Goal: Task Accomplishment & Management: Use online tool/utility

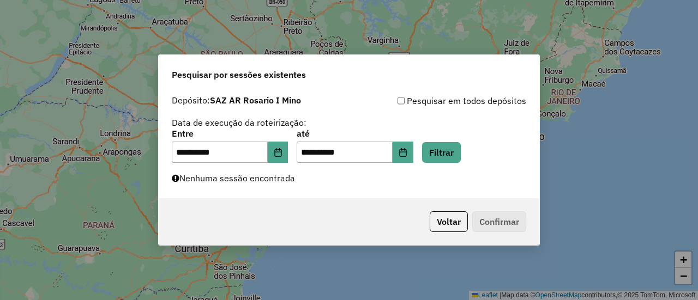
click at [458, 150] on button "Filtrar" at bounding box center [441, 152] width 39 height 21
click at [455, 152] on button "Filtrar" at bounding box center [441, 152] width 39 height 21
click at [461, 152] on button "Filtrar" at bounding box center [441, 152] width 39 height 21
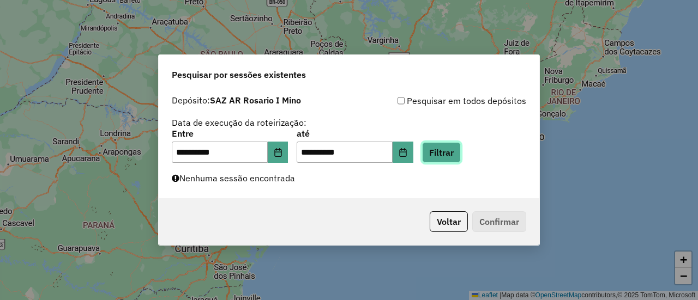
click at [461, 152] on button "Filtrar" at bounding box center [441, 152] width 39 height 21
click at [452, 148] on button "Filtrar" at bounding box center [441, 152] width 39 height 21
click at [455, 153] on button "Filtrar" at bounding box center [441, 152] width 39 height 21
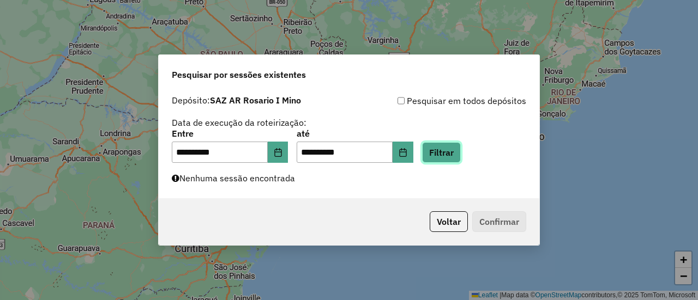
click at [455, 153] on button "Filtrar" at bounding box center [441, 152] width 39 height 21
click at [457, 157] on button "Filtrar" at bounding box center [441, 152] width 39 height 21
click at [461, 155] on button "Filtrar" at bounding box center [441, 152] width 39 height 21
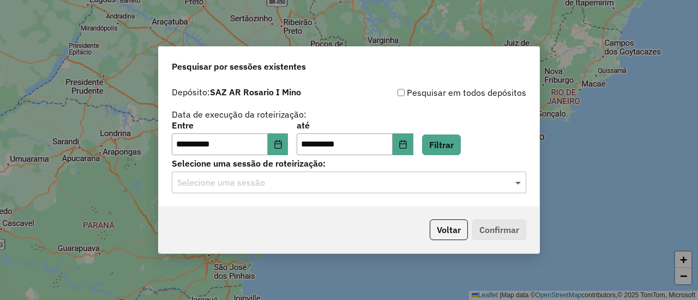
click at [518, 184] on span at bounding box center [519, 182] width 14 height 13
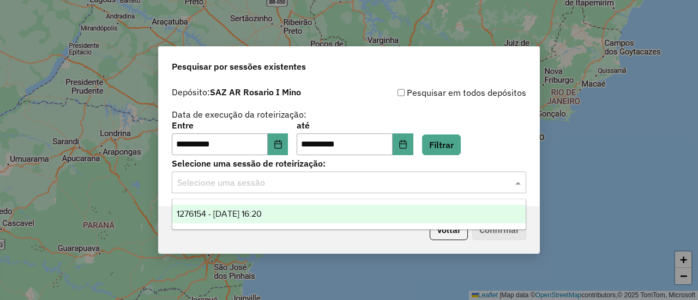
click at [262, 211] on span "1276154 - 16/09/2025 16:20" at bounding box center [219, 213] width 85 height 9
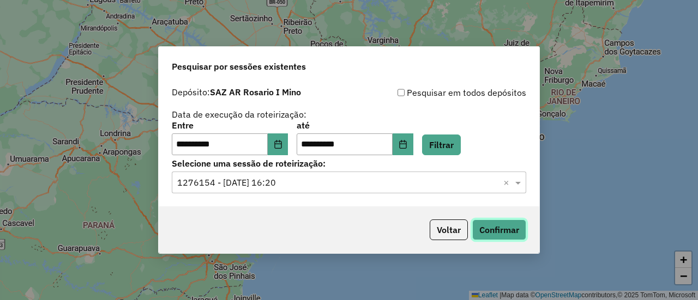
click at [504, 234] on button "Confirmar" at bounding box center [499, 230] width 54 height 21
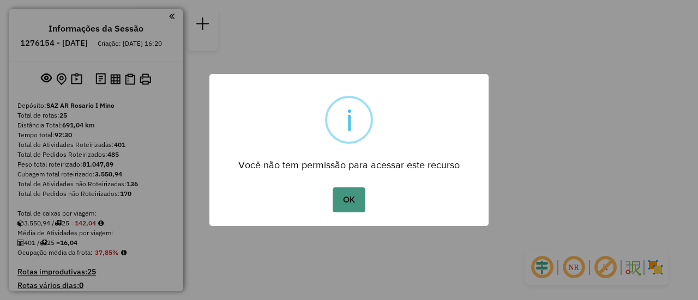
click at [353, 195] on button "OK" at bounding box center [348, 199] width 32 height 25
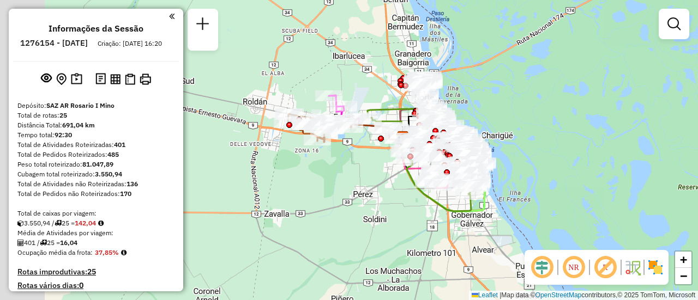
drag, startPoint x: 229, startPoint y: 138, endPoint x: 367, endPoint y: 166, distance: 140.6
click at [366, 166] on div "Janela de atendimento Grade de atendimento Capacidade Transportadoras Veículos …" at bounding box center [349, 150] width 698 height 300
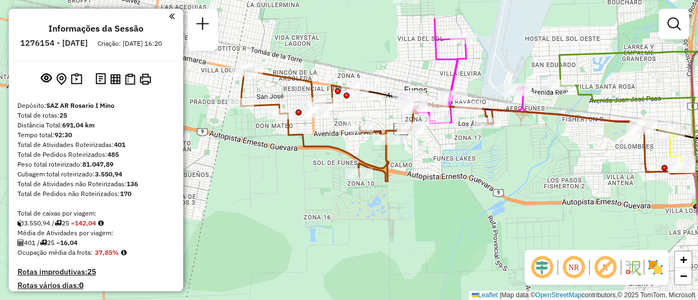
drag, startPoint x: 382, startPoint y: 120, endPoint x: 480, endPoint y: 169, distance: 109.9
click at [480, 169] on div "Janela de atendimento Grade de atendimento Capacidade Transportadoras Veículos …" at bounding box center [349, 150] width 698 height 300
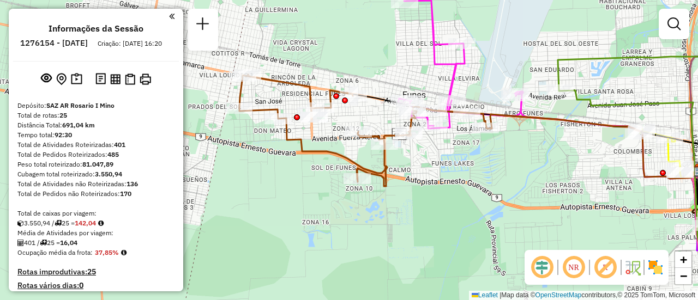
click at [261, 98] on div "Janela de atendimento Grade de atendimento Capacidade Transportadoras Veículos …" at bounding box center [349, 150] width 698 height 300
click at [409, 140] on div at bounding box center [408, 134] width 27 height 11
select select "**********"
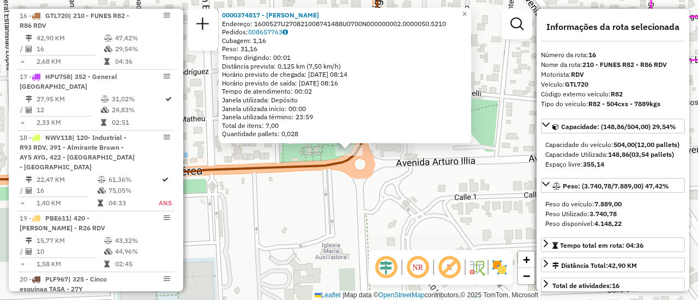
scroll to position [55, 0]
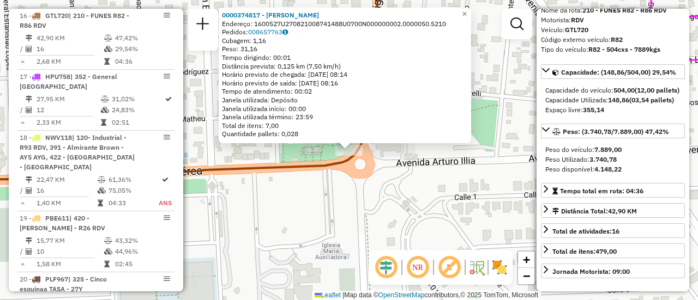
click at [452, 208] on div "0000374817 - GERLO ERICA COR Endereço: 1600527U270821008741488U0700N000000002.0…" at bounding box center [349, 150] width 698 height 300
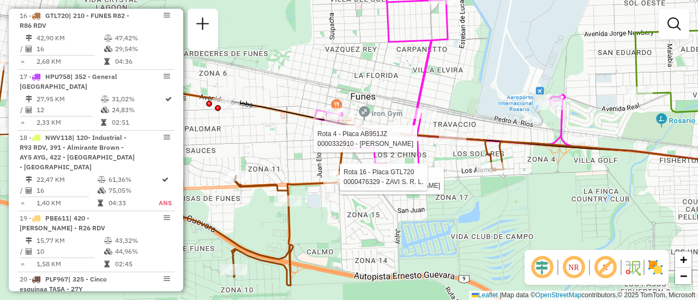
select select "**********"
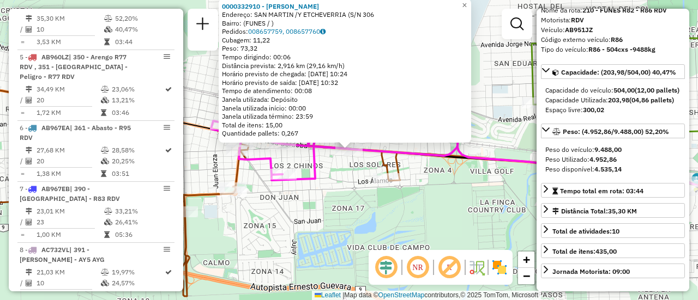
click at [437, 219] on div "0000332910 - GARCIA DIEGO SEBASTIAN Endereço: SAN MARTIN /Y ETCHEVERRIA (S/N 30…" at bounding box center [349, 150] width 698 height 300
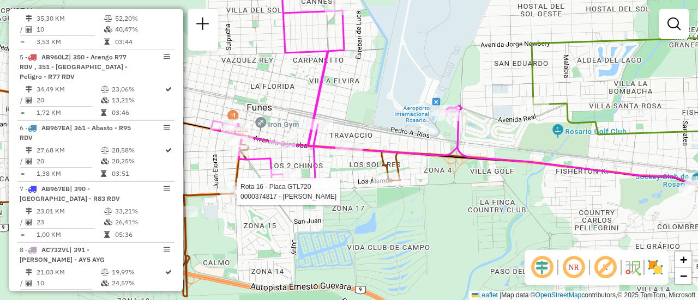
select select "**********"
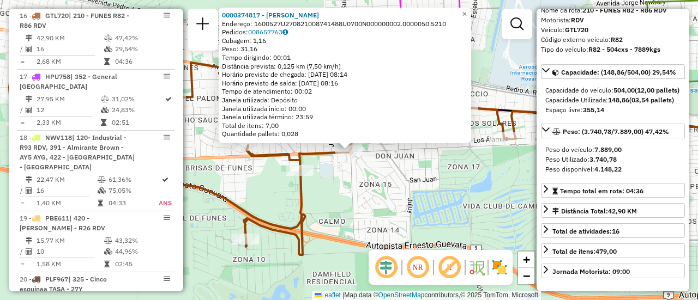
click at [467, 210] on div "0000374817 - GERLO ERICA COR Endereço: 1600527U270821008741488U0700N000000002.0…" at bounding box center [349, 150] width 698 height 300
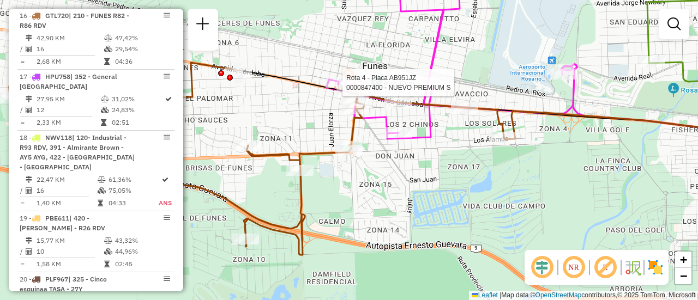
select select "**********"
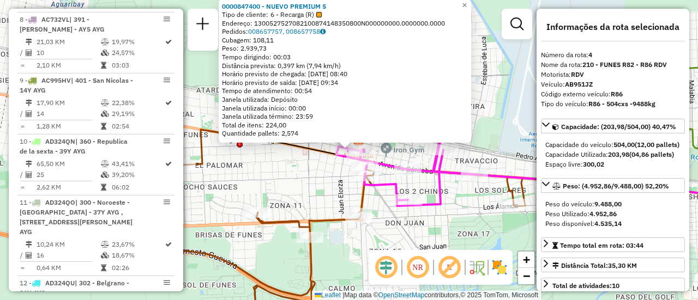
scroll to position [571, 0]
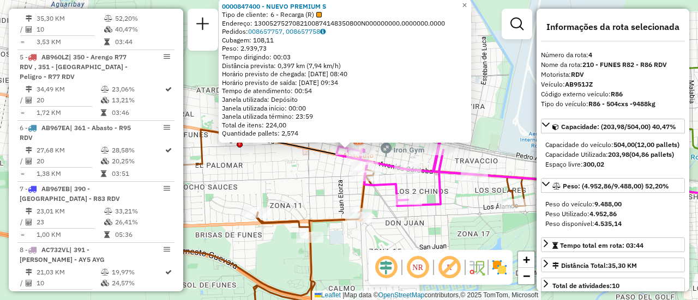
click at [295, 186] on div "0000847400 - NUEVO PREMIUM S Tipo de cliente: 6 - Recarga (R) Endereço: 1300527…" at bounding box center [349, 150] width 698 height 300
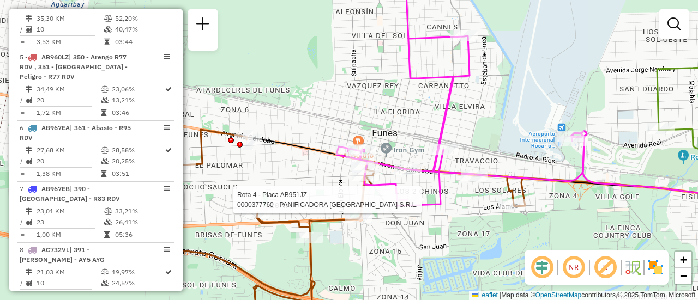
select select "**********"
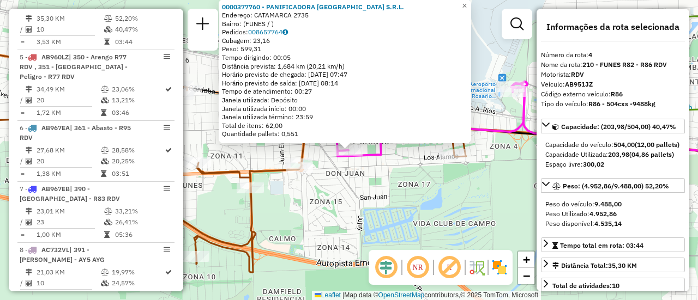
click at [455, 196] on div "Rota 16 - Placa GTL720 0000415518 - MARTINEZ FERNANDO DANIEL 0000377760 - PANIF…" at bounding box center [349, 150] width 698 height 300
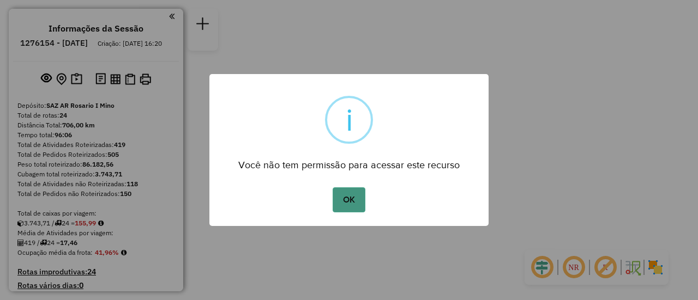
click at [345, 195] on button "OK" at bounding box center [348, 199] width 32 height 25
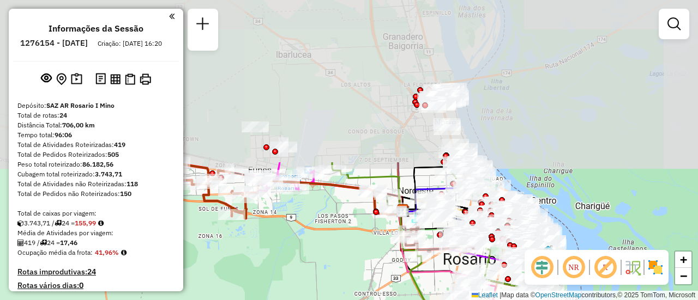
drag, startPoint x: 328, startPoint y: 56, endPoint x: 347, endPoint y: 244, distance: 189.6
click at [347, 244] on div "Janela de atendimento Grade de atendimento Capacidade Transportadoras Veículos …" at bounding box center [349, 150] width 698 height 300
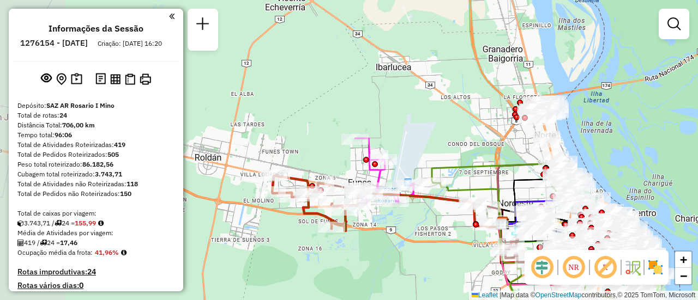
drag, startPoint x: 305, startPoint y: 203, endPoint x: 405, endPoint y: 216, distance: 101.1
click at [405, 216] on div "Janela de atendimento Grade de atendimento Capacidade Transportadoras Veículos …" at bounding box center [349, 150] width 698 height 300
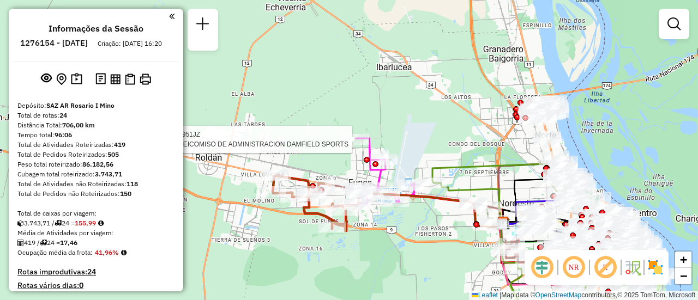
select select "**********"
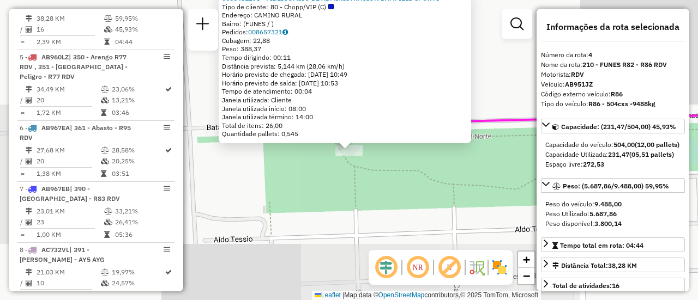
scroll to position [55, 0]
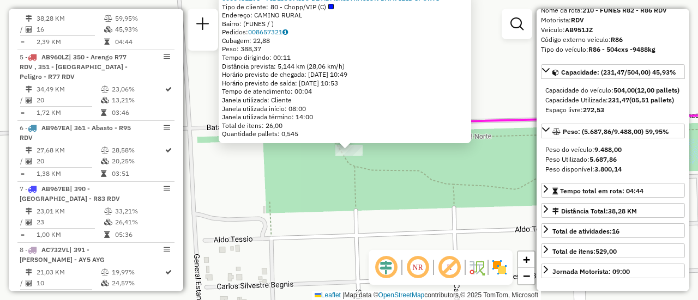
click at [421, 196] on div "0000451295 - FIDEICOMISO DE ADMINISTRACION DAMFIELD SPORTS Tipo de cliente: 80 …" at bounding box center [349, 150] width 698 height 300
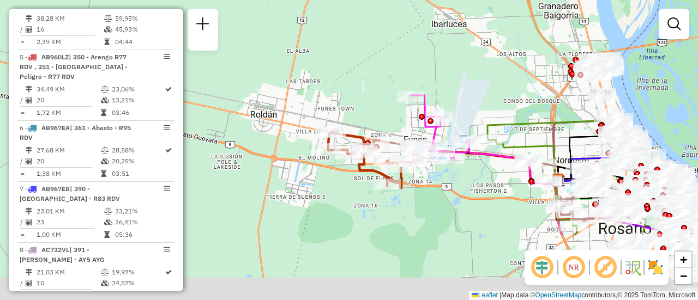
drag, startPoint x: 272, startPoint y: 207, endPoint x: 369, endPoint y: 108, distance: 138.0
click at [363, 106] on div "Janela de atendimento Grade de atendimento Capacidade Transportadoras Veículos …" at bounding box center [349, 150] width 698 height 300
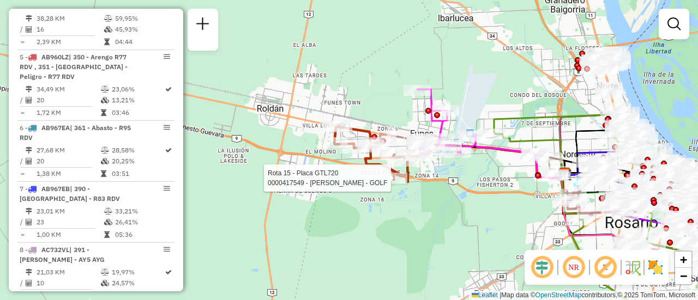
select select "**********"
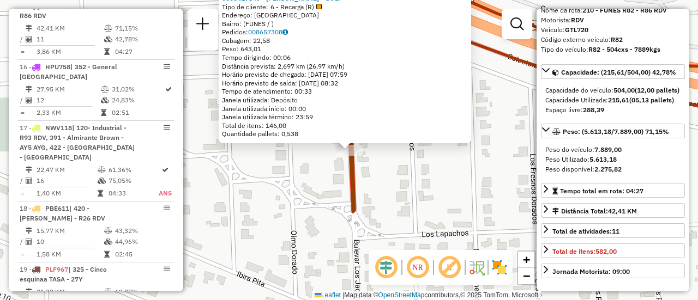
click at [411, 174] on div "0000417549 - MARTINO PABLO - GOLF Tipo de cliente: 6 - Recarga (R) Endereço: SA…" at bounding box center [349, 150] width 698 height 300
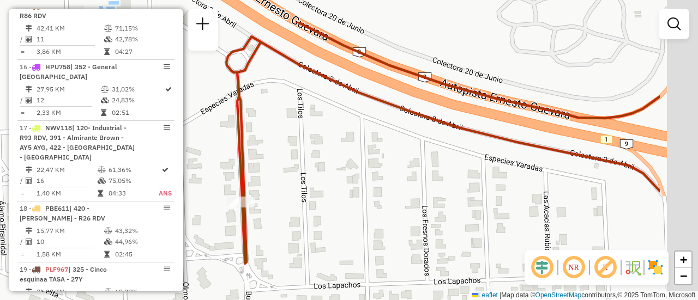
drag, startPoint x: 467, startPoint y: 116, endPoint x: 269, endPoint y: 234, distance: 230.8
click at [269, 234] on div "Janela de atendimento Grade de atendimento Capacidade Transportadoras Veículos …" at bounding box center [349, 150] width 698 height 300
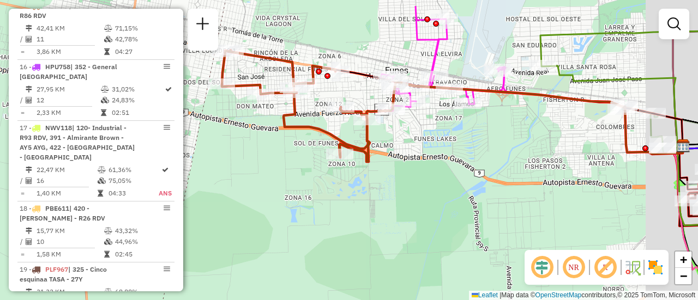
drag, startPoint x: 478, startPoint y: 99, endPoint x: 340, endPoint y: 189, distance: 164.8
click at [340, 189] on div "Janela de atendimento Grade de atendimento Capacidade Transportadoras Veículos …" at bounding box center [349, 150] width 698 height 300
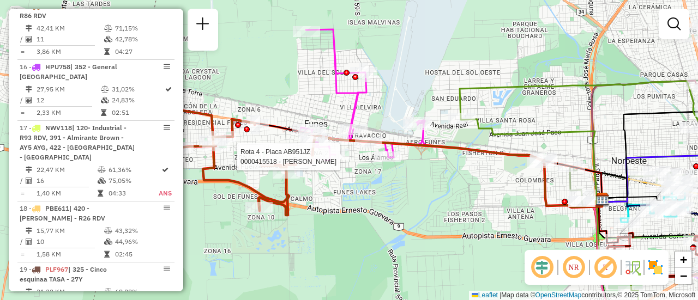
select select "**********"
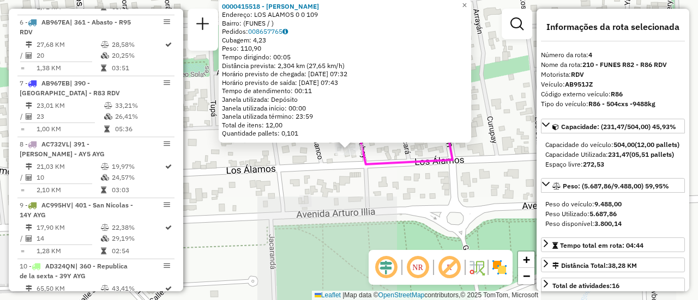
scroll to position [571, 0]
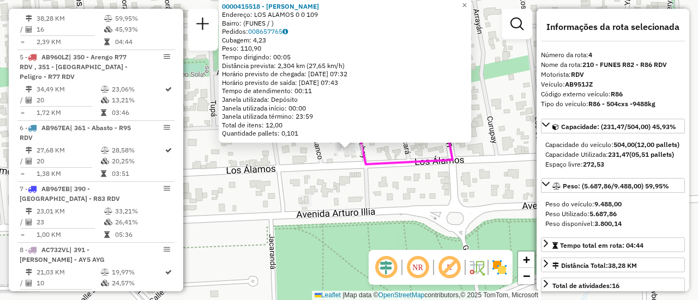
click at [381, 189] on div "0000415518 - MARTINEZ FERNANDO DANIEL Endereço: LOS ALAMOS 0 0 109 Bairro: (FUN…" at bounding box center [349, 150] width 698 height 300
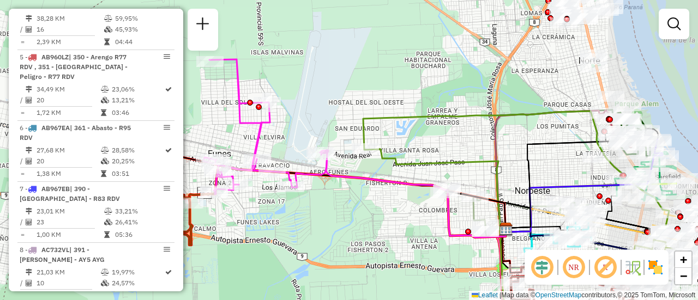
drag, startPoint x: 332, startPoint y: 201, endPoint x: 241, endPoint y: 226, distance: 94.3
click at [241, 226] on div "Janela de atendimento Grade de atendimento Capacidade Transportadoras Veículos …" at bounding box center [349, 150] width 698 height 300
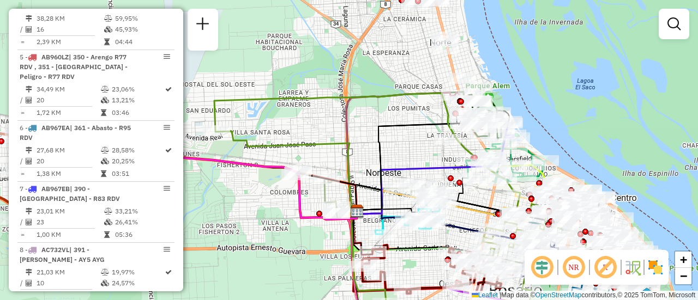
drag, startPoint x: 541, startPoint y: 152, endPoint x: 374, endPoint y: 131, distance: 168.0
click at [374, 131] on div "Janela de atendimento Grade de atendimento Capacidade Transportadoras Veículos …" at bounding box center [349, 150] width 698 height 300
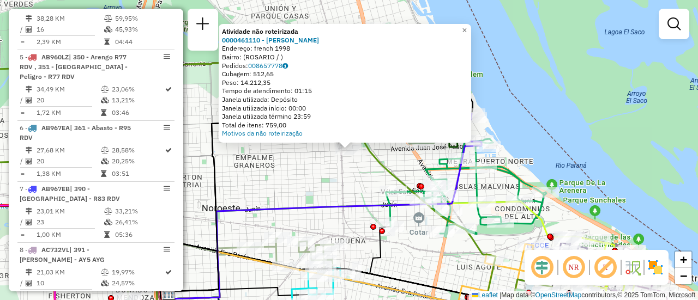
click at [346, 194] on div "Atividade não roteirizada 0000461110 - Gonzales Emanuel - RDV Endereço: french …" at bounding box center [349, 150] width 698 height 300
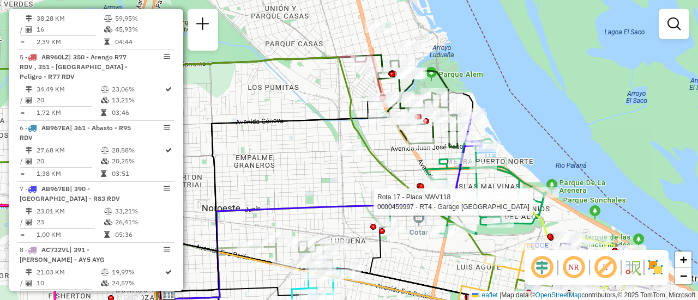
select select "**********"
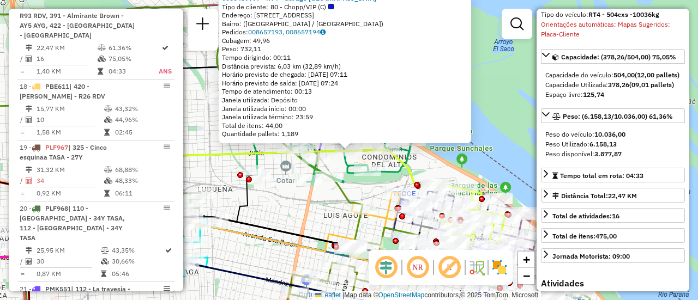
scroll to position [164, 0]
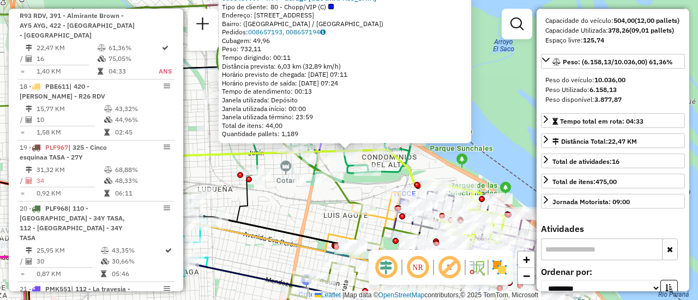
click at [308, 213] on div "0000459997 - RT4 - Garage Italia Tipo de cliente: 80 - Chopp/VIP (C) Endereço: …" at bounding box center [349, 150] width 698 height 300
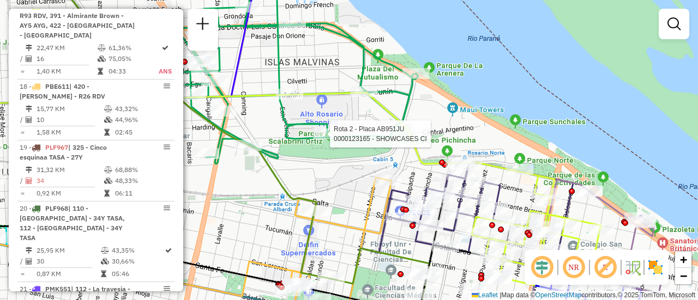
select select "**********"
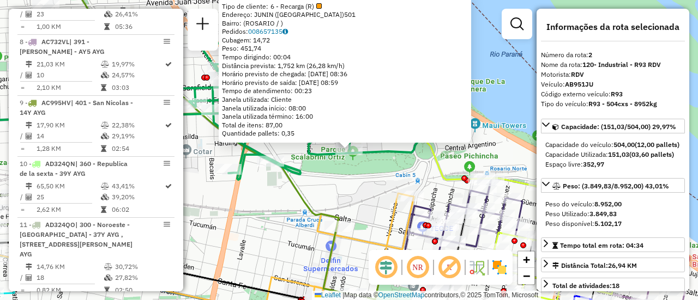
scroll to position [449, 0]
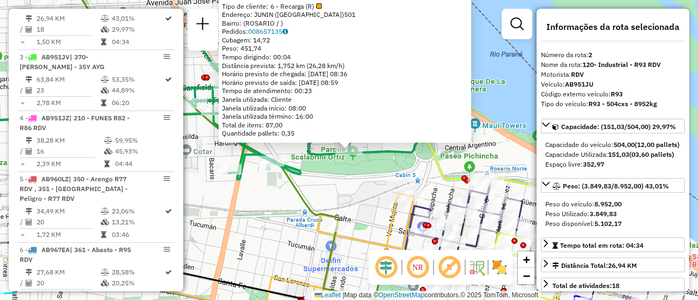
click at [351, 196] on div "0000123165 - SHOWCASES CI Tipo de cliente: 6 - Recarga (R) Endereço: JUNIN (ALT…" at bounding box center [349, 150] width 698 height 300
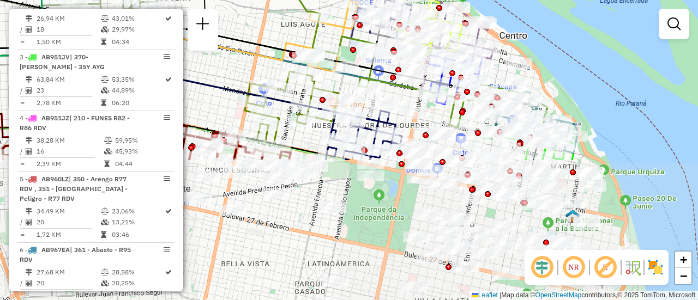
drag, startPoint x: 363, startPoint y: 203, endPoint x: 302, endPoint y: 33, distance: 180.7
click at [302, 33] on div "Janela de atendimento Grade de atendimento Capacidade Transportadoras Veículos …" at bounding box center [349, 150] width 698 height 300
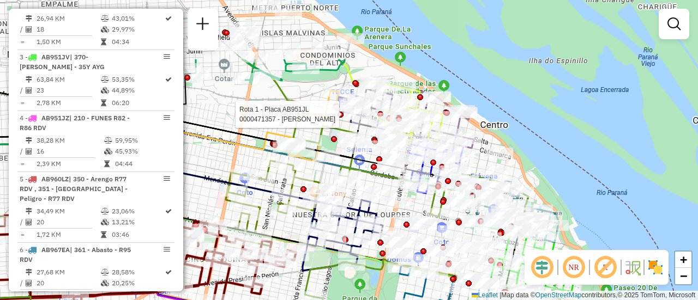
drag, startPoint x: 360, startPoint y: 31, endPoint x: 341, endPoint y: 122, distance: 92.5
click at [341, 118] on div at bounding box center [340, 115] width 6 height 6
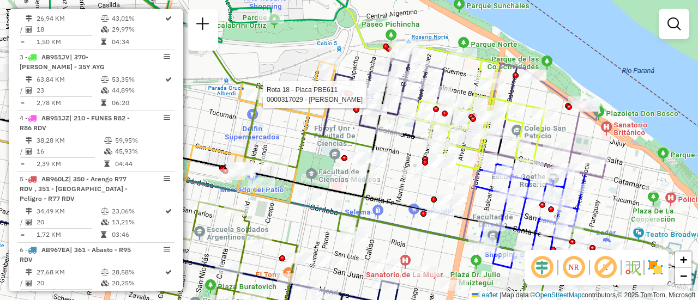
select select "**********"
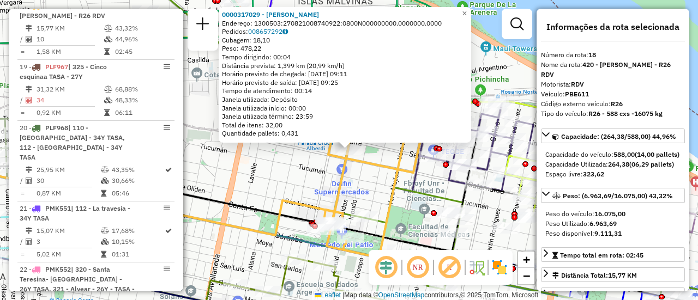
scroll to position [55, 0]
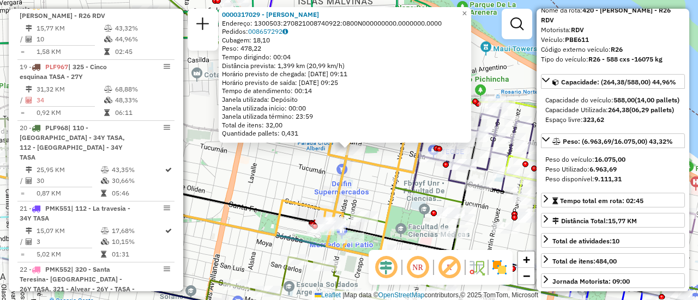
click at [288, 172] on div "0000317029 - BUSSO GABRIEL G Endereço: 1300503:270821008740922:0800N000000000.0…" at bounding box center [349, 150] width 698 height 300
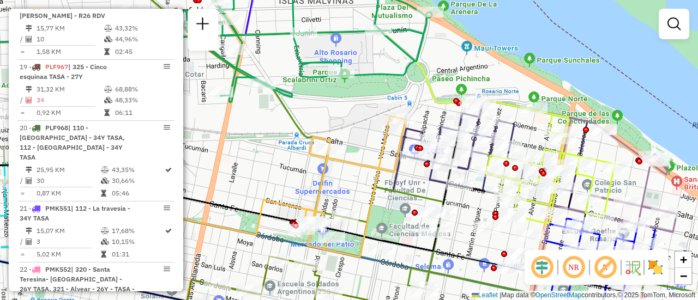
drag, startPoint x: 380, startPoint y: 129, endPoint x: 339, endPoint y: 133, distance: 41.6
click at [339, 133] on div "Janela de atendimento Grade de atendimento Capacidade Transportadoras Veículos …" at bounding box center [349, 150] width 698 height 300
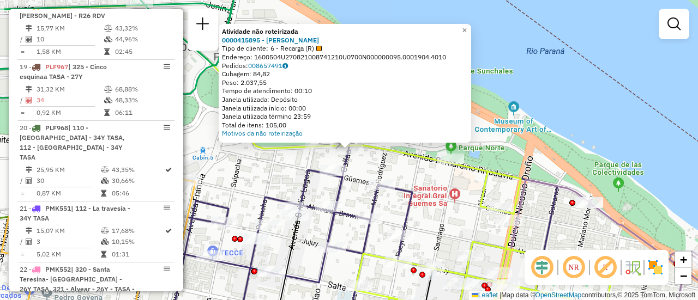
click at [397, 162] on div "Atividade não roteirizada 0000415895 - RAMIREZ EZEQUIEL MARIO Tipo de cliente: …" at bounding box center [349, 150] width 698 height 300
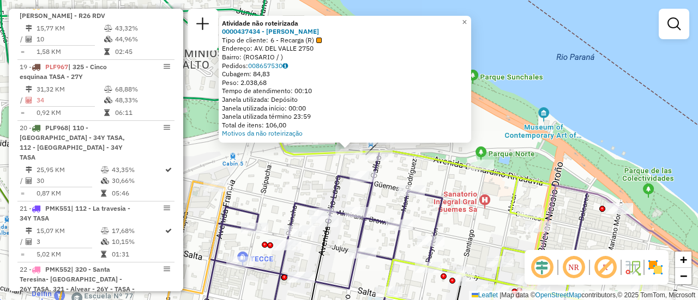
click at [278, 177] on div "Atividade não roteirizada 0000437434 - RAMIREZ EZEQUIEL MARIO Tipo de cliente: …" at bounding box center [349, 150] width 698 height 300
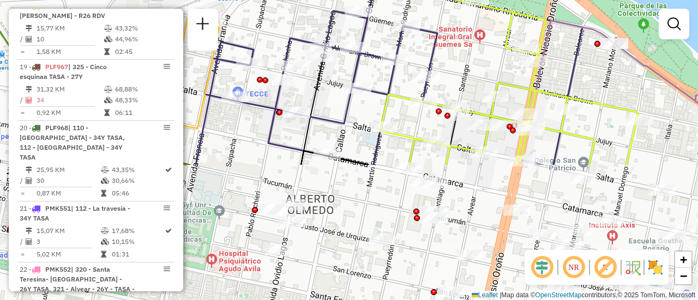
drag, startPoint x: 480, startPoint y: 219, endPoint x: 475, endPoint y: 54, distance: 165.2
click at [475, 54] on div "Janela de atendimento Grade de atendimento Capacidade Transportadoras Veículos …" at bounding box center [349, 150] width 698 height 300
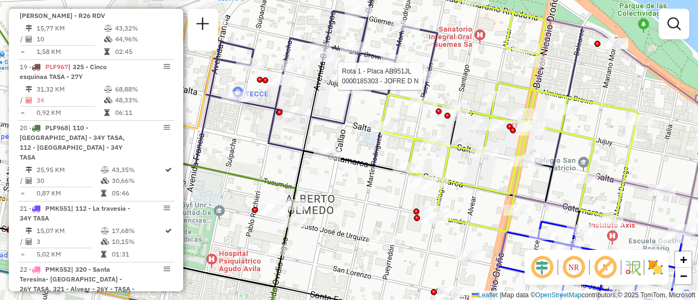
select select "**********"
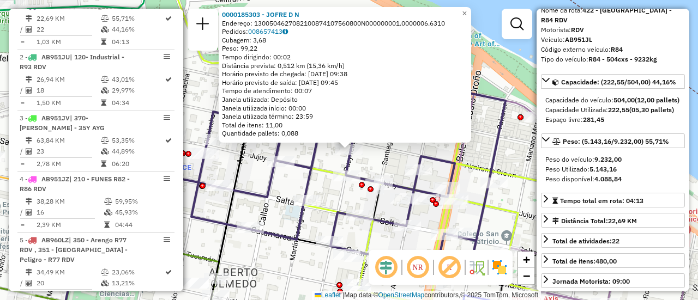
click at [268, 255] on div "0000185303 - JOFRE D N Endereço: 1300504627082100874107560800N000000001.0000006…" at bounding box center [349, 150] width 698 height 300
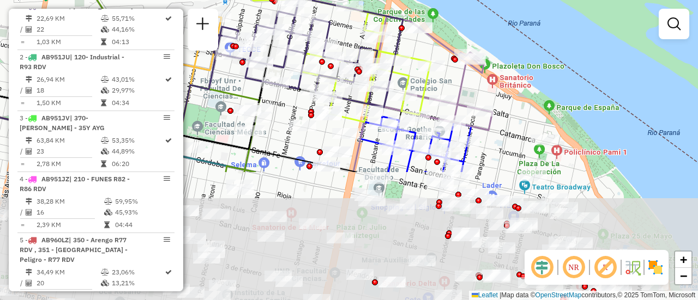
drag, startPoint x: 269, startPoint y: 262, endPoint x: 300, endPoint y: 90, distance: 174.4
click at [295, 90] on div "Rota 1 - Placa AB951JL 0000899590 - SCALERANDI C. Janela de atendimento Grade d…" at bounding box center [349, 150] width 698 height 300
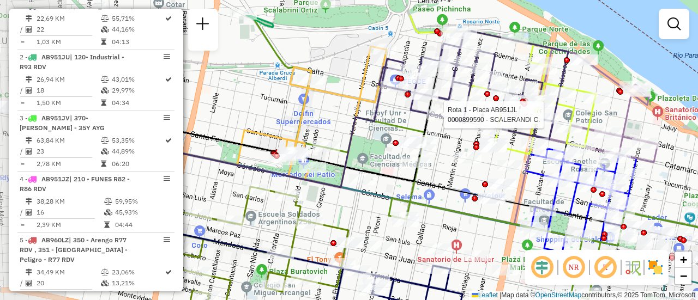
drag, startPoint x: 273, startPoint y: 88, endPoint x: 430, endPoint y: 134, distance: 164.0
click at [430, 134] on icon at bounding box center [262, 123] width 352 height 115
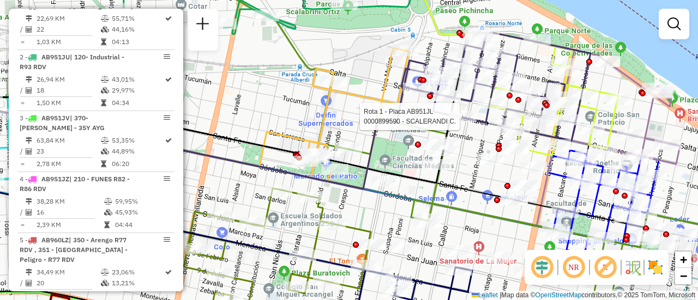
click at [370, 80] on div "Rota 1 - Placa AB951JL 0000899590 - SCALERANDI C. Janela de atendimento Grade d…" at bounding box center [349, 150] width 698 height 300
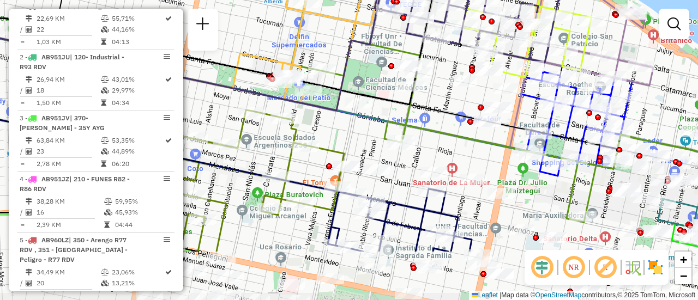
drag, startPoint x: 471, startPoint y: 164, endPoint x: 444, endPoint y: 86, distance: 82.9
click at [444, 86] on div "Janela de atendimento Grade de atendimento Capacidade Transportadoras Veículos …" at bounding box center [349, 150] width 698 height 300
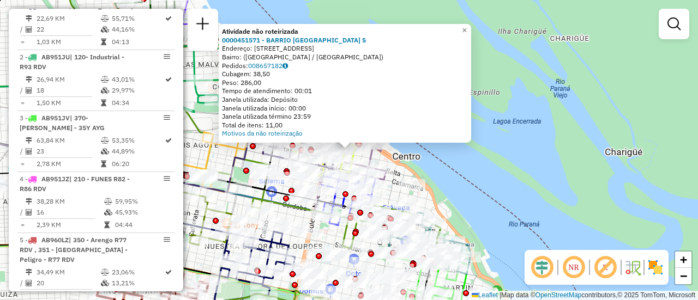
click at [468, 181] on div "Atividade não roteirizada 0000451571 - BARRIO DAMALE S Endereço: Avenida Rivada…" at bounding box center [349, 150] width 698 height 300
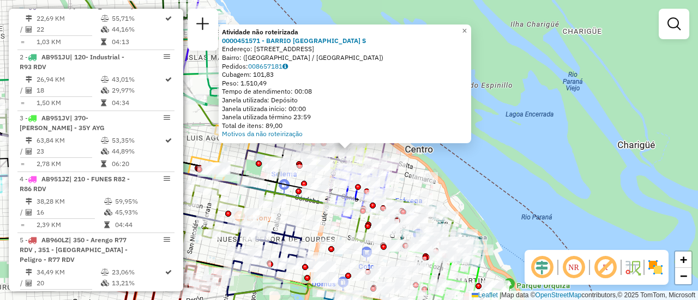
click at [518, 145] on div "Atividade não roteirizada 0000451571 - BARRIO DAMALE S Endereço: Avenida Rivada…" at bounding box center [349, 150] width 698 height 300
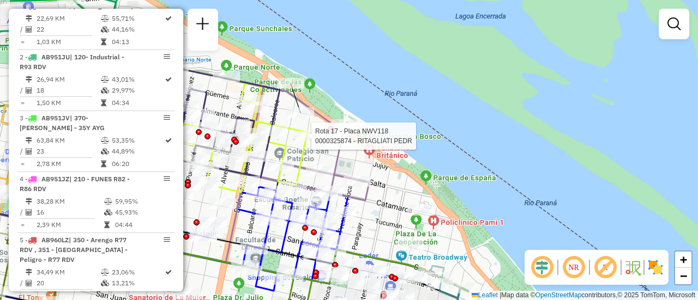
select select "**********"
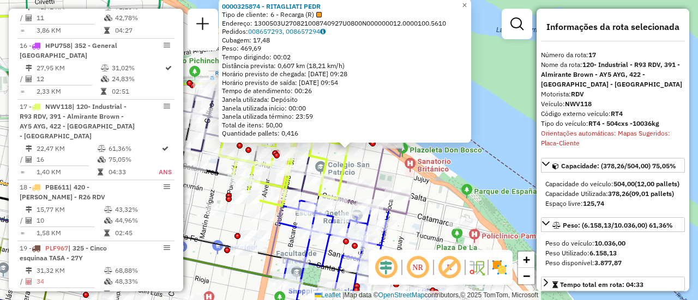
scroll to position [1394, 0]
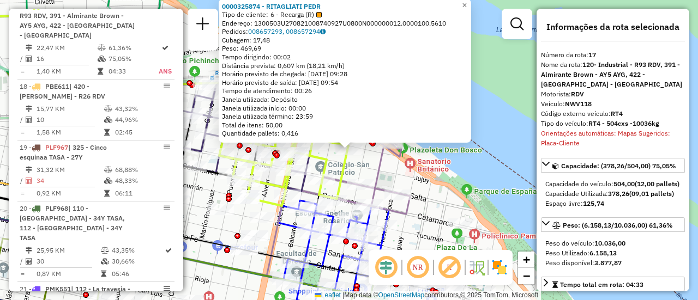
click at [390, 165] on div "0000325874 - RITAGLIATI PEDR Tipo de cliente: 6 - Recarga (R) Endereço: 1300503…" at bounding box center [349, 150] width 698 height 300
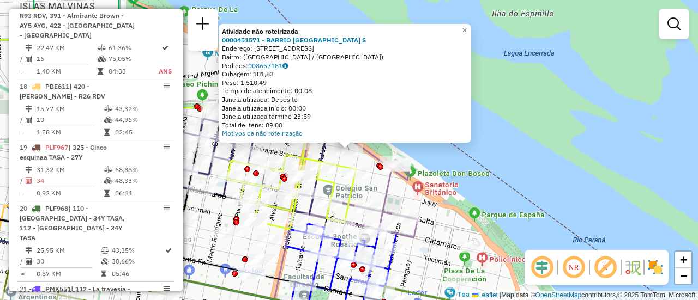
click at [365, 160] on div "Atividade não roteirizada 0000451571 - BARRIO DAMALE S Endereço: Avenida Rivada…" at bounding box center [349, 150] width 698 height 300
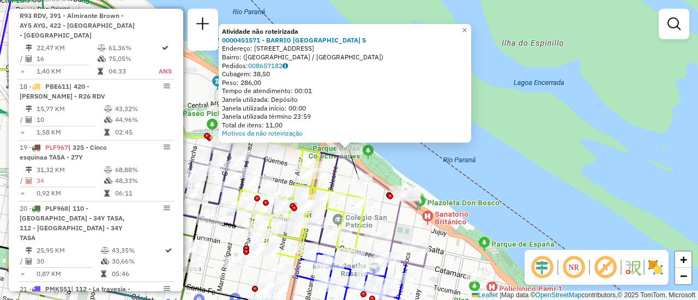
click at [374, 186] on icon at bounding box center [366, 210] width 124 height 114
select select "**********"
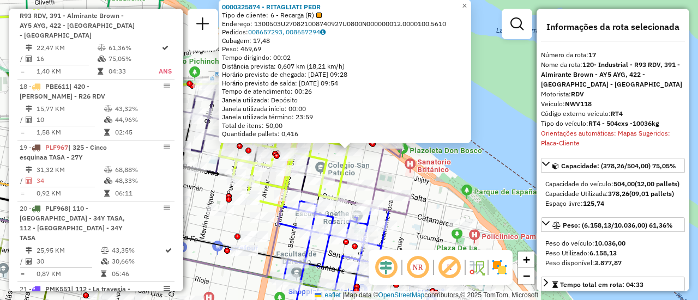
click at [391, 168] on div "0000325874 - RITAGLIATI PEDR Tipo de cliente: 6 - Recarga (R) Endereço: 1300503…" at bounding box center [349, 150] width 698 height 300
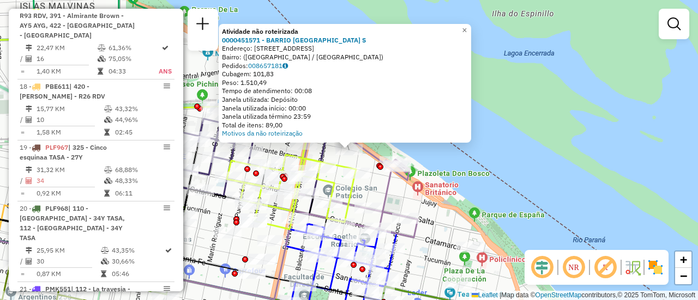
click at [402, 201] on div "Atividade não roteirizada 0000451571 - BARRIO DAMALE S Endereço: Avenida Rivada…" at bounding box center [349, 150] width 698 height 300
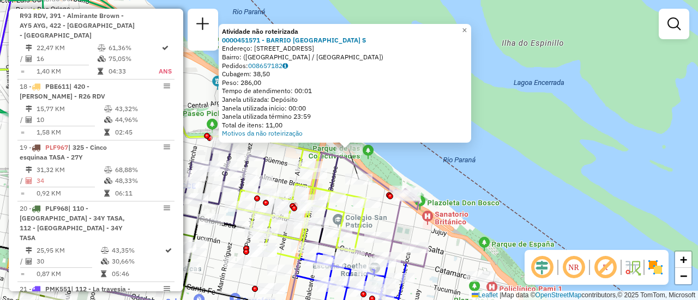
click at [373, 190] on div "Atividade não roteirizada 0000451571 - BARRIO DAMALE S Endereço: Avenida Rivada…" at bounding box center [349, 150] width 698 height 300
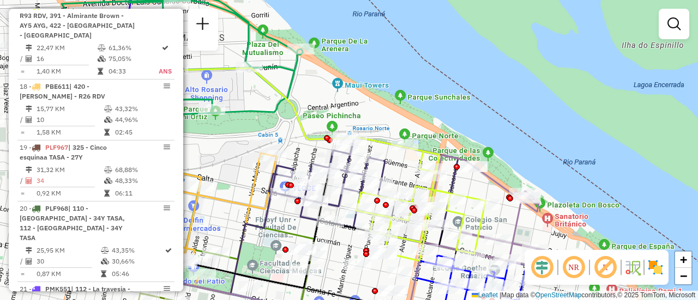
drag, startPoint x: 386, startPoint y: 187, endPoint x: 490, endPoint y: 185, distance: 104.1
click at [490, 185] on div "Janela de atendimento Grade de atendimento Capacidade Transportadoras Veículos …" at bounding box center [349, 150] width 698 height 300
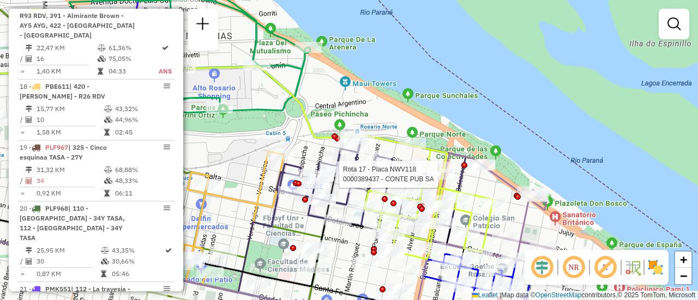
select select "**********"
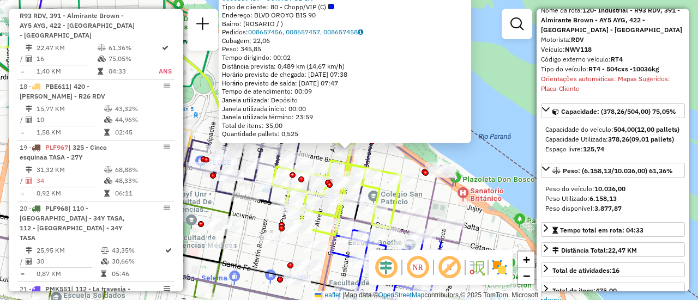
scroll to position [109, 0]
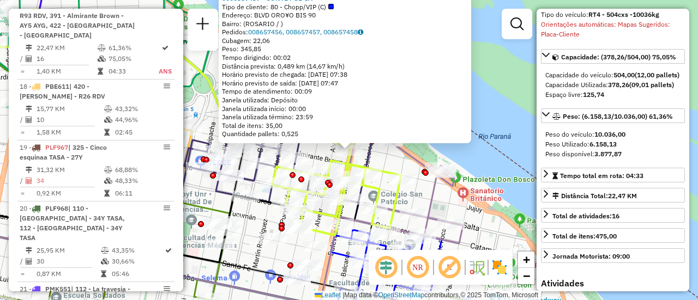
click at [447, 210] on div "0000389437 - CONTE PUB SA Tipo de cliente: 80 - Chopp/VIP (C) Endereço: BLVD OR…" at bounding box center [349, 150] width 698 height 300
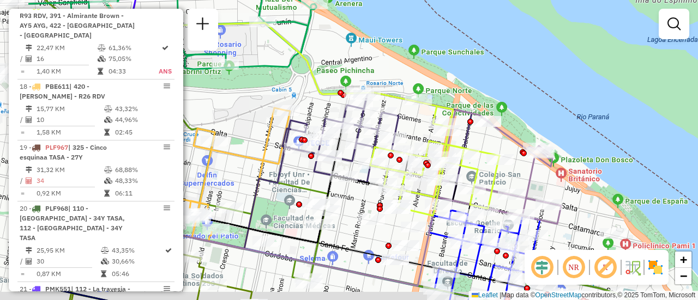
drag, startPoint x: 263, startPoint y: 214, endPoint x: 385, endPoint y: 187, distance: 125.0
click at [384, 189] on div "Janela de atendimento Grade de atendimento Capacidade Transportadoras Veículos …" at bounding box center [349, 150] width 698 height 300
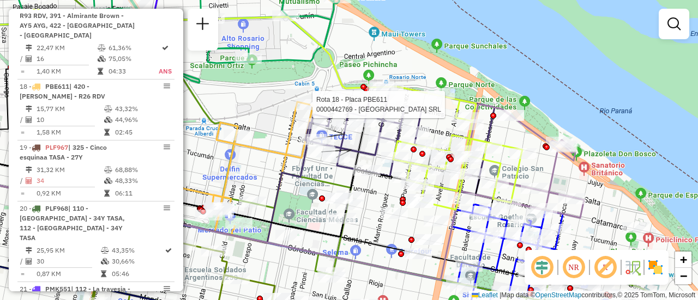
select select "**********"
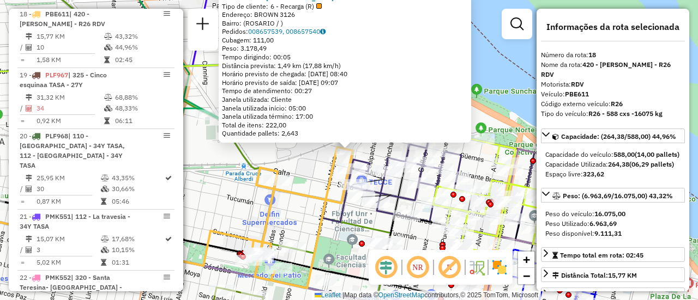
scroll to position [1475, 0]
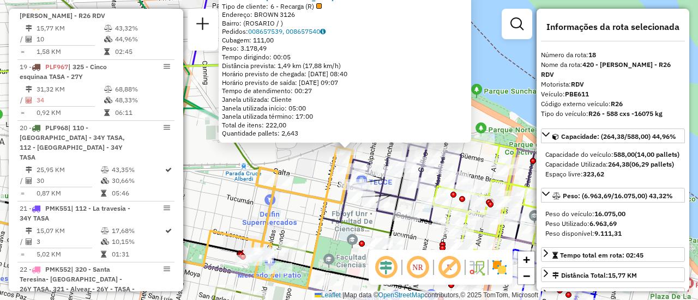
click at [313, 178] on div "0000442769 - GARDEN ISLAND SRL Tipo de cliente: 6 - Recarga (R) Endereço: BROWN…" at bounding box center [349, 150] width 698 height 300
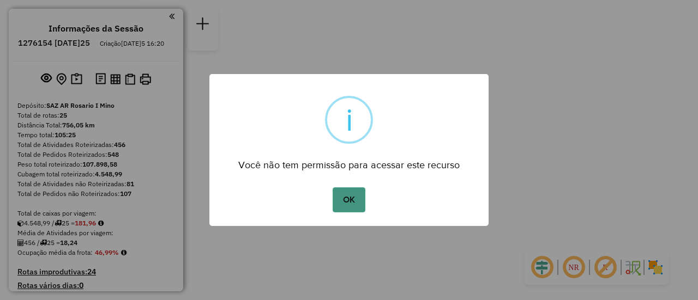
click at [348, 205] on button "OK" at bounding box center [348, 199] width 32 height 25
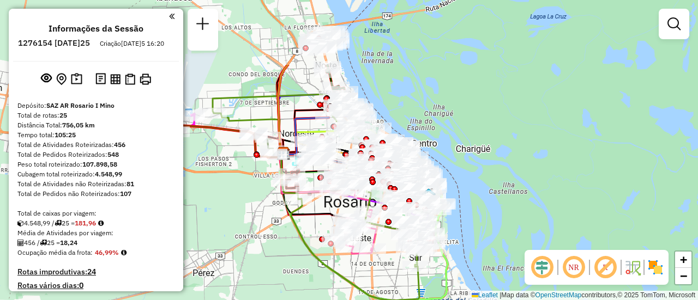
drag, startPoint x: 362, startPoint y: 55, endPoint x: 431, endPoint y: 155, distance: 121.2
click at [431, 155] on div "Janela de atendimento Grade de atendimento Capacidade Transportadoras Veículos …" at bounding box center [349, 150] width 698 height 300
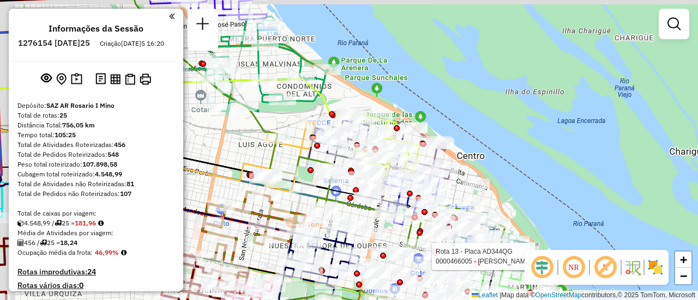
drag, startPoint x: 232, startPoint y: 138, endPoint x: 325, endPoint y: 153, distance: 94.9
click at [315, 153] on icon at bounding box center [289, 157] width 51 height 70
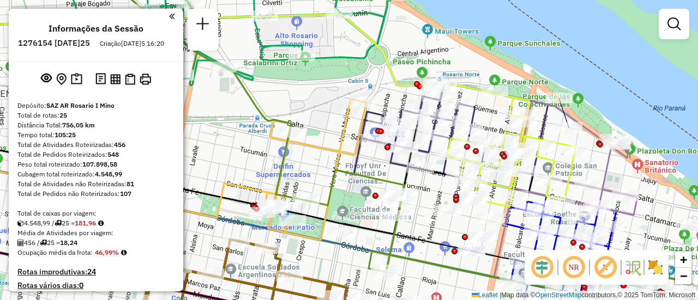
click at [366, 164] on div "Janela de atendimento Grade de atendimento Capacidade Transportadoras Veículos …" at bounding box center [349, 150] width 698 height 300
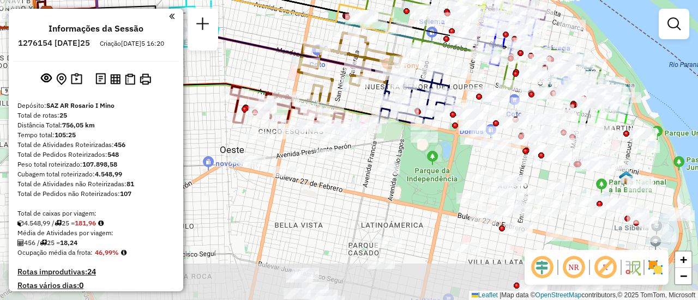
drag, startPoint x: 483, startPoint y: 256, endPoint x: 433, endPoint y: 15, distance: 246.7
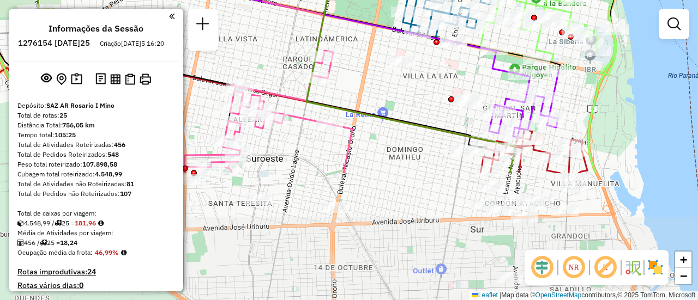
drag, startPoint x: 531, startPoint y: 244, endPoint x: 474, endPoint y: 87, distance: 167.1
click at [474, 87] on div "Janela de atendimento Grade de atendimento Capacidade Transportadoras Veículos …" at bounding box center [349, 150] width 698 height 300
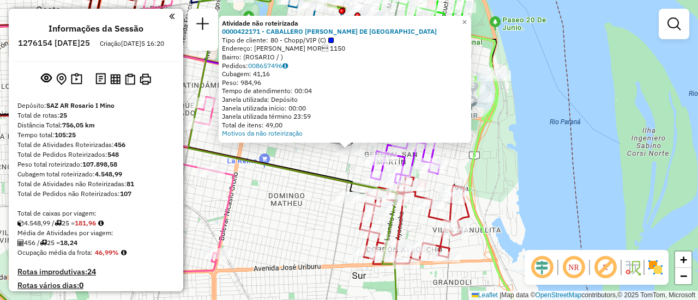
click at [305, 211] on div "Atividade não roteirizada 0000422171 - CABALLERO ANDREA MARIA DE LOS ANGELES Ti…" at bounding box center [349, 150] width 698 height 300
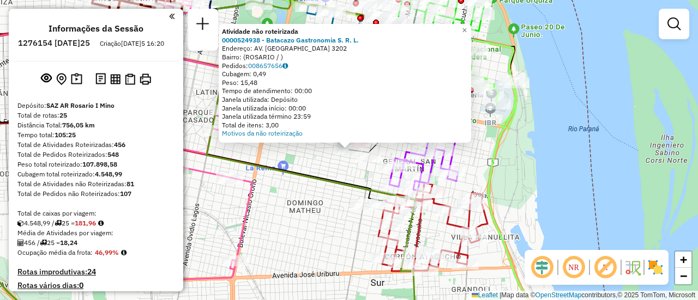
click at [318, 167] on div "Atividade não roteirizada 0000524938 - Batacazo Gastronomia S. R. L. Endereço: …" at bounding box center [349, 150] width 698 height 300
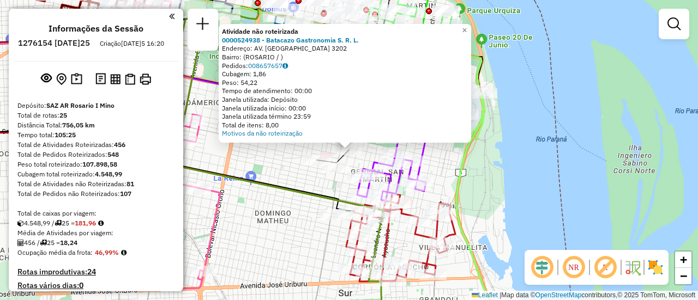
click at [287, 174] on div "Atividade não roteirizada 0000524938 - Batacazo Gastronomia S. R. L. Endereço: …" at bounding box center [349, 150] width 698 height 300
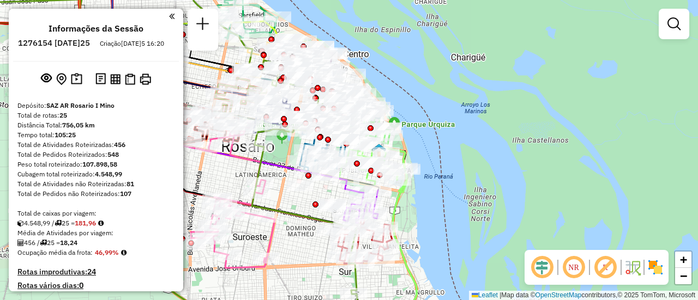
drag, startPoint x: 307, startPoint y: 262, endPoint x: 314, endPoint y: 292, distance: 31.5
click at [314, 292] on div "Janela de atendimento Grade de atendimento Capacidade Transportadoras Veículos …" at bounding box center [349, 150] width 698 height 300
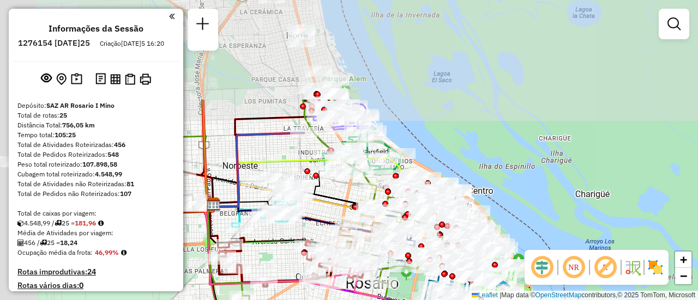
drag, startPoint x: 277, startPoint y: 171, endPoint x: 463, endPoint y: 315, distance: 235.0
click at [463, 300] on html "Aguarde... Pop-up bloqueado! Seu navegador bloqueou automáticamente a abertura …" at bounding box center [349, 150] width 698 height 300
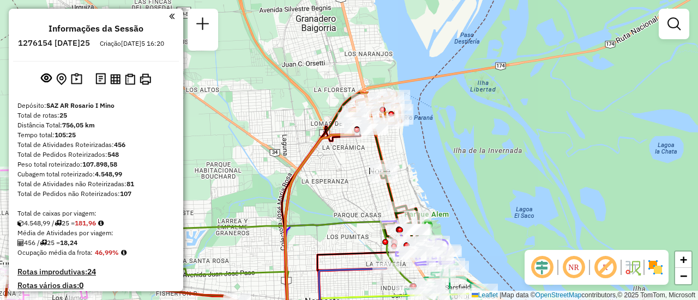
drag, startPoint x: 294, startPoint y: 118, endPoint x: 311, endPoint y: 237, distance: 119.5
click at [311, 237] on div "Janela de atendimento Grade de atendimento Capacidade Transportadoras Veículos …" at bounding box center [349, 150] width 698 height 300
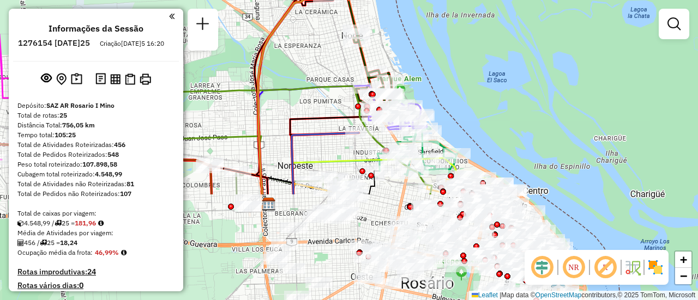
drag, startPoint x: 347, startPoint y: 250, endPoint x: 319, endPoint y: 110, distance: 142.3
click at [319, 111] on icon at bounding box center [345, 149] width 111 height 91
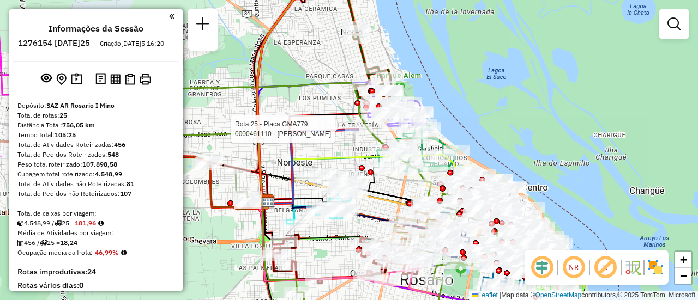
select select "**********"
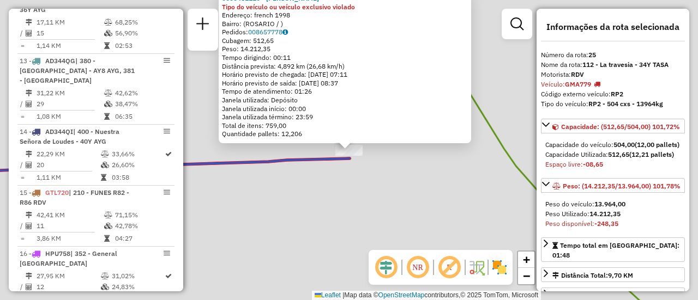
scroll to position [1939, 0]
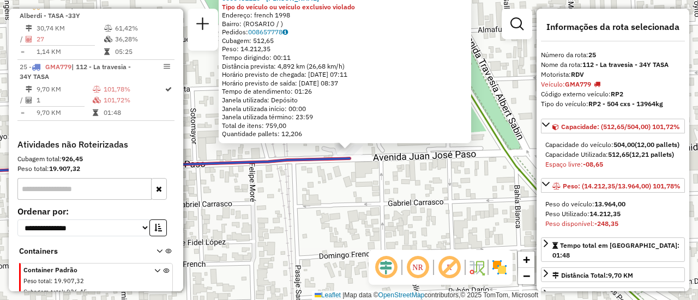
click at [358, 187] on div "0000461110 - Gonzales Emanuel - RDV Tipo do veículo ou veículo exclusivo violad…" at bounding box center [349, 150] width 698 height 300
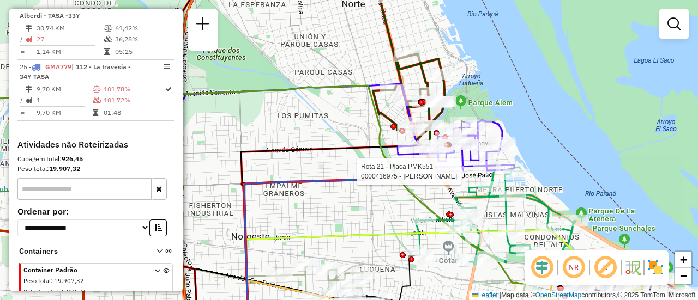
select select "**********"
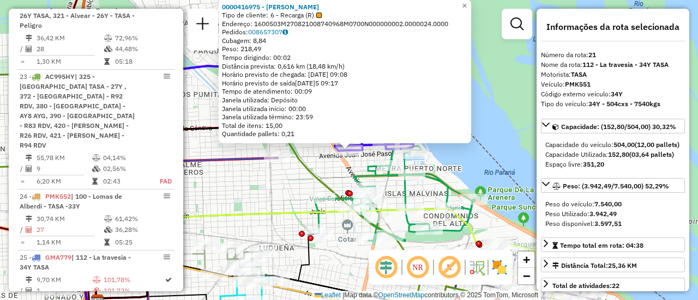
scroll to position [1668, 0]
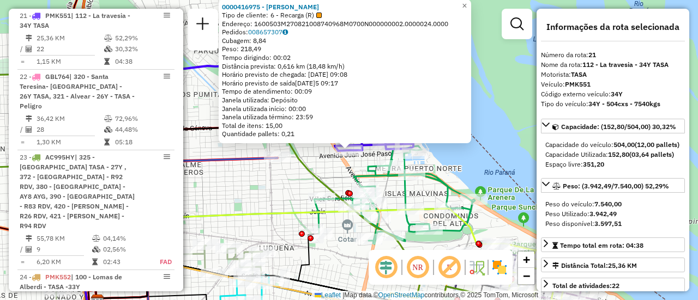
click at [267, 203] on div "0000416975 - WENG BIHUI Tipo de cliente: 6 - Recarga (R) Endereço: 1600503M2708…" at bounding box center [349, 150] width 698 height 300
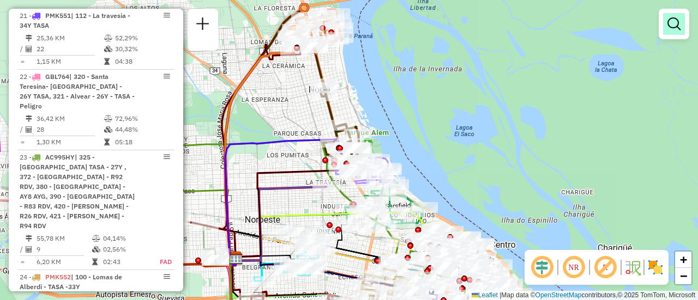
click at [673, 24] on em at bounding box center [673, 23] width 13 height 13
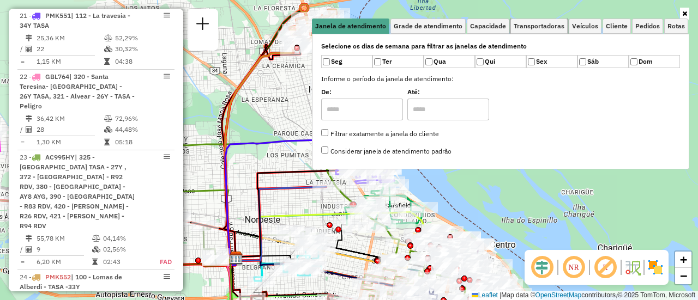
drag, startPoint x: 538, startPoint y: 25, endPoint x: 614, endPoint y: 54, distance: 80.8
click at [540, 26] on span "Transportadoras" at bounding box center [538, 26] width 51 height 7
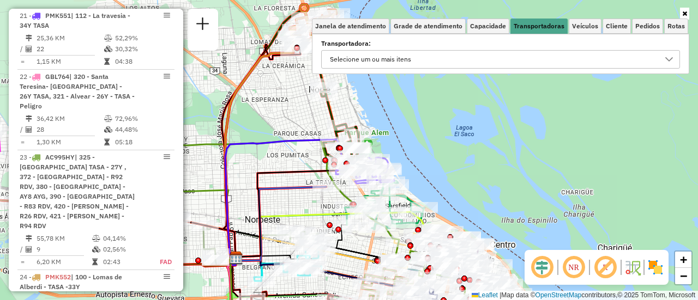
click at [668, 57] on icon at bounding box center [668, 59] width 9 height 9
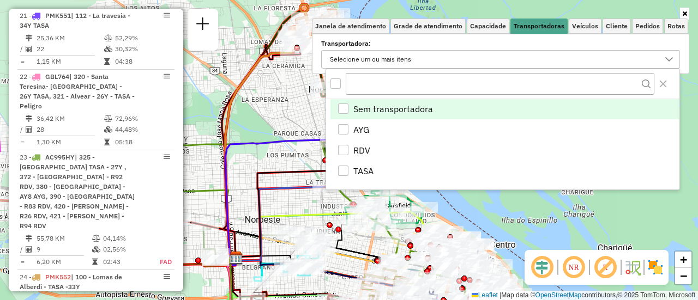
scroll to position [7, 38]
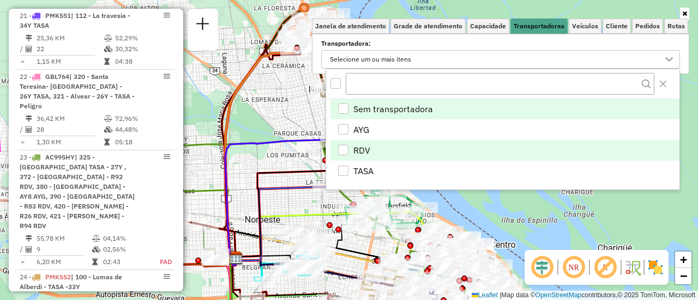
click at [339, 150] on div "RDV" at bounding box center [343, 150] width 10 height 10
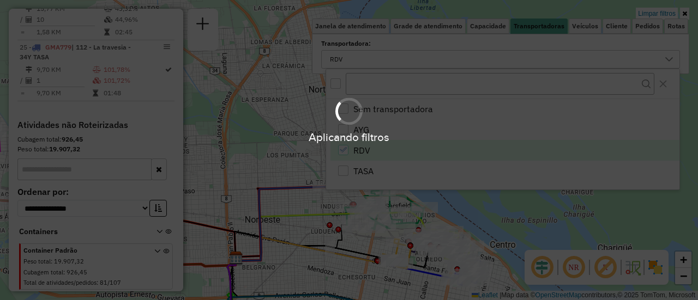
scroll to position [1057, 0]
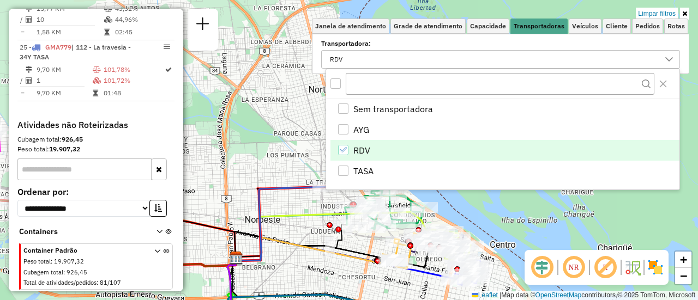
click at [254, 161] on div "Limpar filtros Janela de atendimento Grade de atendimento Capacidade Transporta…" at bounding box center [349, 150] width 698 height 300
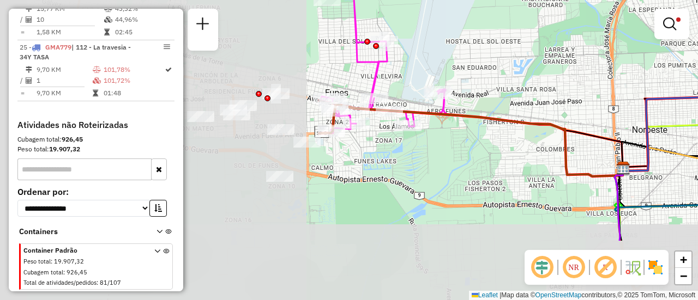
drag, startPoint x: 232, startPoint y: 169, endPoint x: 652, endPoint y: 71, distance: 431.4
click at [652, 71] on div "Limpar filtros Janela de atendimento Grade de atendimento Capacidade Transporta…" at bounding box center [349, 150] width 698 height 300
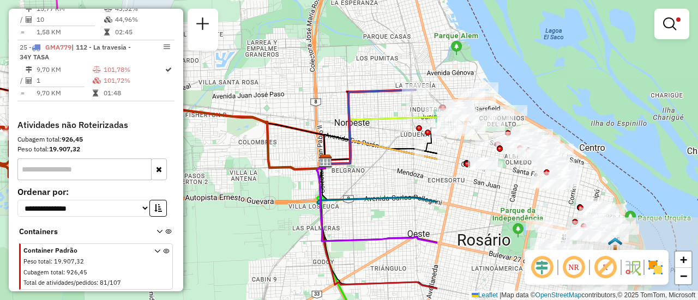
drag, startPoint x: 536, startPoint y: 64, endPoint x: 273, endPoint y: 86, distance: 264.7
click at [265, 80] on div "Limpar filtros Janela de atendimento Grade de atendimento Capacidade Transporta…" at bounding box center [349, 150] width 698 height 300
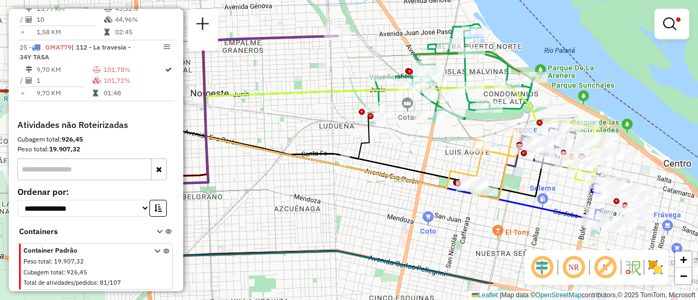
drag, startPoint x: 477, startPoint y: 115, endPoint x: 334, endPoint y: 89, distance: 145.7
click at [334, 88] on icon at bounding box center [313, 136] width 314 height 96
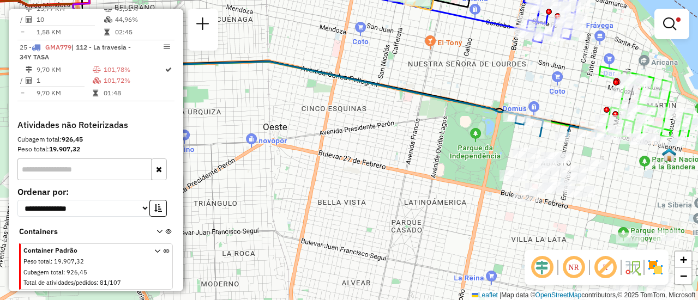
drag, startPoint x: 548, startPoint y: 209, endPoint x: 483, endPoint y: 16, distance: 203.7
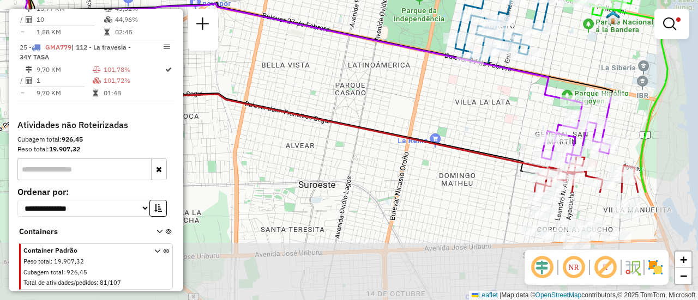
drag, startPoint x: 439, startPoint y: 148, endPoint x: 383, endPoint y: 9, distance: 150.6
click at [383, 10] on div "Limpar filtros Janela de atendimento Grade de atendimento Capacidade Transporta…" at bounding box center [349, 150] width 698 height 300
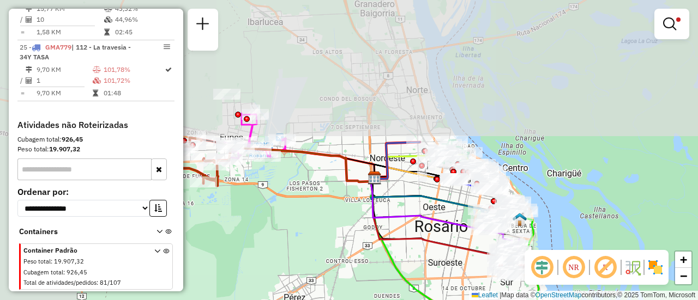
drag, startPoint x: 247, startPoint y: 93, endPoint x: 361, endPoint y: 240, distance: 186.2
click at [359, 241] on div "Limpar filtros Janela de atendimento Grade de atendimento Capacidade Transporta…" at bounding box center [349, 150] width 698 height 300
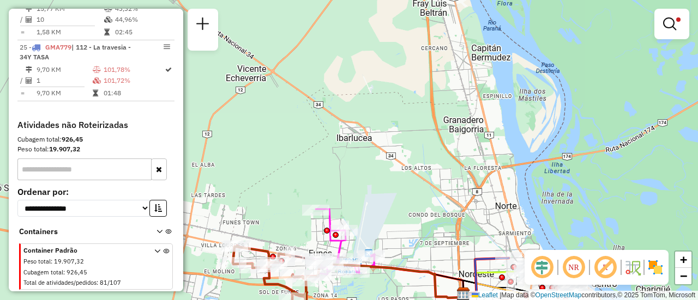
drag, startPoint x: 331, startPoint y: 96, endPoint x: 413, endPoint y: 207, distance: 137.9
click at [413, 207] on div "Limpar filtros Janela de atendimento Grade de atendimento Capacidade Transporta…" at bounding box center [349, 150] width 698 height 300
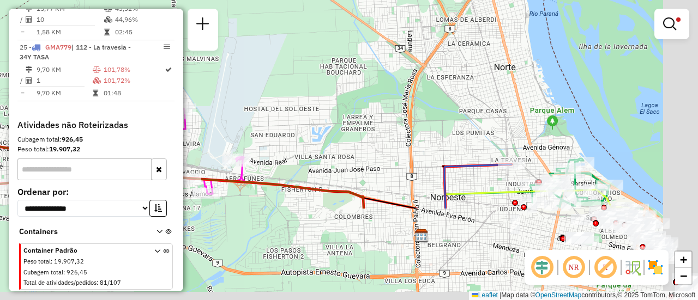
drag, startPoint x: 450, startPoint y: 208, endPoint x: 198, endPoint y: -7, distance: 330.6
click at [198, 0] on html "Aplicando filtros Pop-up bloqueado! Seu navegador bloqueou automáticamente a ab…" at bounding box center [349, 150] width 698 height 300
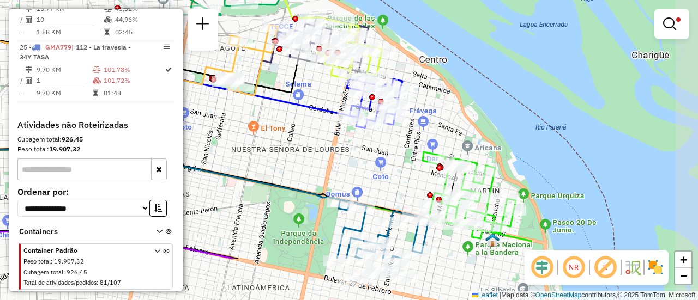
drag, startPoint x: 566, startPoint y: 167, endPoint x: 330, endPoint y: 96, distance: 246.0
click at [330, 96] on div "Limpar filtros Janela de atendimento Grade de atendimento Capacidade Transporta…" at bounding box center [349, 150] width 698 height 300
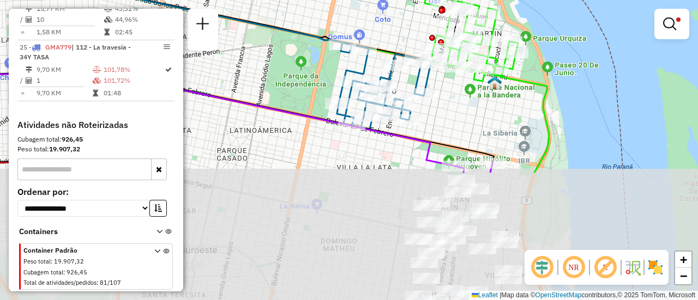
drag, startPoint x: 380, startPoint y: 196, endPoint x: 383, endPoint y: 37, distance: 159.2
click at [383, 37] on div "Limpar filtros Janela de atendimento Grade de atendimento Capacidade Transporta…" at bounding box center [349, 150] width 698 height 300
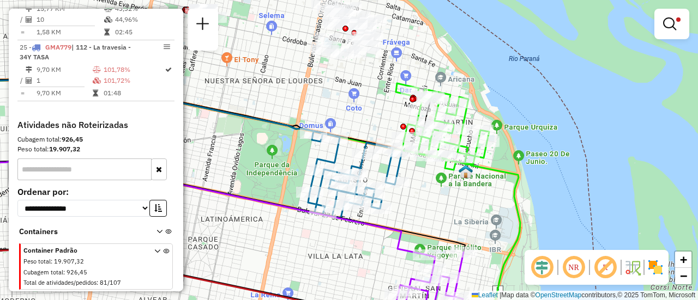
drag, startPoint x: 403, startPoint y: 28, endPoint x: 372, endPoint y: 129, distance: 105.5
click at [372, 129] on div "Limpar filtros Janela de atendimento Grade de atendimento Capacidade Transporta…" at bounding box center [349, 150] width 698 height 300
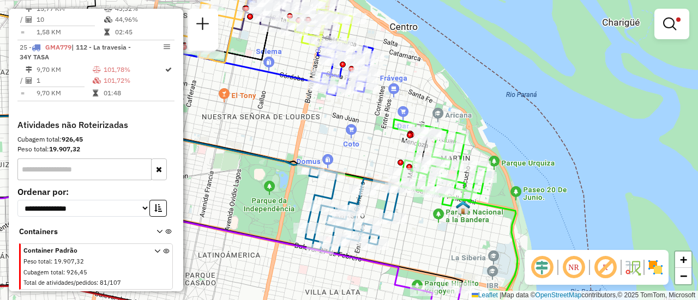
drag, startPoint x: 276, startPoint y: 95, endPoint x: 288, endPoint y: 155, distance: 60.5
click at [288, 155] on div "Limpar filtros Janela de atendimento Grade de atendimento Capacidade Transporta…" at bounding box center [349, 150] width 698 height 300
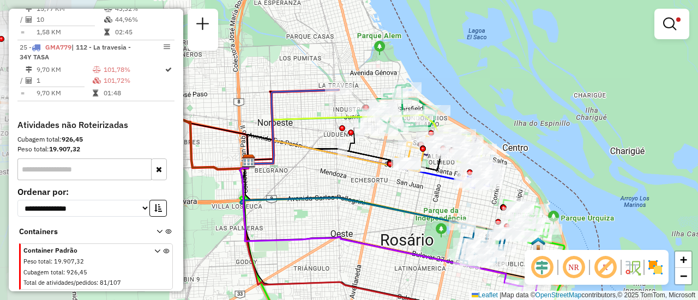
drag, startPoint x: 235, startPoint y: 141, endPoint x: 392, endPoint y: 187, distance: 163.7
click at [392, 187] on div "Limpar filtros Janela de atendimento Grade de atendimento Capacidade Transporta…" at bounding box center [349, 150] width 698 height 300
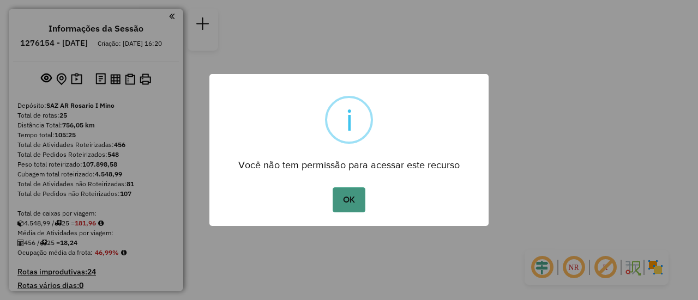
click at [343, 198] on button "OK" at bounding box center [348, 199] width 32 height 25
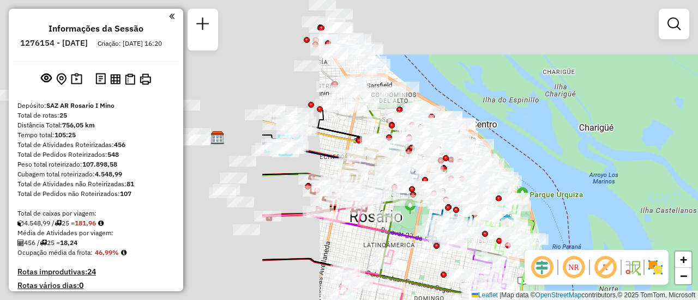
drag, startPoint x: 344, startPoint y: 77, endPoint x: 677, endPoint y: 225, distance: 363.8
click at [697, 227] on div "Janela de atendimento Grade de atendimento Capacidade Transportadoras Veículos …" at bounding box center [349, 150] width 698 height 300
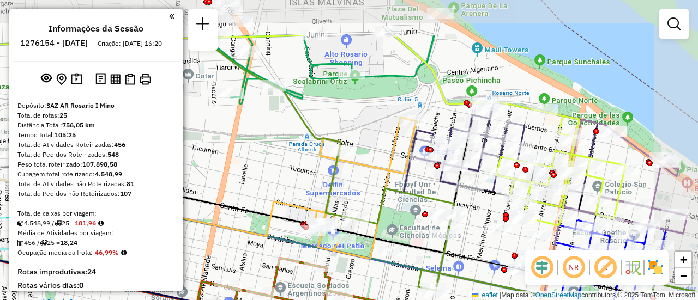
drag, startPoint x: 456, startPoint y: 114, endPoint x: 394, endPoint y: 180, distance: 90.2
click at [394, 180] on div "Janela de atendimento Grade de atendimento Capacidade Transportadoras Veículos …" at bounding box center [349, 150] width 698 height 300
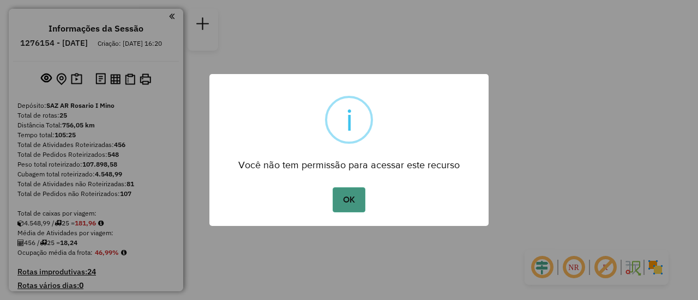
click at [346, 194] on button "OK" at bounding box center [348, 199] width 32 height 25
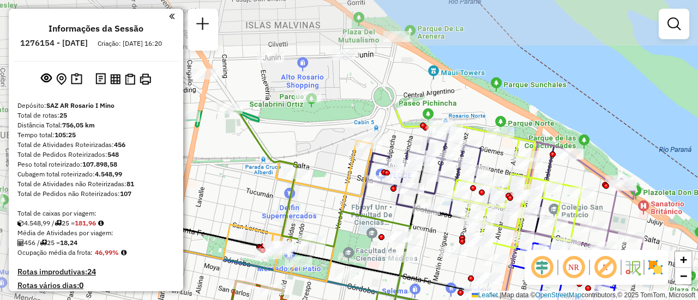
drag, startPoint x: 291, startPoint y: 50, endPoint x: 432, endPoint y: 190, distance: 199.2
click at [432, 190] on icon at bounding box center [459, 179] width 189 height 108
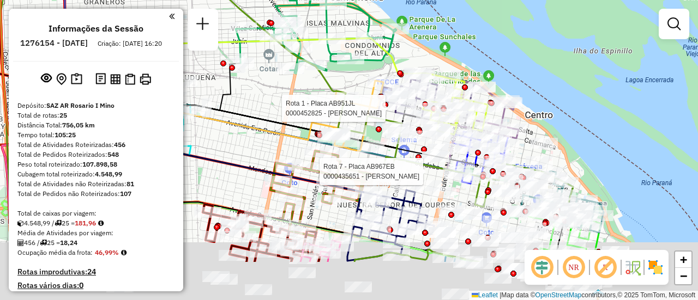
drag, startPoint x: 274, startPoint y: 172, endPoint x: 372, endPoint y: 40, distance: 163.6
click at [362, 40] on div "Rota 6 - Placa AB967EA 0000457619 - T[PERSON_NAME][PERSON_NAME] [PERSON_NAME]7 …" at bounding box center [349, 150] width 698 height 300
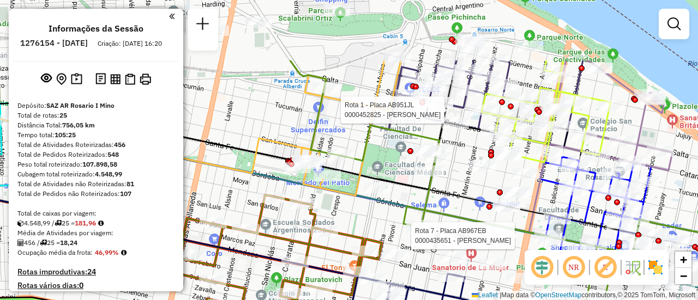
drag, startPoint x: 461, startPoint y: 95, endPoint x: 458, endPoint y: 186, distance: 90.5
click at [458, 186] on div "Rota 6 - Placa AB967EA 0000457619 - T[PERSON_NAME][PERSON_NAME] [PERSON_NAME]7 …" at bounding box center [349, 150] width 698 height 300
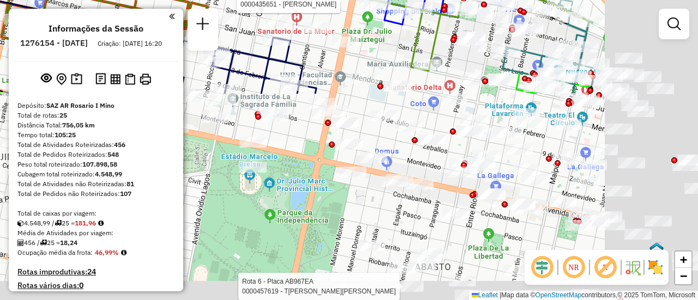
drag, startPoint x: 654, startPoint y: 146, endPoint x: 507, endPoint y: -40, distance: 236.6
click at [507, 0] on html "Aguarde... Pop-up bloqueado! Seu navegador bloqueou automáticamente a abertura …" at bounding box center [349, 150] width 698 height 300
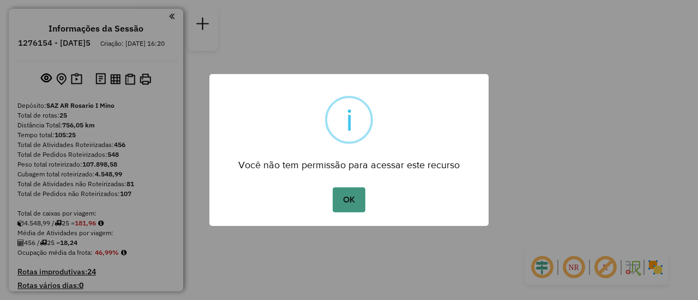
click at [348, 196] on button "OK" at bounding box center [348, 199] width 32 height 25
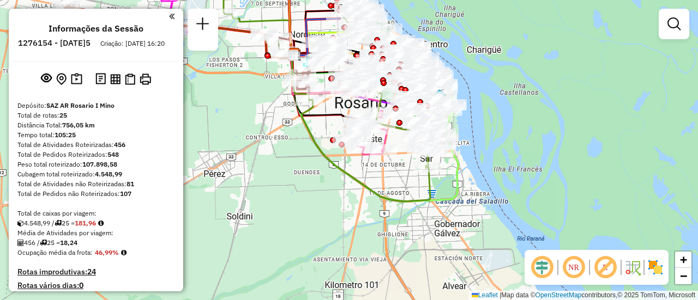
drag, startPoint x: 242, startPoint y: 180, endPoint x: 381, endPoint y: 195, distance: 139.8
click at [378, 195] on icon at bounding box center [328, 98] width 210 height 207
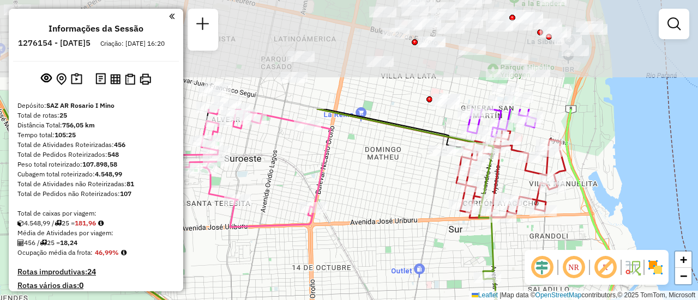
drag, startPoint x: 465, startPoint y: 100, endPoint x: 414, endPoint y: 220, distance: 129.9
click at [414, 220] on div "Janela de atendimento Grade de atendimento Capacidade Transportadoras Veículos …" at bounding box center [349, 150] width 698 height 300
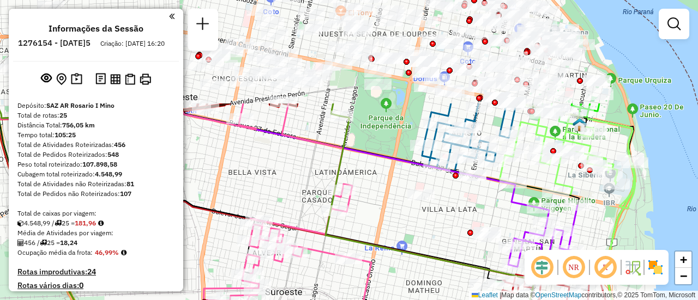
drag, startPoint x: 555, startPoint y: 98, endPoint x: 596, endPoint y: 231, distance: 139.6
click at [596, 231] on div "Janela de atendimento Grade de atendimento Capacidade Transportadoras Veículos …" at bounding box center [349, 150] width 698 height 300
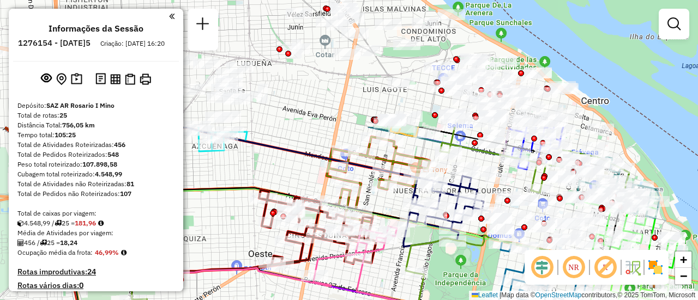
drag, startPoint x: 373, startPoint y: 126, endPoint x: 447, endPoint y: 283, distance: 173.8
click at [447, 283] on div "Janela de atendimento Grade de atendimento Capacidade Transportadoras Veículos …" at bounding box center [349, 150] width 698 height 300
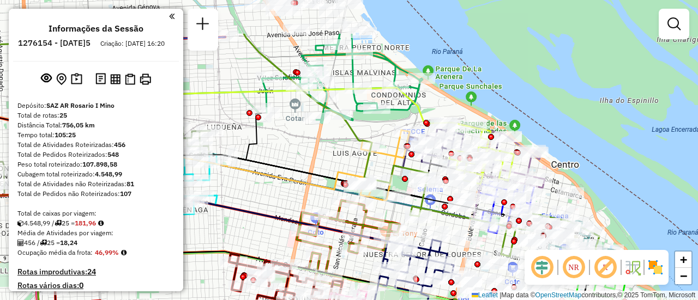
drag, startPoint x: 420, startPoint y: 95, endPoint x: 390, endPoint y: 159, distance: 70.5
click at [390, 159] on icon at bounding box center [384, 165] width 51 height 70
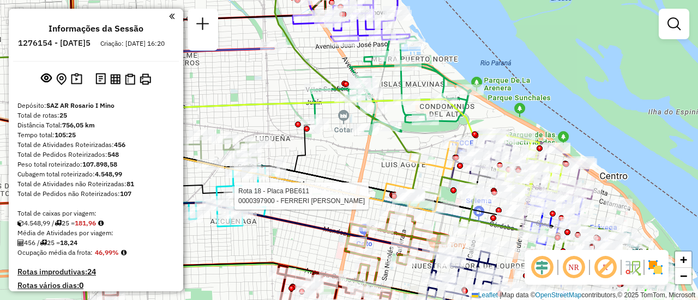
drag, startPoint x: 320, startPoint y: 149, endPoint x: 368, endPoint y: 161, distance: 49.8
click at [368, 161] on div "Rota 18 - Placa PBE611 0000397900 - FERRERI FERNANDO ALBERTO FELIPE Janela de a…" at bounding box center [349, 150] width 698 height 300
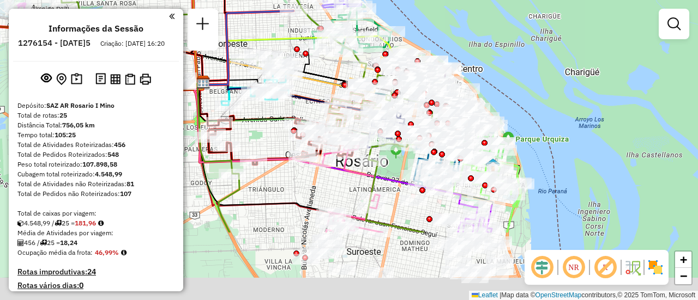
drag, startPoint x: 379, startPoint y: 169, endPoint x: 344, endPoint y: 69, distance: 105.5
click at [344, 69] on div "Rota 18 - Placa PBE611 0000397900 - FERRERI FERNANDO ALBERTO FELIPE Rota 18 - P…" at bounding box center [349, 150] width 698 height 300
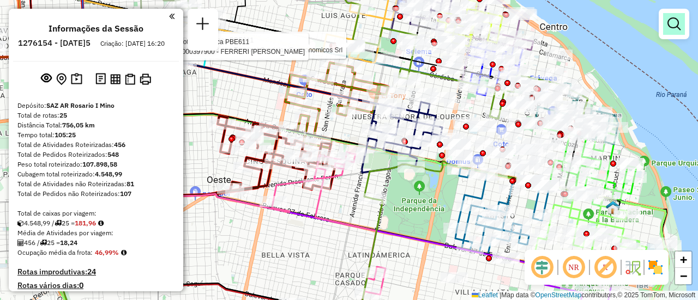
click at [671, 22] on em at bounding box center [673, 23] width 13 height 13
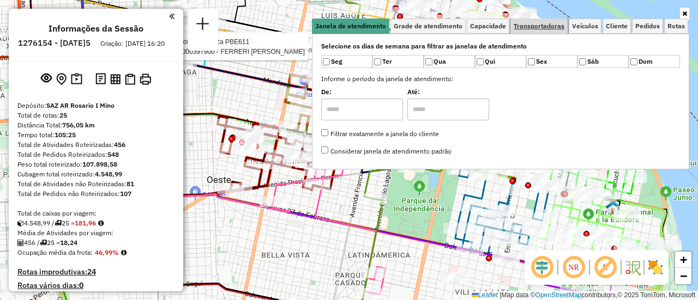
click at [547, 26] on span "Transportadoras" at bounding box center [538, 26] width 51 height 7
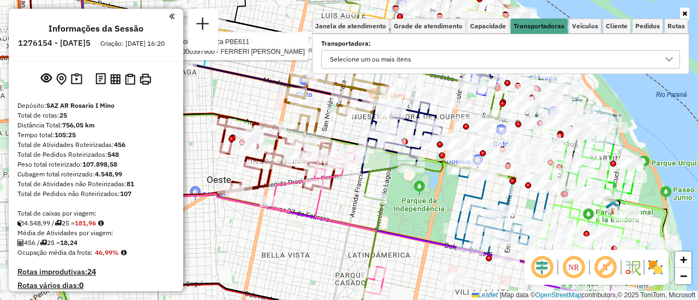
click at [668, 59] on icon at bounding box center [668, 59] width 9 height 9
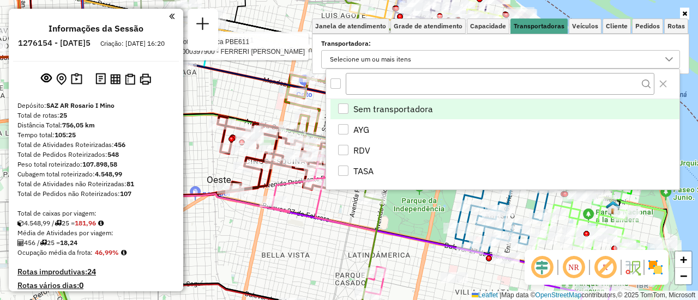
scroll to position [7, 38]
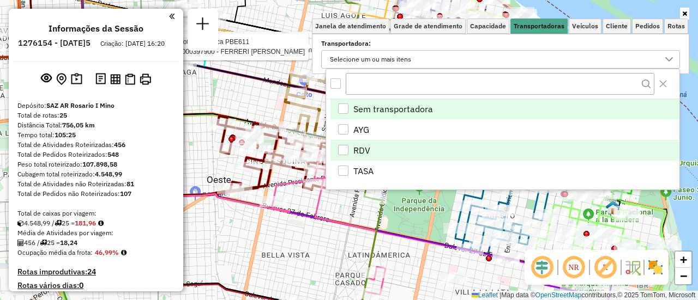
click at [341, 147] on div "RDV" at bounding box center [343, 150] width 10 height 10
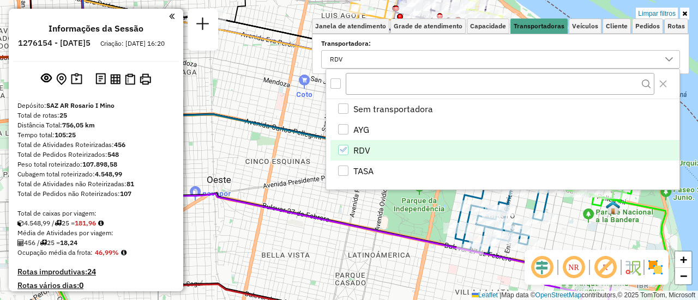
click at [262, 156] on div "Limpar filtros Janela de atendimento Grade de atendimento Capacidade Transporta…" at bounding box center [349, 150] width 698 height 300
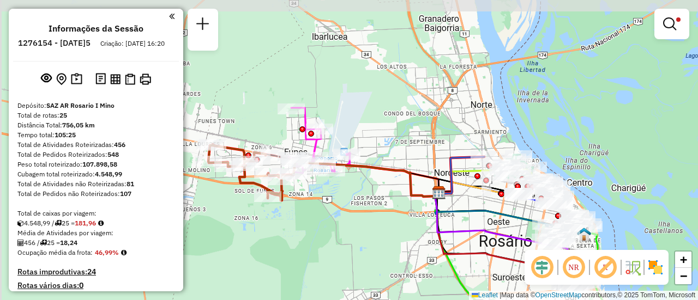
drag, startPoint x: 277, startPoint y: 125, endPoint x: 495, endPoint y: 196, distance: 229.8
click at [495, 195] on icon at bounding box center [479, 189] width 80 height 13
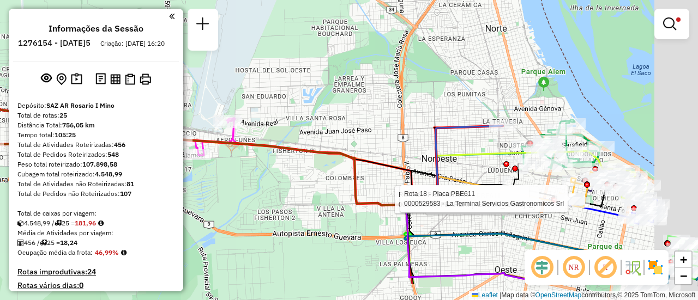
drag, startPoint x: 453, startPoint y: 123, endPoint x: 300, endPoint y: 66, distance: 163.0
click at [304, 67] on div "Rota 18 - Placa PBE611 0000450448 - CANEPA CAROLINA ANDREA Rota 18 - Placa PBE6…" at bounding box center [349, 150] width 698 height 300
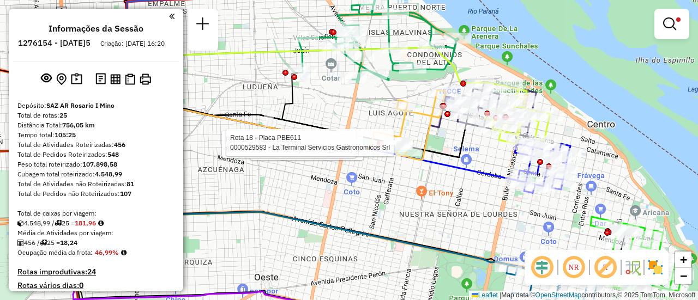
drag, startPoint x: 440, startPoint y: 127, endPoint x: 286, endPoint y: 95, distance: 158.0
click at [286, 95] on div "Rota 18 - Placa PBE611 0000450448 - CANEPA CAROLINA ANDREA Rota 18 - Placa PBE6…" at bounding box center [349, 150] width 698 height 300
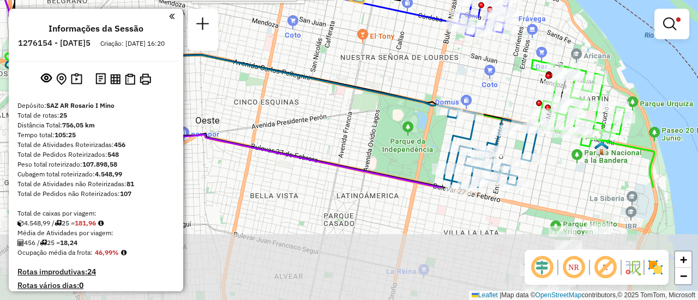
drag, startPoint x: 502, startPoint y: 191, endPoint x: 518, endPoint y: 45, distance: 147.0
click at [518, 45] on div "Rota 18 - Placa PBE611 0000450448 - CANEPA CAROLINA ANDREA Rota 18 - Placa PBE6…" at bounding box center [349, 150] width 698 height 300
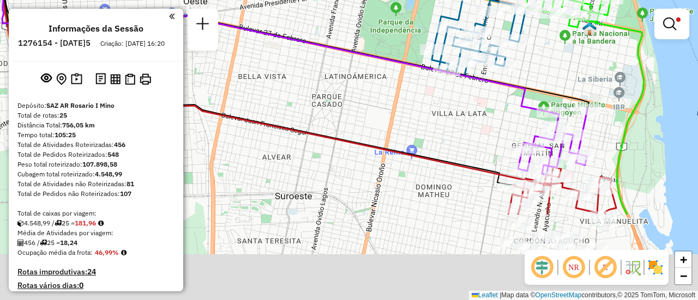
drag, startPoint x: 557, startPoint y: 89, endPoint x: 552, endPoint y: 24, distance: 65.1
click at [552, 24] on div "Rota 18 - Placa PBE611 0000450448 - CANEPA CAROLINA ANDREA Rota 18 - Placa PBE6…" at bounding box center [349, 150] width 698 height 300
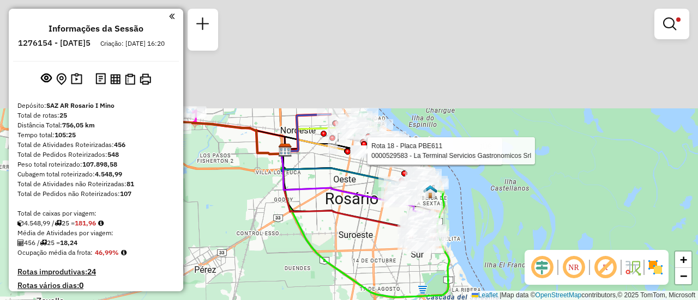
drag, startPoint x: 279, startPoint y: 83, endPoint x: 391, endPoint y: 240, distance: 193.3
click at [392, 243] on div "Rota 18 - Placa PBE611 0000450448 - CANEPA CAROLINA ANDREA Rota 18 - Placa PBE6…" at bounding box center [349, 150] width 698 height 300
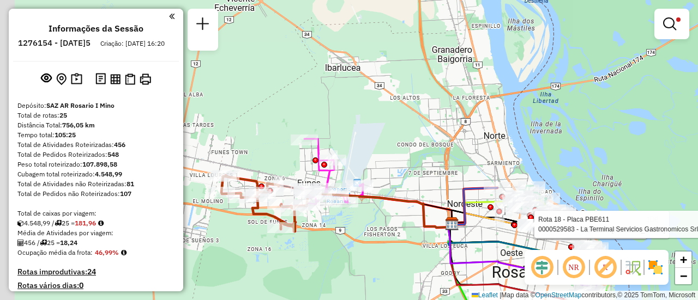
drag, startPoint x: 292, startPoint y: 121, endPoint x: 438, endPoint y: 158, distance: 151.1
click at [436, 158] on div "Rota 18 - Placa PBE611 0000450448 - CANEPA CAROLINA ANDREA Rota 18 - Placa PBE6…" at bounding box center [349, 150] width 698 height 300
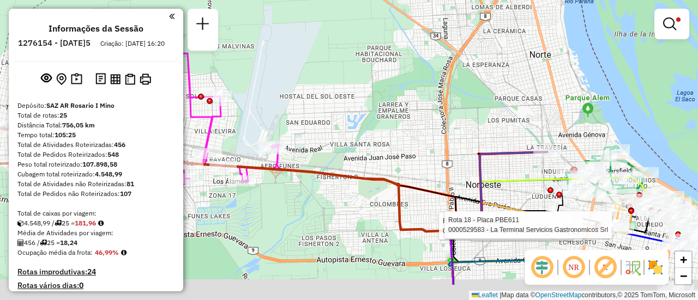
drag, startPoint x: 425, startPoint y: 138, endPoint x: 289, endPoint y: 87, distance: 145.8
click at [305, 90] on div "Rota 18 - Placa PBE611 0000450448 - CANEPA CAROLINA ANDREA Rota 18 - Placa PBE6…" at bounding box center [349, 150] width 698 height 300
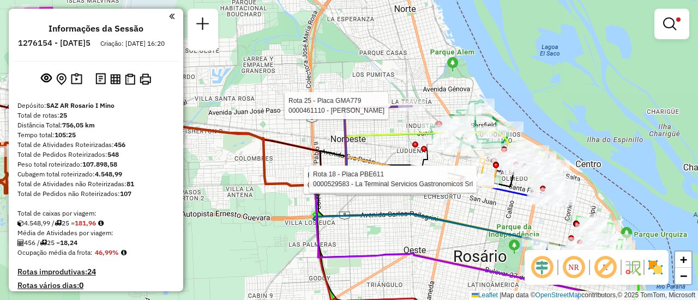
select select "**********"
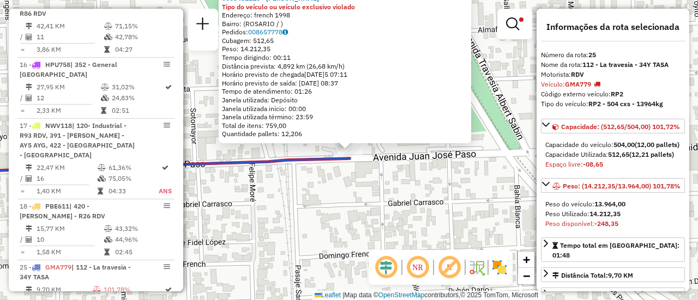
scroll to position [1057, 0]
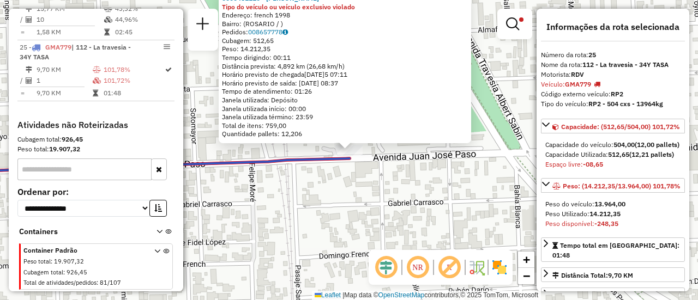
click at [366, 220] on div "0000461110 - Gonzales Emanuel - RDV Tipo do veículo ou veículo exclusivo violad…" at bounding box center [349, 150] width 698 height 300
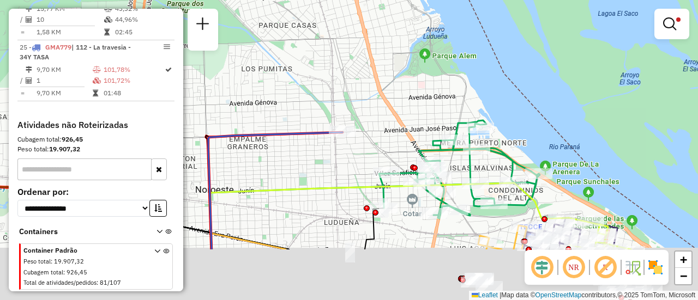
drag, startPoint x: 397, startPoint y: 142, endPoint x: 355, endPoint y: 82, distance: 72.9
click at [357, 83] on div "Limpar filtros Janela de atendimento Grade de atendimento Capacidade Transporta…" at bounding box center [349, 150] width 698 height 300
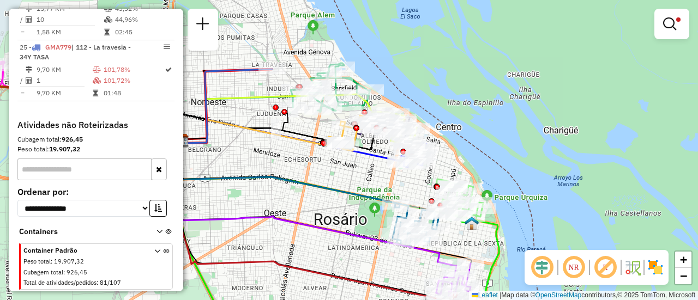
drag, startPoint x: 372, startPoint y: 150, endPoint x: 270, endPoint y: 121, distance: 105.9
click at [270, 121] on div "Limpar filtros Janela de atendimento Grade de atendimento Capacidade Transporta…" at bounding box center [349, 150] width 698 height 300
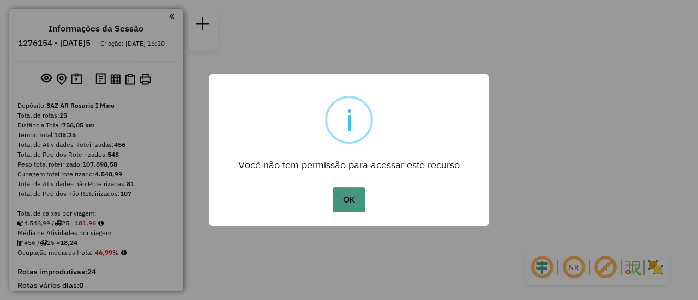
click at [347, 201] on button "OK" at bounding box center [348, 199] width 32 height 25
click at [347, 199] on button "OK" at bounding box center [348, 199] width 32 height 25
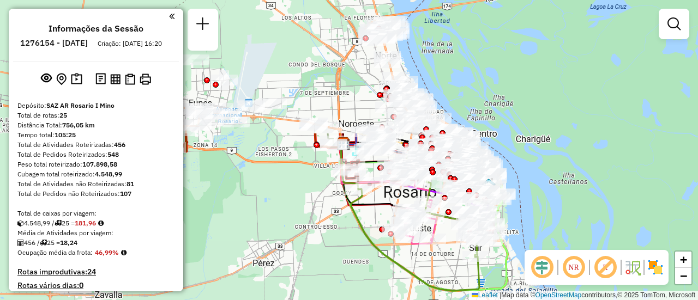
drag, startPoint x: 274, startPoint y: 50, endPoint x: 277, endPoint y: 213, distance: 163.0
click at [277, 213] on div "Janela de atendimento Grade de atendimento Capacidade Transportadoras Veículos …" at bounding box center [349, 150] width 698 height 300
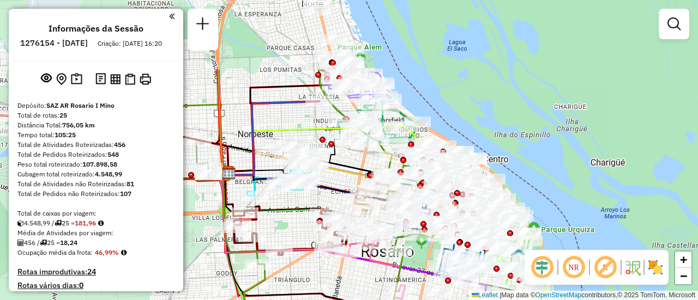
drag, startPoint x: 372, startPoint y: 104, endPoint x: 195, endPoint y: 204, distance: 203.6
click at [196, 204] on div "Janela de atendimento Grade de atendimento Capacidade Transportadoras Veículos …" at bounding box center [349, 150] width 698 height 300
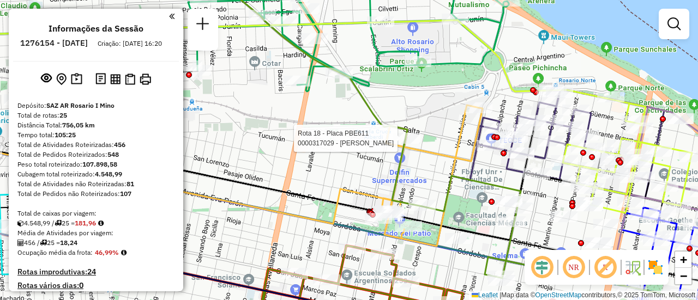
select select "**********"
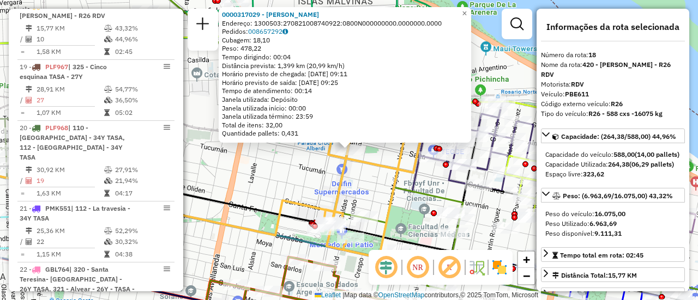
scroll to position [109, 0]
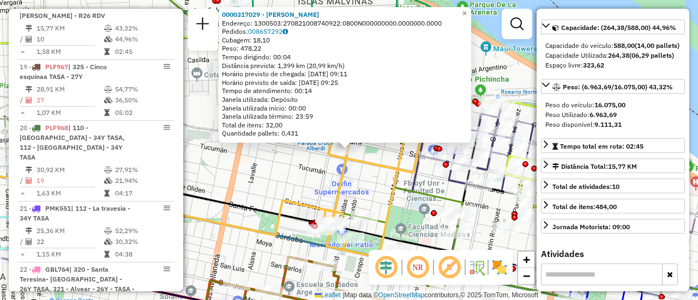
click at [322, 189] on div "0000317029 - BUSSO GABRIEL G Endereço: 1300503:270821008740922:0800N000000000.0…" at bounding box center [349, 150] width 698 height 300
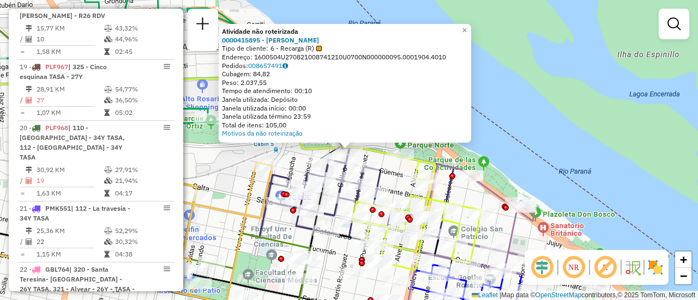
click at [239, 178] on div "Atividade não roteirizada 0000415895 - RAMIREZ EZEQUIEL MARIO Tipo de cliente: …" at bounding box center [349, 150] width 698 height 300
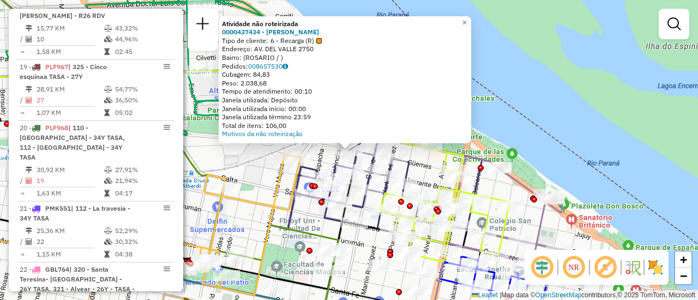
click at [257, 185] on div "Atividade não roteirizada 0000437434 - RAMIREZ EZEQUIEL MARIO Tipo de cliente: …" at bounding box center [349, 150] width 698 height 300
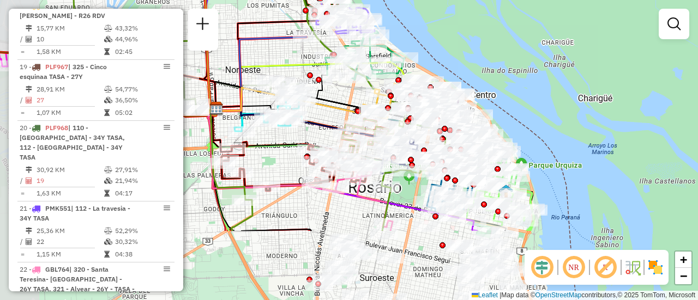
drag, startPoint x: 270, startPoint y: 205, endPoint x: 340, endPoint y: 96, distance: 129.1
click at [340, 96] on icon at bounding box center [296, 101] width 160 height 26
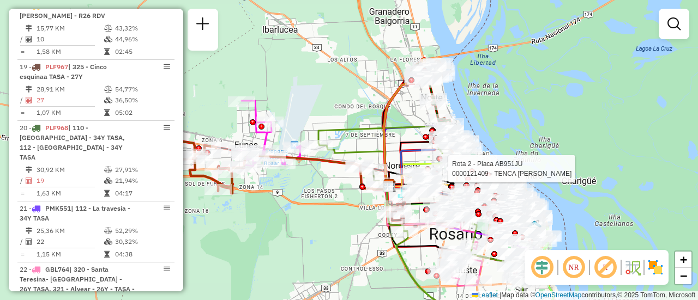
drag, startPoint x: 221, startPoint y: 194, endPoint x: 346, endPoint y: 233, distance: 130.3
click at [346, 233] on div "Rota 2 - Placa AB951JU 0000121409 - TENCA LEONARDO Janela de atendimento Grade …" at bounding box center [349, 150] width 698 height 300
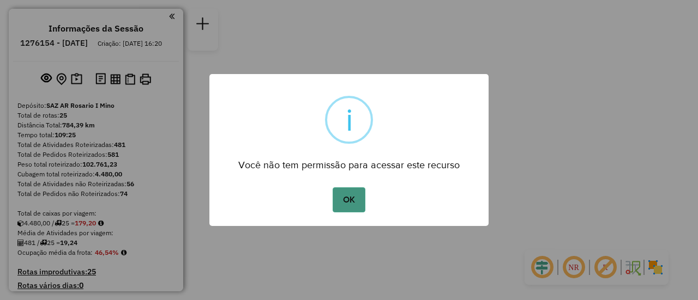
click at [353, 203] on button "OK" at bounding box center [348, 199] width 32 height 25
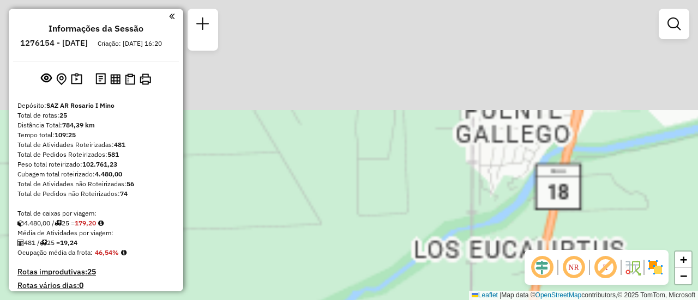
drag, startPoint x: 422, startPoint y: 72, endPoint x: 332, endPoint y: 326, distance: 268.9
click at [332, 300] on html "Aguarde... Pop-up bloqueado! Seu navegador bloqueou automáticamente a abertura …" at bounding box center [349, 150] width 698 height 300
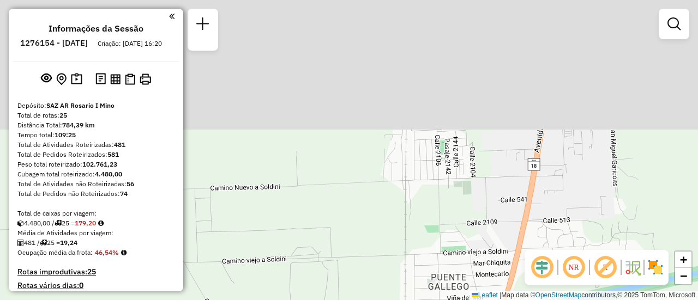
drag, startPoint x: 432, startPoint y: 93, endPoint x: 431, endPoint y: 178, distance: 85.6
click at [353, 300] on html "Aguarde... Pop-up bloqueado! Seu navegador bloqueou automáticamente a abertura …" at bounding box center [349, 150] width 698 height 300
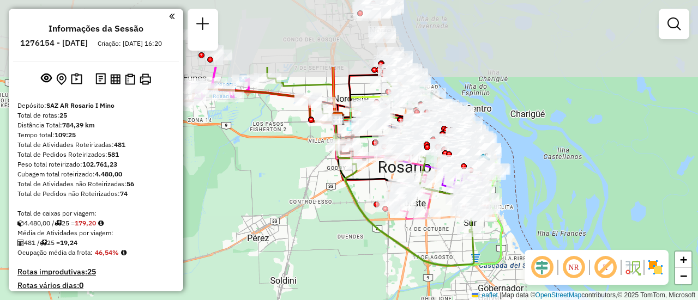
drag, startPoint x: 452, startPoint y: 159, endPoint x: 408, endPoint y: 245, distance: 96.3
click at [411, 219] on icon at bounding box center [409, 182] width 41 height 73
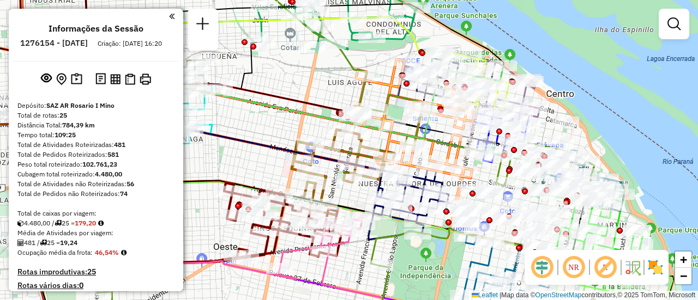
drag, startPoint x: 304, startPoint y: 48, endPoint x: 282, endPoint y: 95, distance: 51.7
click at [266, 94] on div "Janela de atendimento Grade de atendimento Capacidade Transportadoras Veículos …" at bounding box center [349, 150] width 698 height 300
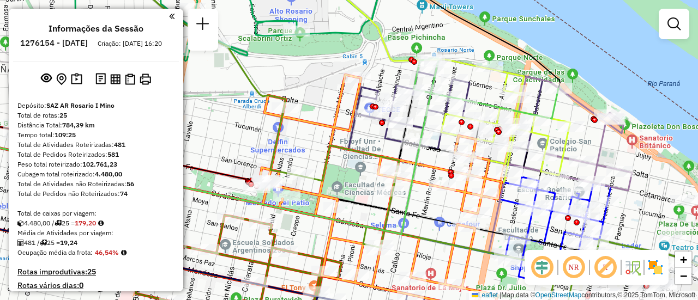
drag, startPoint x: 408, startPoint y: 162, endPoint x: 374, endPoint y: 158, distance: 34.1
click at [374, 161] on icon at bounding box center [421, 138] width 631 height 360
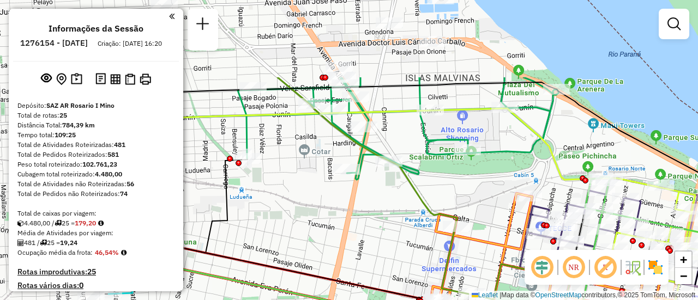
drag, startPoint x: 293, startPoint y: 86, endPoint x: 467, endPoint y: 193, distance: 204.8
click at [467, 193] on div "Janela de atendimento Grade de atendimento Capacidade Transportadoras Veículos …" at bounding box center [349, 150] width 698 height 300
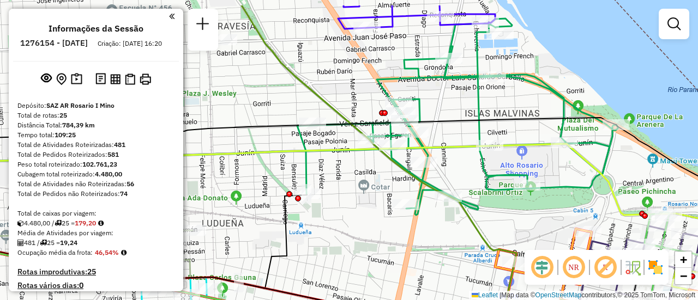
drag, startPoint x: 396, startPoint y: 142, endPoint x: 456, endPoint y: 178, distance: 69.2
click at [456, 178] on div "Janela de atendimento Grade de atendimento Capacidade Transportadoras Veículos …" at bounding box center [349, 150] width 698 height 300
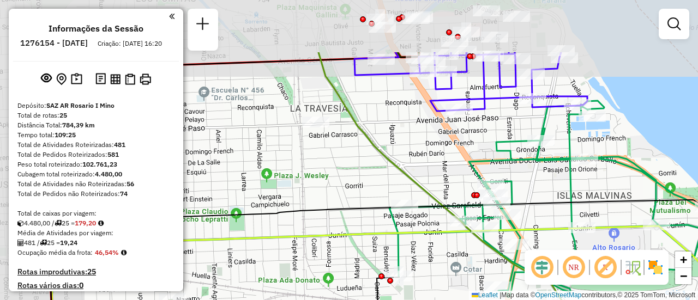
drag, startPoint x: 247, startPoint y: 100, endPoint x: 339, endPoint y: 173, distance: 117.9
click at [340, 184] on div "Janela de atendimento Grade de atendimento Capacidade Transportadoras Veículos …" at bounding box center [349, 150] width 698 height 300
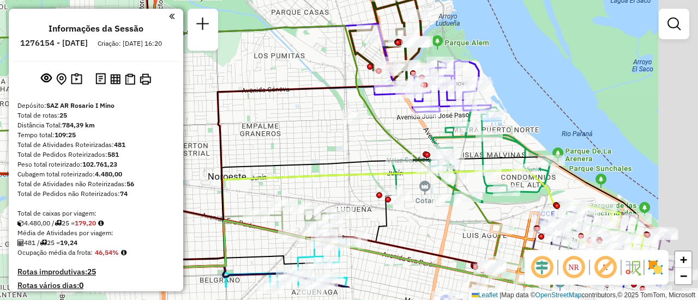
drag, startPoint x: 545, startPoint y: 229, endPoint x: 330, endPoint y: 138, distance: 233.7
click at [330, 138] on div "Janela de atendimento Grade de atendimento Capacidade Transportadoras Veículos …" at bounding box center [349, 150] width 698 height 300
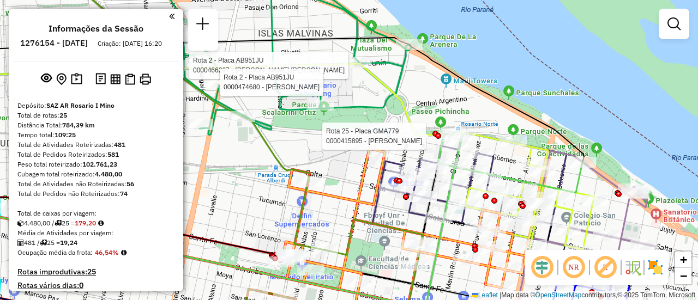
select select "**********"
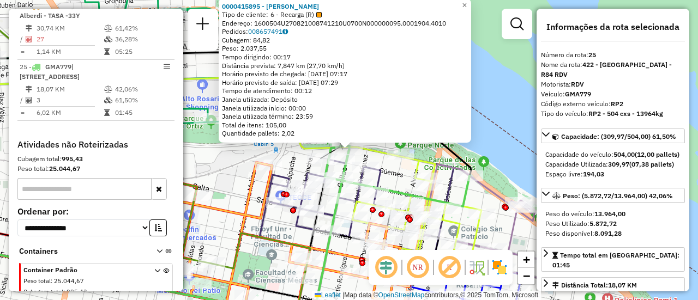
scroll to position [1939, 0]
click at [224, 187] on div "0000415895 - RAMIREZ EZEQUIEL MARIO Tipo de cliente: 6 - Recarga (R) Endereço: …" at bounding box center [349, 150] width 698 height 300
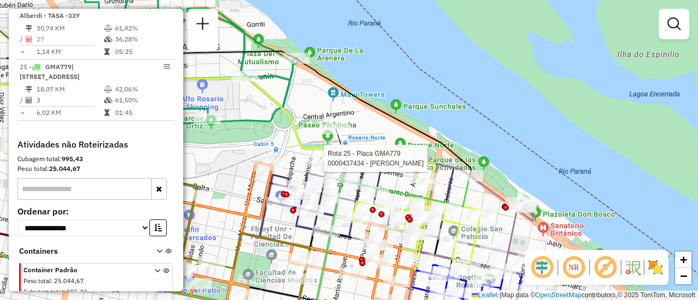
select select "**********"
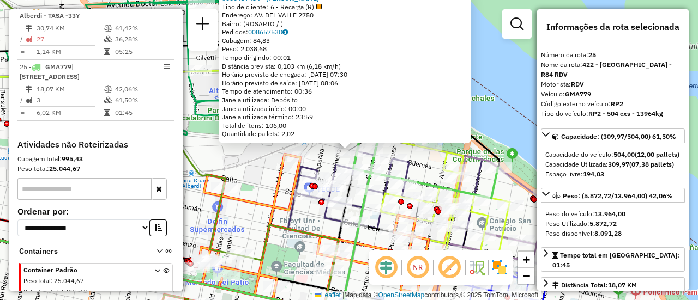
click at [253, 181] on div "0000437434 - RAMIREZ EZEQUIEL MARIO Tipo de cliente: 6 - Recarga (R) Endereço: …" at bounding box center [349, 150] width 698 height 300
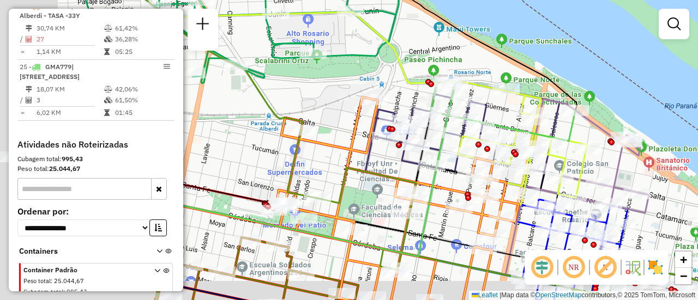
drag, startPoint x: 338, startPoint y: 253, endPoint x: 488, endPoint y: 201, distance: 159.3
click at [481, 216] on div "Janela de atendimento Grade de atendimento Capacidade Transportadoras Veículos …" at bounding box center [349, 150] width 698 height 300
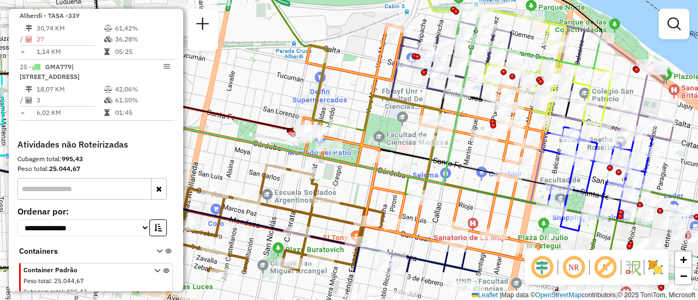
drag, startPoint x: 452, startPoint y: 256, endPoint x: 443, endPoint y: 125, distance: 131.7
click at [443, 126] on icon at bounding box center [196, 151] width 529 height 153
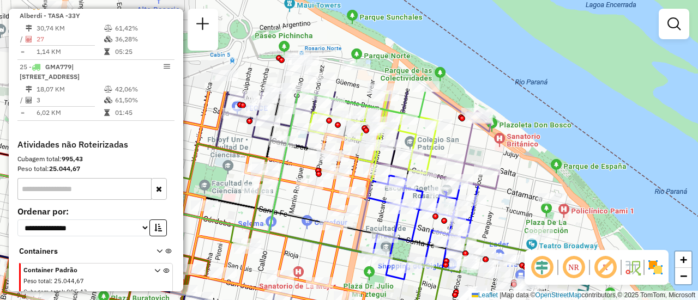
drag, startPoint x: 461, startPoint y: 116, endPoint x: 297, endPoint y: 238, distance: 203.7
click at [297, 238] on icon at bounding box center [365, 209] width 478 height 234
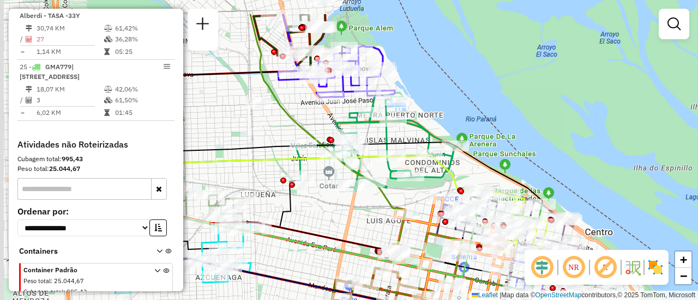
drag, startPoint x: 242, startPoint y: 147, endPoint x: 426, endPoint y: 191, distance: 189.0
click at [426, 191] on div "Rota 18 - Placa PBE611 0000442769 - GARDEN ISLAND SRL Janela de atendimento Gra…" at bounding box center [349, 150] width 698 height 300
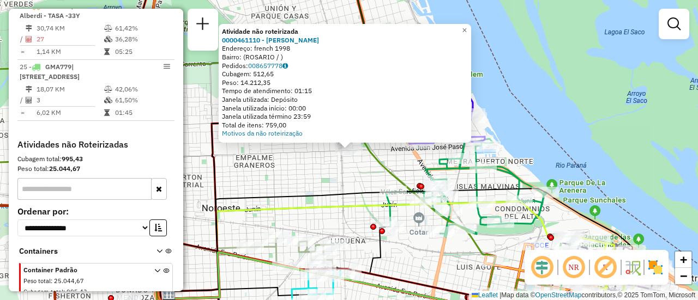
click at [340, 177] on div "Atividade não roteirizada 0000461110 - Gonzales Emanuel - RDV Endereço: french …" at bounding box center [349, 150] width 698 height 300
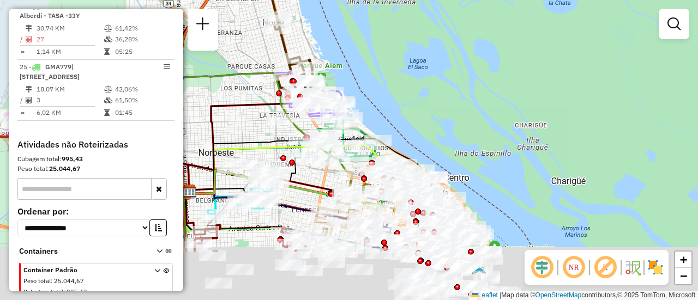
drag, startPoint x: 348, startPoint y: 205, endPoint x: 218, endPoint y: 111, distance: 160.8
click at [219, 112] on div "Janela de atendimento Grade de atendimento Capacidade Transportadoras Veículos …" at bounding box center [349, 150] width 698 height 300
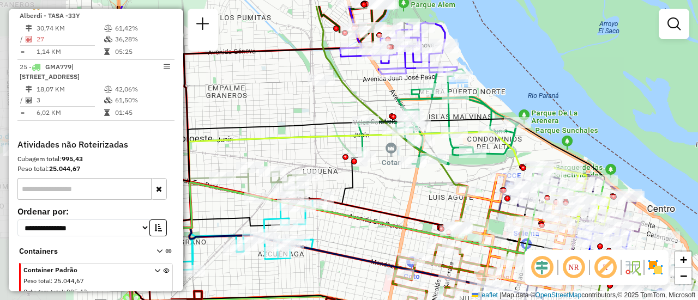
drag, startPoint x: 282, startPoint y: 155, endPoint x: 399, endPoint y: 191, distance: 122.1
click at [399, 191] on div "Janela de atendimento Grade de atendimento Capacidade Transportadoras Veículos …" at bounding box center [349, 150] width 698 height 300
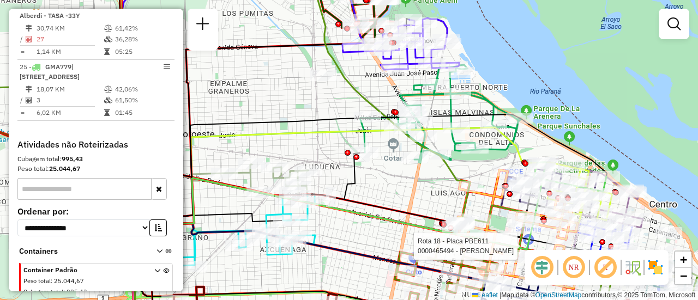
select select "**********"
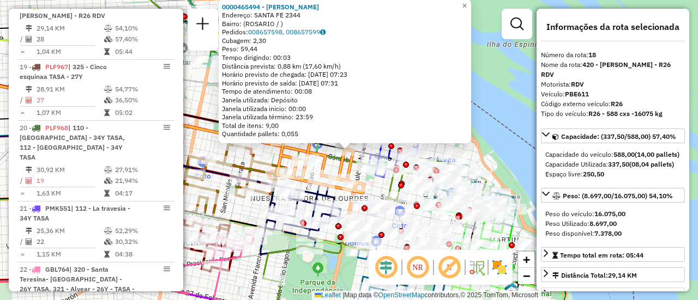
scroll to position [55, 0]
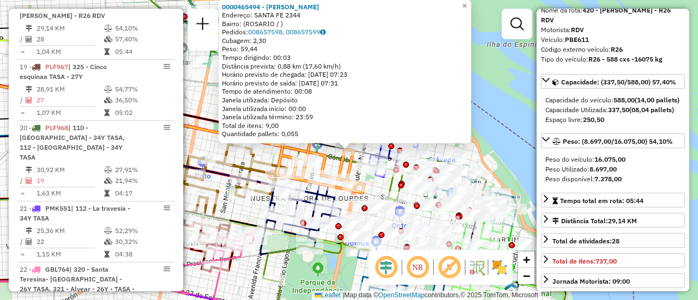
click at [375, 187] on div "0000465494 - MARTINEZ EZEQUIEL MATIAS Endereço: SANTA FE 2344 Bairro: (ROSARIO …" at bounding box center [349, 150] width 698 height 300
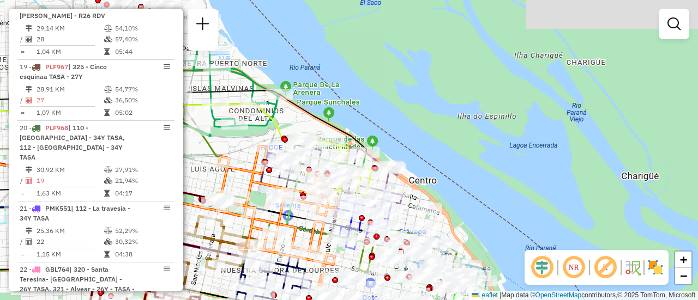
drag, startPoint x: 270, startPoint y: 100, endPoint x: 225, endPoint y: 205, distance: 114.5
click at [225, 205] on icon at bounding box center [276, 205] width 120 height 119
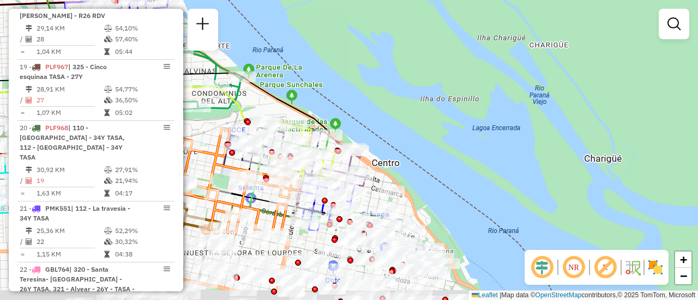
drag, startPoint x: 226, startPoint y: 260, endPoint x: 251, endPoint y: 83, distance: 179.0
click at [245, 83] on div "Rota 1 - Placa AB951JL 0000535313 - Morelli Ana Paula Rota 1 - Placa AB951JL 00…" at bounding box center [349, 150] width 698 height 300
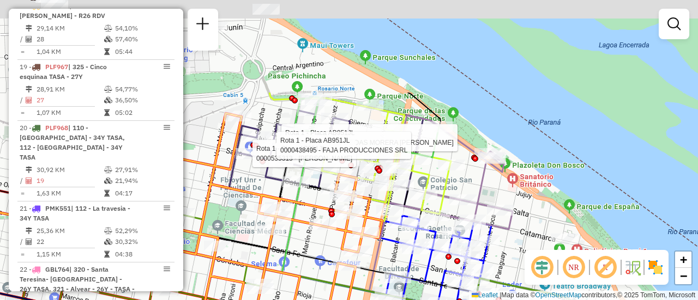
drag, startPoint x: 293, startPoint y: 105, endPoint x: 318, endPoint y: 201, distance: 99.1
click at [311, 201] on div "Rota 1 - Placa AB951JL 0000463669 - VILLASBOAS MORERA SAMANTA INGRID Rota 1 - P…" at bounding box center [349, 150] width 698 height 300
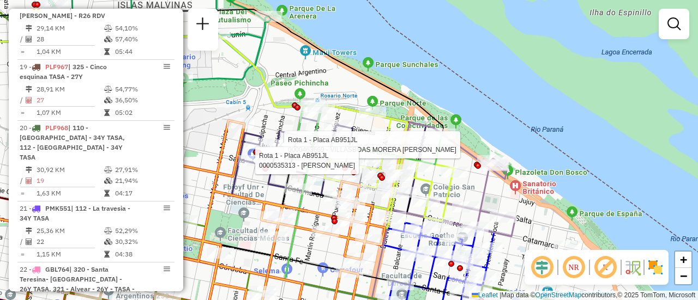
click at [488, 198] on icon at bounding box center [453, 180] width 124 height 114
select select "**********"
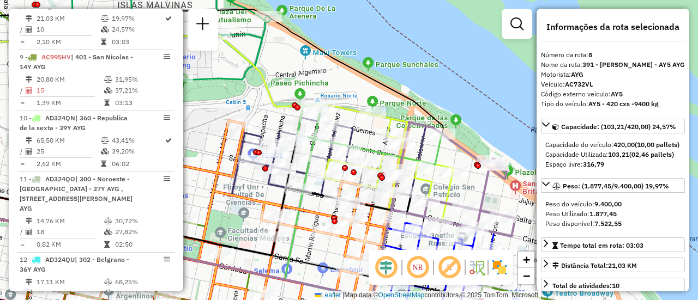
scroll to position [825, 0]
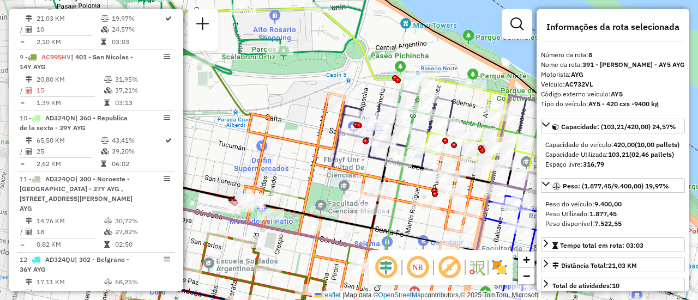
drag, startPoint x: 217, startPoint y: 203, endPoint x: 326, endPoint y: 174, distance: 113.3
click at [318, 176] on icon at bounding box center [364, 198] width 242 height 210
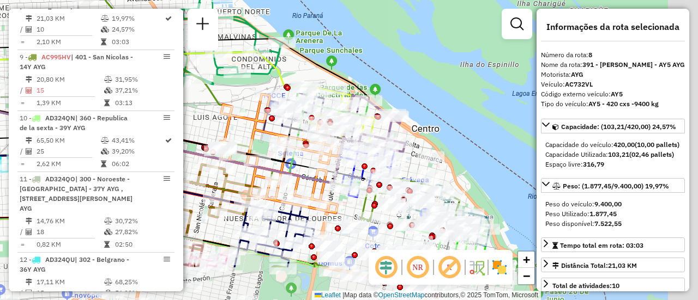
drag, startPoint x: 291, startPoint y: 185, endPoint x: 186, endPoint y: 120, distance: 123.4
click at [186, 120] on div "Janela de atendimento Grade de atendimento Capacidade Transportadoras Veículos …" at bounding box center [349, 150] width 698 height 300
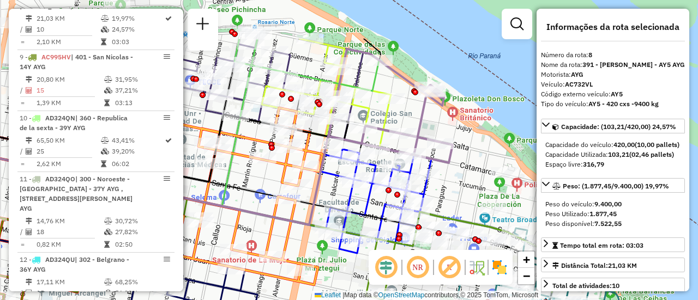
drag, startPoint x: 452, startPoint y: 124, endPoint x: 455, endPoint y: 193, distance: 69.3
click at [455, 193] on div "Janela de atendimento Grade de atendimento Capacidade Transportadoras Veículos …" at bounding box center [349, 150] width 698 height 300
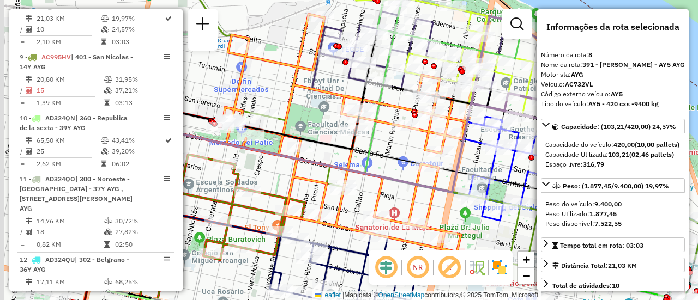
drag, startPoint x: 284, startPoint y: 207, endPoint x: 424, endPoint y: 192, distance: 140.8
click at [424, 192] on icon at bounding box center [273, 132] width 409 height 122
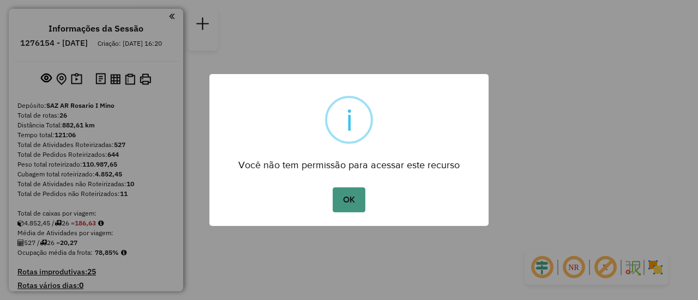
click at [350, 204] on button "OK" at bounding box center [348, 199] width 32 height 25
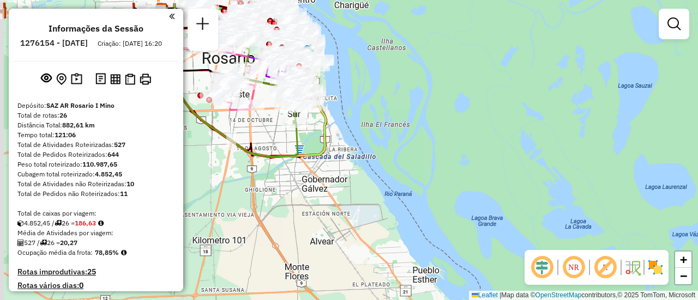
drag, startPoint x: 335, startPoint y: 121, endPoint x: 441, endPoint y: 183, distance: 123.1
click at [438, 183] on div "Janela de atendimento Grade de atendimento Capacidade Transportadoras Veículos …" at bounding box center [349, 150] width 698 height 300
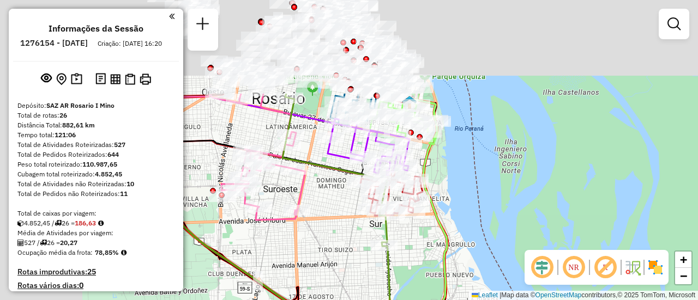
drag, startPoint x: 410, startPoint y: 96, endPoint x: 560, endPoint y: 264, distance: 225.0
click at [552, 259] on hb-router-mapa "Informações da Sessão 1276154 - [DATE] Criação: [DATE] 16:20 Depósito: SAZ AR R…" at bounding box center [349, 150] width 698 height 300
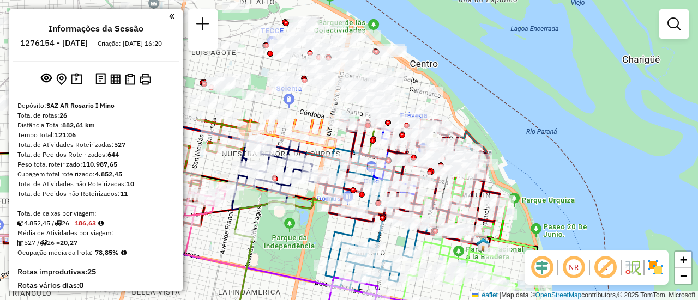
drag, startPoint x: 310, startPoint y: 177, endPoint x: 359, endPoint y: 326, distance: 157.0
click at [359, 300] on html "Aguarde... Pop-up bloqueado! Seu navegador bloqueou automáticamente a abertura …" at bounding box center [349, 150] width 698 height 300
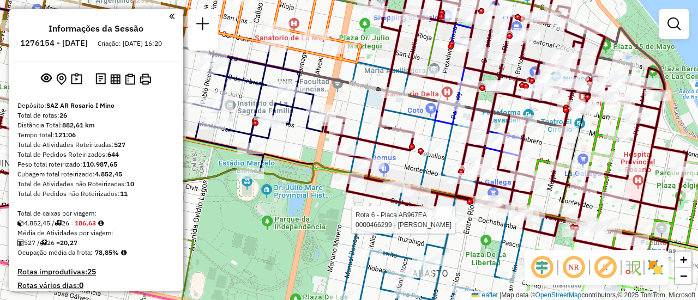
select select "**********"
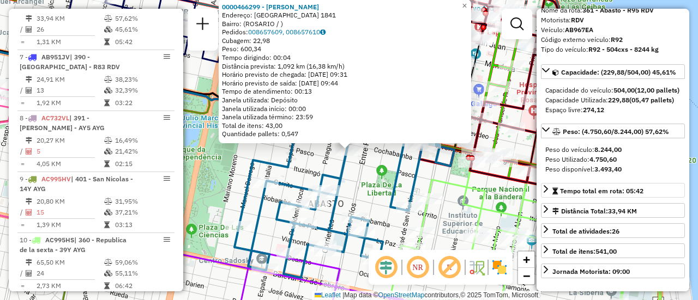
scroll to position [109, 0]
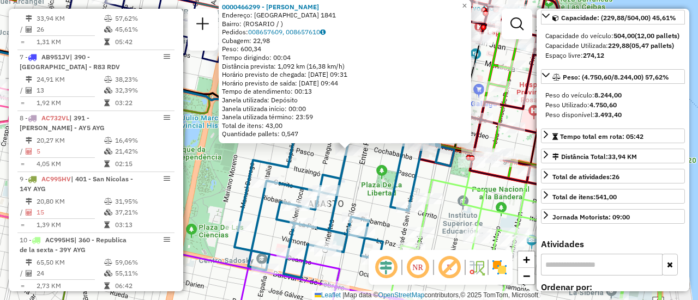
click at [313, 168] on div "0000466299 - [PERSON_NAME] Endereço: [GEOGRAPHIC_DATA] 1841 Bairro: ([GEOGRAPHI…" at bounding box center [349, 150] width 698 height 300
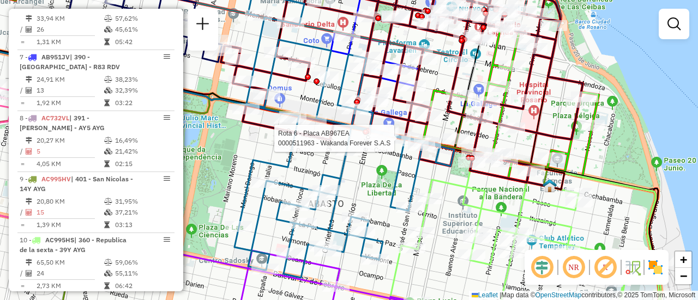
select select "**********"
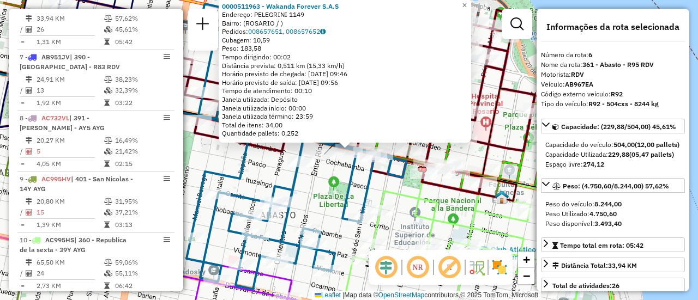
scroll to position [55, 0]
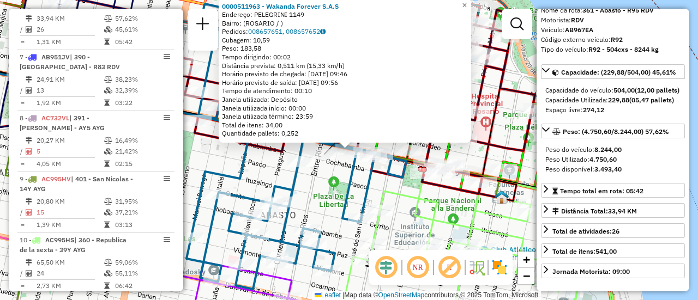
click at [325, 208] on div "0000511963 - Wakanda Forever S.A.S Endereço: PELEGRINI 1149 Bairro: ([GEOGRAPHI…" at bounding box center [349, 150] width 698 height 300
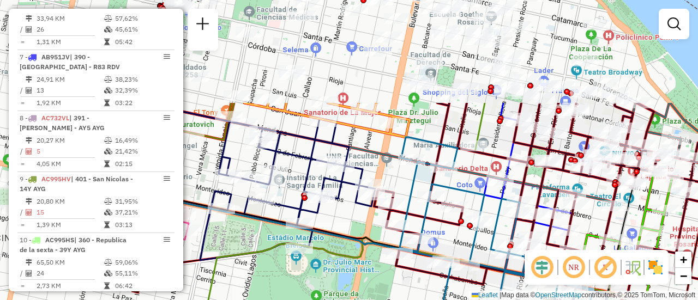
drag, startPoint x: 314, startPoint y: 193, endPoint x: 516, endPoint y: 326, distance: 242.0
click at [516, 300] on html "Aguarde... Pop-up bloqueado! Seu navegador bloqueou automáticamente a abertura …" at bounding box center [349, 150] width 698 height 300
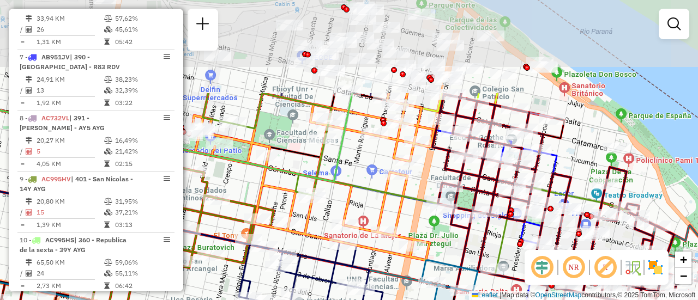
drag, startPoint x: 473, startPoint y: 58, endPoint x: 492, endPoint y: 181, distance: 124.6
click at [492, 181] on icon at bounding box center [575, 271] width 362 height 357
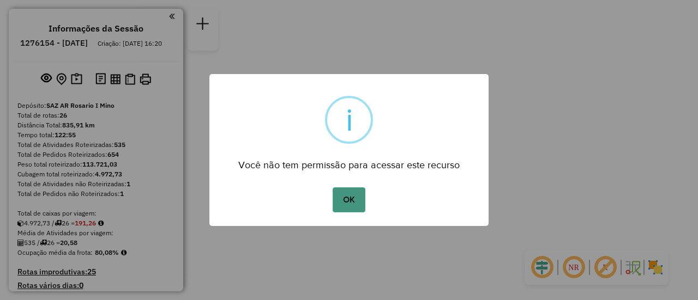
click at [353, 202] on button "OK" at bounding box center [348, 199] width 32 height 25
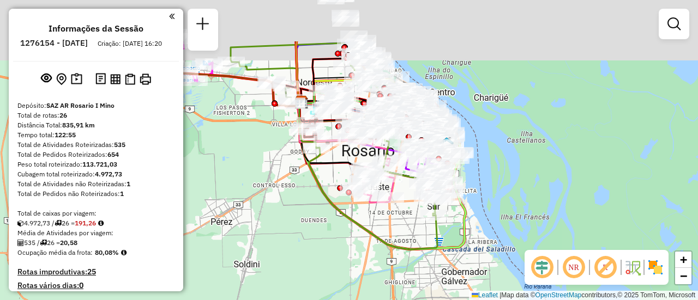
drag, startPoint x: 339, startPoint y: 133, endPoint x: 318, endPoint y: 196, distance: 66.5
click at [320, 209] on div "Janela de atendimento Grade de atendimento Capacidade Transportadoras Veículos …" at bounding box center [349, 150] width 698 height 300
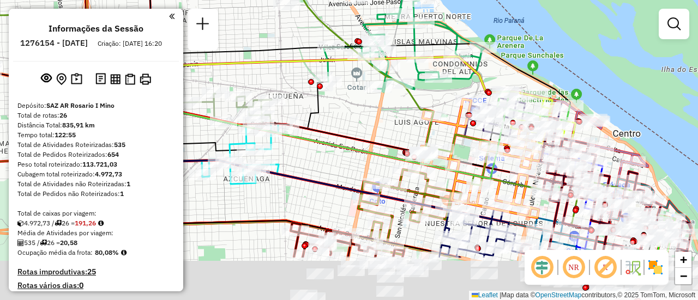
drag, startPoint x: 424, startPoint y: 196, endPoint x: 328, endPoint y: 103, distance: 133.4
click at [328, 103] on div "Janela de atendimento Grade de atendimento Capacidade Transportadoras Veículos …" at bounding box center [349, 150] width 698 height 300
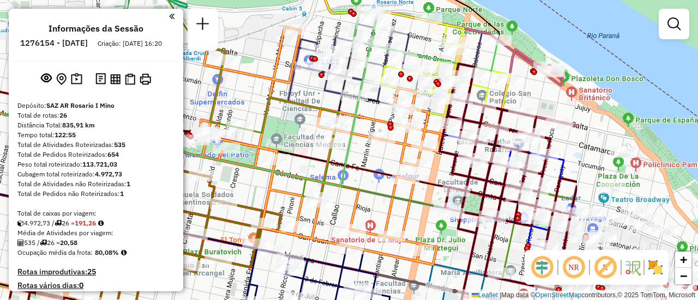
drag, startPoint x: 467, startPoint y: 116, endPoint x: 276, endPoint y: 89, distance: 192.6
click at [276, 89] on icon at bounding box center [320, 146] width 242 height 238
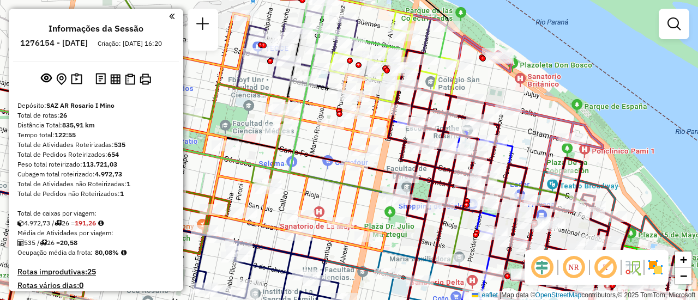
drag, startPoint x: 231, startPoint y: 177, endPoint x: 179, endPoint y: 162, distance: 53.2
click at [179, 162] on hb-router-mapa "Informações da Sessão 1276154 - [DATE] Criação: [DATE] 16:20 Depósito: SAZ AR […" at bounding box center [349, 150] width 698 height 300
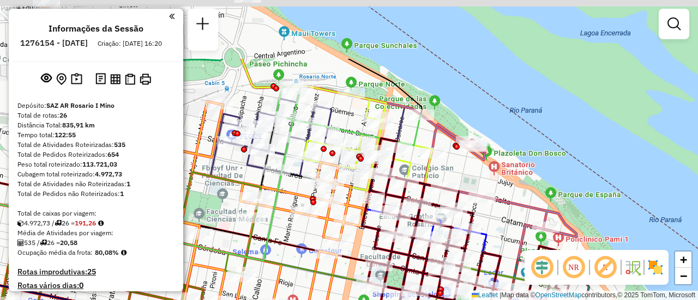
drag, startPoint x: 300, startPoint y: 73, endPoint x: 274, endPoint y: 162, distance: 92.6
click at [274, 162] on div "Rota 1 - Placa AB951JL 0000899590 - SCALERANDI C. Janela de atendimento Grade d…" at bounding box center [349, 150] width 698 height 300
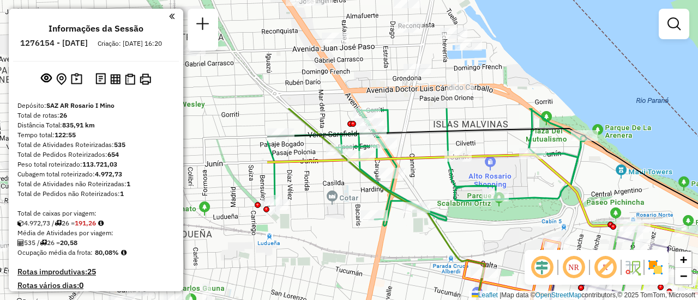
drag, startPoint x: 231, startPoint y: 94, endPoint x: 568, endPoint y: 233, distance: 364.2
click at [568, 233] on div "Rota 1 - Placa AB951JL 0000899590 - SCALERANDI C. Janela de atendimento Grade d…" at bounding box center [349, 150] width 698 height 300
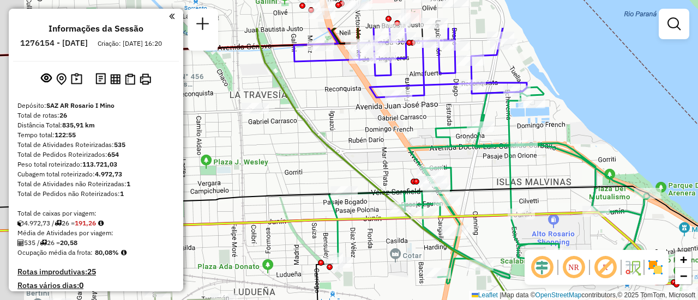
drag, startPoint x: 320, startPoint y: 108, endPoint x: 421, endPoint y: 188, distance: 128.9
click at [438, 201] on div "Rota 1 - Placa AB951JL 0000899590 - SCALERANDI C. Janela de atendimento Grade d…" at bounding box center [349, 150] width 698 height 300
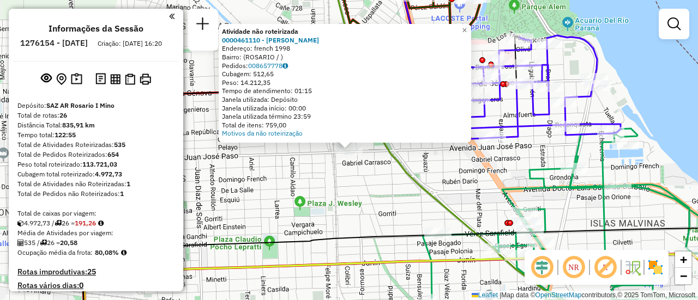
click at [362, 184] on div "Atividade não roteirizada 0000461110 - [PERSON_NAME] - RDV Endereço: french 199…" at bounding box center [349, 150] width 698 height 300
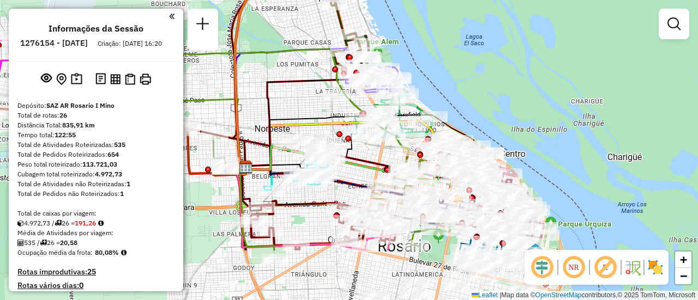
drag, startPoint x: 338, startPoint y: 193, endPoint x: 314, endPoint y: 112, distance: 85.0
click at [314, 115] on icon at bounding box center [361, 141] width 232 height 52
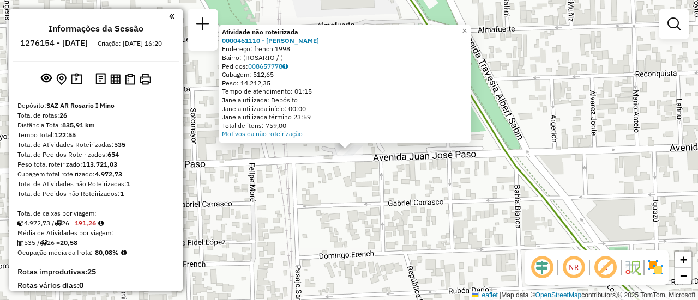
click at [453, 193] on div "Atividade não roteirizada 0000461110 - [PERSON_NAME] - RDV Endereço: french 199…" at bounding box center [349, 150] width 698 height 300
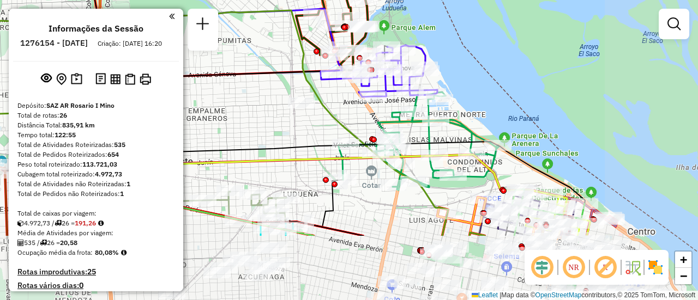
drag, startPoint x: 438, startPoint y: 228, endPoint x: 288, endPoint y: 117, distance: 186.6
click at [288, 117] on div "Janela de atendimento Grade de atendimento Capacidade Transportadoras Veículos …" at bounding box center [349, 150] width 698 height 300
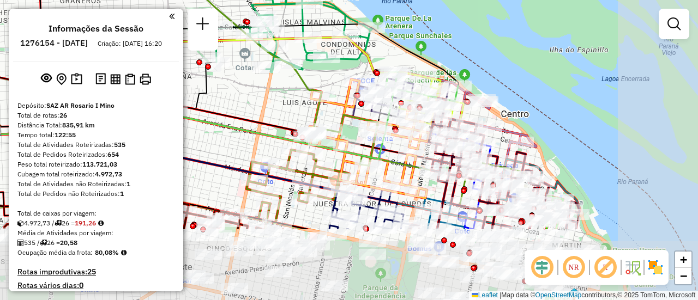
drag, startPoint x: 389, startPoint y: 220, endPoint x: 275, endPoint y: 106, distance: 161.5
click at [276, 107] on div "Janela de atendimento Grade de atendimento Capacidade Transportadoras Veículos …" at bounding box center [349, 150] width 698 height 300
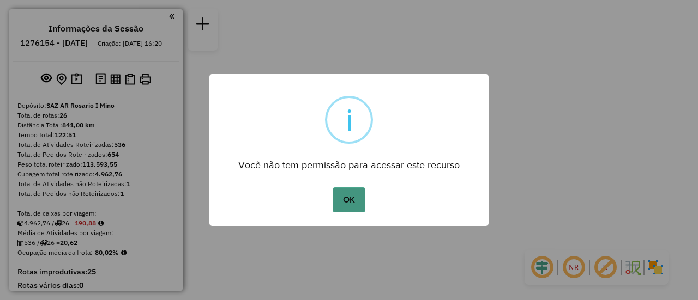
click at [354, 198] on button "OK" at bounding box center [348, 199] width 32 height 25
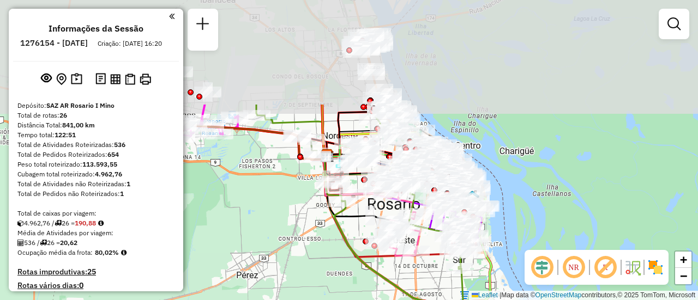
drag, startPoint x: 316, startPoint y: 106, endPoint x: 305, endPoint y: 238, distance: 132.3
click at [305, 238] on div "Janela de atendimento Grade de atendimento Capacidade Transportadoras Veículos …" at bounding box center [349, 150] width 698 height 300
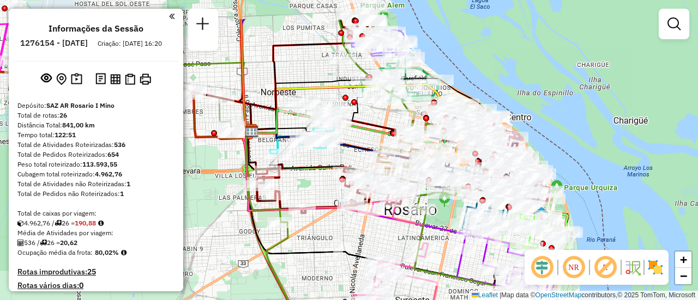
drag, startPoint x: 401, startPoint y: 23, endPoint x: 303, endPoint y: 72, distance: 109.7
click at [303, 72] on div "Janela de atendimento Grade de atendimento Capacidade Transportadoras Veículos …" at bounding box center [349, 150] width 698 height 300
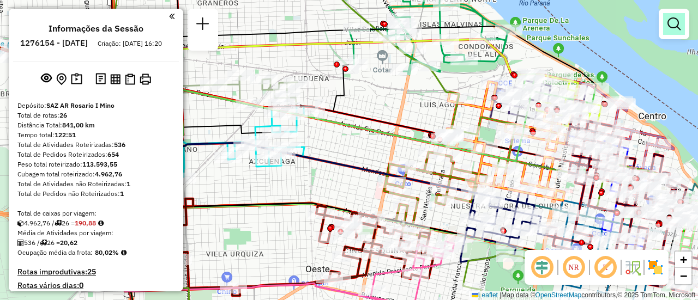
click at [673, 25] on em at bounding box center [673, 23] width 13 height 13
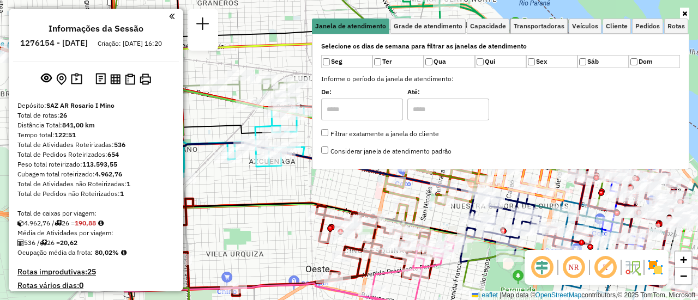
drag, startPoint x: 540, startPoint y: 22, endPoint x: 634, endPoint y: 69, distance: 105.5
click at [540, 23] on span "Transportadoras" at bounding box center [538, 26] width 51 height 7
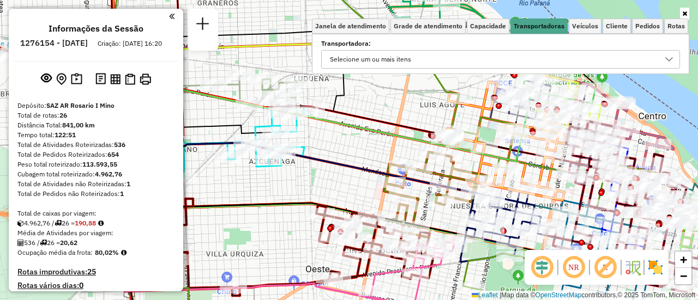
click at [670, 58] on icon at bounding box center [668, 59] width 9 height 9
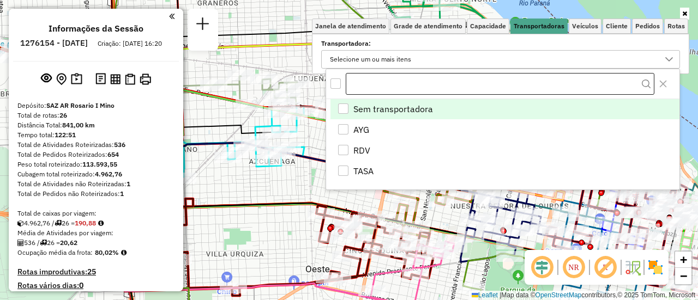
scroll to position [7, 38]
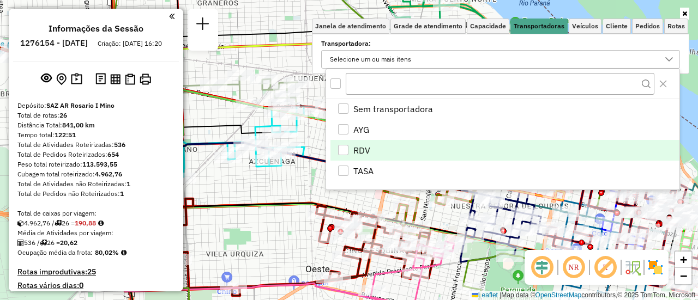
click at [344, 149] on div "RDV" at bounding box center [343, 150] width 10 height 10
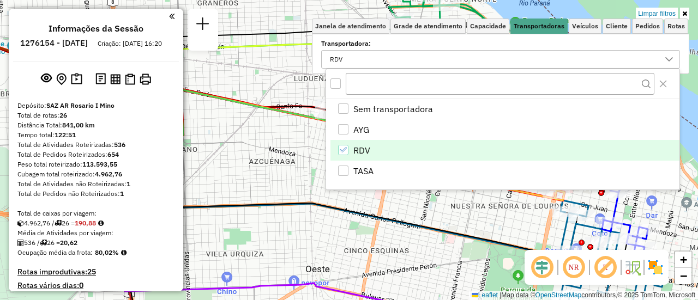
click at [403, 206] on div "Limpar filtros Janela de atendimento Grade de atendimento Capacidade Transporta…" at bounding box center [349, 150] width 698 height 300
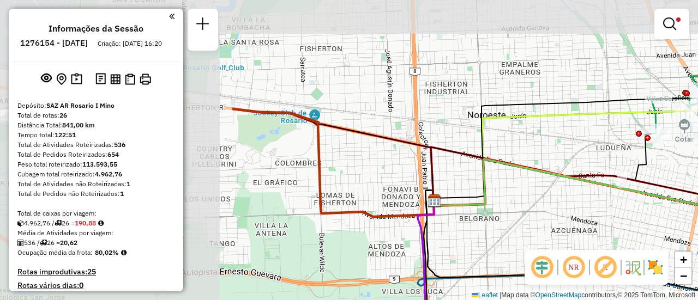
drag, startPoint x: 334, startPoint y: 165, endPoint x: 682, endPoint y: 229, distance: 353.6
click at [688, 239] on div "Limpar filtros Janela de atendimento Grade de atendimento Capacidade Transporta…" at bounding box center [349, 150] width 698 height 300
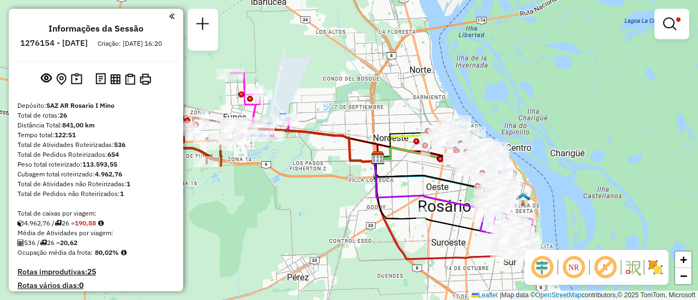
drag, startPoint x: 378, startPoint y: 179, endPoint x: 206, endPoint y: 129, distance: 178.9
click at [206, 129] on div "Limpar filtros Janela de atendimento Grade de atendimento Capacidade Transporta…" at bounding box center [349, 150] width 698 height 300
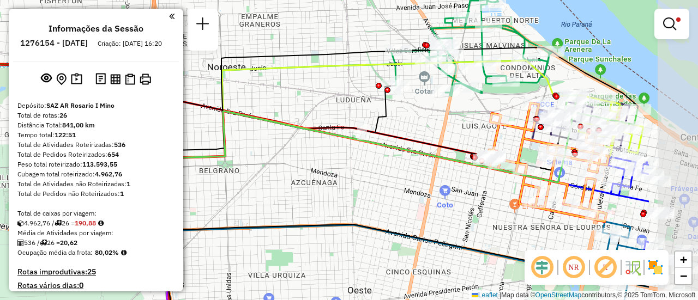
drag, startPoint x: 546, startPoint y: 113, endPoint x: 325, endPoint y: 129, distance: 221.3
click at [325, 129] on div "Limpar filtros Janela de atendimento Grade de atendimento Capacidade Transporta…" at bounding box center [349, 150] width 698 height 300
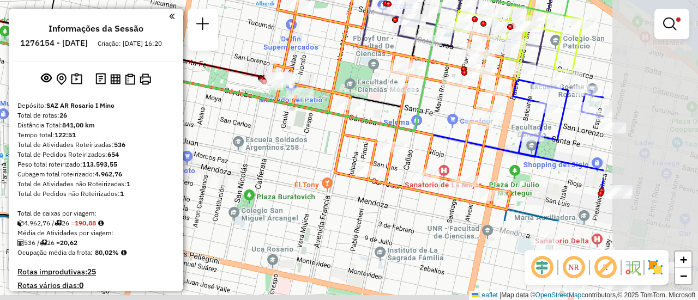
drag, startPoint x: 486, startPoint y: 157, endPoint x: 238, endPoint y: 24, distance: 281.9
click at [238, 24] on div "Limpar filtros Janela de atendimento Grade de atendimento Capacidade Transporta…" at bounding box center [349, 150] width 698 height 300
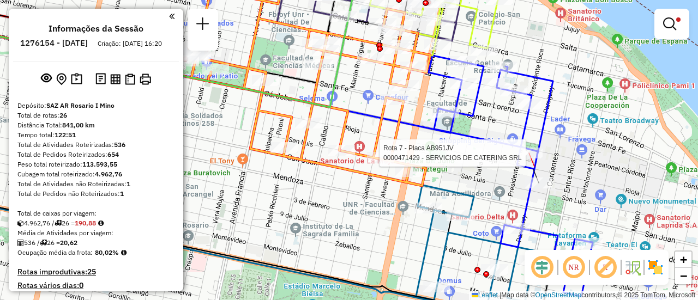
select select "**********"
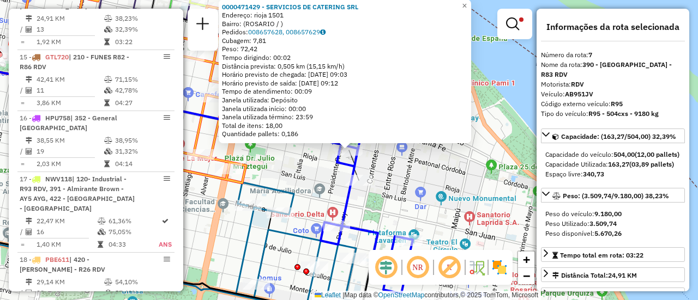
scroll to position [55, 0]
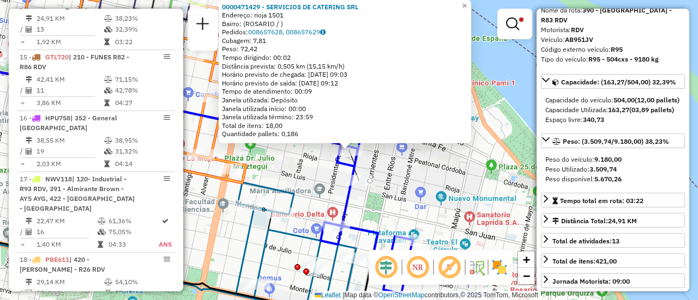
click at [428, 174] on div "0000471429 - SERVICIOS DE CATERING SRL Endereço: rioja 1501 Bairro: (ROSARIO / …" at bounding box center [349, 150] width 698 height 300
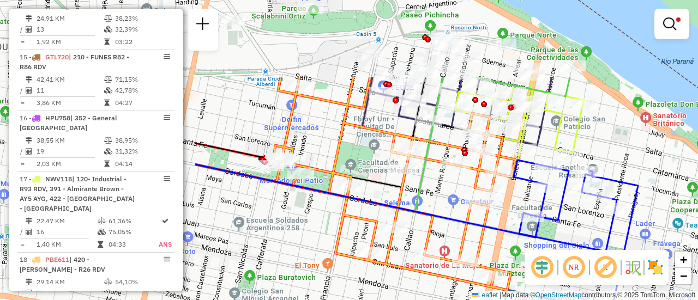
drag, startPoint x: 301, startPoint y: 170, endPoint x: 566, endPoint y: 277, distance: 285.8
click at [566, 277] on hb-router-mapa "Informações da Sessão 1276154 - 16/09/2025 Criação: 15/09/2025 16:20 Depósito: …" at bounding box center [349, 150] width 698 height 300
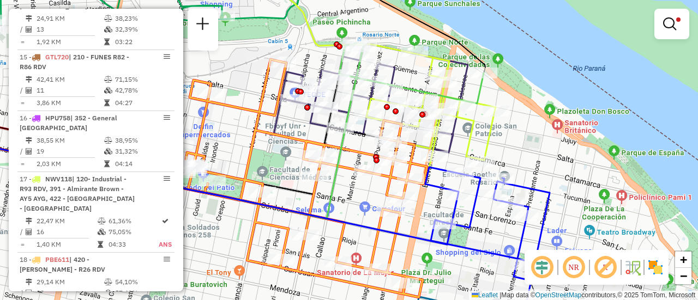
drag, startPoint x: 352, startPoint y: 141, endPoint x: 264, endPoint y: 148, distance: 88.6
click at [264, 148] on div "Limpar filtros Janela de atendimento Grade de atendimento Capacidade Transporta…" at bounding box center [349, 150] width 698 height 300
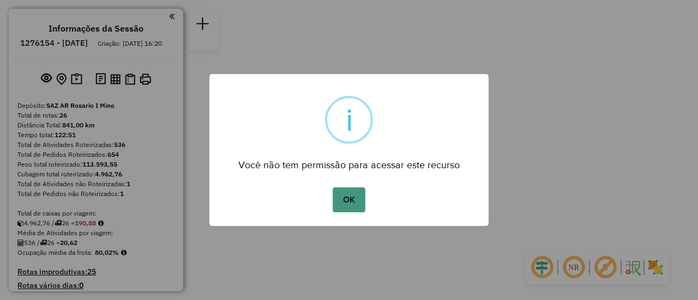
click at [352, 197] on button "OK" at bounding box center [348, 199] width 32 height 25
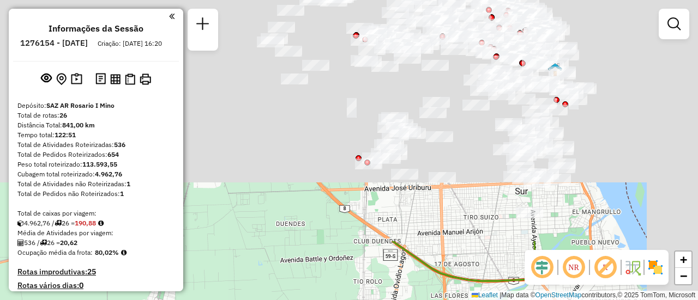
drag, startPoint x: 439, startPoint y: 44, endPoint x: 232, endPoint y: 326, distance: 349.7
click at [232, 300] on html "Aguarde... Pop-up bloqueado! Seu navegador bloqueou automáticamente a abertura …" at bounding box center [349, 150] width 698 height 300
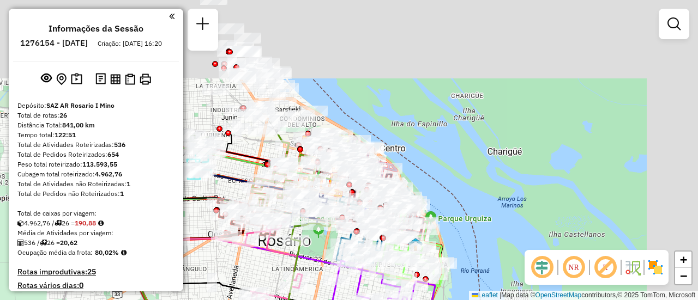
drag, startPoint x: 390, startPoint y: 102, endPoint x: 269, endPoint y: 259, distance: 199.0
click at [258, 281] on div "Janela de atendimento Grade de atendimento Capacidade Transportadoras Veículos …" at bounding box center [349, 150] width 698 height 300
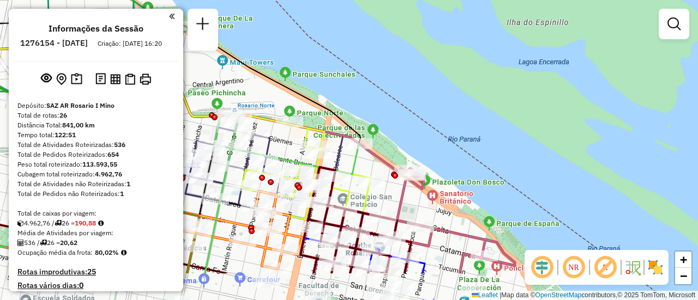
drag, startPoint x: 310, startPoint y: 208, endPoint x: 510, endPoint y: 111, distance: 221.6
click at [424, 114] on icon at bounding box center [212, 117] width 424 height 144
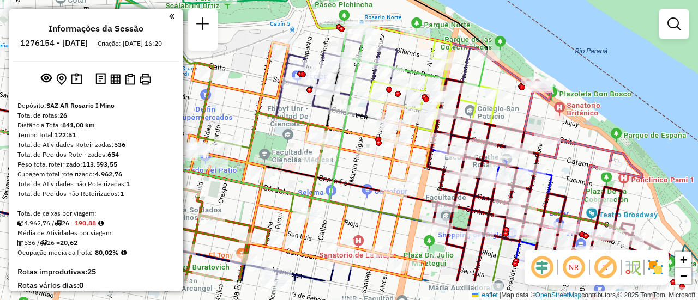
drag, startPoint x: 278, startPoint y: 170, endPoint x: 273, endPoint y: 120, distance: 49.3
click at [273, 120] on icon at bounding box center [348, 101] width 639 height 360
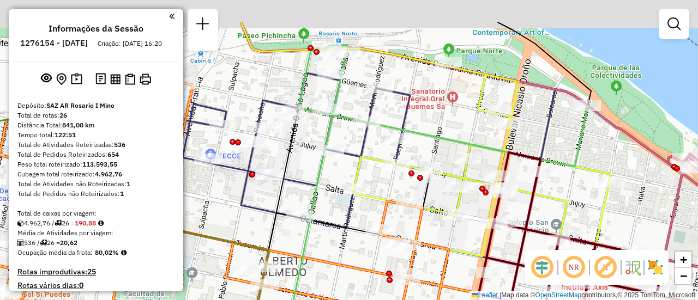
drag, startPoint x: 398, startPoint y: 35, endPoint x: 445, endPoint y: 140, distance: 114.7
click at [455, 147] on div "Rota 22 - Placa GBL764 0000374760 - GRACIOPPO FELIPA Janela de atendimento Grad…" at bounding box center [349, 150] width 698 height 300
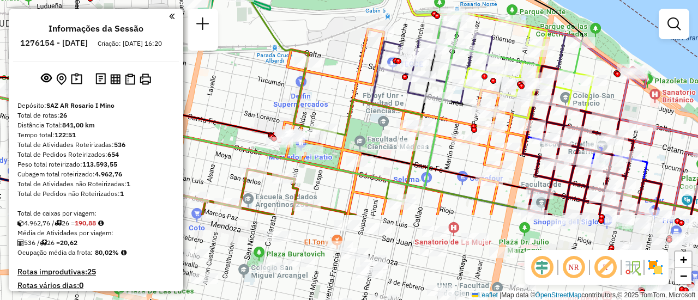
drag, startPoint x: 442, startPoint y: 226, endPoint x: 438, endPoint y: 111, distance: 115.1
click at [438, 111] on icon at bounding box center [193, 102] width 534 height 172
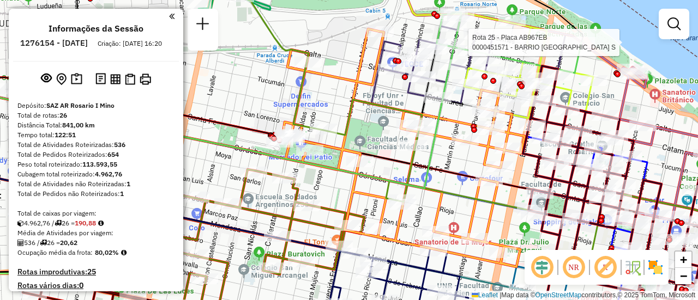
select select "**********"
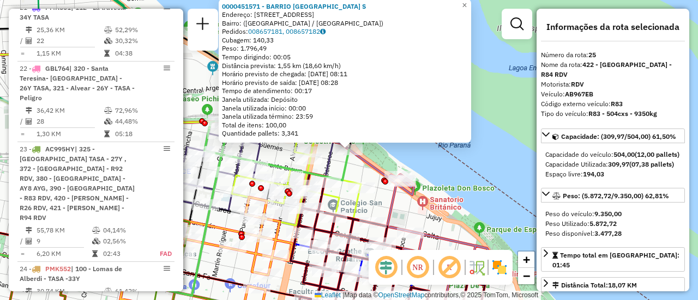
scroll to position [1971, 0]
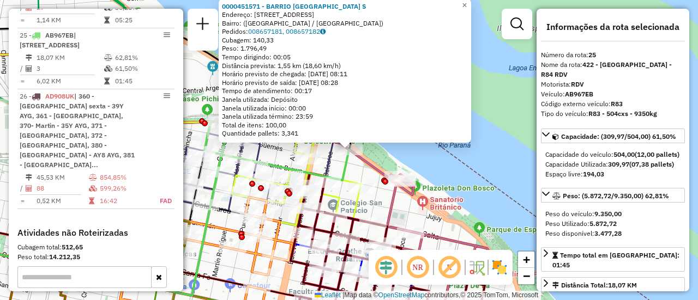
click at [488, 175] on div "0000451571 - BARRIO DAMALE S Endereço: Avenida Rivadavia, 1701 Bairro: (Rosario…" at bounding box center [349, 150] width 698 height 300
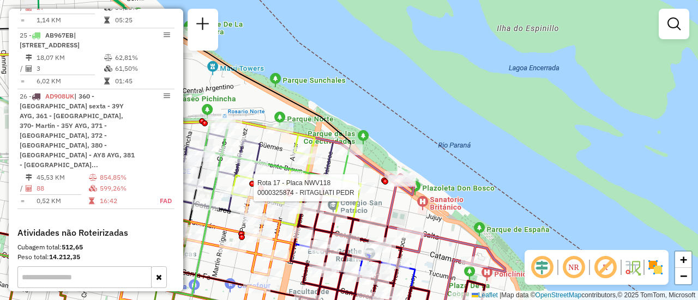
select select "**********"
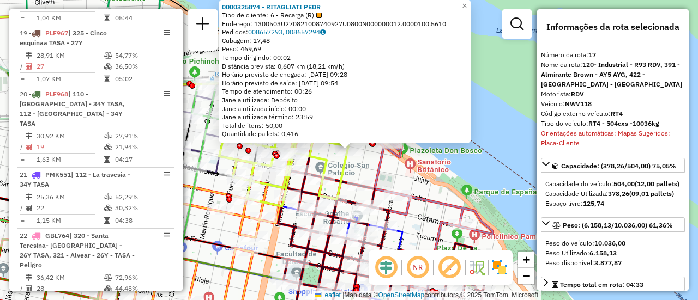
scroll to position [1394, 0]
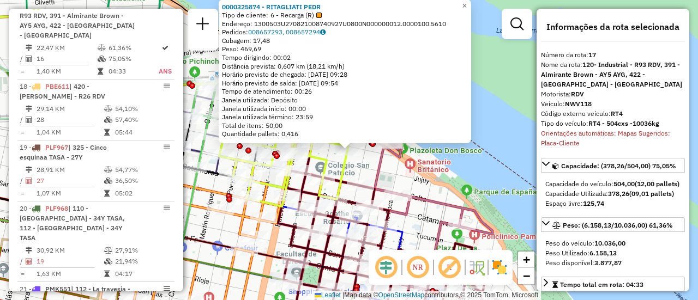
click at [475, 173] on div "0000325874 - RITAGLIATI PEDR Tipo de cliente: 6 - Recarga (R) Endereço: 1300503…" at bounding box center [349, 150] width 698 height 300
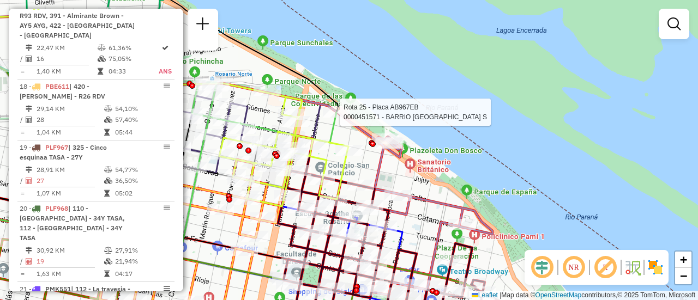
select select "**********"
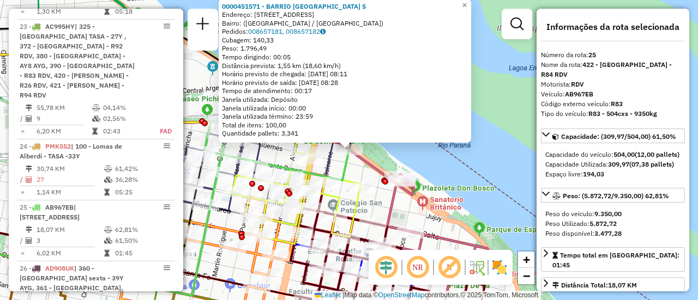
scroll to position [1971, 0]
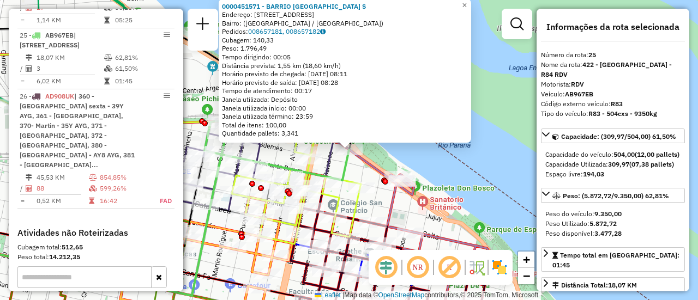
click at [443, 170] on div "0000451571 - BARRIO DAMALE S Endereço: Avenida Rivadavia, 1701 Bairro: (Rosario…" at bounding box center [349, 150] width 698 height 300
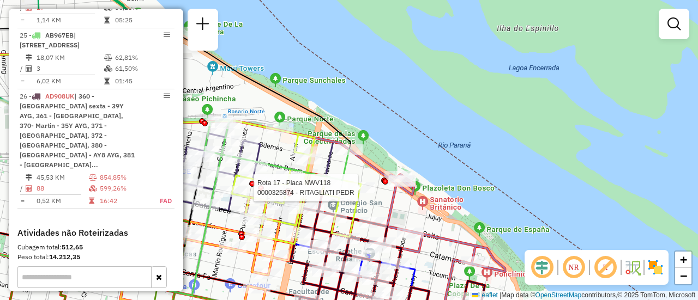
select select "**********"
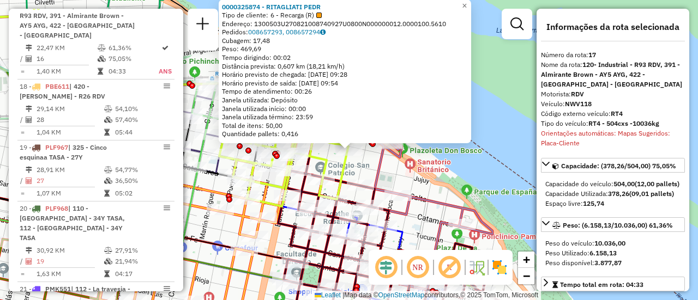
scroll to position [109, 0]
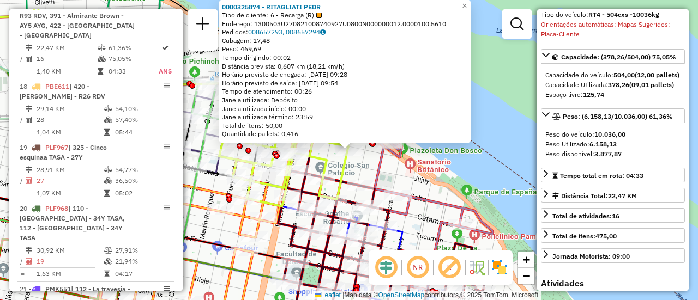
click at [410, 185] on div "0000325874 - RITAGLIATI PEDR Tipo de cliente: 6 - Recarga (R) Endereço: 1300503…" at bounding box center [349, 150] width 698 height 300
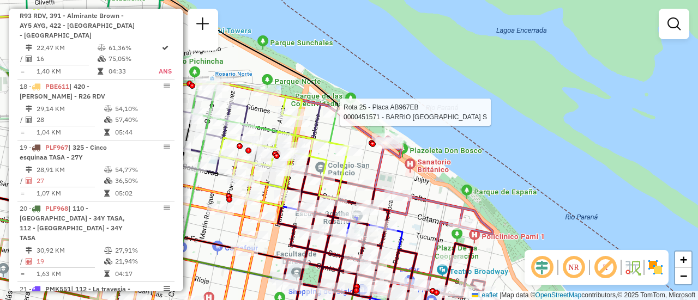
select select "**********"
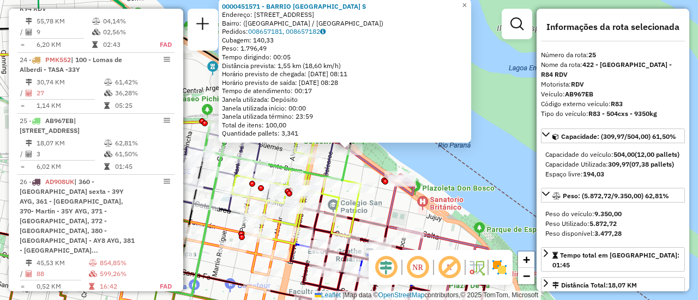
scroll to position [1971, 0]
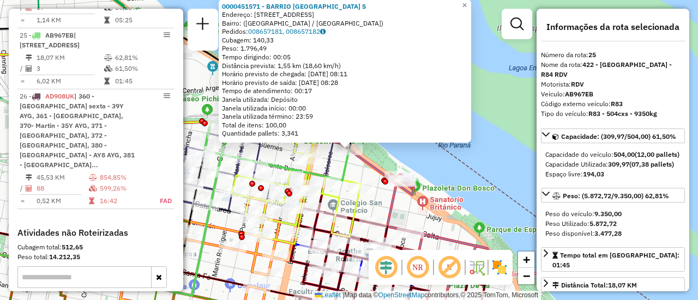
click at [500, 165] on div "0000451571 - BARRIO DAMALE S Endereço: Avenida Rivadavia, 1701 Bairro: (Rosario…" at bounding box center [349, 150] width 698 height 300
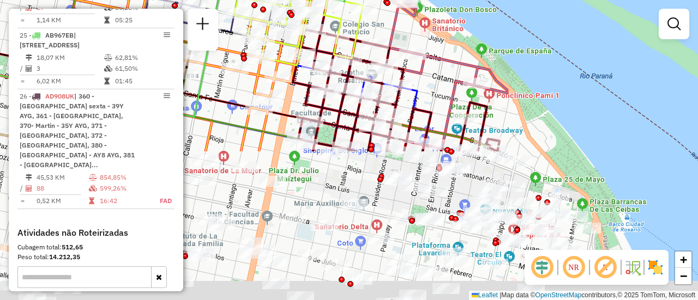
drag, startPoint x: 439, startPoint y: 256, endPoint x: 439, endPoint y: 57, distance: 198.4
click at [439, 57] on div "Janela de atendimento Grade de atendimento Capacidade Transportadoras Veículos …" at bounding box center [349, 150] width 698 height 300
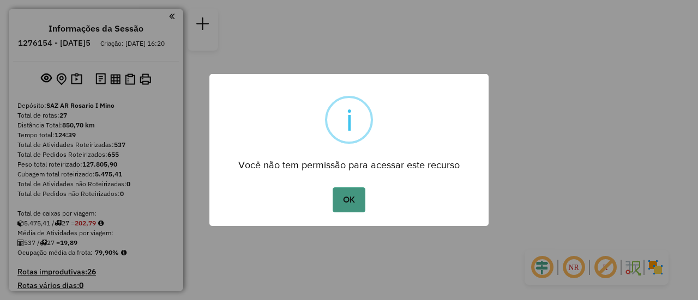
click at [352, 196] on button "OK" at bounding box center [348, 199] width 32 height 25
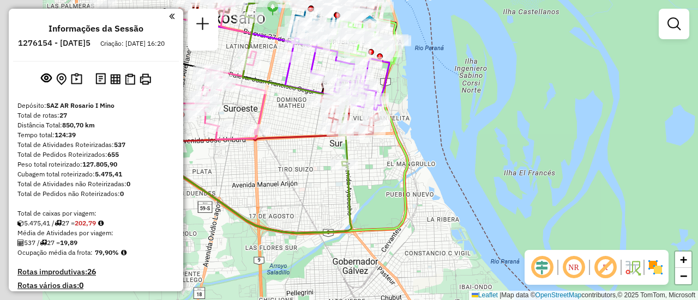
drag, startPoint x: 288, startPoint y: 95, endPoint x: 519, endPoint y: 150, distance: 237.6
click at [552, 151] on div "Janela de atendimento Grade de atendimento Capacidade Transportadoras Veículos …" at bounding box center [349, 150] width 698 height 300
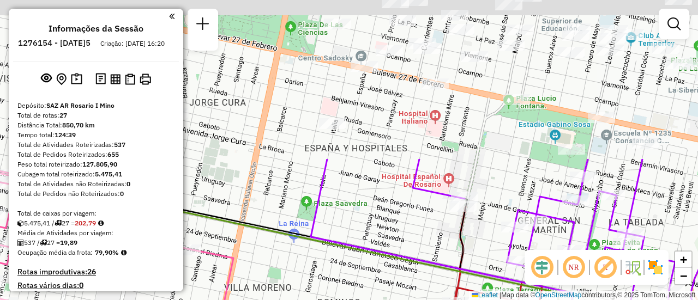
drag, startPoint x: 372, startPoint y: 43, endPoint x: 415, endPoint y: 208, distance: 171.3
click at [396, 234] on div "Janela de atendimento Grade de atendimento Capacidade Transportadoras Veículos …" at bounding box center [349, 150] width 698 height 300
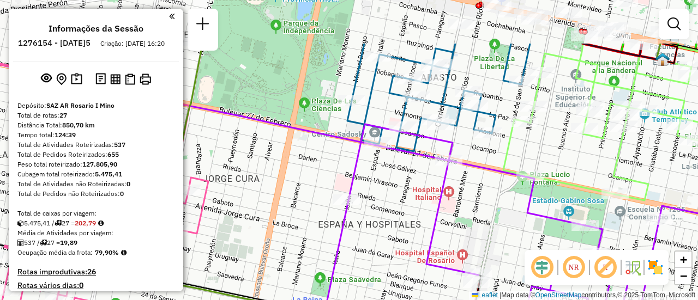
drag, startPoint x: 465, startPoint y: 131, endPoint x: 494, endPoint y: 288, distance: 159.6
click at [494, 292] on div "Janela de atendimento Grade de atendimento Capacidade Transportadoras Veículos …" at bounding box center [349, 150] width 698 height 300
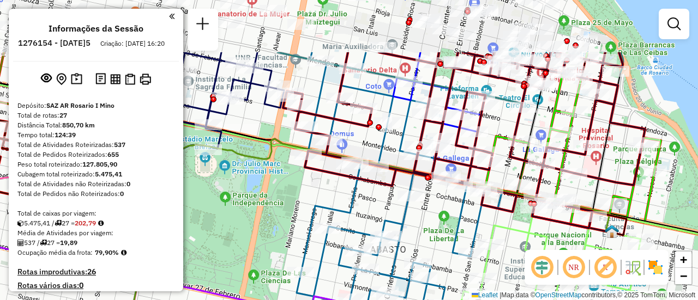
drag, startPoint x: 443, startPoint y: 139, endPoint x: 394, endPoint y: 244, distance: 115.6
click at [383, 265] on div "Janela de atendimento Grade de atendimento Capacidade Transportadoras Veículos …" at bounding box center [349, 150] width 698 height 300
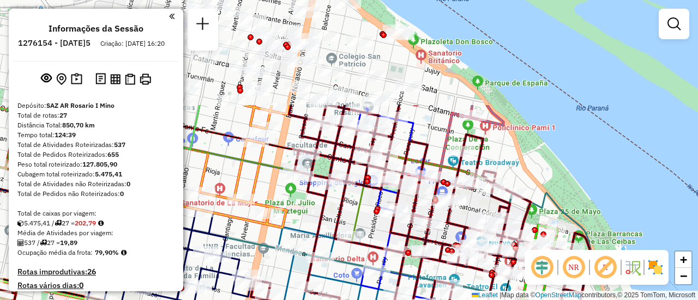
drag, startPoint x: 403, startPoint y: 97, endPoint x: 384, endPoint y: 232, distance: 136.5
click at [384, 232] on icon at bounding box center [432, 261] width 362 height 312
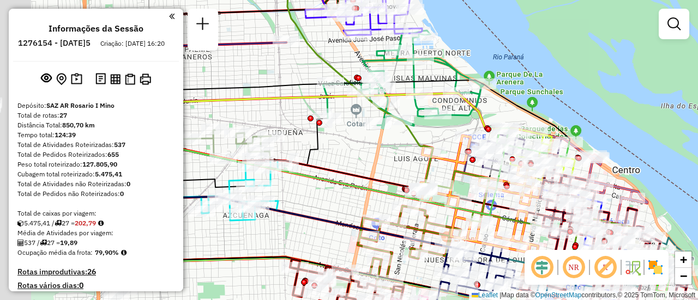
drag, startPoint x: 198, startPoint y: 114, endPoint x: 434, endPoint y: 150, distance: 239.3
click at [434, 150] on div "Janela de atendimento Grade de atendimento Capacidade Transportadoras Veículos …" at bounding box center [349, 150] width 698 height 300
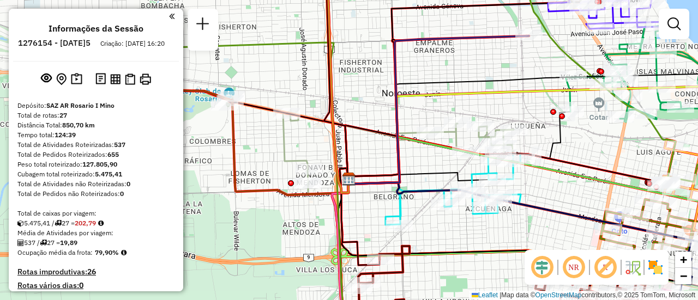
drag, startPoint x: 428, startPoint y: 159, endPoint x: 627, endPoint y: 152, distance: 199.6
click at [641, 142] on div "Janela de atendimento Grade de atendimento Capacidade Transportadoras Veículos …" at bounding box center [349, 150] width 698 height 300
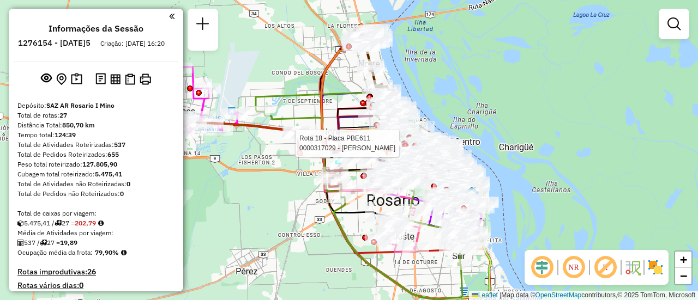
drag, startPoint x: 270, startPoint y: 174, endPoint x: 230, endPoint y: 152, distance: 46.1
click at [204, 147] on div "Rota 18 - Placa PBE611 0000317029 - BUSSO [PERSON_NAME] de atendimento Grade de…" at bounding box center [349, 150] width 698 height 300
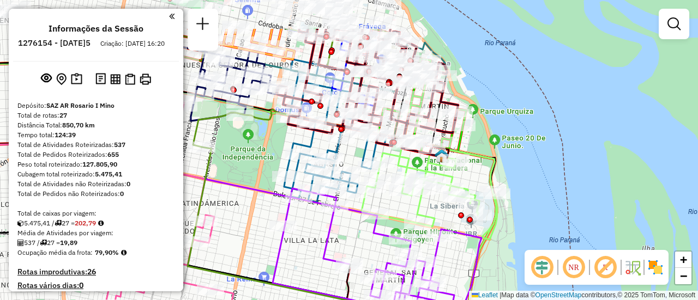
drag, startPoint x: 228, startPoint y: 109, endPoint x: 279, endPoint y: 235, distance: 136.2
click at [265, 232] on div "Rota 18 - Placa PBE611 0000317029 - BUSSO [PERSON_NAME] 15 - Placa GTL720 00004…" at bounding box center [349, 150] width 698 height 300
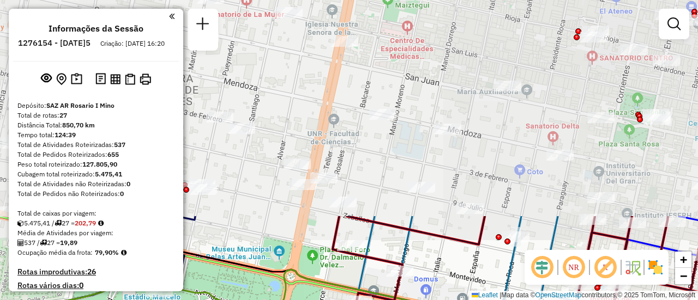
drag, startPoint x: 406, startPoint y: 15, endPoint x: 343, endPoint y: 262, distance: 254.7
click at [343, 262] on div "Rota 18 - Placa PBE611 0000317029 - BUSSO [PERSON_NAME] 15 - Placa GTL720 00004…" at bounding box center [349, 150] width 698 height 300
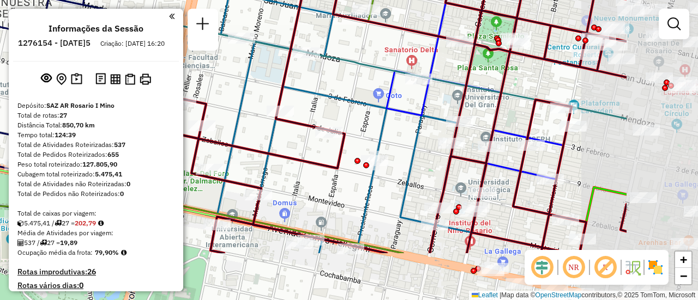
drag, startPoint x: 522, startPoint y: 172, endPoint x: 299, endPoint y: 76, distance: 242.4
click at [301, 76] on div "Rota 18 - Placa PBE611 0000317029 - BUSSO [PERSON_NAME] 15 - Placa GTL720 00004…" at bounding box center [349, 150] width 698 height 300
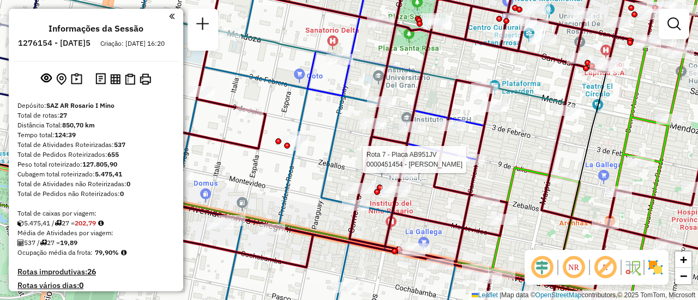
select select "**********"
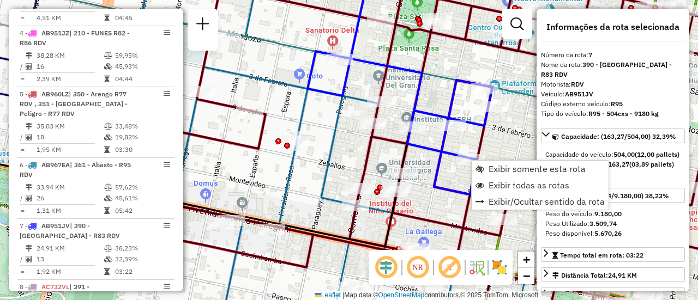
scroll to position [764, 0]
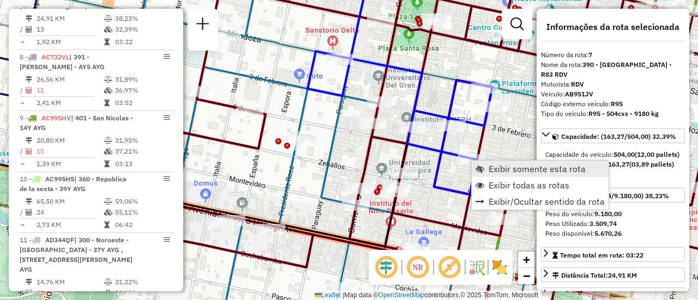
click at [530, 170] on span "Exibir somente esta rota" at bounding box center [536, 169] width 97 height 9
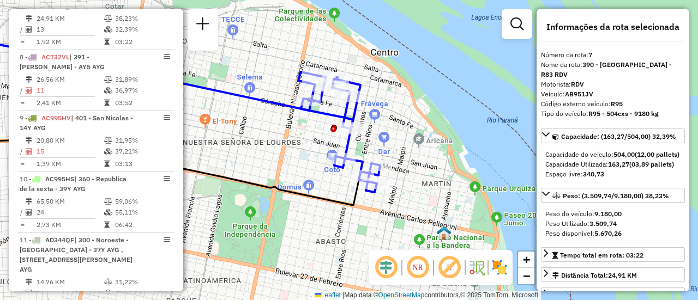
drag, startPoint x: 459, startPoint y: 96, endPoint x: 228, endPoint y: 62, distance: 233.6
click at [228, 62] on div "Janela de atendimento Grade de atendimento Capacidade Transportadoras Veículos …" at bounding box center [349, 150] width 698 height 300
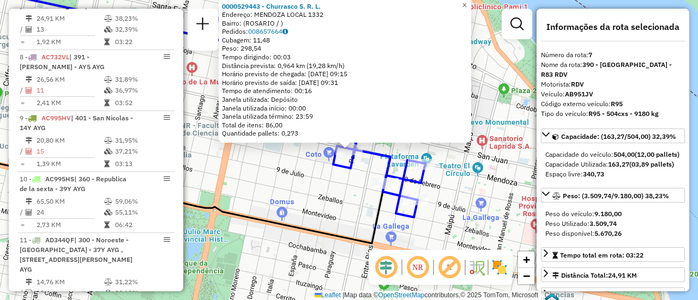
click at [310, 178] on div "0000529443 - Churrasco S. R. L. Endereço: MENDOZA LOCAL 1332 Bairro: ([GEOGRAPH…" at bounding box center [349, 150] width 698 height 300
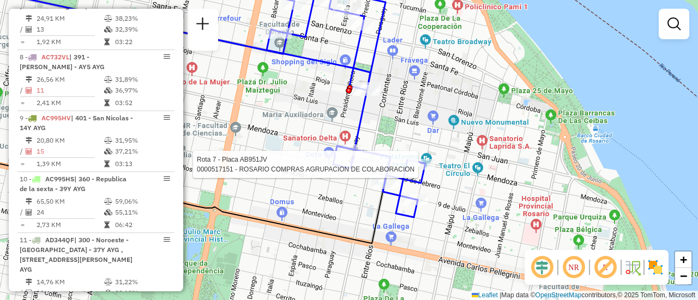
select select "**********"
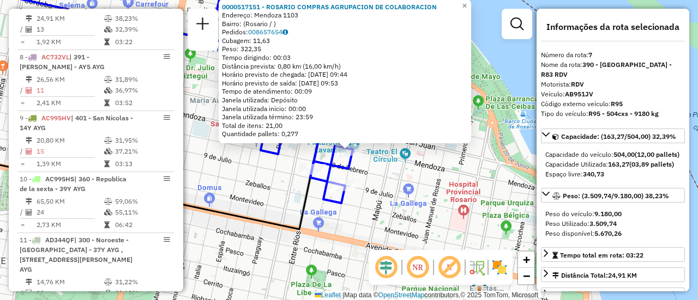
click at [250, 183] on div "0000517151 - [GEOGRAPHIC_DATA] COMPRAS AGRUPACION DE COLABORACION Endereço: Men…" at bounding box center [349, 150] width 698 height 300
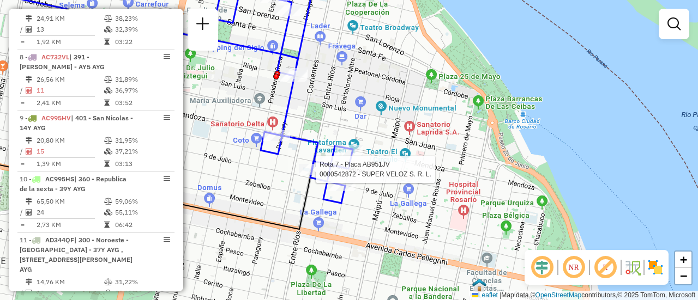
select select "**********"
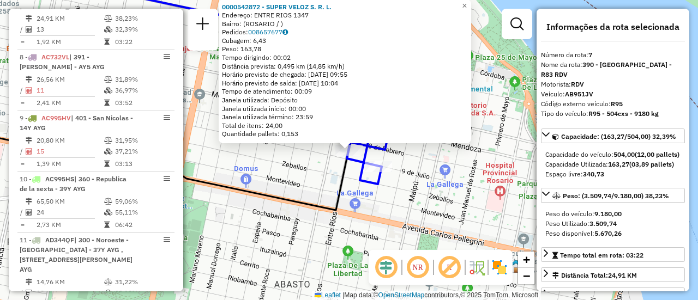
click at [292, 174] on div "0000542872 - SUPER VELOZ S. R. L. Endereço: ENTRE RIOS 1347 Bairro: ([GEOGRAPHI…" at bounding box center [349, 150] width 698 height 300
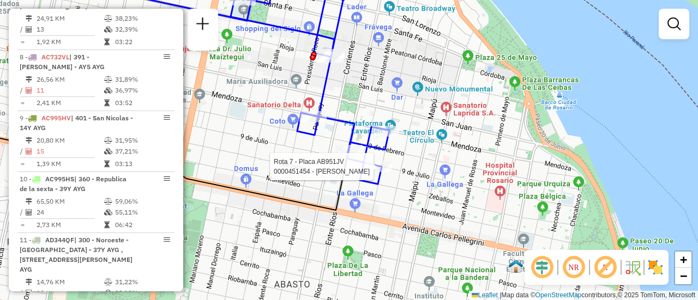
select select "**********"
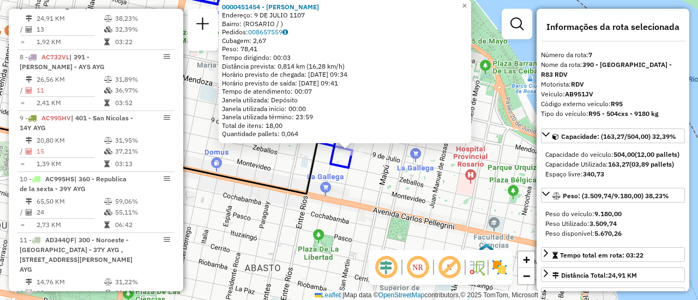
click at [348, 186] on div "0000451454 - [PERSON_NAME]: 9 DE JULIO 1107 Bairro: ([GEOGRAPHIC_DATA] / ) Pedi…" at bounding box center [349, 150] width 698 height 300
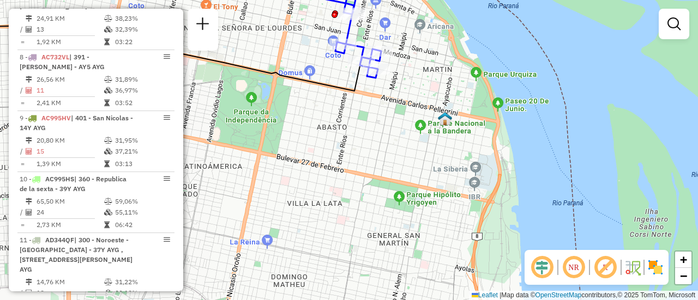
drag, startPoint x: 382, startPoint y: 174, endPoint x: 404, endPoint y: 71, distance: 105.5
click at [404, 71] on div "Janela de atendimento Grade de atendimento Capacidade Transportadoras Veículos …" at bounding box center [349, 150] width 698 height 300
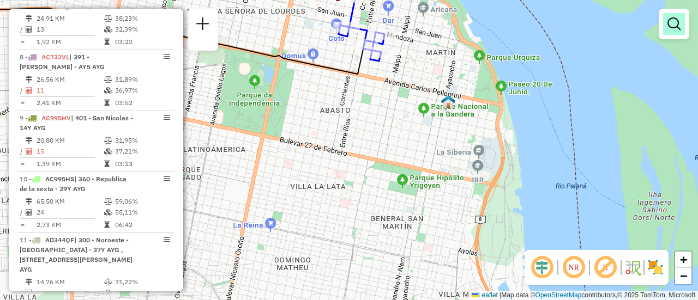
click at [676, 25] on em at bounding box center [673, 23] width 13 height 13
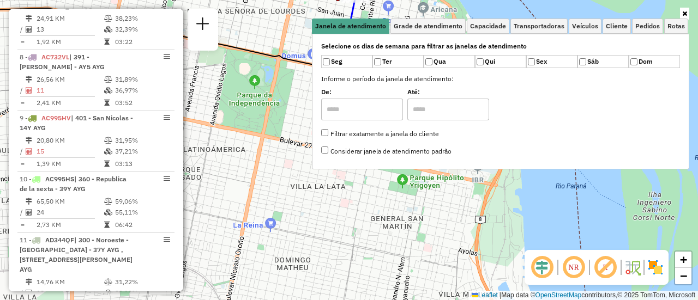
click at [562, 211] on div "Janela de atendimento Grade de atendimento Capacidade Transportadoras Veículos …" at bounding box center [349, 150] width 698 height 300
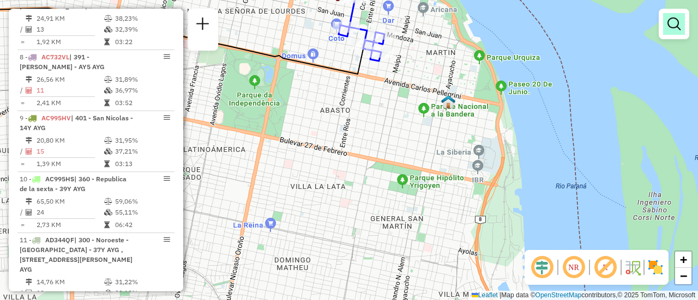
click at [672, 21] on em at bounding box center [673, 23] width 13 height 13
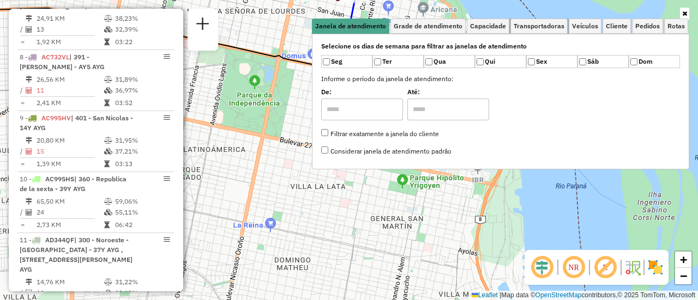
drag, startPoint x: 544, startPoint y: 26, endPoint x: 617, endPoint y: 44, distance: 74.8
click at [546, 26] on span "Transportadoras" at bounding box center [538, 26] width 51 height 7
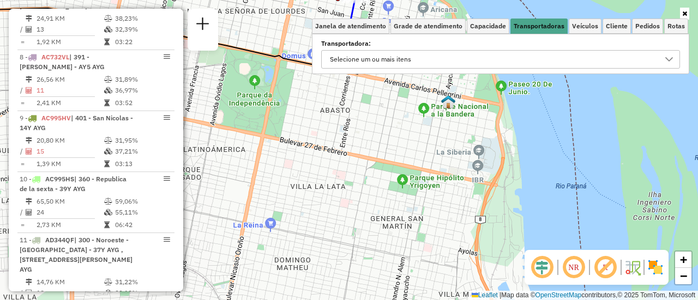
click at [670, 62] on icon at bounding box center [668, 59] width 9 height 9
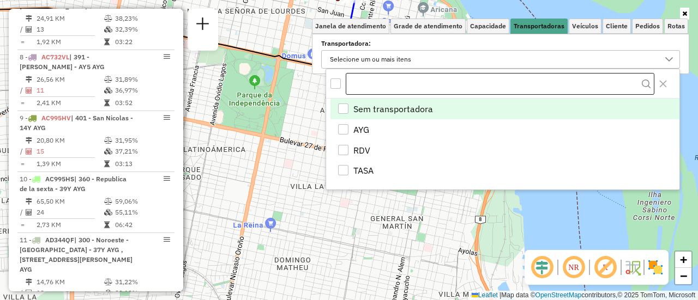
scroll to position [7, 38]
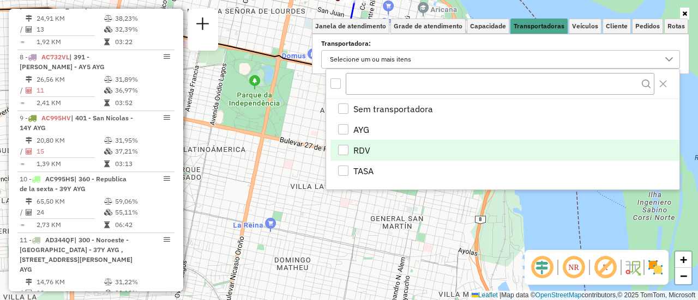
click at [343, 150] on div "RDV" at bounding box center [343, 150] width 10 height 10
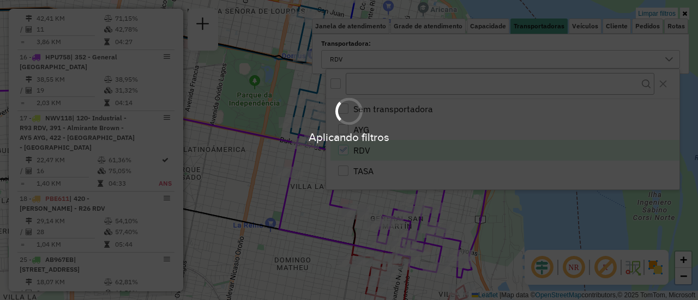
scroll to position [703, 0]
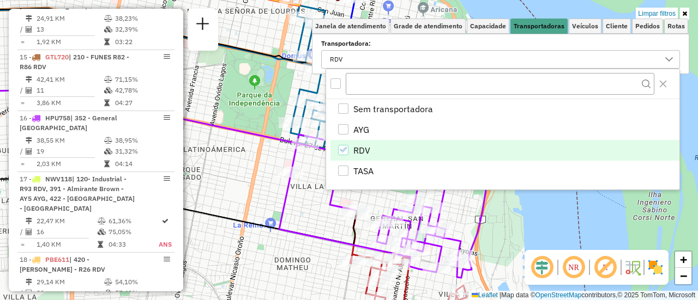
click at [299, 205] on div "Limpar filtros Janela de atendimento Grade de atendimento Capacidade Transporta…" at bounding box center [349, 150] width 698 height 300
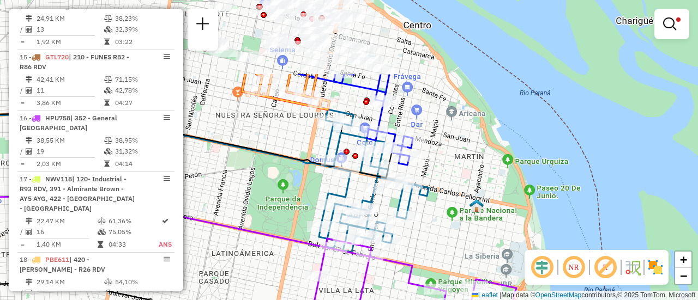
drag, startPoint x: 390, startPoint y: 133, endPoint x: 419, endPoint y: 237, distance: 107.9
click at [419, 237] on div "Limpar filtros Janela de atendimento Grade de atendimento Capacidade Transporta…" at bounding box center [349, 150] width 698 height 300
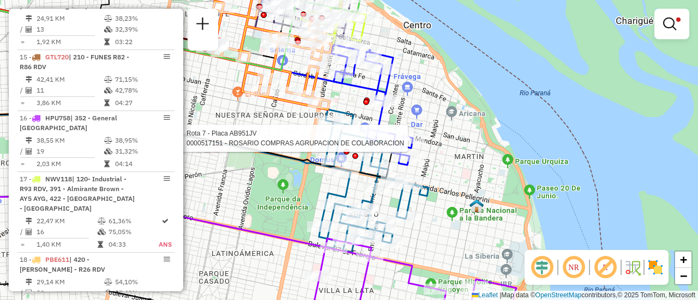
select select "**********"
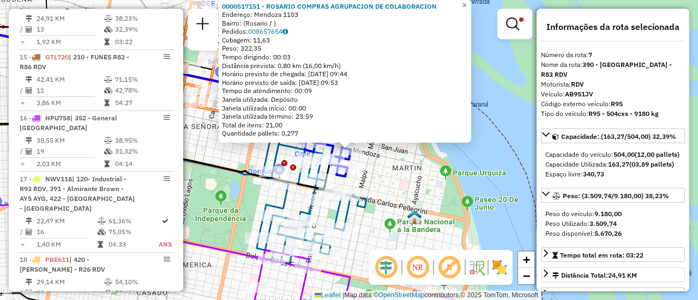
scroll to position [109, 0]
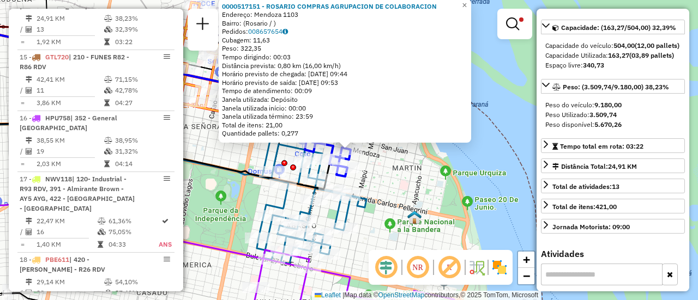
click at [386, 183] on div "0000517151 - [GEOGRAPHIC_DATA] COMPRAS AGRUPACION DE COLABORACION Endereço: Men…" at bounding box center [349, 150] width 698 height 300
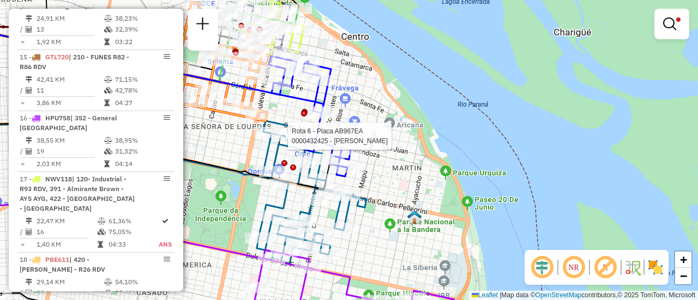
select select "**********"
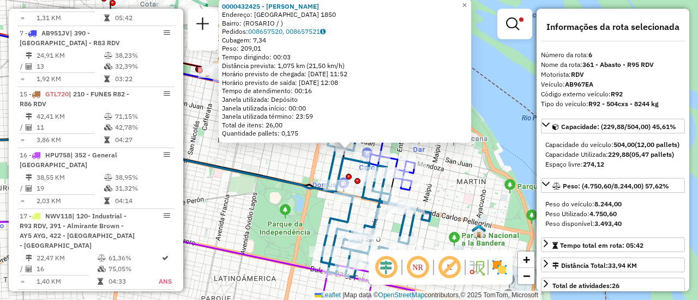
scroll to position [642, 0]
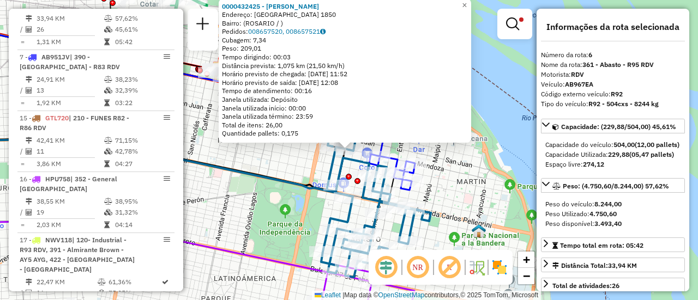
click at [283, 161] on div "0000432425 - [PERSON_NAME]: [GEOGRAPHIC_DATA] 1850 Bairro: ([GEOGRAPHIC_DATA] /…" at bounding box center [349, 150] width 698 height 300
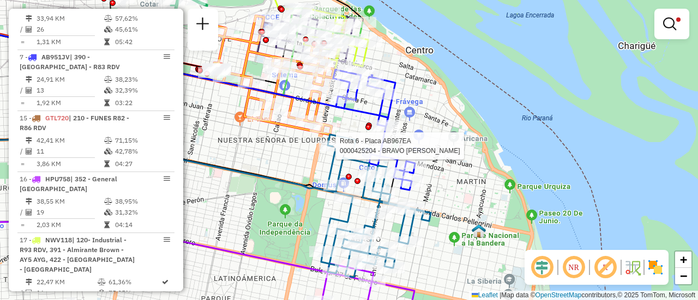
select select "**********"
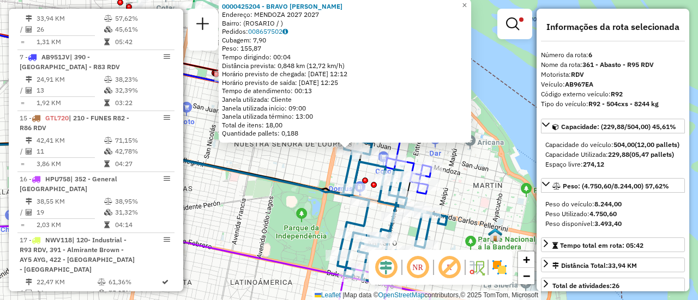
click at [285, 166] on div "0000425204 - BRAVO [PERSON_NAME]: MENDOZA 2027 2027 Bairro: ([GEOGRAPHIC_DATA] …" at bounding box center [349, 150] width 698 height 300
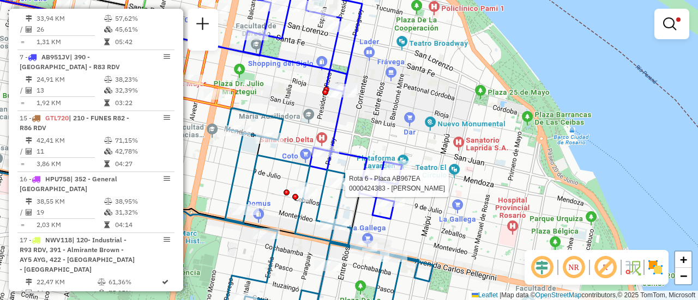
select select "**********"
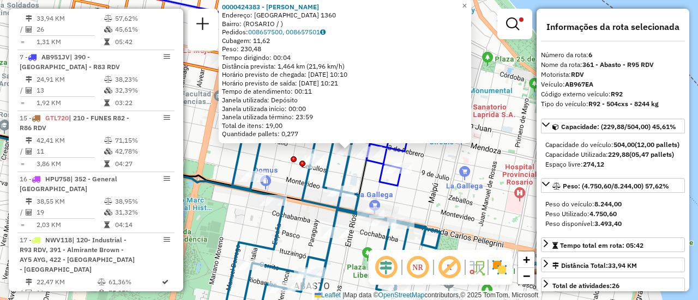
click at [460, 174] on div "0000424383 - [PERSON_NAME] Endereço: CORRIENTES 1360 Bairro: ([GEOGRAPHIC_DATA]…" at bounding box center [349, 150] width 698 height 300
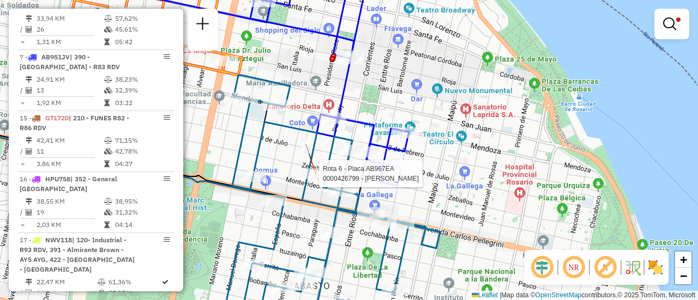
select select "**********"
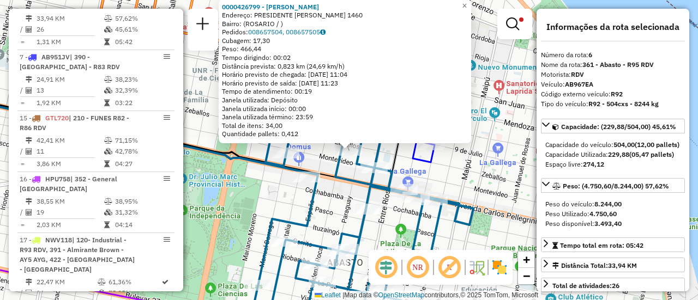
click at [446, 170] on div "0000426799 - [PERSON_NAME] Endereço: PRESIDENTE [PERSON_NAME] 1460 Bairro: ([GE…" at bounding box center [349, 150] width 698 height 300
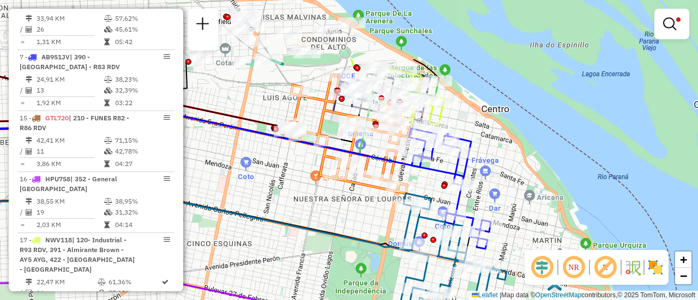
drag, startPoint x: 461, startPoint y: 103, endPoint x: 497, endPoint y: 192, distance: 96.4
click at [497, 192] on div "Limpar filtros Janela de atendimento Grade de atendimento Capacidade Transporta…" at bounding box center [349, 150] width 698 height 300
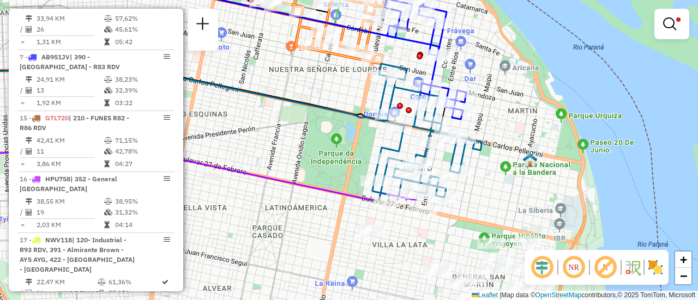
drag, startPoint x: 379, startPoint y: 233, endPoint x: 353, endPoint y: 90, distance: 145.6
click at [353, 90] on div "Limpar filtros Janela de atendimento Grade de atendimento Capacidade Transporta…" at bounding box center [349, 150] width 698 height 300
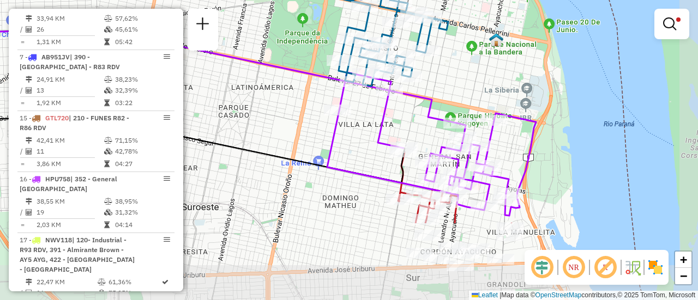
drag, startPoint x: 491, startPoint y: 183, endPoint x: 461, endPoint y: 89, distance: 97.9
click at [461, 89] on div "Limpar filtros Janela de atendimento Grade de atendimento Capacidade Transporta…" at bounding box center [349, 150] width 698 height 300
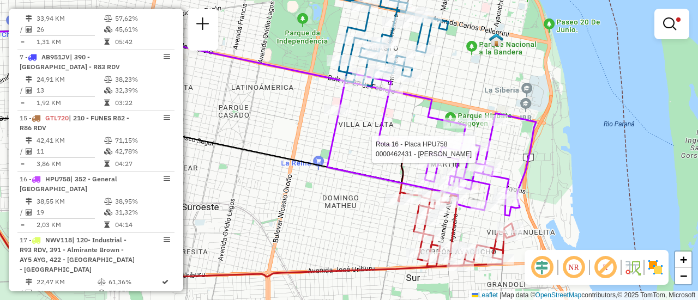
select select "**********"
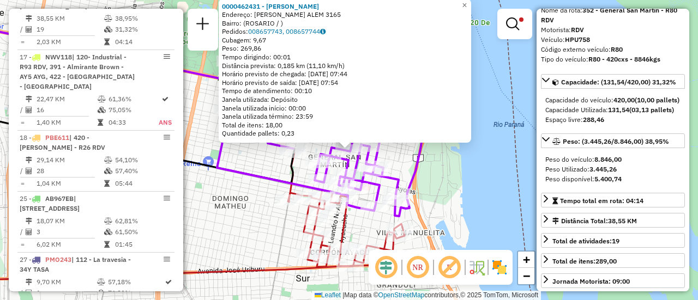
scroll to position [109, 0]
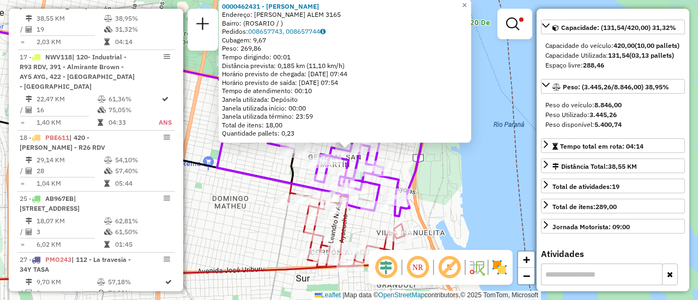
click at [251, 166] on div "0000462431 - [PERSON_NAME]: [PERSON_NAME] ALEM 3165 Bairro: ([GEOGRAPHIC_DATA] …" at bounding box center [349, 150] width 698 height 300
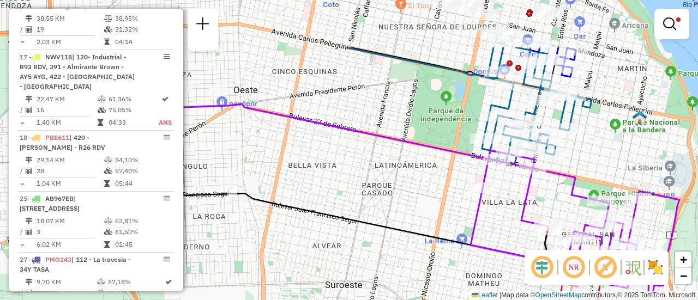
drag, startPoint x: 265, startPoint y: 143, endPoint x: 567, endPoint y: 227, distance: 313.4
click at [567, 227] on div "Limpar filtros Janela de atendimento Grade de atendimento Capacidade Transporta…" at bounding box center [349, 150] width 698 height 300
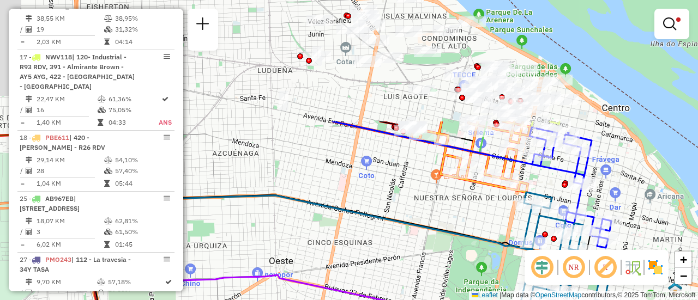
drag, startPoint x: 508, startPoint y: 140, endPoint x: 480, endPoint y: 275, distance: 138.0
click at [480, 275] on div "Limpar filtros Janela de atendimento Grade de atendimento Capacidade Transporta…" at bounding box center [349, 150] width 698 height 300
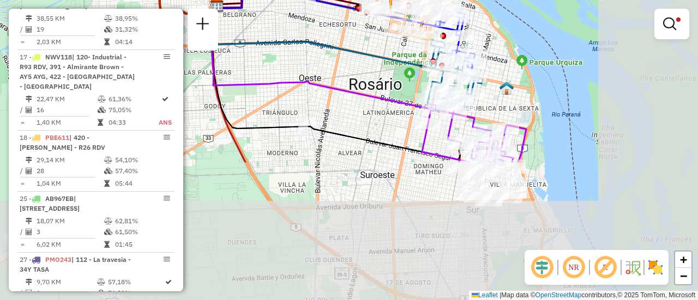
drag, startPoint x: 482, startPoint y: 214, endPoint x: 301, endPoint y: 19, distance: 266.5
click at [303, 20] on icon at bounding box center [324, 37] width 233 height 65
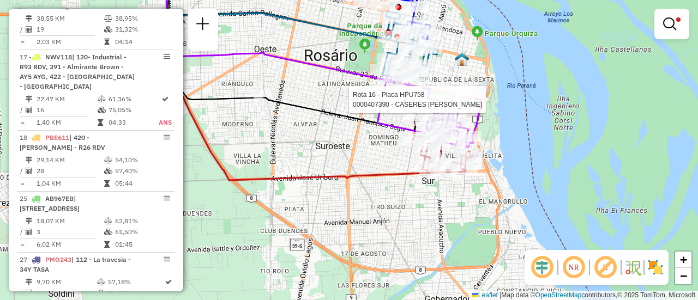
select select "**********"
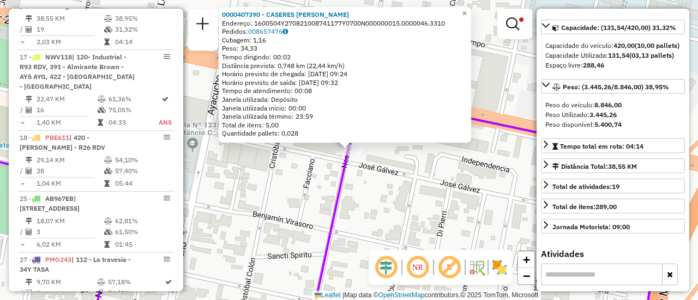
click at [467, 174] on div "0000407390 - CASERES [PERSON_NAME] E Endereço: 1600504Y270821008741177Y0700N000…" at bounding box center [349, 150] width 698 height 300
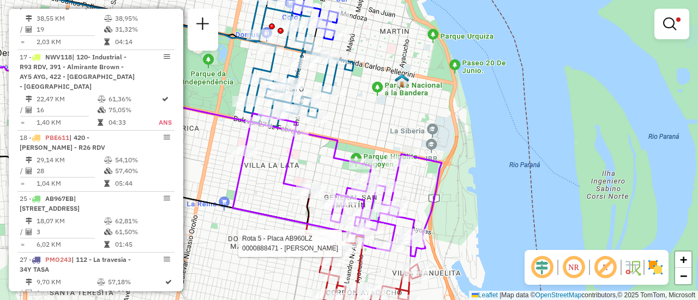
select select "**********"
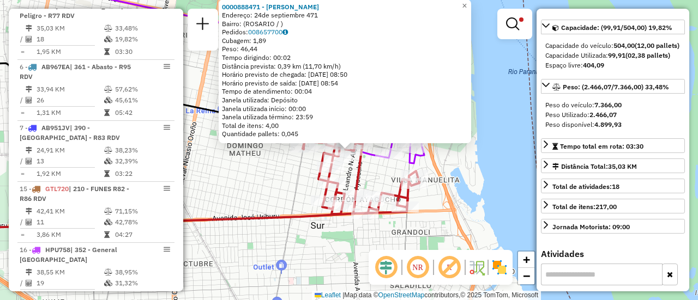
click at [487, 168] on div "0000888471 - [PERSON_NAME]: 24de septiembre 471 Bairro: ([GEOGRAPHIC_DATA] / ) …" at bounding box center [349, 150] width 698 height 300
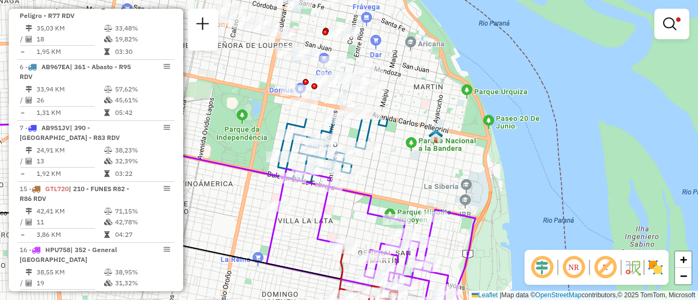
drag, startPoint x: 275, startPoint y: 100, endPoint x: 318, endPoint y: 243, distance: 148.5
click at [314, 252] on div "Limpar filtros Janela de atendimento Grade de atendimento Capacidade Transporta…" at bounding box center [349, 150] width 698 height 300
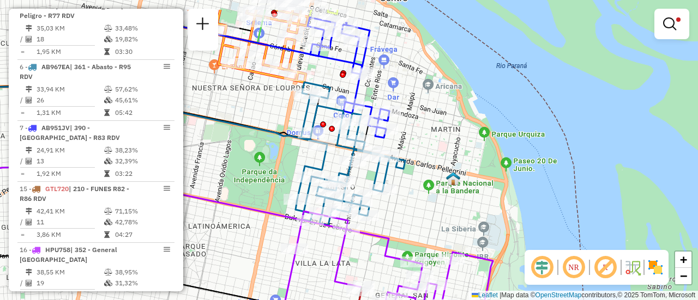
drag, startPoint x: 406, startPoint y: 97, endPoint x: 447, endPoint y: 204, distance: 114.4
click at [443, 203] on div "Limpar filtros Janela de atendimento Grade de atendimento Capacidade Transporta…" at bounding box center [349, 150] width 698 height 300
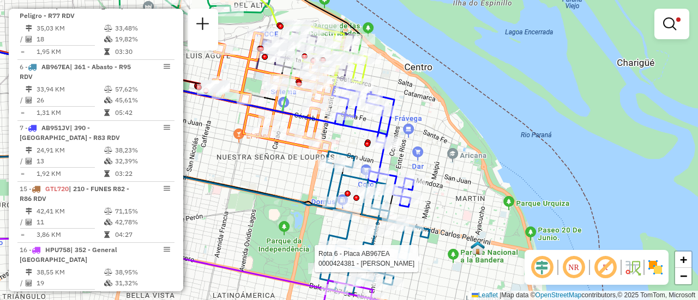
select select "**********"
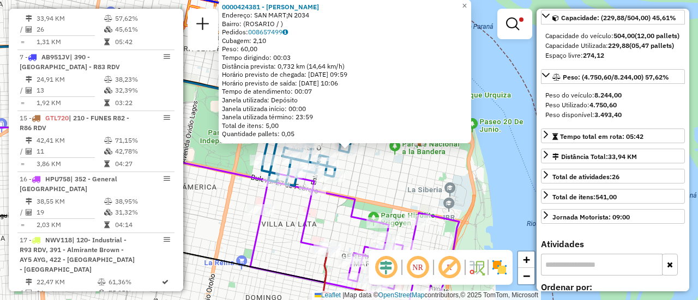
click at [427, 185] on div "0000424381 - WENG AIMEI Endereço: SAN MART¡N 2034 Bairro: ([GEOGRAPHIC_DATA] / …" at bounding box center [349, 150] width 698 height 300
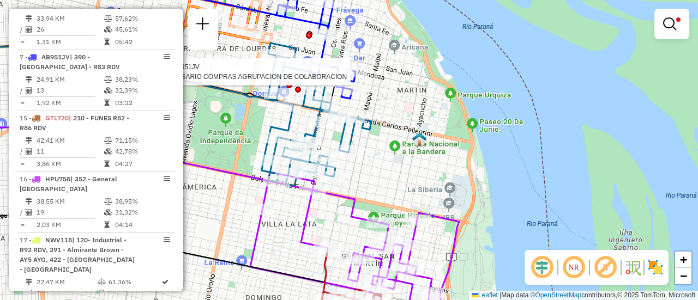
select select "**********"
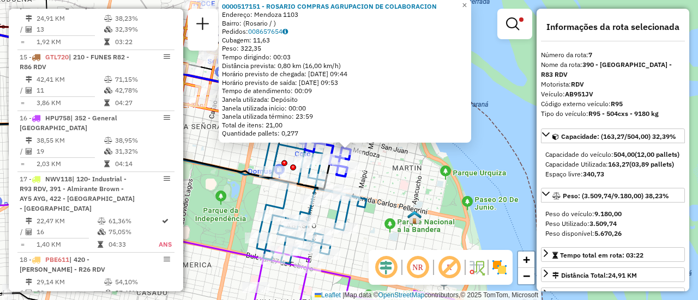
scroll to position [55, 0]
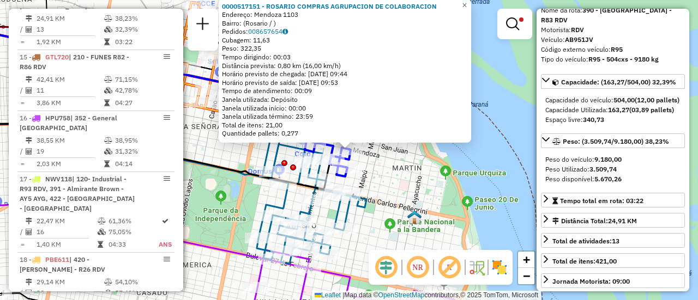
click at [395, 185] on div "0000517151 - [GEOGRAPHIC_DATA] COMPRAS AGRUPACION DE COLABORACION Endereço: Men…" at bounding box center [349, 150] width 698 height 300
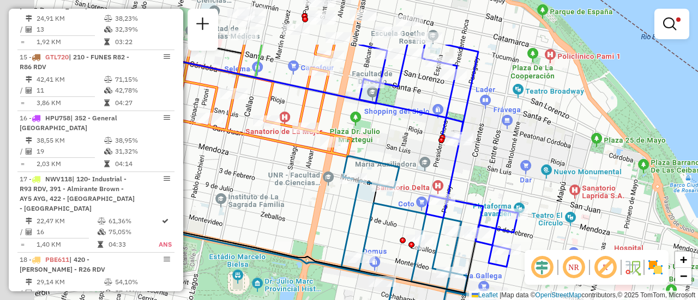
drag, startPoint x: 392, startPoint y: 117, endPoint x: 559, endPoint y: 191, distance: 182.2
click at [559, 191] on div "Limpar filtros Janela de atendimento Grade de atendimento Capacidade Transporta…" at bounding box center [349, 150] width 698 height 300
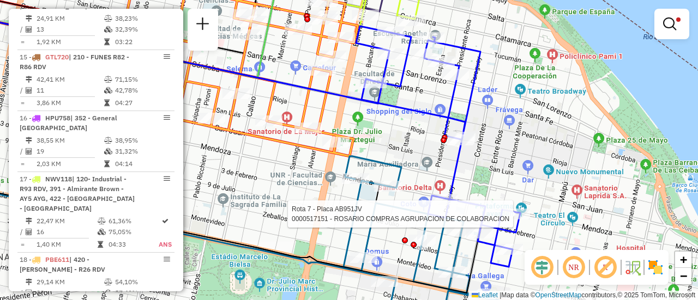
select select "**********"
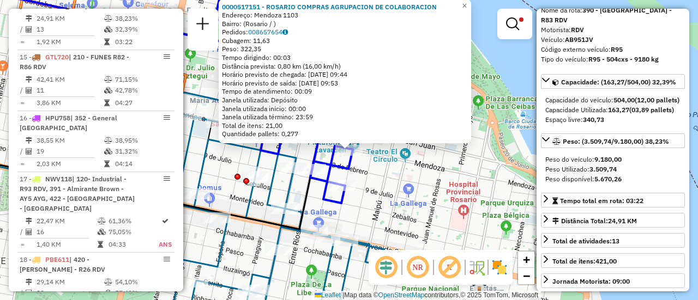
click at [444, 210] on div "0000517151 - [GEOGRAPHIC_DATA] COMPRAS AGRUPACION DE COLABORACION Endereço: Men…" at bounding box center [349, 150] width 698 height 300
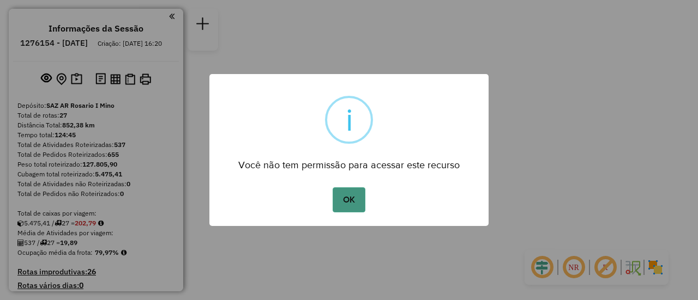
click at [343, 196] on button "OK" at bounding box center [348, 199] width 32 height 25
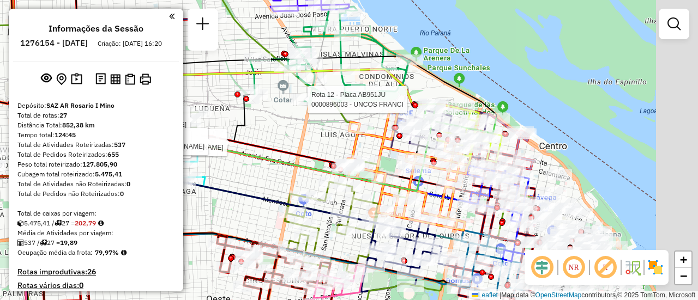
drag, startPoint x: 539, startPoint y: 83, endPoint x: 293, endPoint y: 119, distance: 248.4
click at [293, 105] on div at bounding box center [304, 99] width 27 height 11
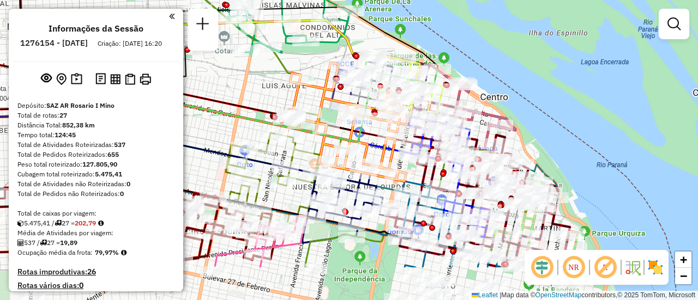
drag, startPoint x: 372, startPoint y: 160, endPoint x: 320, endPoint y: 92, distance: 85.2
click at [320, 92] on icon at bounding box center [348, 122] width 120 height 119
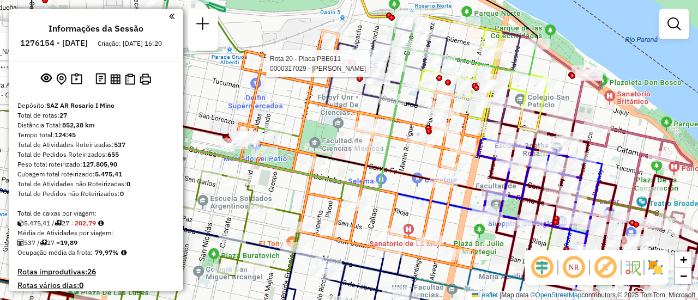
drag, startPoint x: 358, startPoint y: 165, endPoint x: 353, endPoint y: 173, distance: 9.8
click at [353, 173] on div "Rota 5 - Placa AD344QF 0000894096 - [PERSON_NAME] EDUA Rota 5 - Placa AD344QF 0…" at bounding box center [349, 150] width 698 height 300
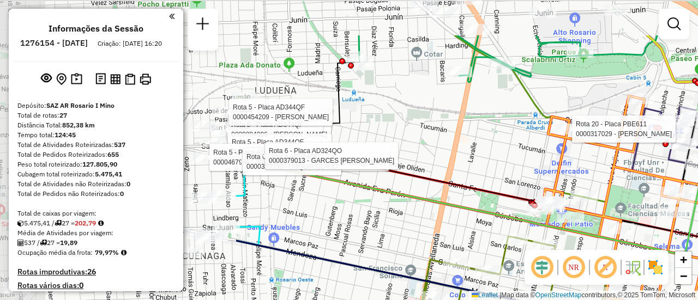
drag, startPoint x: 292, startPoint y: 119, endPoint x: 632, endPoint y: 204, distance: 350.0
click at [649, 204] on div "Rota 5 - Placa AD344QF 0000894096 - [PERSON_NAME] EDUA Rota 5 - Placa AD344QF 0…" at bounding box center [349, 150] width 698 height 300
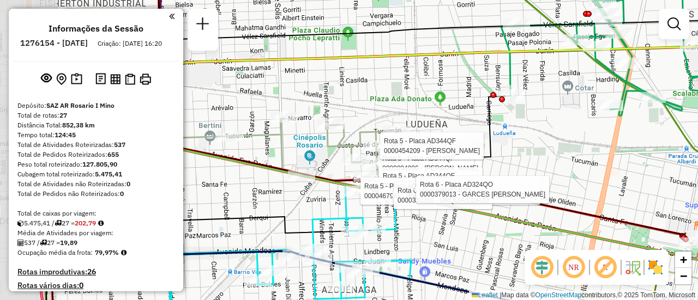
drag, startPoint x: 392, startPoint y: 216, endPoint x: 492, endPoint y: 231, distance: 100.8
click at [492, 231] on div "Rota 5 - Placa AD344QF 0000894096 - [PERSON_NAME] EDUA Rota 5 - Placa AD344QF 0…" at bounding box center [349, 150] width 698 height 300
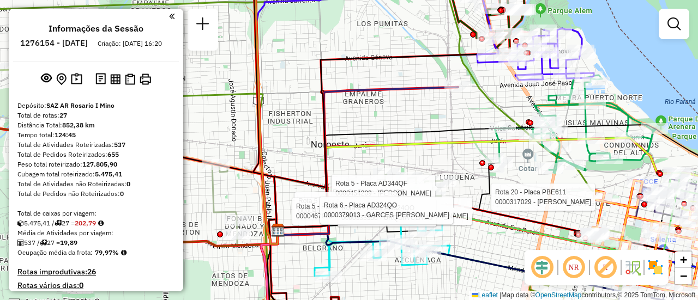
click at [482, 195] on icon at bounding box center [386, 197] width 225 height 68
select select "**********"
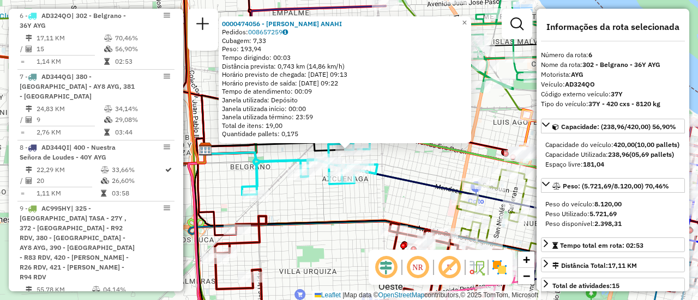
scroll to position [55, 0]
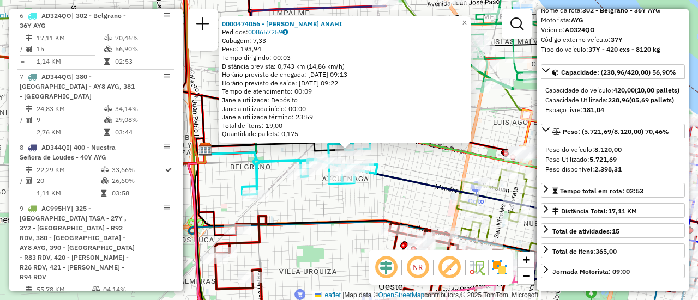
click at [376, 204] on div "0000474056 - [PERSON_NAME] ANAHI Pedidos: 008657259 Cubagem: 7,33 Peso: 193,94 …" at bounding box center [349, 150] width 698 height 300
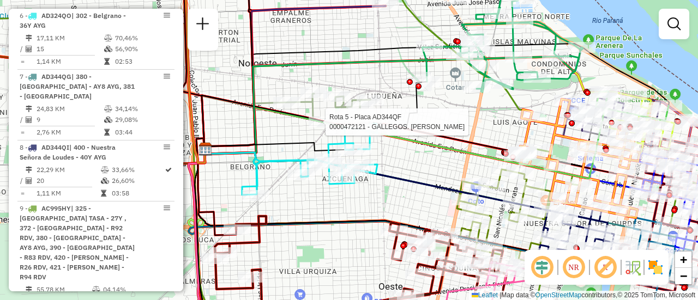
select select "**********"
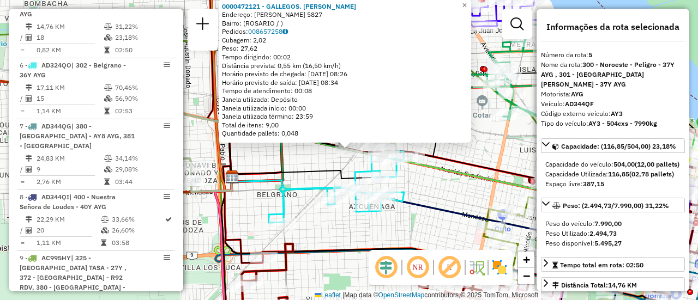
scroll to position [632, 0]
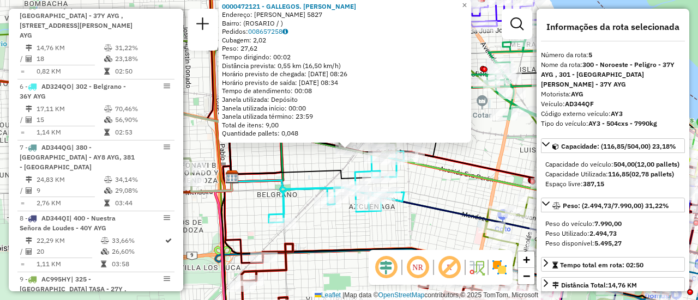
click at [444, 193] on div "0000472121 - GALLEGOS. MARIA SILVINA Endereço: eva peron 5827 Bairro: (ROSARIO …" at bounding box center [349, 150] width 698 height 300
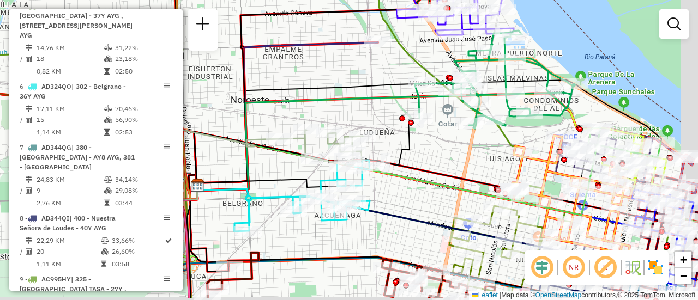
drag, startPoint x: 646, startPoint y: 140, endPoint x: 456, endPoint y: 110, distance: 192.6
click at [453, 108] on div "Janela de atendimento Grade de atendimento Capacidade Transportadoras Veículos …" at bounding box center [349, 150] width 698 height 300
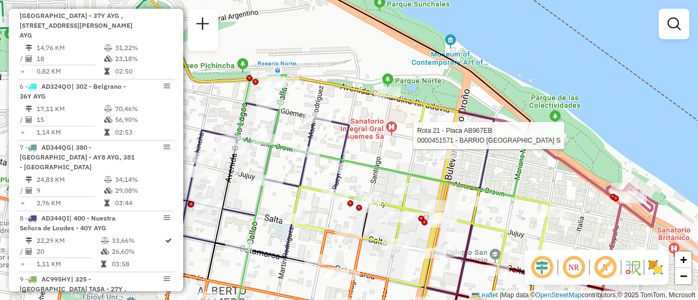
select select "**********"
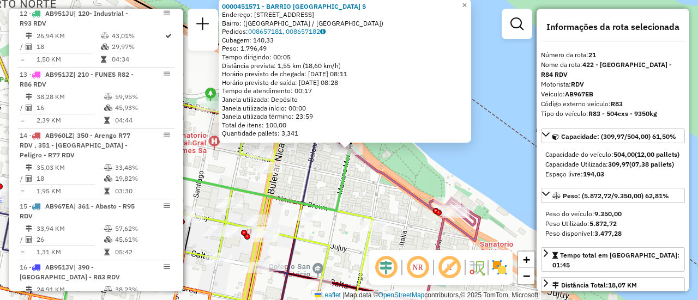
scroll to position [1766, 0]
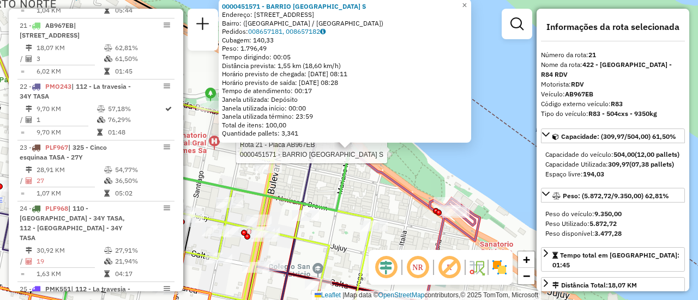
click at [391, 216] on div "Rota 21 - Placa AB967EB 0000451571 - BARRIO DAMALE S 0000451571 - BARRIO DAMALE…" at bounding box center [349, 150] width 698 height 300
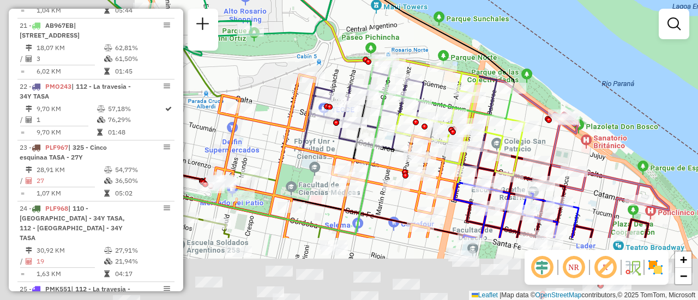
drag, startPoint x: 356, startPoint y: 199, endPoint x: 519, endPoint y: 77, distance: 204.1
click at [512, 78] on icon at bounding box center [440, 88] width 144 height 60
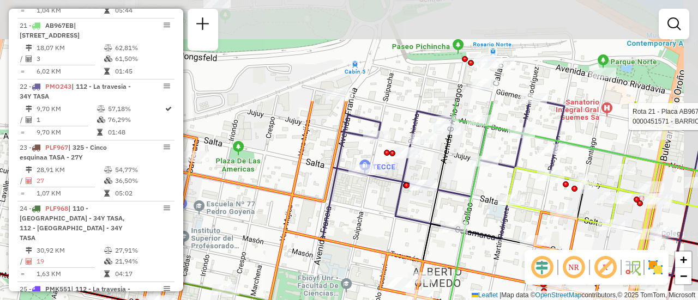
drag, startPoint x: 452, startPoint y: 26, endPoint x: 425, endPoint y: 185, distance: 162.0
click at [423, 199] on div "Rota 21 - Placa AB967EB 0000451571 - BARRIO DAMALE S Janela de atendimento Grad…" at bounding box center [349, 150] width 698 height 300
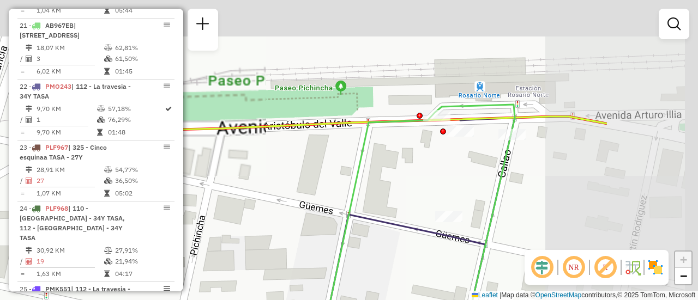
drag, startPoint x: 543, startPoint y: 68, endPoint x: 383, endPoint y: 178, distance: 194.6
click at [383, 178] on div "Rota 21 - Placa AB967EB 0000451571 - BARRIO DAMALE S Janela de atendimento Grad…" at bounding box center [349, 150] width 698 height 300
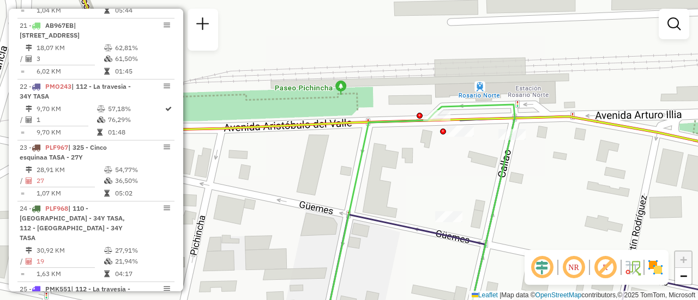
click at [504, 171] on icon at bounding box center [487, 233] width 45 height 196
select select "**********"
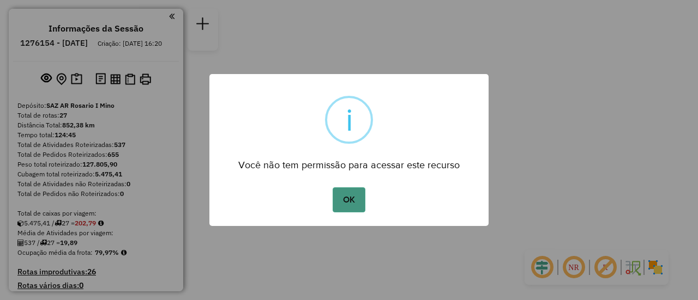
click at [354, 201] on button "OK" at bounding box center [348, 199] width 32 height 25
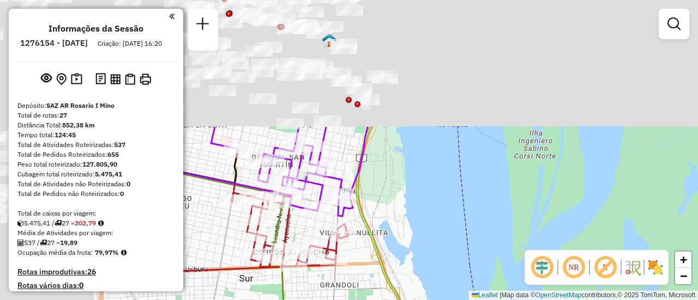
drag, startPoint x: 293, startPoint y: 74, endPoint x: 551, endPoint y: 241, distance: 307.8
click at [551, 241] on div "Janela de atendimento Grade de atendimento Capacidade Transportadoras Veículos …" at bounding box center [349, 150] width 698 height 300
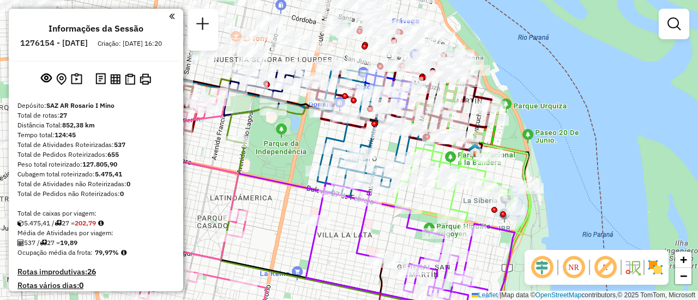
drag, startPoint x: 485, startPoint y: 97, endPoint x: 583, endPoint y: 197, distance: 139.9
click at [583, 197] on div "Janela de atendimento Grade de atendimento Capacidade Transportadoras Veículos …" at bounding box center [349, 150] width 698 height 300
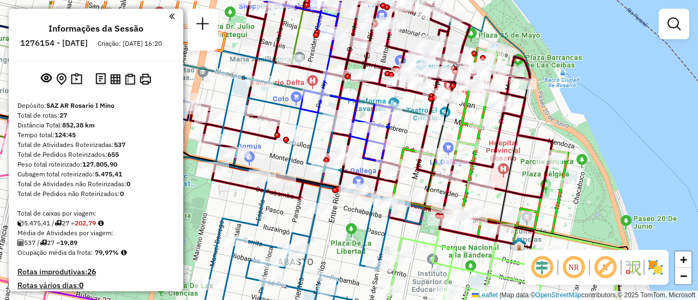
drag, startPoint x: 449, startPoint y: 69, endPoint x: 485, endPoint y: 135, distance: 74.9
click at [485, 136] on icon at bounding box center [479, 145] width 175 height 192
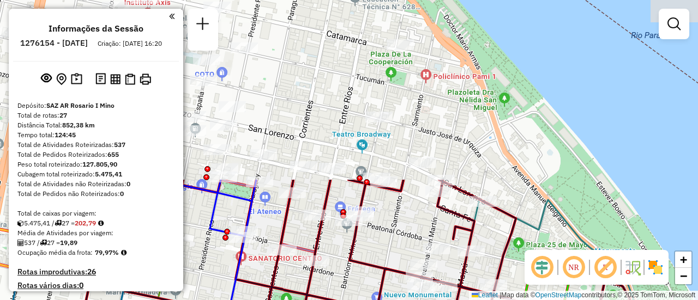
drag, startPoint x: 473, startPoint y: 47, endPoint x: 479, endPoint y: 193, distance: 146.2
click at [481, 215] on div "Rota 1 - Placa AD324QN 0000385351 - [PERSON_NAME] Janela de atendimento Grade d…" at bounding box center [349, 150] width 698 height 300
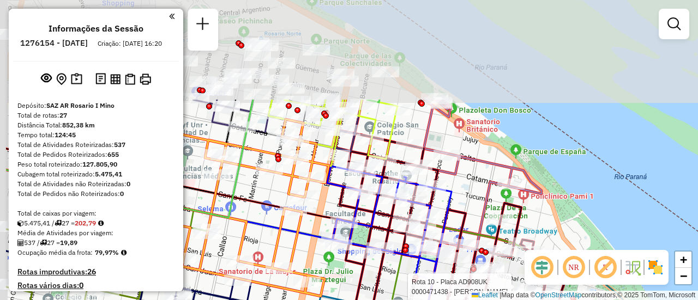
drag, startPoint x: 387, startPoint y: 74, endPoint x: 483, endPoint y: 211, distance: 167.5
click at [477, 216] on div "Rota 1 - Placa AD324QN 0000385351 - [PERSON_NAME] Rota 10 - Placa AD908UK 00004…" at bounding box center [349, 150] width 698 height 300
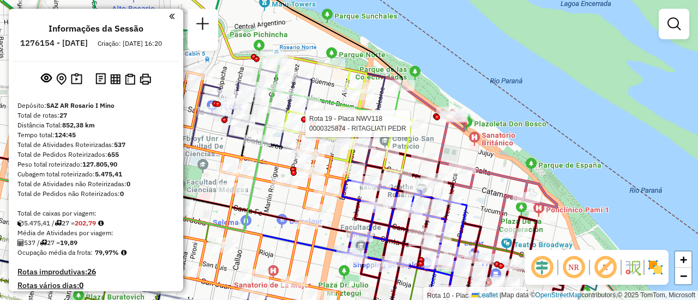
select select "**********"
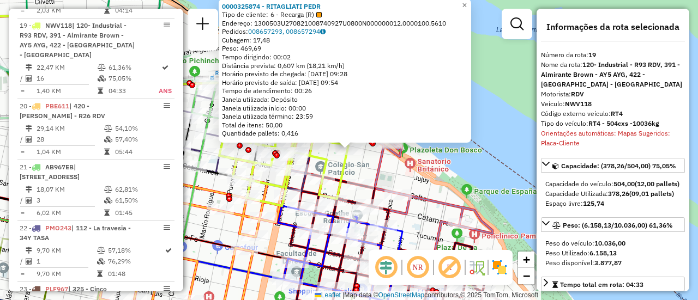
scroll to position [55, 0]
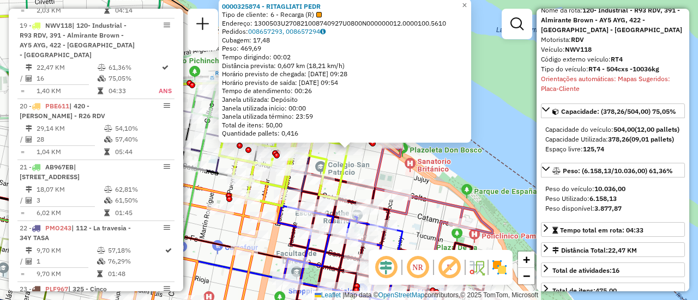
click at [492, 136] on div "0000325874 - RITAGLIATI PEDR Tipo de cliente: 6 - Recarga (R) Endereço: 1300503…" at bounding box center [349, 150] width 698 height 300
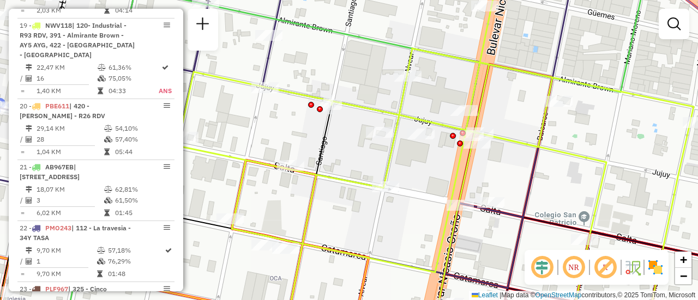
drag, startPoint x: 272, startPoint y: 93, endPoint x: 319, endPoint y: 76, distance: 50.3
click at [317, 76] on div "Janela de atendimento Grade de atendimento Capacidade Transportadoras Veículos …" at bounding box center [349, 150] width 698 height 300
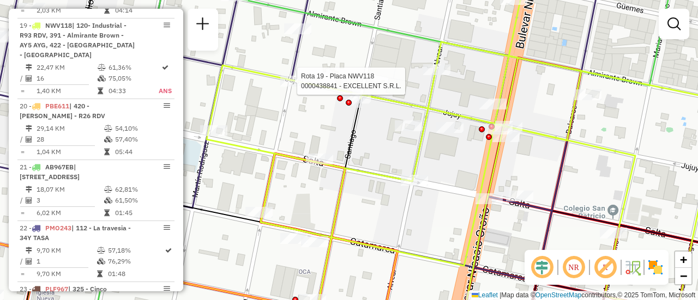
select select "**********"
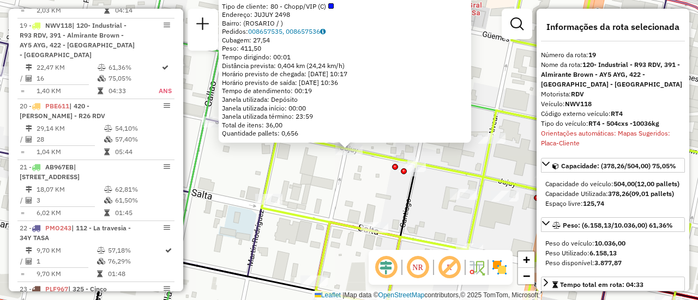
click at [295, 171] on div "0000438841 - EXCELLENT S.R.L. Tipo de cliente: 80 - Chopp/VIP (C) Endereço: JUJ…" at bounding box center [349, 150] width 698 height 300
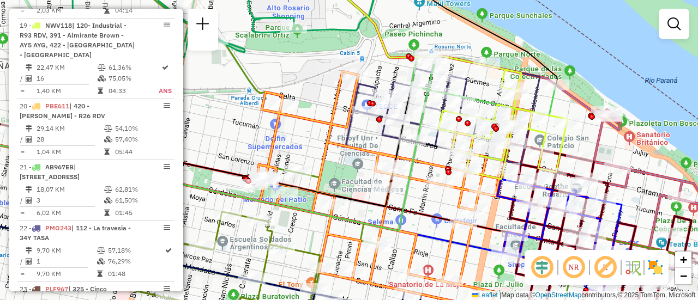
drag, startPoint x: 574, startPoint y: 113, endPoint x: 518, endPoint y: 118, distance: 55.9
click at [519, 118] on div "Janela de atendimento Grade de atendimento Capacidade Transportadoras Veículos …" at bounding box center [349, 150] width 698 height 300
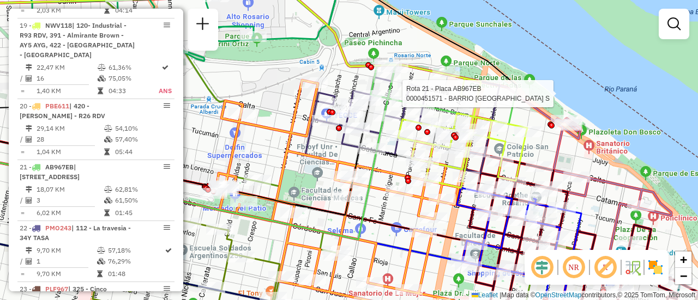
select select "**********"
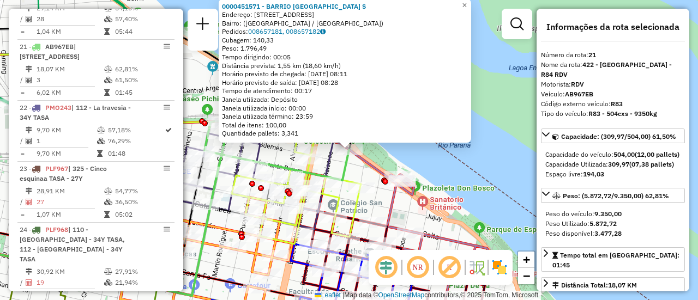
scroll to position [1766, 0]
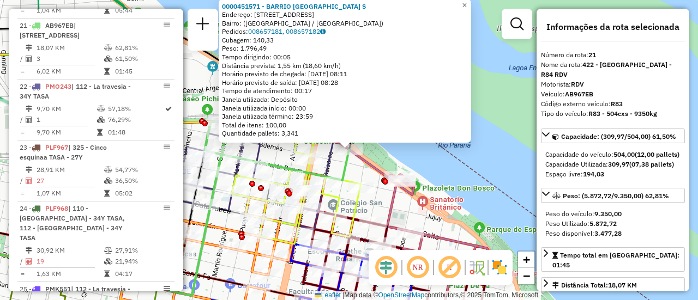
click at [355, 170] on div "0000451571 - BARRIO [GEOGRAPHIC_DATA]: [STREET_ADDRESS]) [GEOGRAPHIC_DATA]: 008…" at bounding box center [349, 150] width 698 height 300
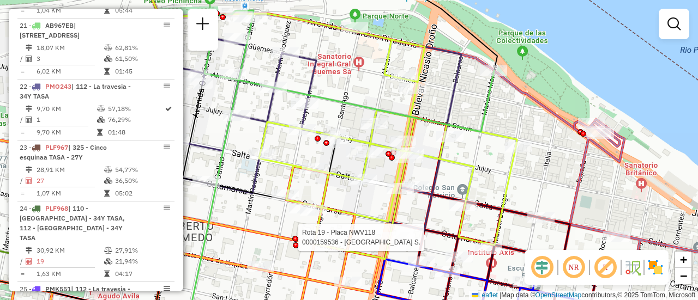
select select "**********"
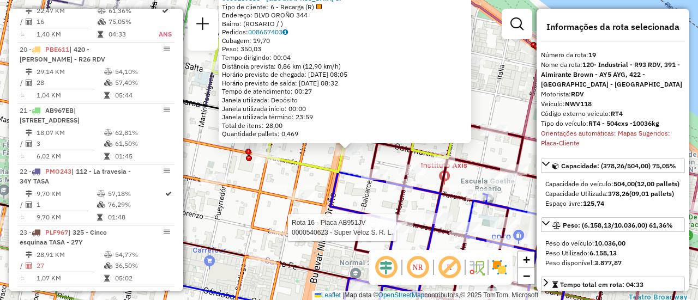
scroll to position [1624, 0]
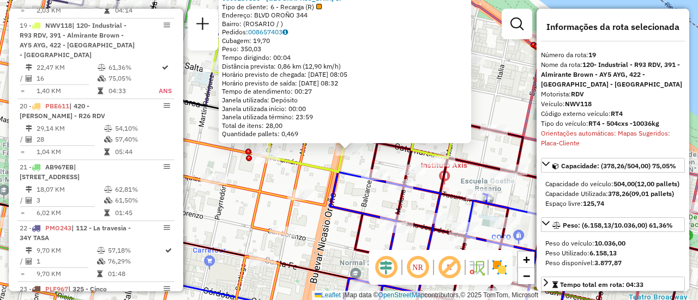
click at [311, 178] on div "0000159536 - [GEOGRAPHIC_DATA] S. Tipo de cliente: 6 - Recarga (R) Endereço: BL…" at bounding box center [349, 150] width 698 height 300
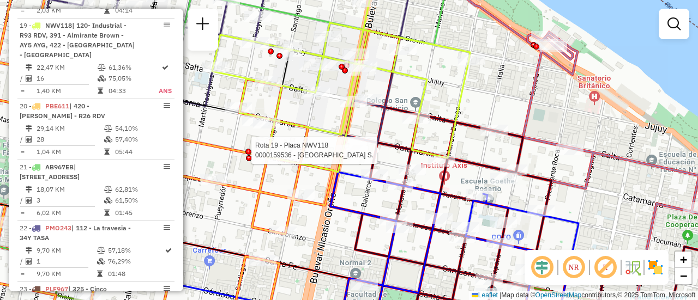
select select "**********"
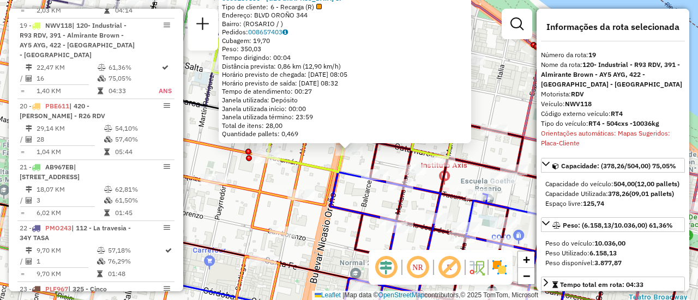
click at [318, 155] on div "0000159536 - [GEOGRAPHIC_DATA] S. Tipo de cliente: 6 - Recarga (R) Endereço: BL…" at bounding box center [349, 150] width 698 height 300
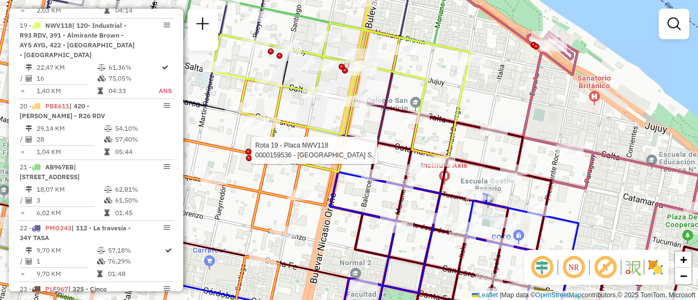
select select "**********"
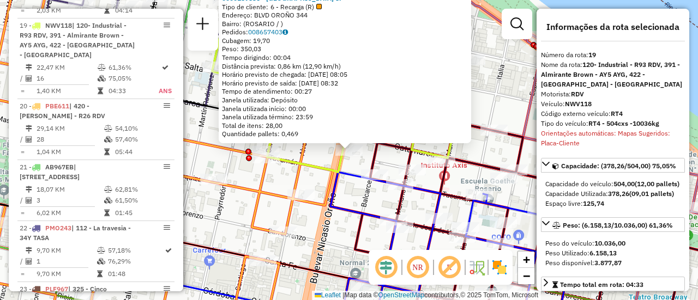
click at [317, 158] on div "0000159536 - [GEOGRAPHIC_DATA] S. Tipo de cliente: 6 - Recarga (R) Endereço: BL…" at bounding box center [349, 150] width 698 height 300
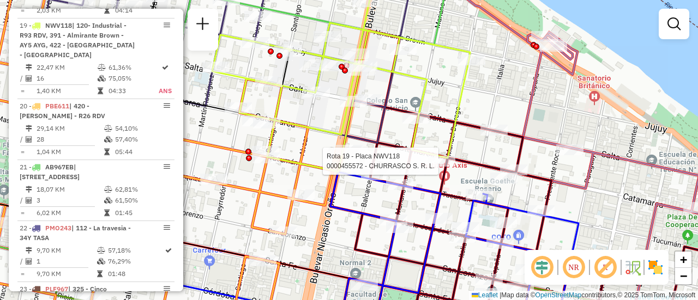
select select "**********"
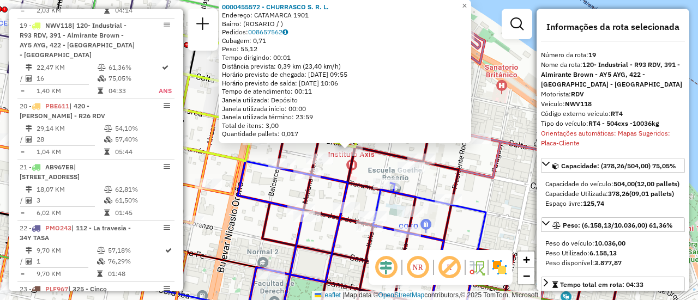
click at [331, 170] on div "0000455572 - CHURRASCO S. R. L. Endereço: CATAMARCA 1901 Bairro: ([GEOGRAPHIC_D…" at bounding box center [349, 150] width 698 height 300
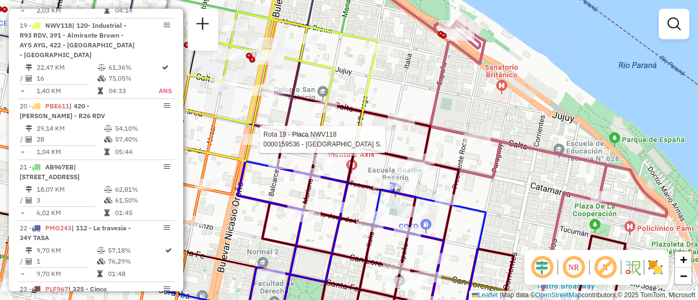
select select "**********"
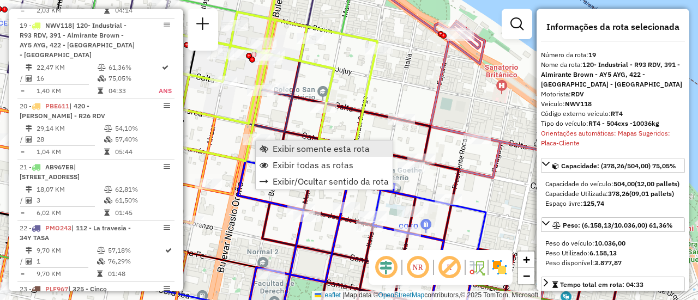
click at [316, 150] on span "Exibir somente esta rota" at bounding box center [321, 148] width 97 height 9
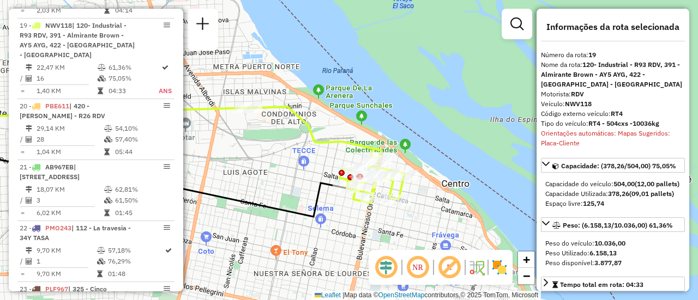
drag, startPoint x: 426, startPoint y: 154, endPoint x: 231, endPoint y: 162, distance: 195.8
click at [231, 162] on div "Janela de atendimento Grade de atendimento Capacidade Transportadoras Veículos …" at bounding box center [349, 150] width 698 height 300
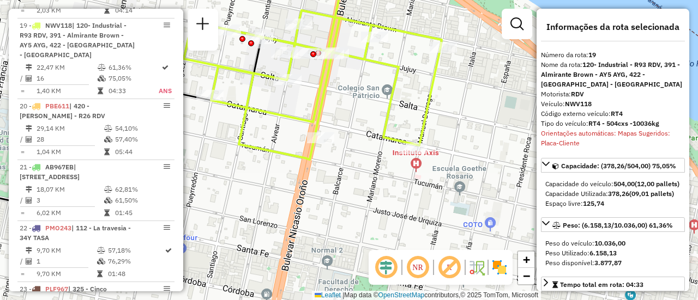
click at [338, 166] on div "Janela de atendimento Grade de atendimento Capacidade Transportadoras Veículos …" at bounding box center [349, 150] width 698 height 300
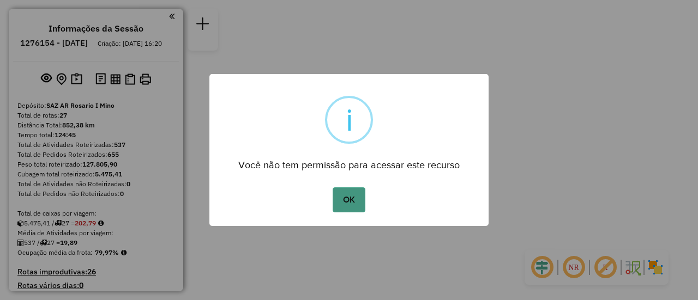
click at [352, 192] on button "OK" at bounding box center [348, 199] width 32 height 25
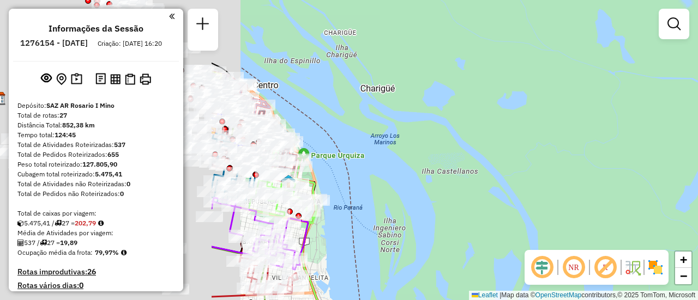
drag, startPoint x: 277, startPoint y: 128, endPoint x: 643, endPoint y: 120, distance: 365.8
click at [615, 130] on div "Janela de atendimento Grade de atendimento Capacidade Transportadoras Veículos …" at bounding box center [349, 150] width 698 height 300
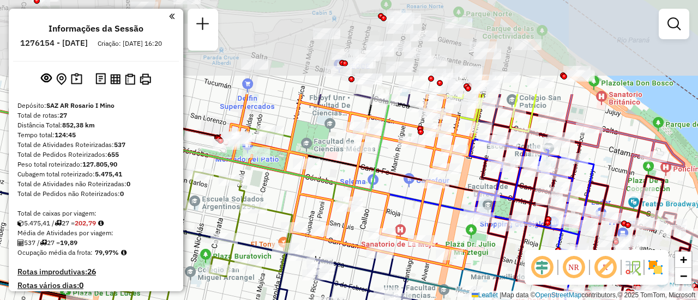
drag, startPoint x: 401, startPoint y: 51, endPoint x: 393, endPoint y: 177, distance: 126.7
click at [393, 177] on icon at bounding box center [330, 160] width 619 height 133
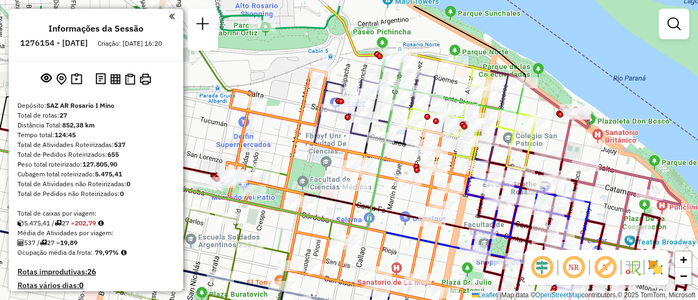
drag, startPoint x: 445, startPoint y: 45, endPoint x: 420, endPoint y: 134, distance: 92.2
click at [426, 138] on icon at bounding box center [413, 108] width 189 height 108
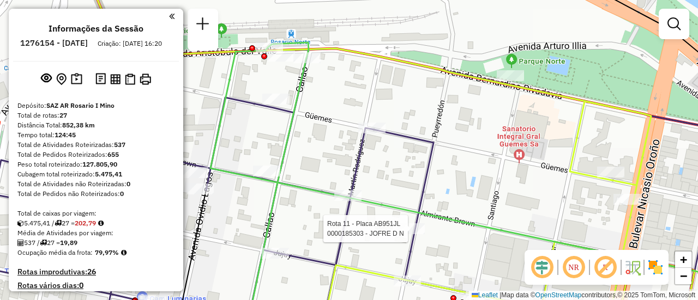
click at [352, 94] on div "Rota 10 - Placa AD908UK 0000110214 - PERRICONE [PERSON_NAME] 16 - Placa AB951JV…" at bounding box center [349, 150] width 698 height 300
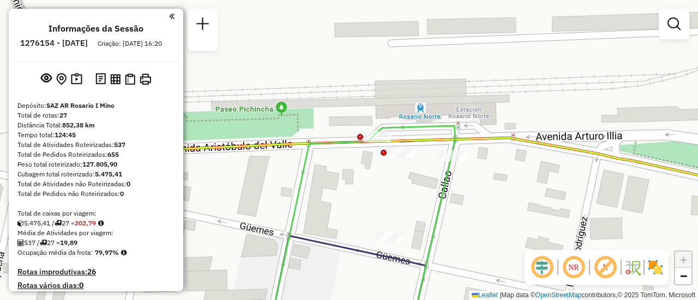
drag, startPoint x: 329, startPoint y: 81, endPoint x: 518, endPoint y: 216, distance: 232.6
click at [518, 216] on div "Janela de atendimento Grade de atendimento Capacidade Transportadoras Veículos …" at bounding box center [349, 150] width 698 height 300
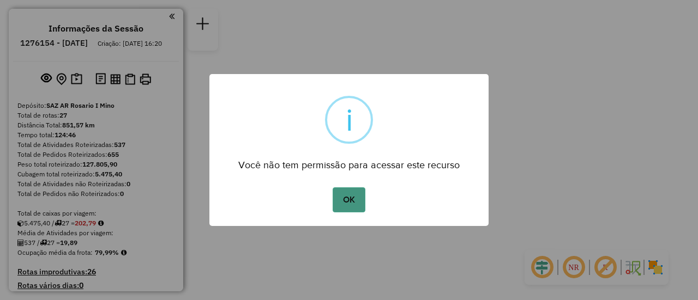
click at [350, 199] on button "OK" at bounding box center [348, 199] width 32 height 25
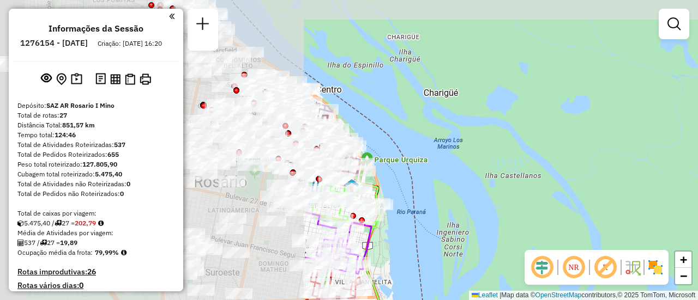
drag, startPoint x: 276, startPoint y: 111, endPoint x: 680, endPoint y: 165, distance: 407.5
click at [691, 174] on div "Janela de atendimento Grade de atendimento Capacidade Transportadoras Veículos …" at bounding box center [349, 150] width 698 height 300
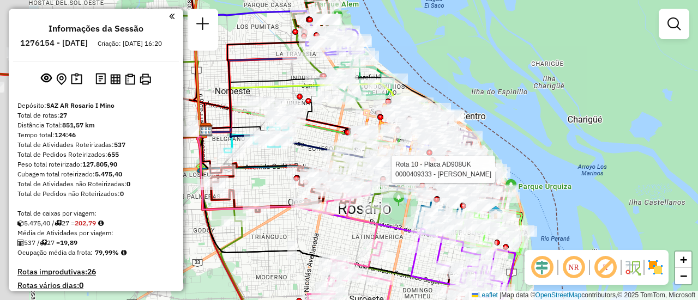
drag, startPoint x: 415, startPoint y: 135, endPoint x: 502, endPoint y: 151, distance: 88.1
click at [469, 167] on div at bounding box center [466, 170] width 6 height 6
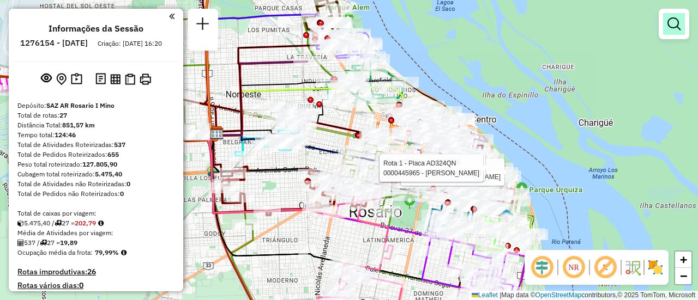
click at [670, 23] on em at bounding box center [673, 23] width 13 height 13
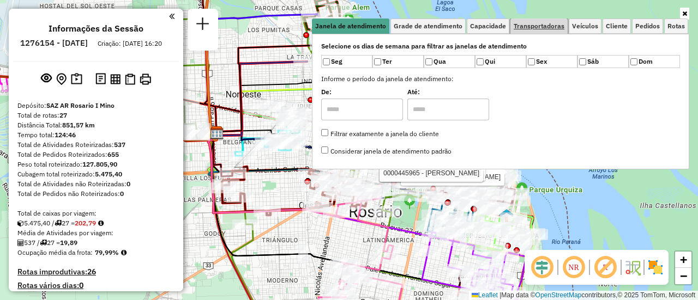
click at [558, 25] on span "Transportadoras" at bounding box center [538, 26] width 51 height 7
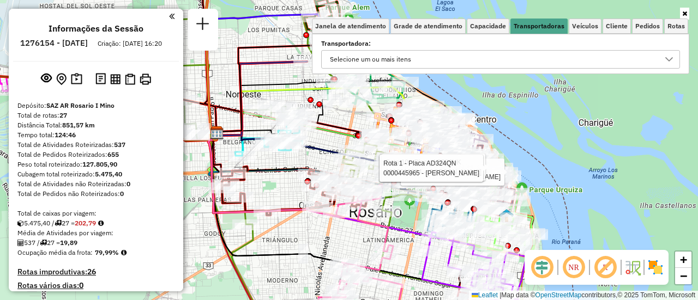
click at [669, 57] on icon at bounding box center [668, 59] width 9 height 9
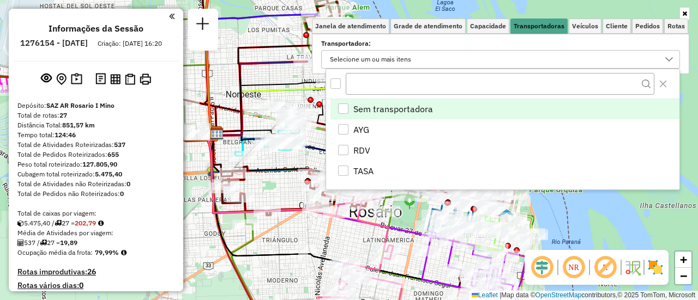
scroll to position [7, 38]
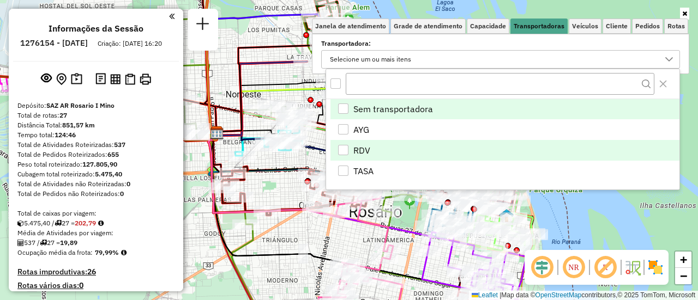
click at [342, 146] on div "RDV" at bounding box center [343, 150] width 10 height 10
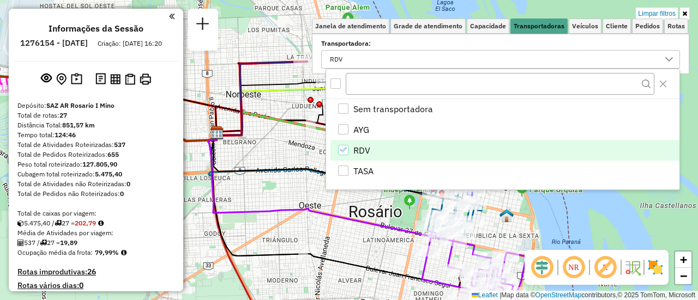
click at [275, 154] on div "Limpar filtros Janela de atendimento Grade de atendimento Capacidade Transporta…" at bounding box center [349, 150] width 698 height 300
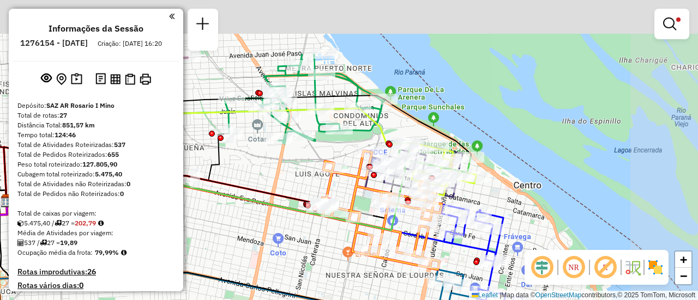
drag, startPoint x: 389, startPoint y: 85, endPoint x: 263, endPoint y: 181, distance: 158.3
click at [263, 181] on div "Limpar filtros Janela de atendimento Grade de atendimento Capacidade Transporta…" at bounding box center [349, 150] width 698 height 300
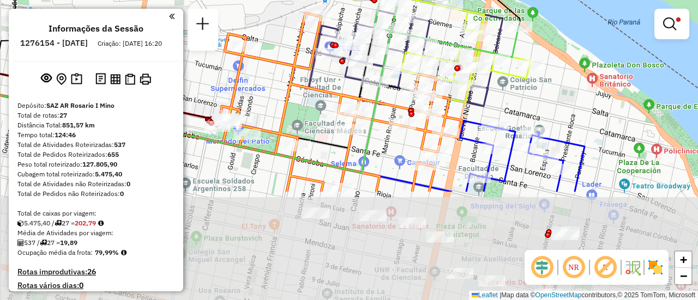
drag, startPoint x: 284, startPoint y: 227, endPoint x: 355, endPoint y: 86, distance: 157.9
click at [355, 86] on div "Limpar filtros Janela de atendimento Grade de atendimento Capacidade Transporta…" at bounding box center [349, 150] width 698 height 300
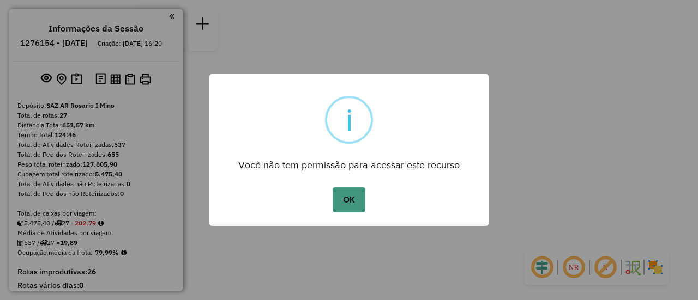
click at [349, 196] on button "OK" at bounding box center [348, 199] width 32 height 25
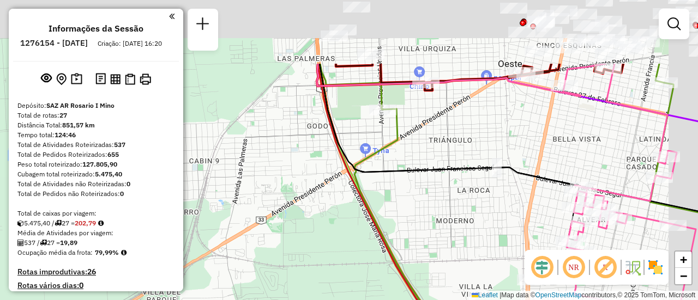
drag, startPoint x: 419, startPoint y: 58, endPoint x: 264, endPoint y: 262, distance: 256.4
click at [258, 269] on div "Janela de atendimento Grade de atendimento Capacidade Transportadoras Veículos …" at bounding box center [349, 150] width 698 height 300
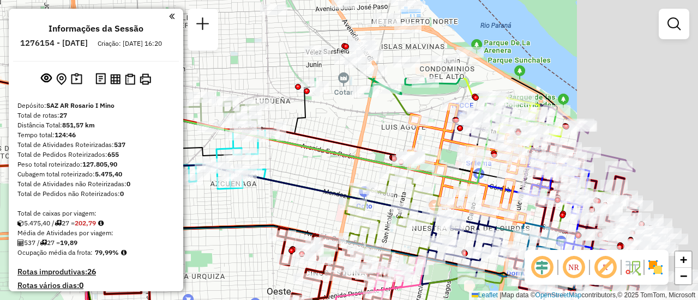
drag, startPoint x: 512, startPoint y: 101, endPoint x: 350, endPoint y: 228, distance: 206.5
click at [350, 228] on icon at bounding box center [277, 192] width 368 height 76
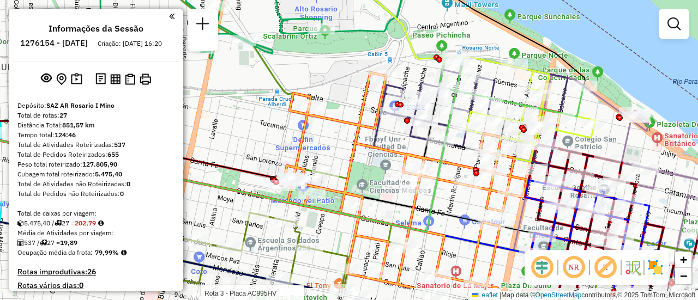
drag, startPoint x: 595, startPoint y: 188, endPoint x: 590, endPoint y: 146, distance: 42.8
click at [590, 146] on div "Rota 3 - Placa AC995HV 0000328518 - STRANGES MAX Rota 3 - Placa AC995HV 0000543…" at bounding box center [349, 150] width 698 height 300
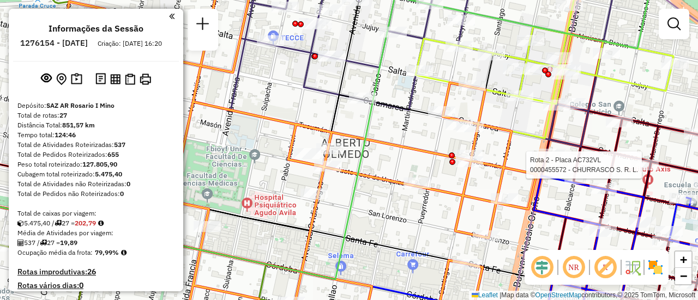
select select "**********"
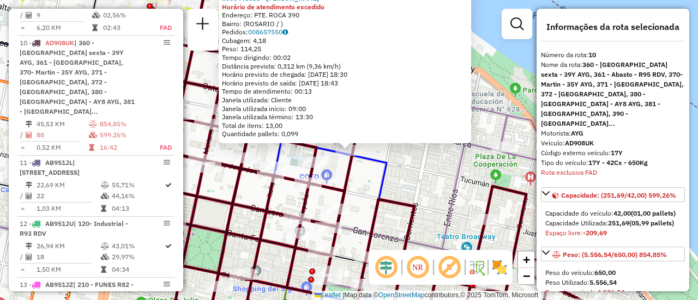
scroll to position [1006, 0]
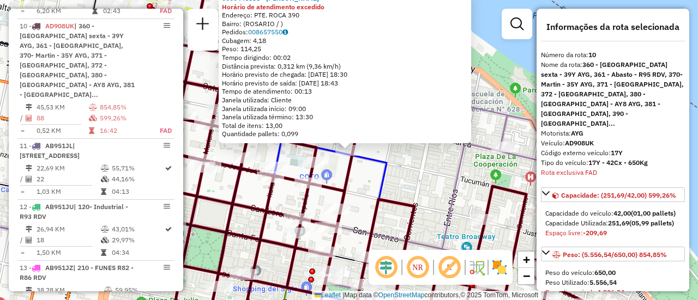
click at [396, 183] on div "0000446336 - RAMIREZ MARIANO MARCOS Horário de atendimento excedido Endereço: P…" at bounding box center [349, 150] width 698 height 300
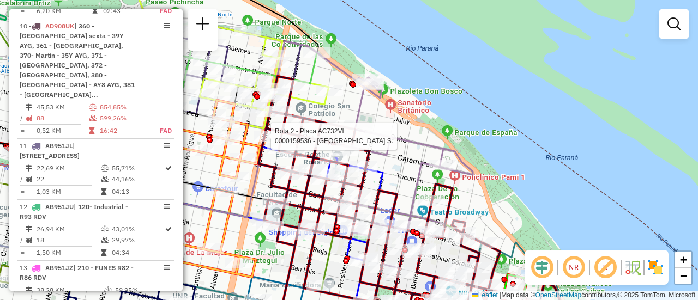
select select "**********"
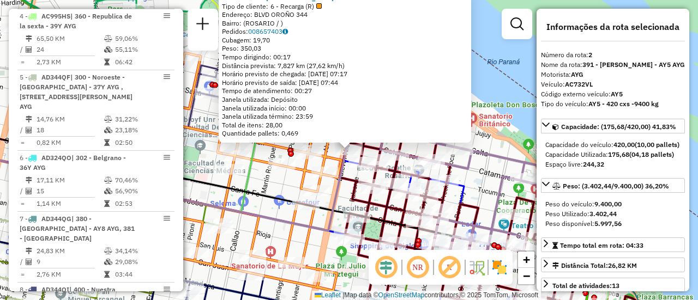
scroll to position [449, 0]
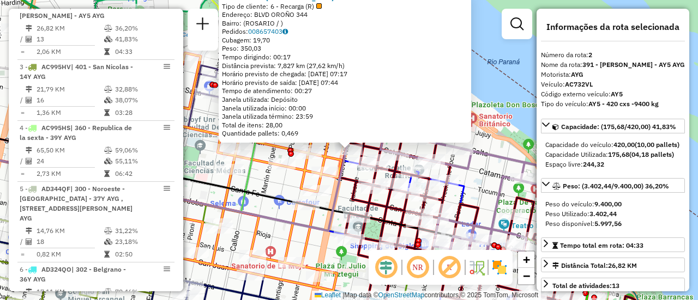
click at [482, 181] on div "0000159536 - LA GUAYRA S. Tipo de cliente: 6 - Recarga (R) Endereço: BLVD OROÑO…" at bounding box center [349, 150] width 698 height 300
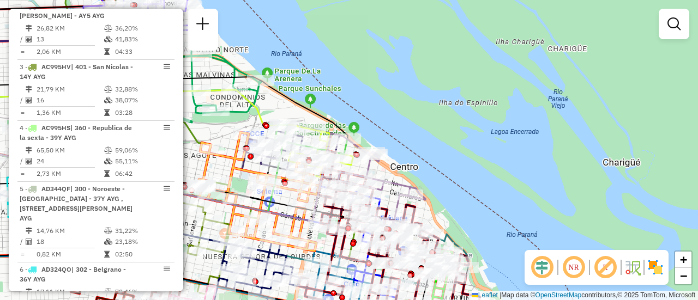
click at [390, 174] on div "Janela de atendimento Grade de atendimento Capacidade Transportadoras Veículos …" at bounding box center [349, 150] width 698 height 300
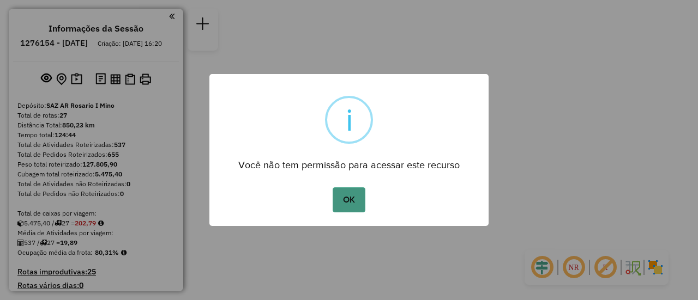
click at [352, 201] on button "OK" at bounding box center [348, 199] width 32 height 25
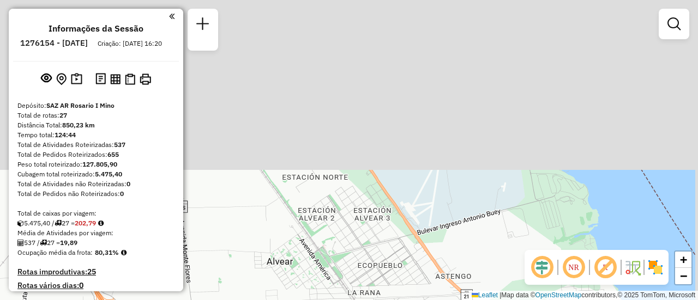
drag, startPoint x: 380, startPoint y: 55, endPoint x: 358, endPoint y: 326, distance: 271.8
click at [358, 300] on html "Aguarde... Pop-up bloqueado! Seu navegador bloqueou automáticamente a abertura …" at bounding box center [349, 150] width 698 height 300
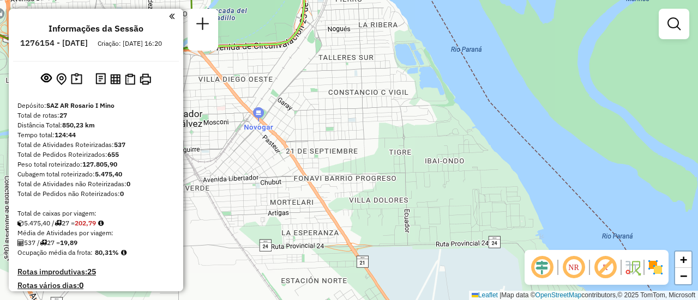
drag, startPoint x: 366, startPoint y: 97, endPoint x: 403, endPoint y: 326, distance: 231.9
click at [403, 300] on html "Aguarde... Pop-up bloqueado! Seu navegador bloqueou automáticamente a abertura …" at bounding box center [349, 150] width 698 height 300
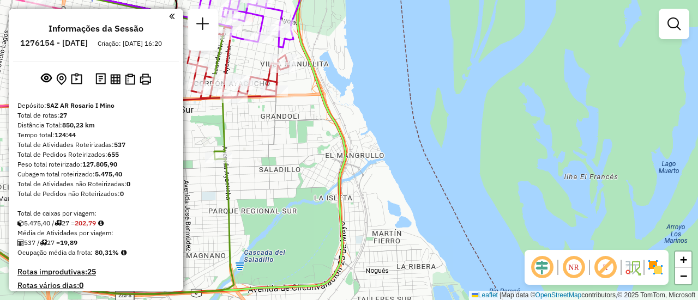
drag, startPoint x: 360, startPoint y: 105, endPoint x: 476, endPoint y: 318, distance: 242.5
click at [476, 300] on html "Aguarde... Pop-up bloqueado! Seu navegador bloqueou automáticamente a abertura …" at bounding box center [349, 150] width 698 height 300
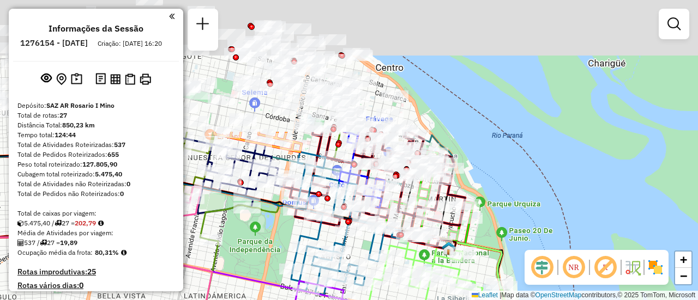
drag, startPoint x: 345, startPoint y: 255, endPoint x: 390, endPoint y: 326, distance: 84.2
click at [390, 300] on html "Aguarde... Pop-up bloqueado! Seu navegador bloqueou automáticamente a abertura …" at bounding box center [349, 150] width 698 height 300
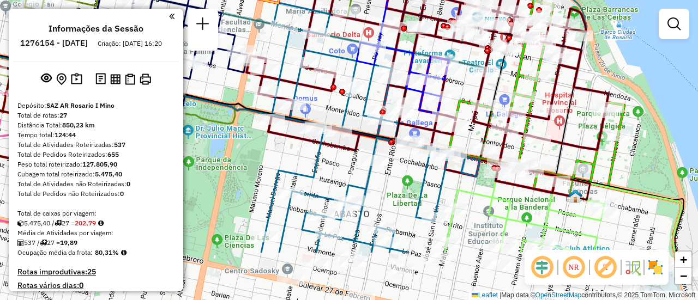
drag, startPoint x: 444, startPoint y: 152, endPoint x: 455, endPoint y: 99, distance: 54.5
click at [455, 99] on icon at bounding box center [536, 97] width 175 height 192
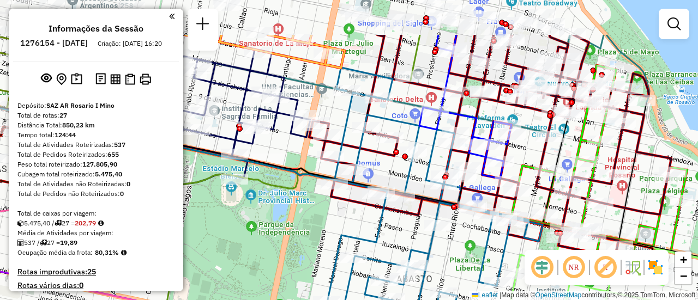
drag, startPoint x: 456, startPoint y: 88, endPoint x: 519, endPoint y: 153, distance: 90.2
click at [519, 153] on div "Janela de atendimento Grade de atendimento Capacidade Transportadoras Veículos …" at bounding box center [349, 150] width 698 height 300
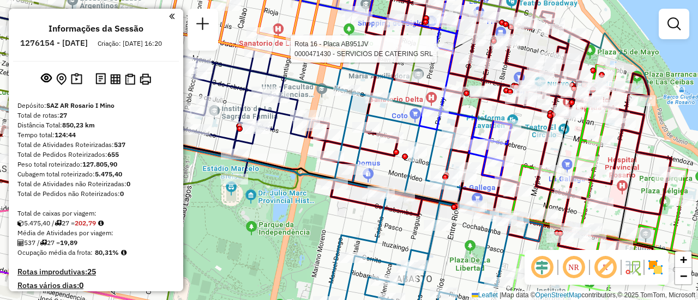
select select "**********"
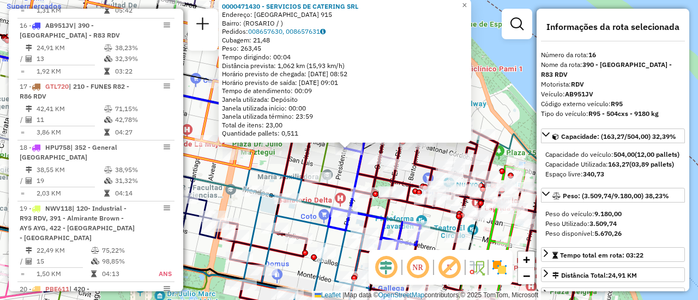
scroll to position [55, 0]
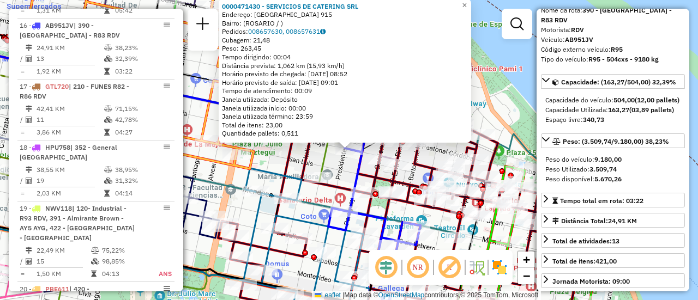
click at [340, 177] on div "0000471430 - SERVICIOS DE CATERING SRL Endereço: PARAGUAY 915 Bairro: (ROSARIO …" at bounding box center [349, 150] width 698 height 300
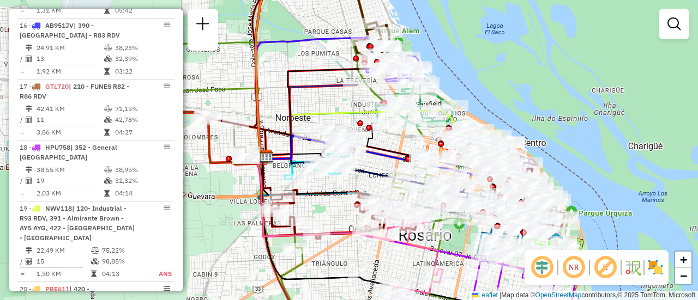
drag, startPoint x: 225, startPoint y: 130, endPoint x: 389, endPoint y: 147, distance: 165.5
click at [389, 147] on icon at bounding box center [365, 147] width 201 height 38
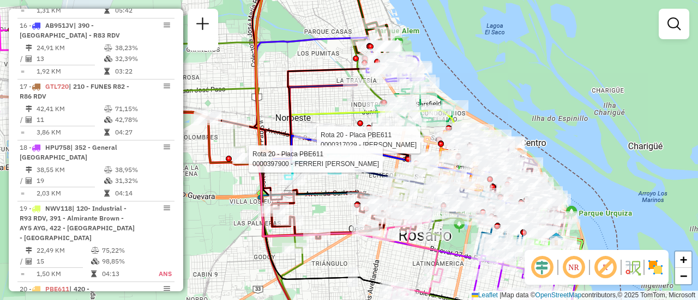
click at [337, 213] on div "Rota 20 - Placa PBE611 0000317029 - BUSSO GABRIEL G Rota 20 - Placa PBE611 0000…" at bounding box center [349, 150] width 698 height 300
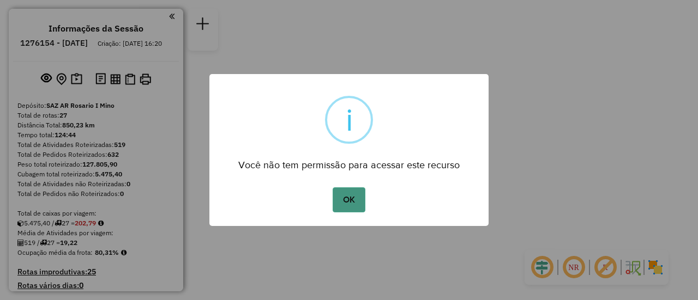
click at [352, 199] on button "OK" at bounding box center [348, 199] width 32 height 25
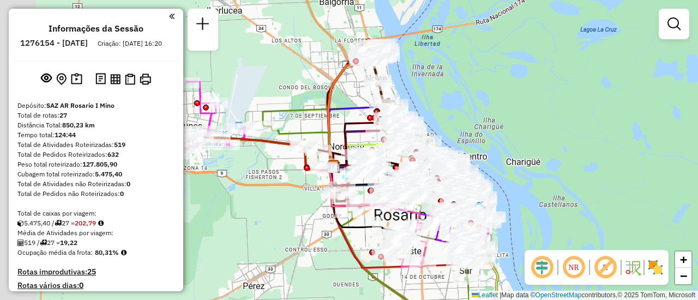
drag, startPoint x: 257, startPoint y: 50, endPoint x: 352, endPoint y: 119, distance: 116.6
click at [352, 119] on icon at bounding box center [359, 138] width 60 height 63
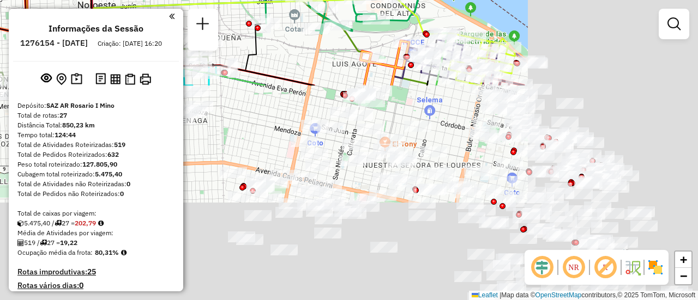
drag, startPoint x: 473, startPoint y: 227, endPoint x: 183, endPoint y: -45, distance: 397.1
click at [183, 0] on html "Aguarde... Pop-up bloqueado! Seu navegador bloqueou automáticamente a abertura …" at bounding box center [349, 150] width 698 height 300
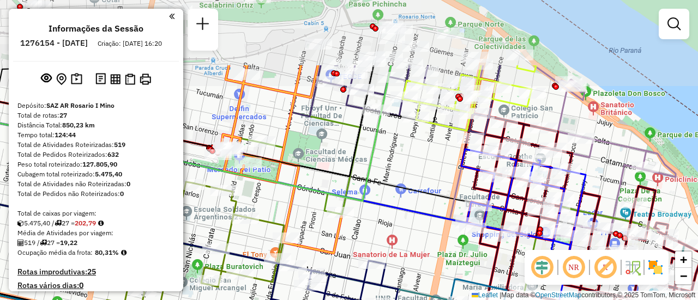
drag, startPoint x: 389, startPoint y: 51, endPoint x: 382, endPoint y: 147, distance: 95.6
click at [382, 147] on div "Janela de atendimento Grade de atendimento Capacidade Transportadoras Veículos …" at bounding box center [349, 150] width 698 height 300
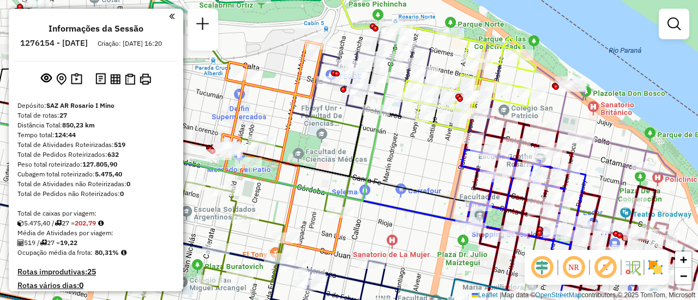
click at [627, 140] on div "Janela de atendimento Grade de atendimento Capacidade Transportadoras Veículos …" at bounding box center [349, 150] width 698 height 300
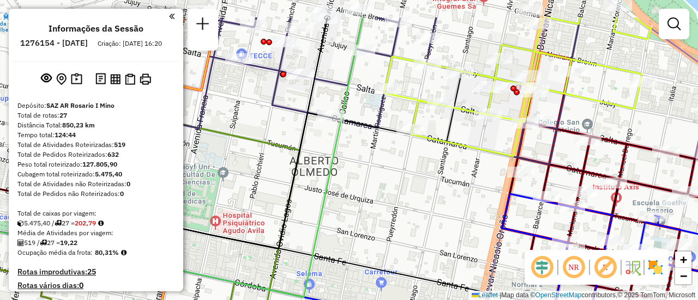
drag, startPoint x: 426, startPoint y: 54, endPoint x: 368, endPoint y: 192, distance: 150.2
click at [384, 156] on icon at bounding box center [517, 86] width 267 height 139
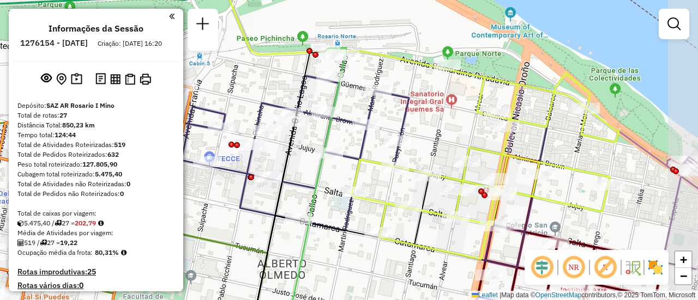
drag, startPoint x: 414, startPoint y: 95, endPoint x: 348, endPoint y: 111, distance: 67.9
click at [344, 102] on div "Janela de atendimento Grade de atendimento Capacidade Transportadoras Veículos …" at bounding box center [349, 150] width 698 height 300
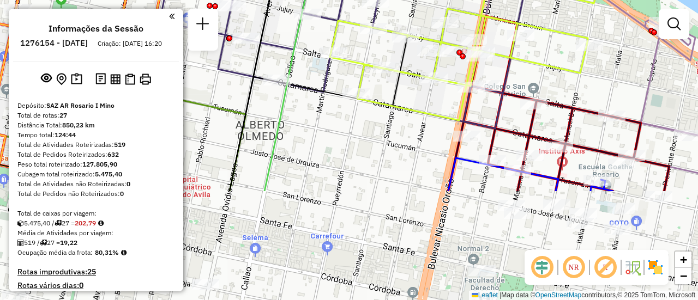
drag, startPoint x: 419, startPoint y: 164, endPoint x: 401, endPoint y: 27, distance: 138.5
click at [401, 25] on div "Rota 11 - Placa AB951JL 0000548221 - GATTI [PERSON_NAME] Janela de atendimento …" at bounding box center [349, 150] width 698 height 300
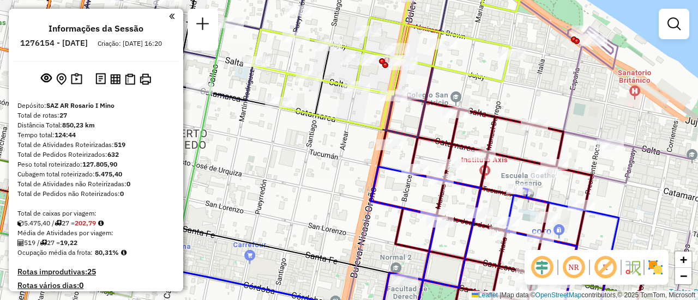
drag, startPoint x: 359, startPoint y: 146, endPoint x: 281, endPoint y: 155, distance: 77.9
click at [281, 155] on div "Rota 11 - Placa AB951JL 0000548221 - GATTI [PERSON_NAME] Janela de atendimento …" at bounding box center [349, 150] width 698 height 300
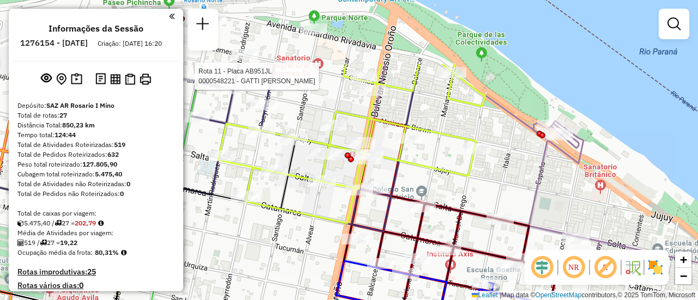
drag, startPoint x: 484, startPoint y: 82, endPoint x: 450, endPoint y: 177, distance: 100.3
click at [450, 177] on icon at bounding box center [351, 143] width 267 height 159
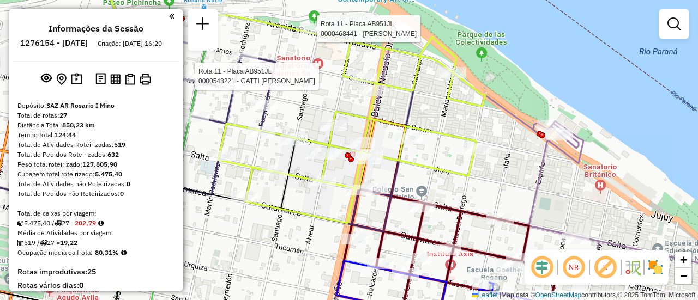
select select "**********"
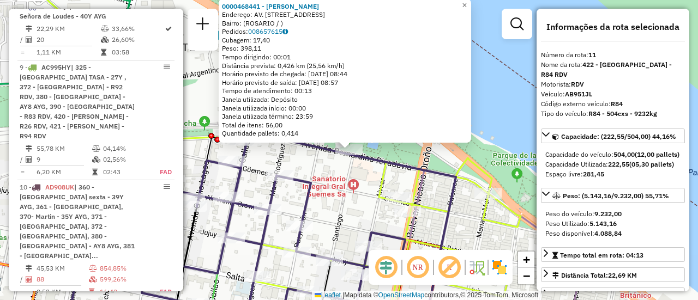
scroll to position [1126, 0]
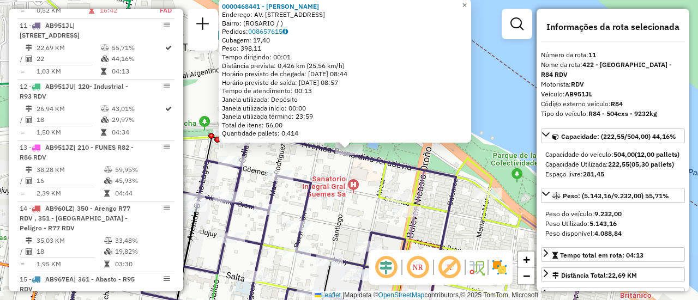
click at [497, 123] on div "0000468441 - [PERSON_NAME]: AV. RIVADAVIA 2401 Bairro: ([GEOGRAPHIC_DATA] / ) P…" at bounding box center [349, 150] width 698 height 300
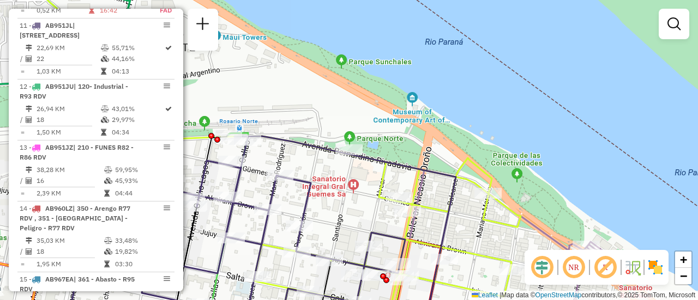
click at [456, 228] on div "Janela de atendimento Grade de atendimento Capacidade Transportadoras Veículos …" at bounding box center [349, 150] width 698 height 300
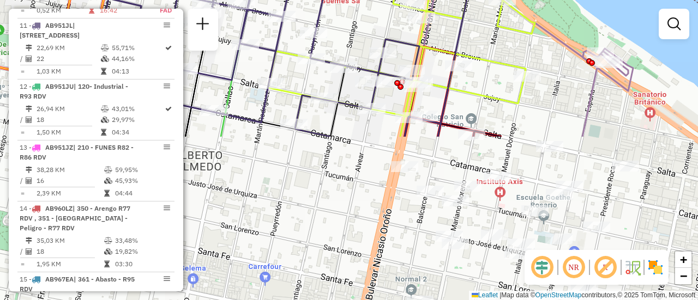
drag, startPoint x: 499, startPoint y: 221, endPoint x: 517, endPoint y: 13, distance: 209.0
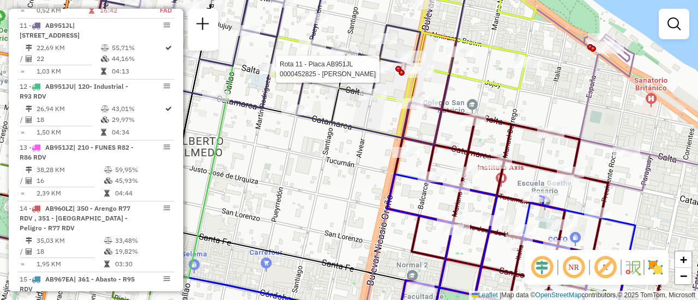
select select "**********"
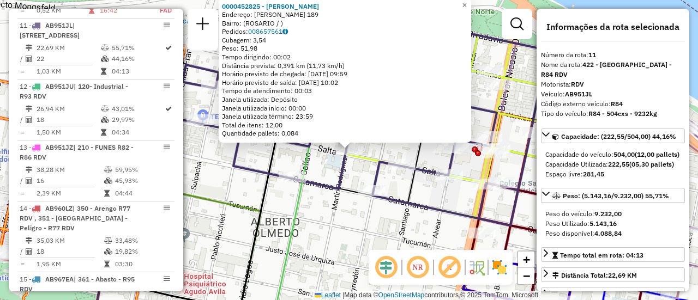
scroll to position [55, 0]
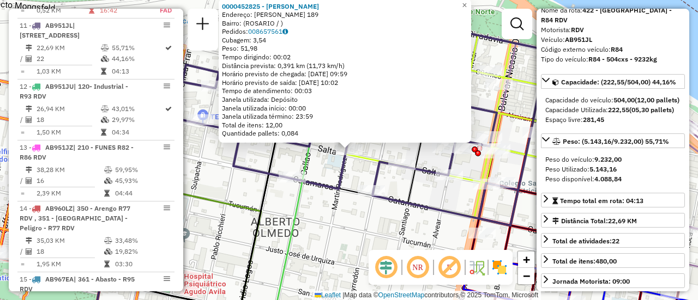
click at [337, 221] on div "0000452825 - [PERSON_NAME]: [PERSON_NAME] 189 Bairro: ([GEOGRAPHIC_DATA] / ) Pe…" at bounding box center [349, 150] width 698 height 300
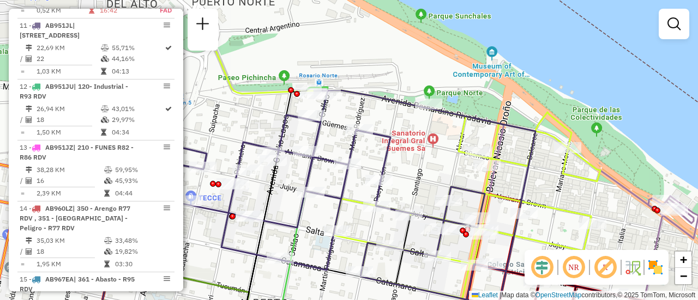
drag, startPoint x: 346, startPoint y: 111, endPoint x: 334, endPoint y: 192, distance: 82.1
click at [334, 192] on icon at bounding box center [347, 198] width 378 height 216
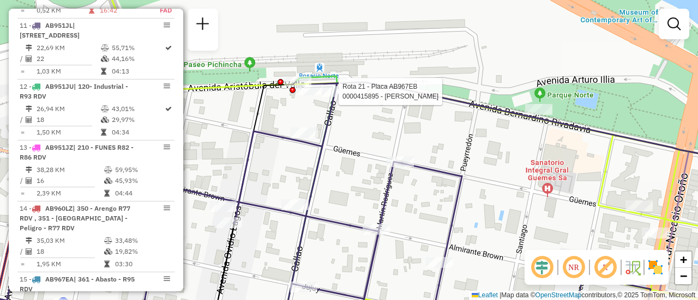
select select "**********"
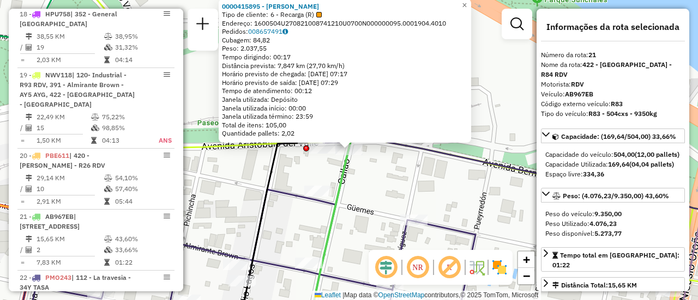
scroll to position [1766, 0]
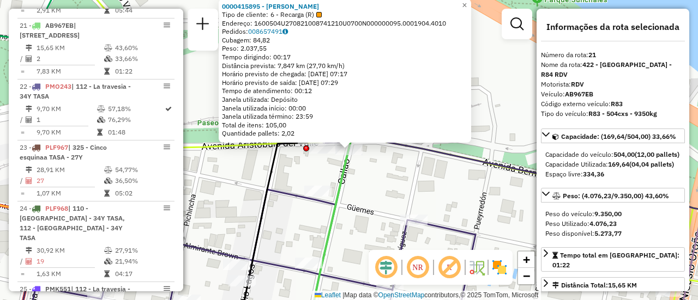
click at [365, 187] on div "0000415895 - RAMIREZ EZEQUIEL MARIO Tipo de cliente: 6 - Recarga (R) Endereço: …" at bounding box center [349, 150] width 698 height 300
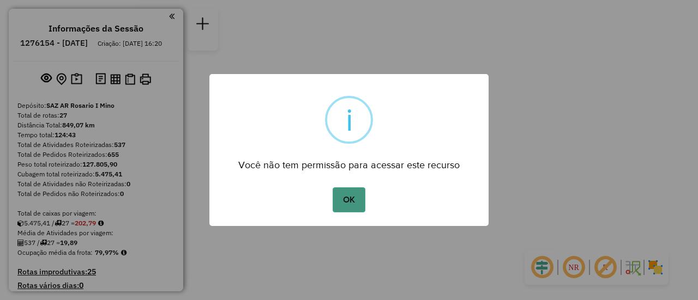
click at [355, 197] on button "OK" at bounding box center [348, 199] width 32 height 25
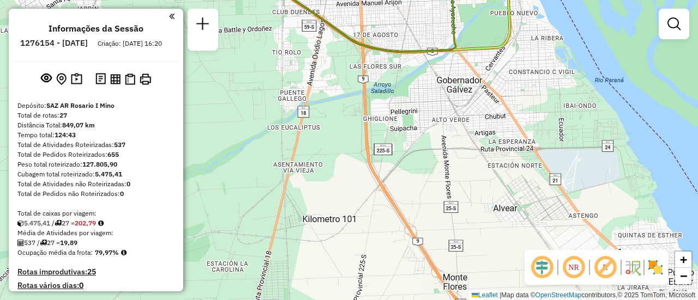
drag, startPoint x: 336, startPoint y: 70, endPoint x: 300, endPoint y: 317, distance: 248.9
click at [300, 300] on html "Aguarde... Pop-up bloqueado! Seu navegador bloqueou automáticamente a abertura …" at bounding box center [349, 150] width 698 height 300
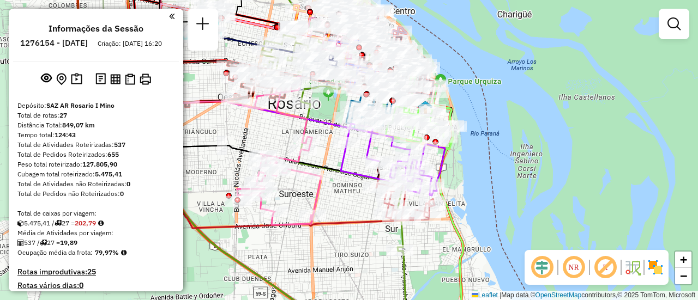
click at [385, 300] on html "Aguarde... Pop-up bloqueado! Seu navegador bloqueou automáticamente a abertura …" at bounding box center [349, 150] width 698 height 300
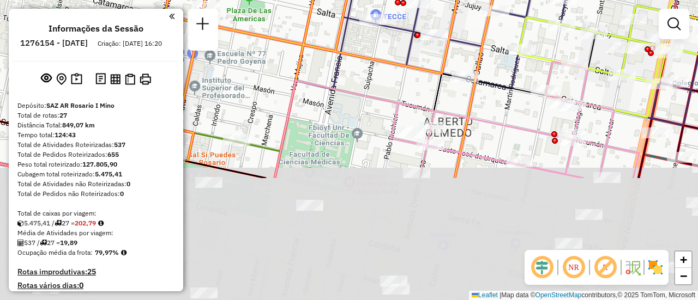
drag, startPoint x: 457, startPoint y: 180, endPoint x: 456, endPoint y: 10, distance: 170.1
click at [453, 9] on icon at bounding box center [333, 43] width 359 height 270
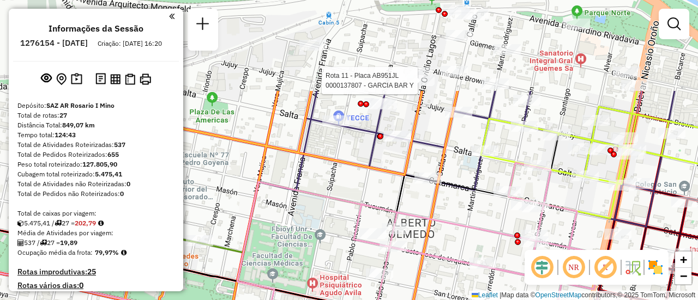
drag, startPoint x: 510, startPoint y: 90, endPoint x: 477, endPoint y: 211, distance: 125.5
click at [477, 211] on div "Rota 14 - Placa AB960LZ 0000422171 - CABALLERO [PERSON_NAME] DE [GEOGRAPHIC_DAT…" at bounding box center [349, 150] width 698 height 300
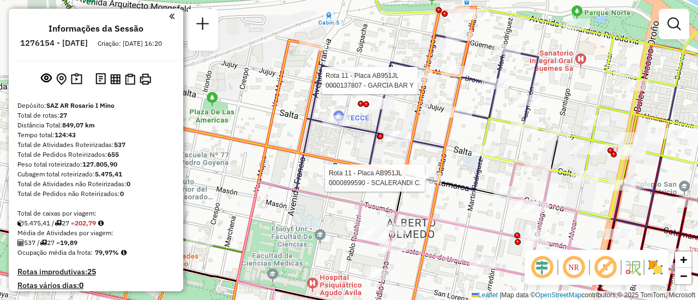
select select "**********"
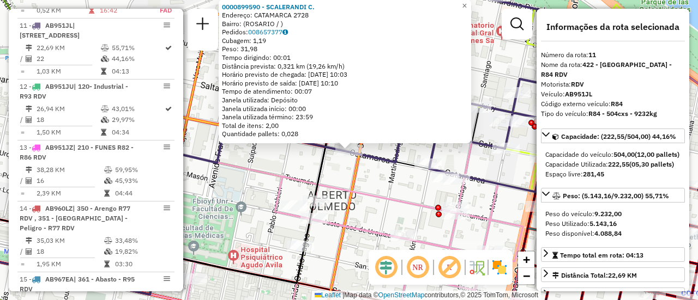
click at [403, 198] on icon at bounding box center [351, 232] width 386 height 195
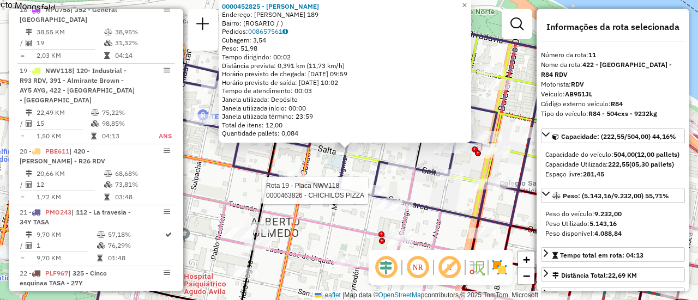
scroll to position [1126, 0]
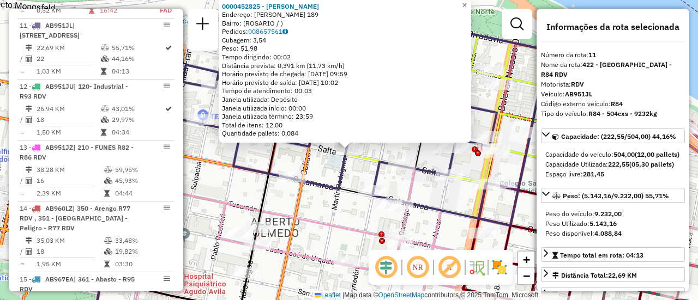
click at [322, 198] on div "0000452825 - [PERSON_NAME]: [PERSON_NAME] 189 Bairro: ([GEOGRAPHIC_DATA] / ) Pe…" at bounding box center [349, 150] width 698 height 300
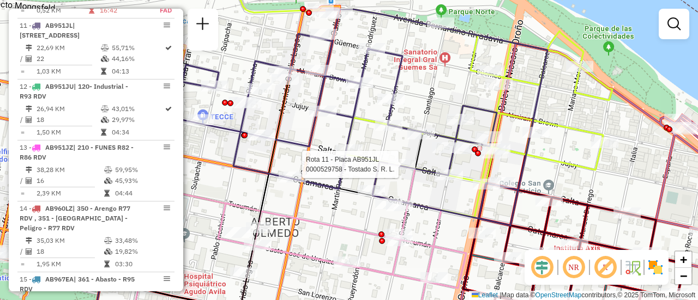
select select "**********"
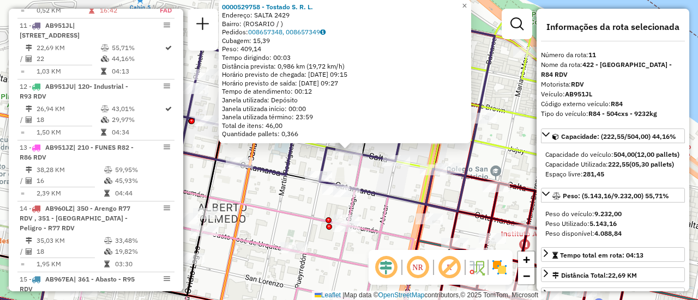
click at [262, 203] on icon at bounding box center [242, 239] width 386 height 183
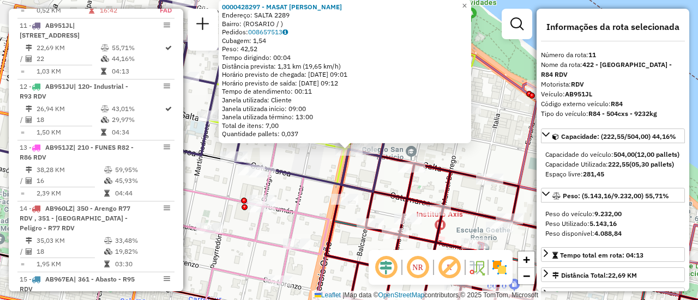
click at [294, 187] on icon at bounding box center [157, 229] width 386 height 202
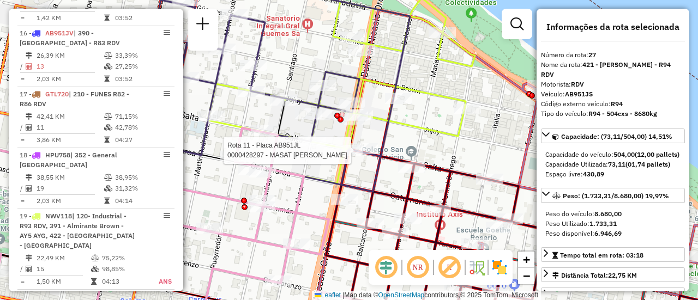
scroll to position [1948, 0]
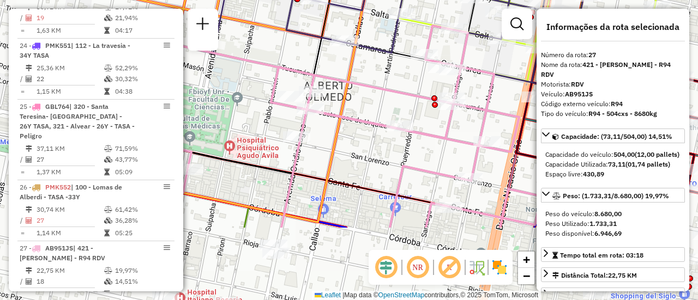
drag, startPoint x: 305, startPoint y: 163, endPoint x: 495, endPoint y: 60, distance: 216.1
click at [495, 60] on div "Janela de atendimento Grade de atendimento Capacidade Transportadoras Veículos …" at bounding box center [349, 150] width 698 height 300
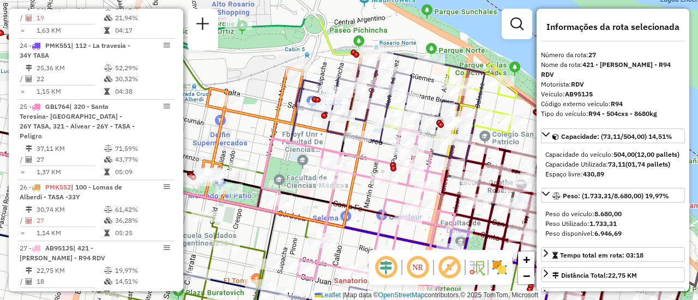
drag, startPoint x: 366, startPoint y: 149, endPoint x: 349, endPoint y: 187, distance: 41.9
click at [354, 198] on icon at bounding box center [149, 139] width 462 height 176
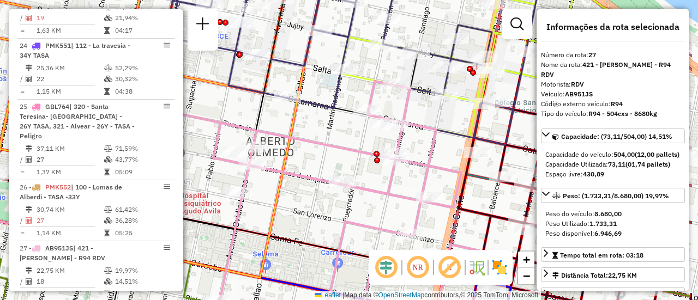
drag, startPoint x: 432, startPoint y: 106, endPoint x: 356, endPoint y: 101, distance: 75.9
click at [356, 101] on div "Janela de atendimento Grade de atendimento Capacidade Transportadoras Veículos …" at bounding box center [349, 150] width 698 height 300
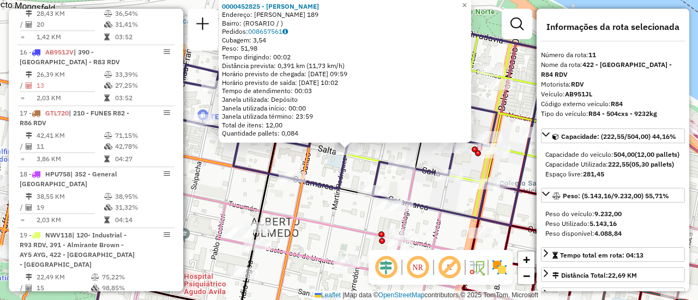
scroll to position [1126, 0]
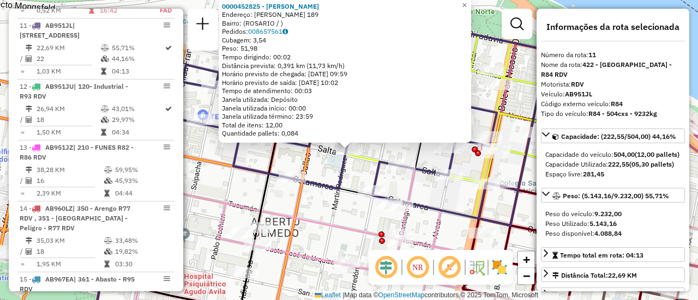
click at [328, 195] on div "0000452825 - [PERSON_NAME]: [PERSON_NAME] 189 Bairro: ([GEOGRAPHIC_DATA] / ) Pe…" at bounding box center [349, 150] width 698 height 300
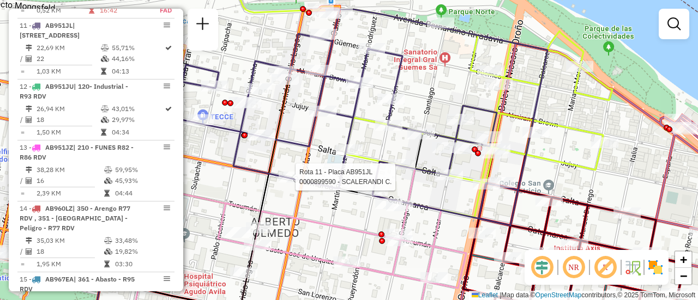
select select "**********"
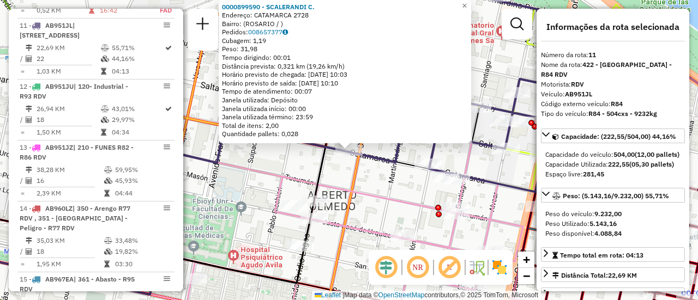
click at [364, 186] on div "0000899590 - SCALERANDI C. Endereço: CATAMARCA 2728 Bairro: ([GEOGRAPHIC_DATA] …" at bounding box center [349, 150] width 698 height 300
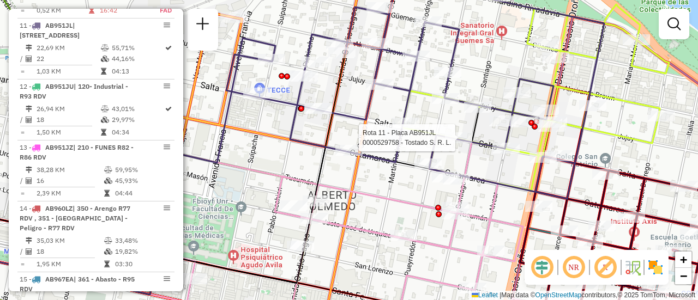
select select "**********"
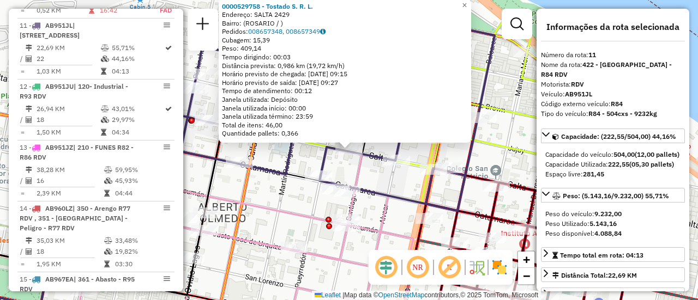
click at [368, 190] on icon at bounding box center [306, 103] width 378 height 216
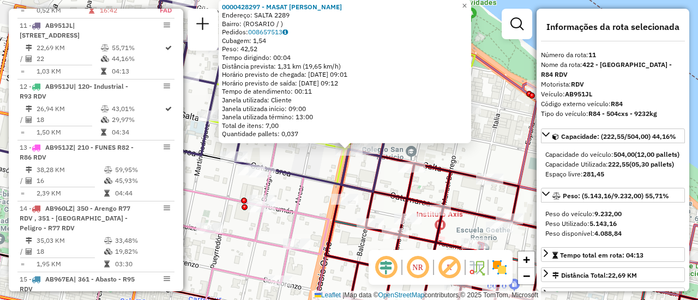
click at [299, 171] on icon at bounding box center [221, 83] width 378 height 216
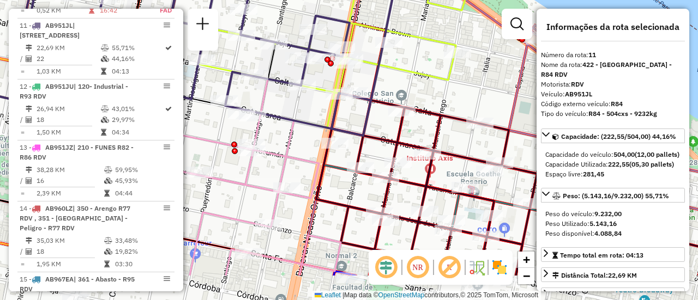
drag, startPoint x: 385, startPoint y: 183, endPoint x: 366, endPoint y: 62, distance: 122.5
click at [366, 70] on div "Janela de atendimento Grade de atendimento Capacidade Transportadoras Veículos …" at bounding box center [349, 150] width 698 height 300
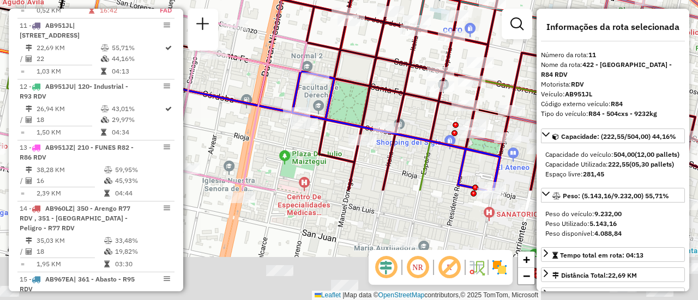
drag, startPoint x: 401, startPoint y: 204, endPoint x: 369, endPoint y: 34, distance: 173.6
click at [369, 34] on icon at bounding box center [513, 10] width 462 height 360
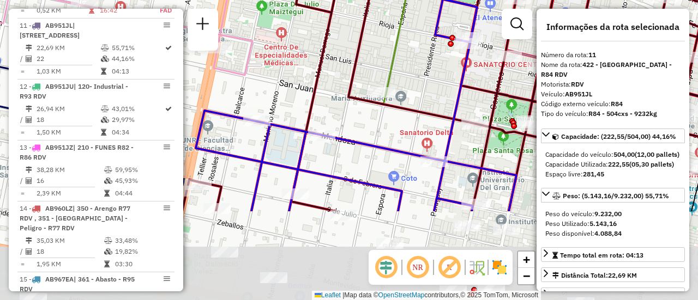
drag, startPoint x: 392, startPoint y: 177, endPoint x: 379, endPoint y: 61, distance: 116.9
click at [379, 61] on div "Janela de atendimento Grade de atendimento Capacidade Transportadoras Veículos …" at bounding box center [349, 150] width 698 height 300
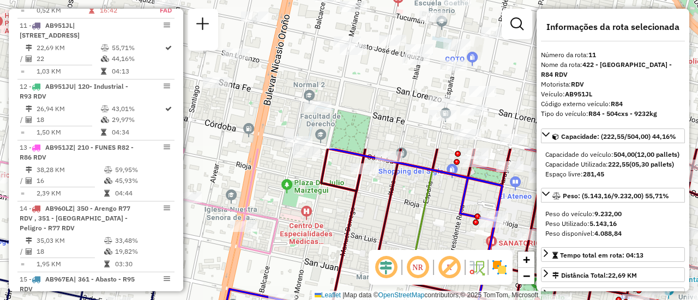
drag, startPoint x: 381, startPoint y: 104, endPoint x: 402, endPoint y: 222, distance: 120.1
click at [402, 222] on div "Janela de atendimento Grade de atendimento Capacidade Transportadoras Veículos …" at bounding box center [349, 150] width 698 height 300
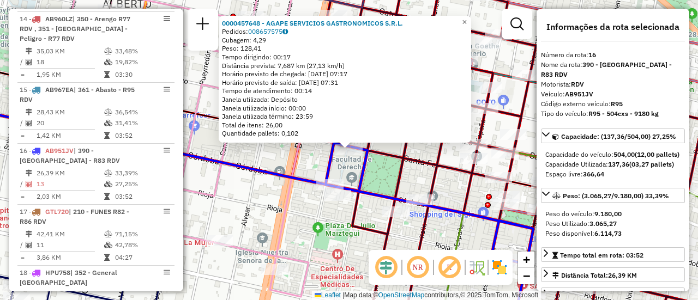
scroll to position [1441, 0]
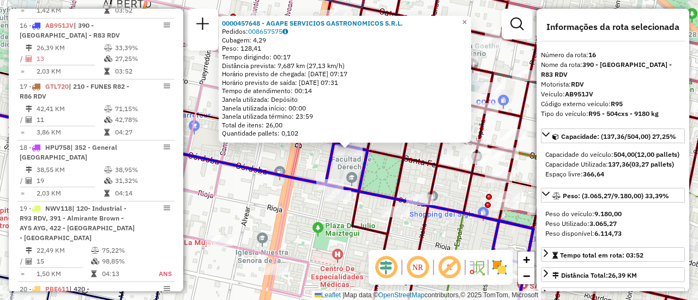
click at [262, 154] on div "0000457648 - AGAPE SERVICIOS GASTRONOMICOS S.R.L. Pedidos: 008657575 Cubagem: 4…" at bounding box center [349, 150] width 698 height 300
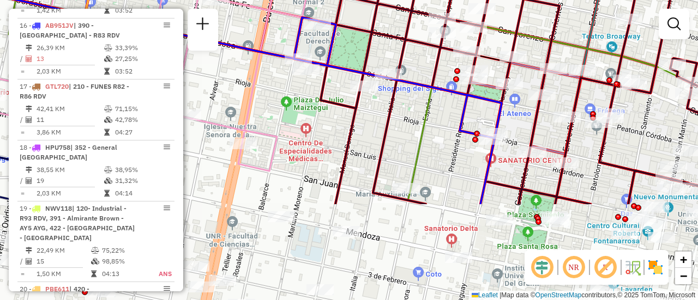
drag, startPoint x: 456, startPoint y: 246, endPoint x: 400, endPoint y: 26, distance: 227.2
click at [399, 26] on icon at bounding box center [317, 22] width 837 height 356
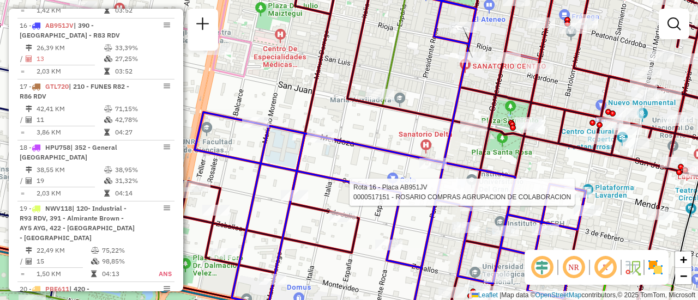
select select "**********"
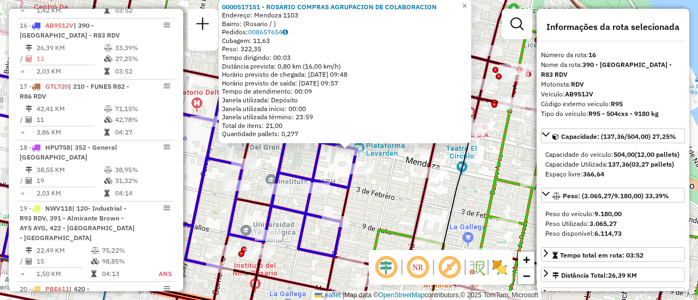
scroll to position [55, 0]
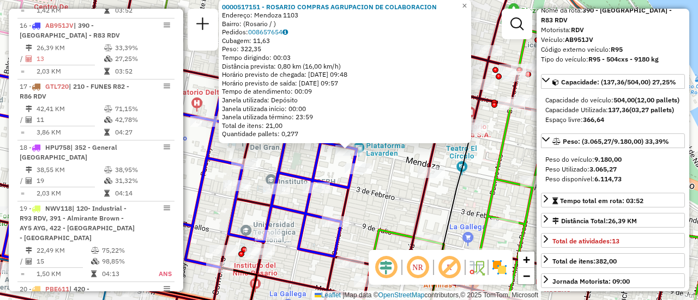
click at [400, 215] on div "0000517151 - [GEOGRAPHIC_DATA] COMPRAS AGRUPACION DE COLABORACION Endereço: Men…" at bounding box center [349, 150] width 698 height 300
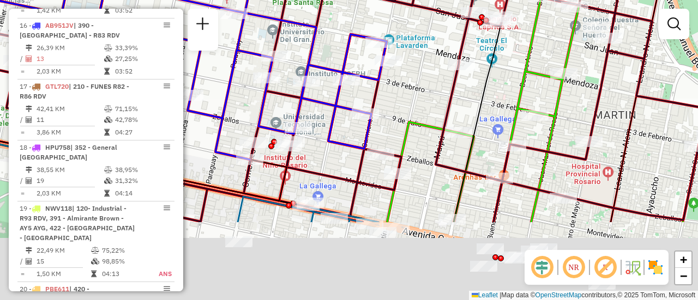
drag, startPoint x: 356, startPoint y: 235, endPoint x: 384, endPoint y: 4, distance: 232.7
click at [384, 7] on div "Janela de atendimento Grade de atendimento Capacidade Transportadoras Veículos …" at bounding box center [349, 150] width 698 height 300
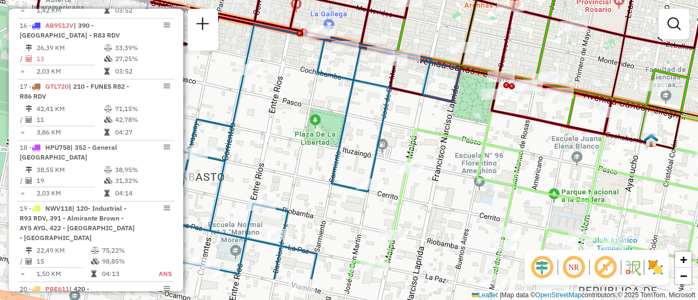
drag, startPoint x: 335, startPoint y: 178, endPoint x: 377, endPoint y: 87, distance: 100.2
click at [370, 88] on icon at bounding box center [240, 139] width 440 height 282
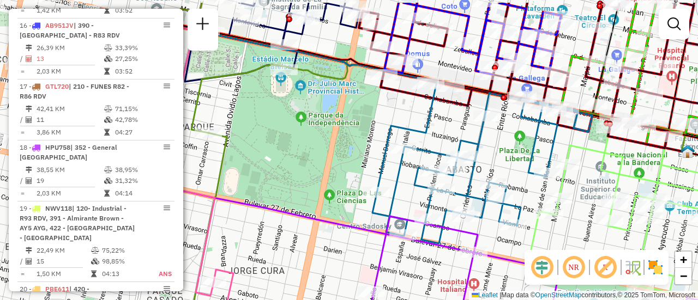
drag, startPoint x: 352, startPoint y: 108, endPoint x: 521, endPoint y: 141, distance: 172.6
click at [521, 141] on div "Janela de atendimento Grade de atendimento Capacidade Transportadoras Veículos …" at bounding box center [349, 150] width 698 height 300
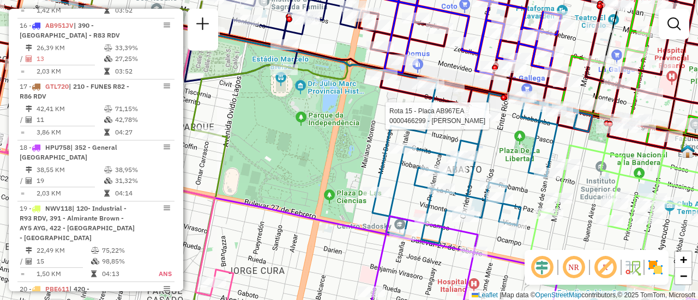
select select "**********"
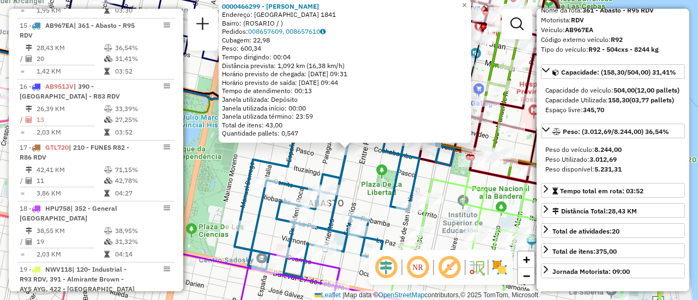
scroll to position [109, 0]
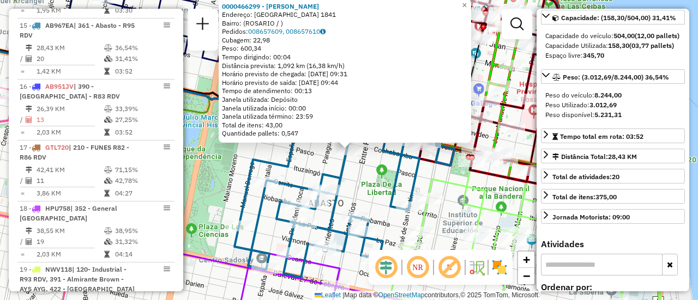
click at [368, 181] on div "0000466299 - CHEN JIANHUA Endereço: CORRIENTES 1841 Bairro: (ROSARIO / ) Pedido…" at bounding box center [349, 150] width 698 height 300
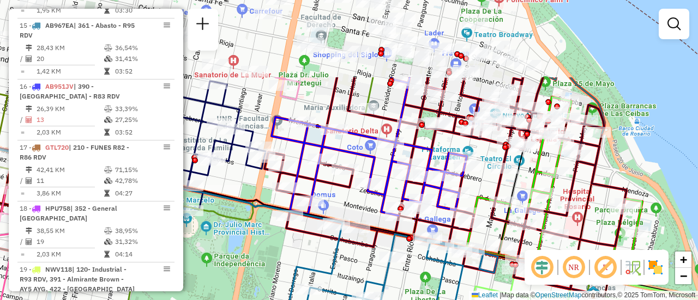
drag, startPoint x: 314, startPoint y: 93, endPoint x: 358, endPoint y: 200, distance: 115.9
click at [358, 200] on div "Janela de atendimento Grade de atendimento Capacidade Transportadoras Veículos …" at bounding box center [349, 150] width 698 height 300
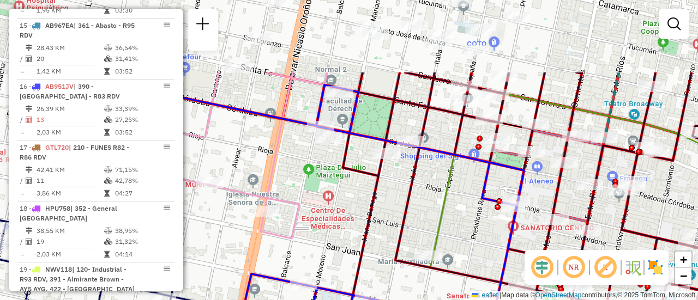
drag, startPoint x: 338, startPoint y: 9, endPoint x: 363, endPoint y: 124, distance: 117.6
click at [358, 126] on icon at bounding box center [210, 102] width 295 height 60
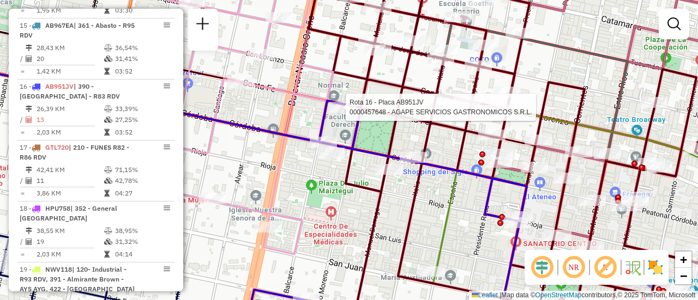
select select "**********"
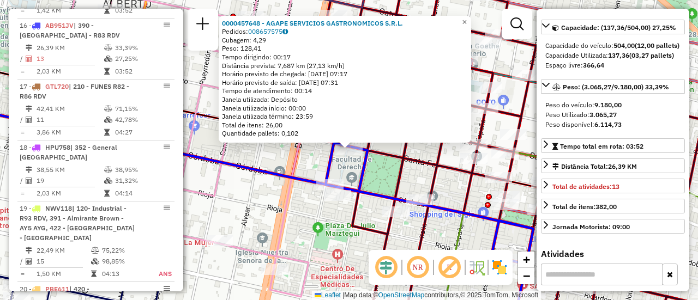
click at [377, 178] on div "0000457648 - AGAPE SERVICIOS GASTRONOMICOS S.R.L. Pedidos: 008657575 Cubagem: 4…" at bounding box center [349, 150] width 698 height 300
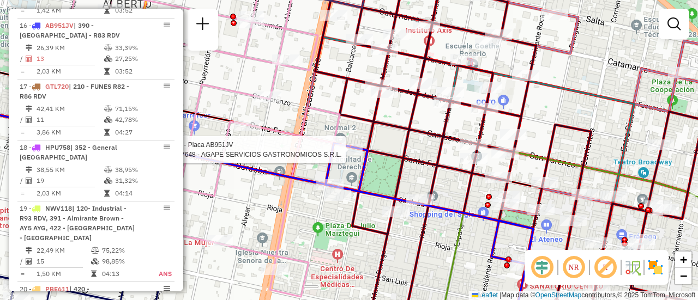
select select "**********"
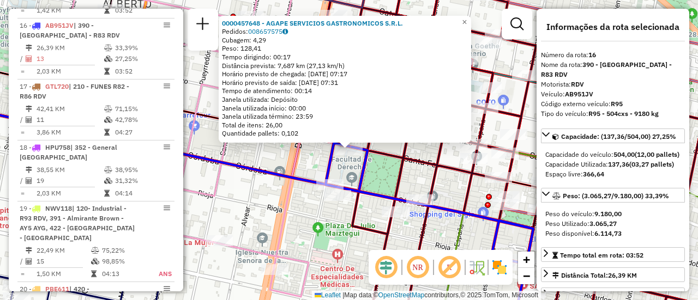
click at [376, 168] on div "0000457648 - AGAPE SERVICIOS GASTRONOMICOS S.R.L. Pedidos: 008657575 Cubagem: 4…" at bounding box center [349, 150] width 698 height 300
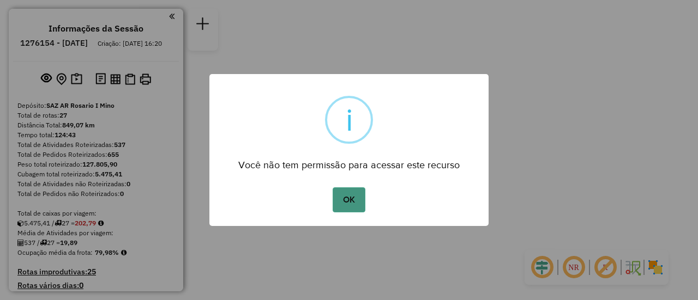
click at [347, 203] on button "OK" at bounding box center [348, 199] width 32 height 25
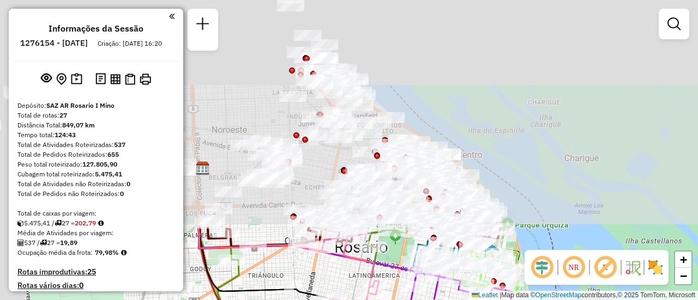
click at [458, 300] on html "Aguarde... Pop-up bloqueado! Seu navegador bloqueou automáticamente a abertura …" at bounding box center [349, 150] width 698 height 300
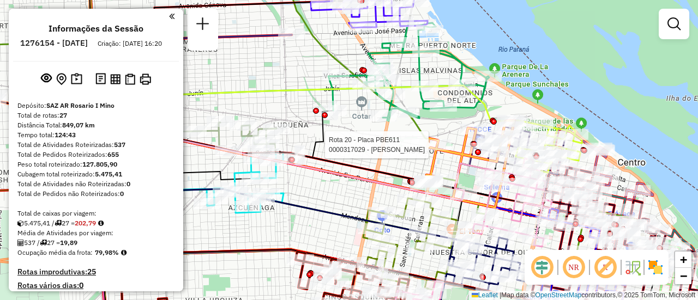
select select "**********"
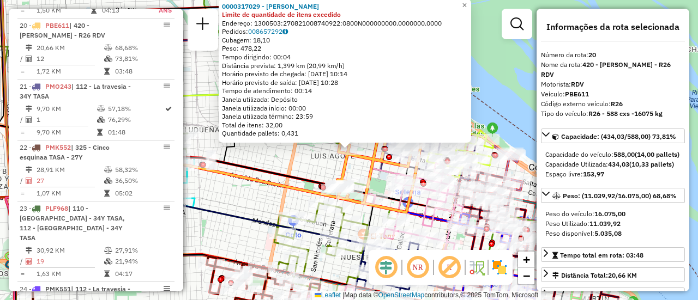
scroll to position [55, 0]
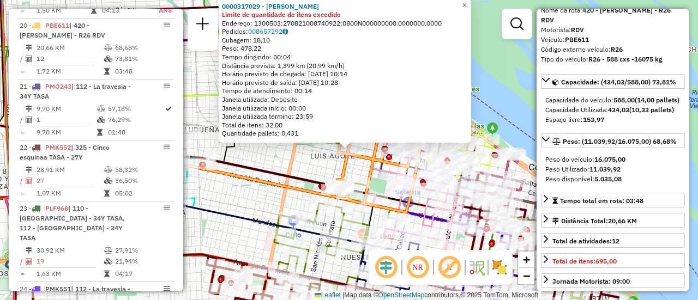
click at [290, 165] on div "0000317029 - BUSSO GABRIEL G Limite de quantidade de itens excedido Endereço: 1…" at bounding box center [349, 150] width 698 height 300
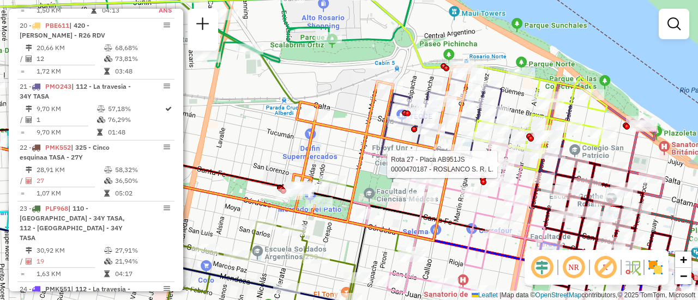
select select "**********"
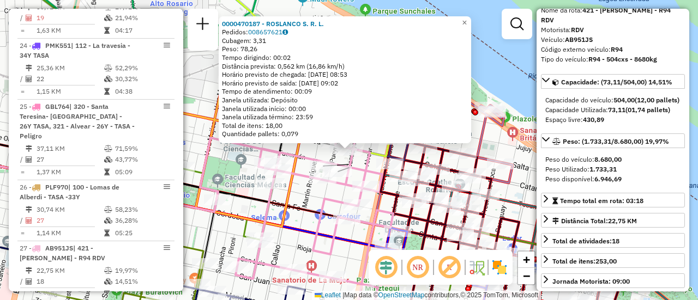
click at [315, 203] on div "0000470187 - ROSLANCO S. R. L. Pedidos: 008657621 Cubagem: 3,31 Peso: 78,26 Tem…" at bounding box center [349, 150] width 698 height 300
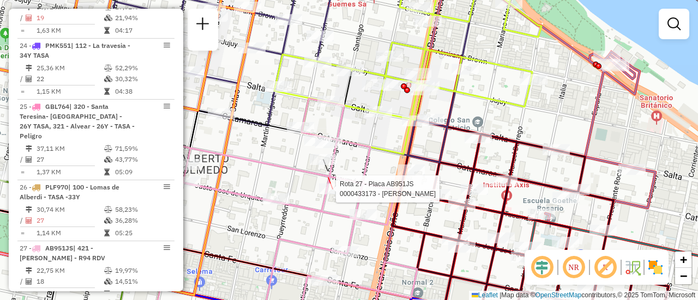
select select "**********"
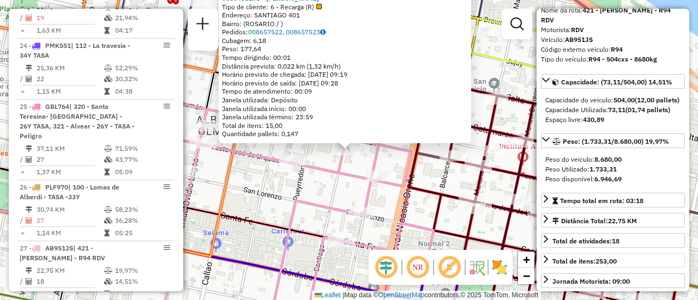
scroll to position [109, 0]
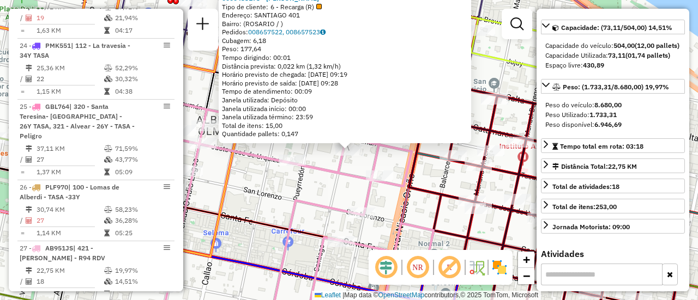
click at [321, 186] on div "0000433173 - MONTANO RICARDO DAMIAN Tipo de cliente: 6 - Recarga (R) Endereço: …" at bounding box center [349, 150] width 698 height 300
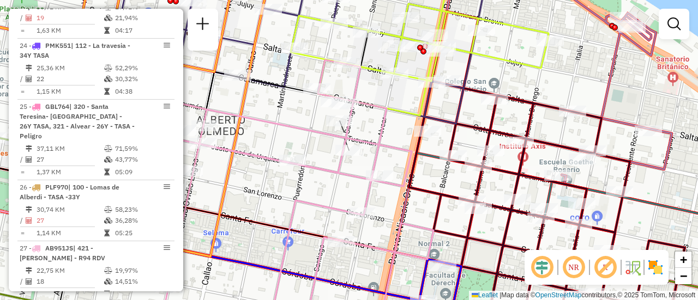
drag, startPoint x: 306, startPoint y: 122, endPoint x: 334, endPoint y: 251, distance: 132.1
click at [334, 251] on div "Janela de atendimento Grade de atendimento Capacidade Transportadoras Veículos …" at bounding box center [349, 150] width 698 height 300
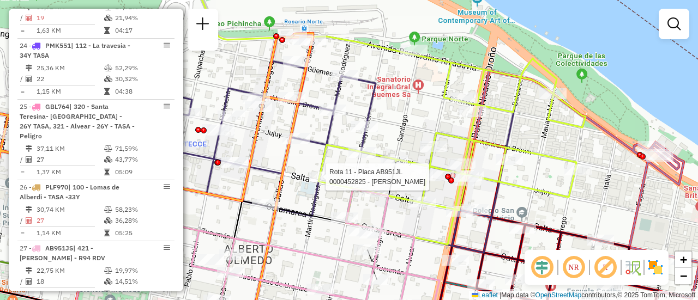
select select "**********"
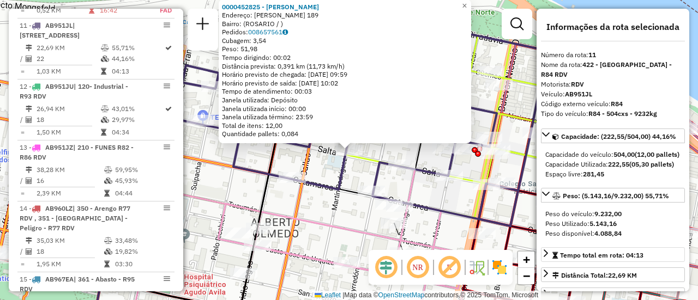
scroll to position [55, 0]
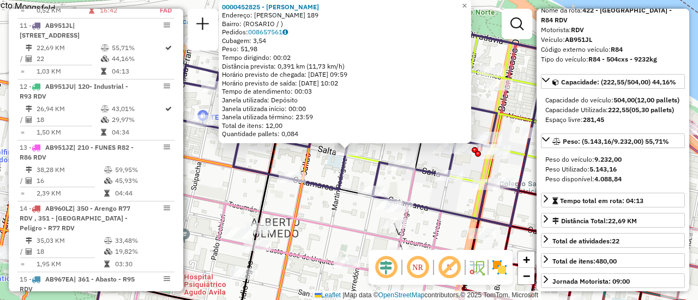
click at [439, 221] on icon at bounding box center [288, 246] width 374 height 168
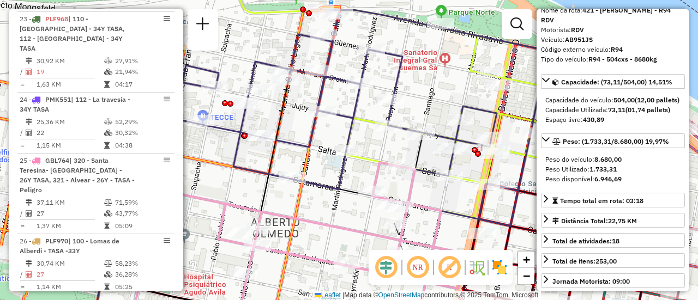
scroll to position [1948, 0]
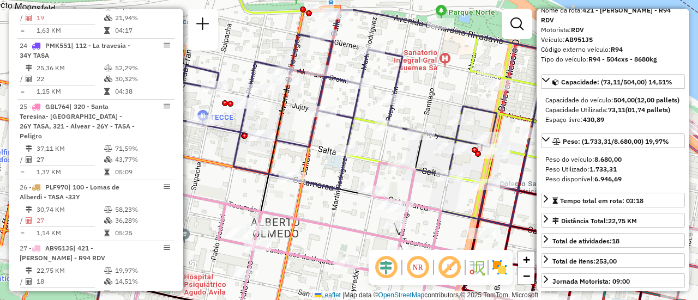
click at [338, 226] on icon at bounding box center [288, 246] width 374 height 168
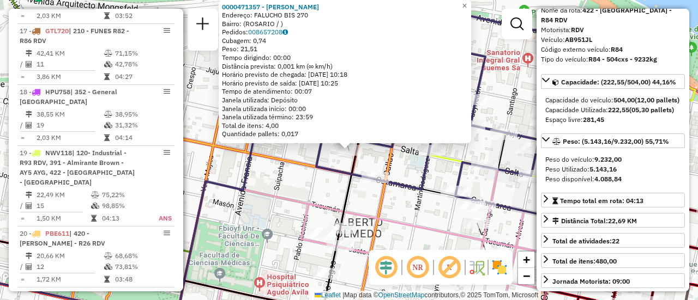
scroll to position [1126, 0]
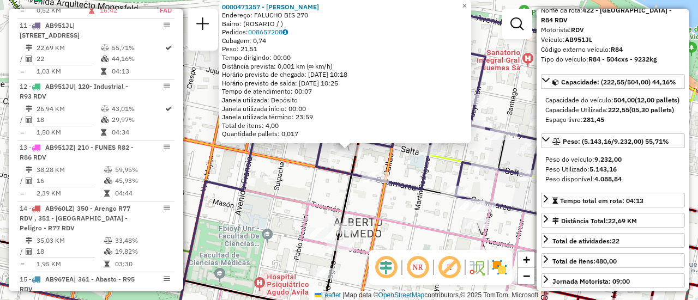
click at [287, 173] on div "0000471357 - MORAN DIAZ VANESA Endereço: FALUCHO BIS 270 Bairro: (ROSARIO / ) P…" at bounding box center [349, 150] width 698 height 300
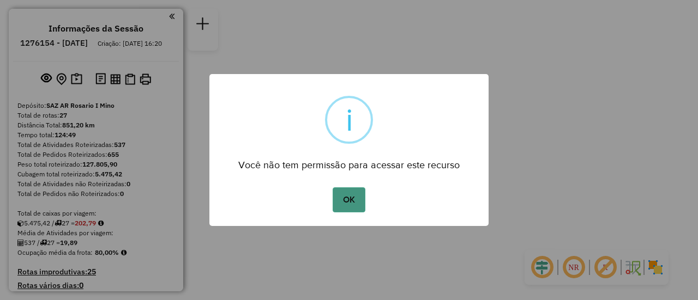
click at [354, 197] on button "OK" at bounding box center [348, 199] width 32 height 25
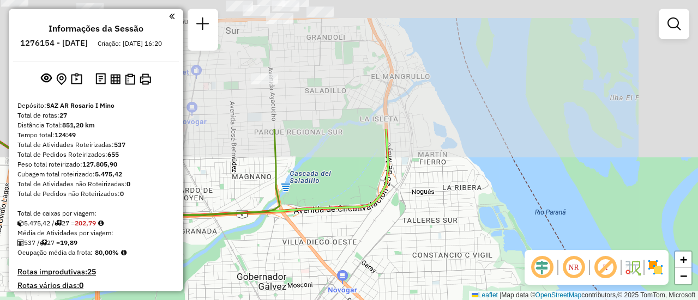
drag, startPoint x: 334, startPoint y: 58, endPoint x: 436, endPoint y: 283, distance: 247.1
click at [429, 292] on div "Janela de atendimento Grade de atendimento Capacidade Transportadoras Veículos …" at bounding box center [349, 150] width 698 height 300
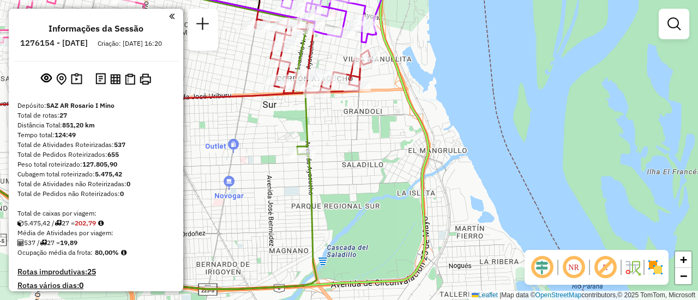
click at [673, 21] on em at bounding box center [673, 23] width 13 height 13
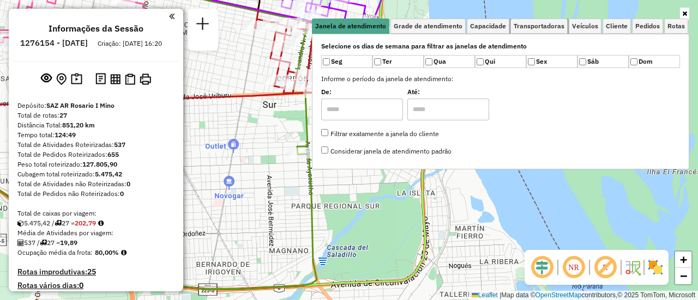
drag, startPoint x: 548, startPoint y: 23, endPoint x: 605, endPoint y: 49, distance: 62.2
click at [549, 23] on span "Transportadoras" at bounding box center [538, 26] width 51 height 7
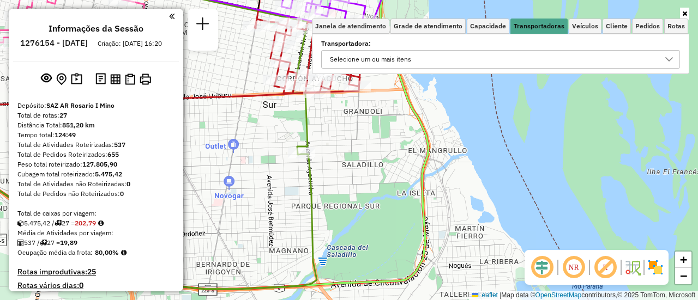
click at [667, 60] on icon at bounding box center [669, 59] width 8 height 4
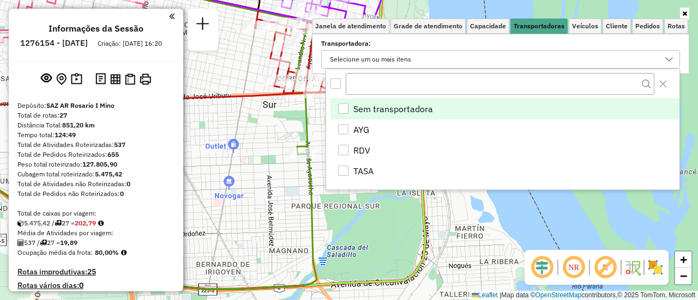
scroll to position [7, 38]
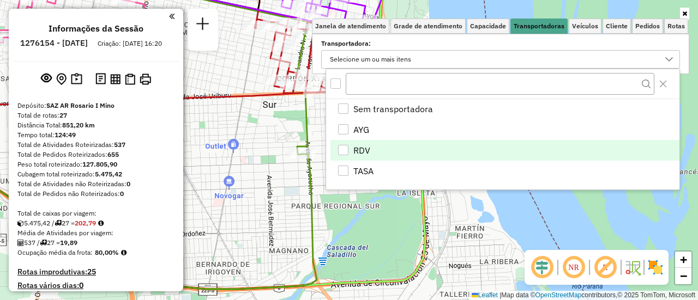
click at [343, 150] on div "RDV" at bounding box center [343, 150] width 10 height 10
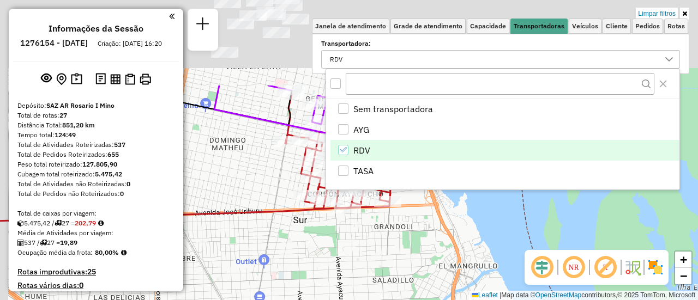
drag, startPoint x: 258, startPoint y: 125, endPoint x: 312, endPoint y: 310, distance: 192.6
click at [312, 300] on html "Aplicando filtros Pop-up bloqueado! Seu navegador bloqueou automáticamente a ab…" at bounding box center [349, 150] width 698 height 300
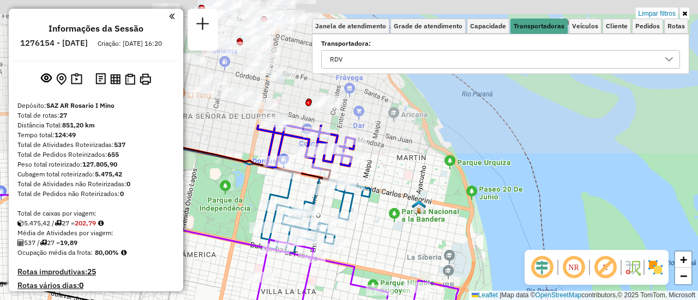
drag, startPoint x: 274, startPoint y: 171, endPoint x: 292, endPoint y: 326, distance: 155.8
click at [292, 300] on html "Aplicando filtros Pop-up bloqueado! Seu navegador bloqueou automáticamente a ab…" at bounding box center [349, 150] width 698 height 300
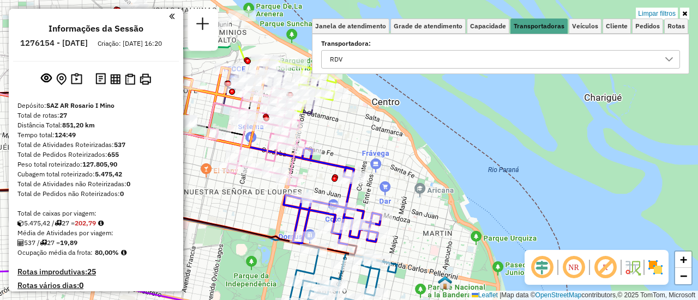
drag, startPoint x: 221, startPoint y: 136, endPoint x: 267, endPoint y: 276, distance: 147.4
click at [262, 279] on div "Limpar filtros Janela de atendimento Grade de atendimento Capacidade Transporta…" at bounding box center [349, 150] width 698 height 300
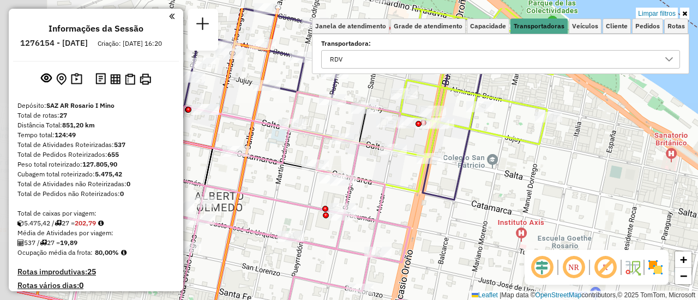
drag, startPoint x: 311, startPoint y: 158, endPoint x: 402, endPoint y: 196, distance: 99.4
click at [401, 196] on div "Limpar filtros Janela de atendimento Grade de atendimento Capacidade Transporta…" at bounding box center [349, 150] width 698 height 300
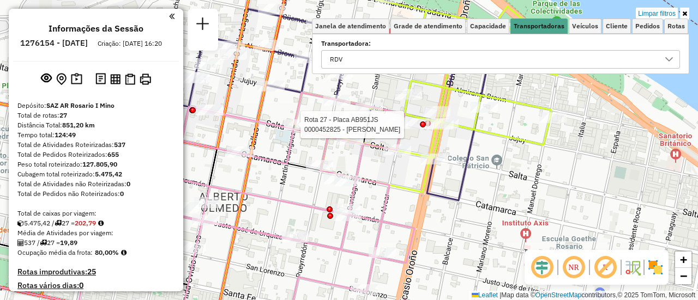
select select "**********"
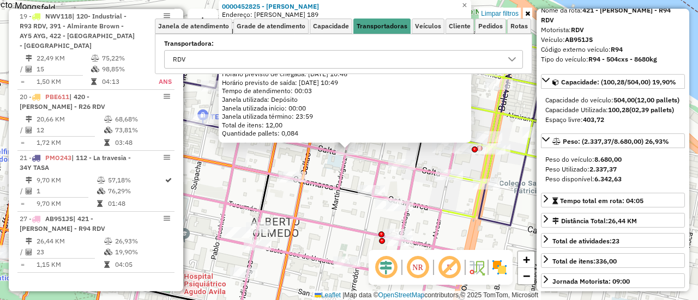
scroll to position [109, 0]
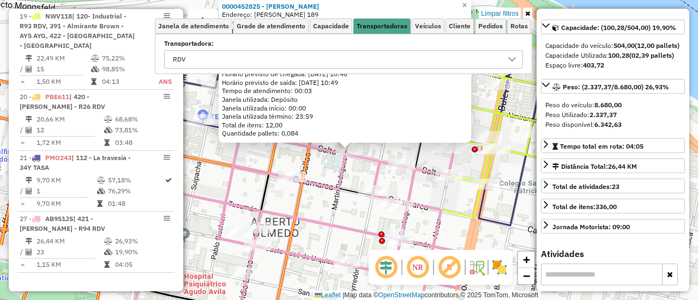
click at [438, 203] on div "0000452825 - DARIOLI CARLOS MARCELO Endereço: RODRIGUEZ 189 Bairro: (ROSARIO / …" at bounding box center [349, 150] width 698 height 300
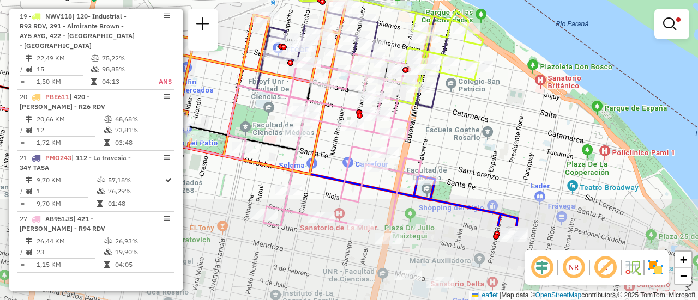
drag, startPoint x: 471, startPoint y: 221, endPoint x: 443, endPoint y: 130, distance: 94.8
click at [443, 132] on div "Limpar filtros Janela de atendimento Grade de atendimento Capacidade Transporta…" at bounding box center [349, 150] width 698 height 300
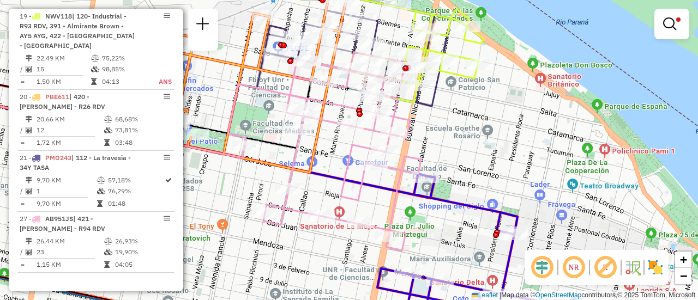
click at [251, 120] on div "Limpar filtros Janela de atendimento Grade de atendimento Capacidade Transporta…" at bounding box center [349, 150] width 698 height 300
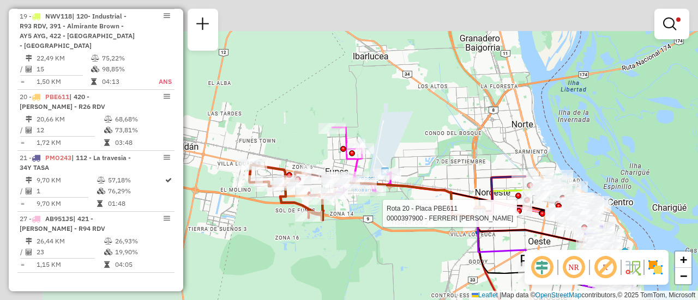
drag, startPoint x: 240, startPoint y: 134, endPoint x: 540, endPoint y: 211, distance: 309.7
click at [540, 211] on div at bounding box center [542, 214] width 6 height 6
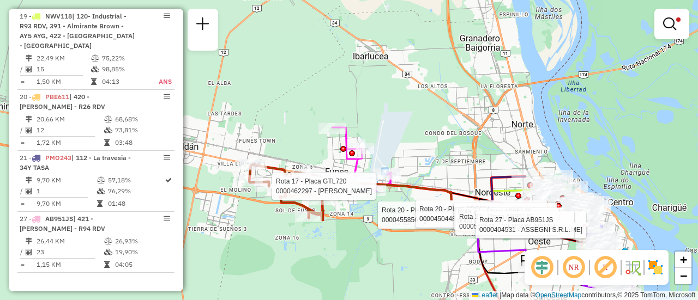
select select "**********"
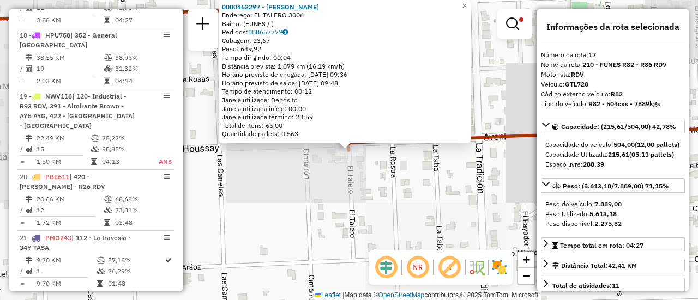
scroll to position [764, 0]
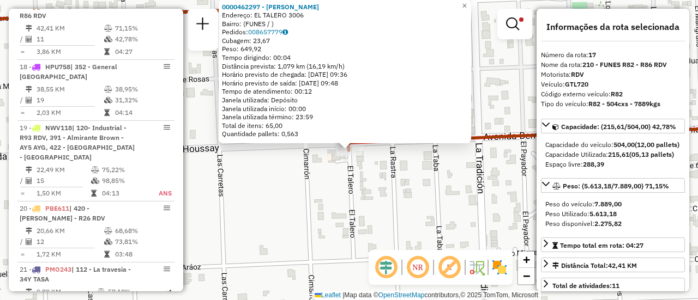
click at [401, 195] on div "0000462297 - Mateo Juan Cruz Avila Endereço: EL TALERO 3006 Bairro: (FUNES / ) …" at bounding box center [349, 150] width 698 height 300
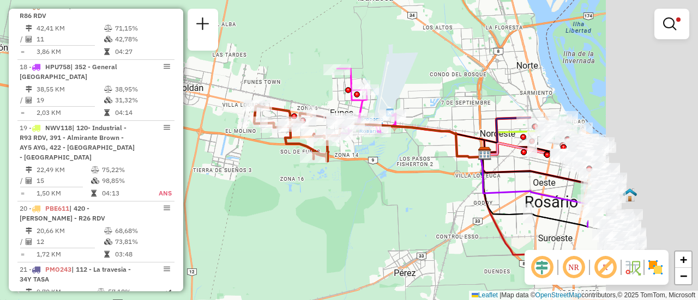
drag, startPoint x: 611, startPoint y: 112, endPoint x: 313, endPoint y: 141, distance: 299.0
click at [313, 141] on div "Limpar filtros Janela de atendimento Grade de atendimento Capacidade Transporta…" at bounding box center [349, 150] width 698 height 300
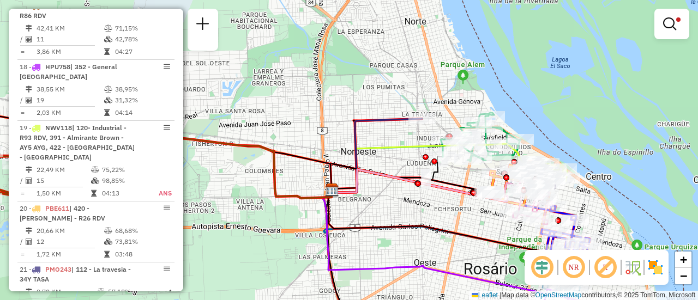
drag, startPoint x: 463, startPoint y: 191, endPoint x: 320, endPoint y: 148, distance: 149.0
click at [330, 157] on icon at bounding box center [386, 173] width 112 height 33
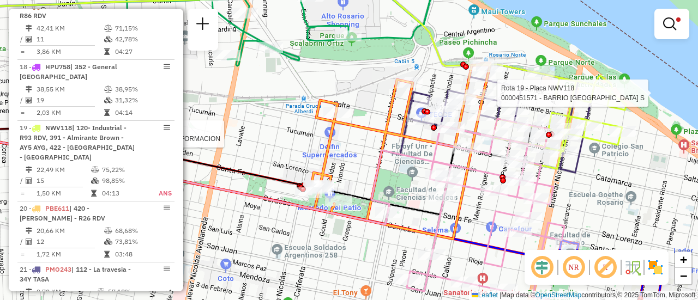
select select "**********"
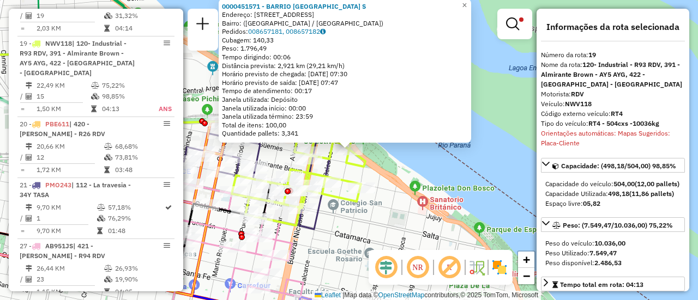
scroll to position [886, 0]
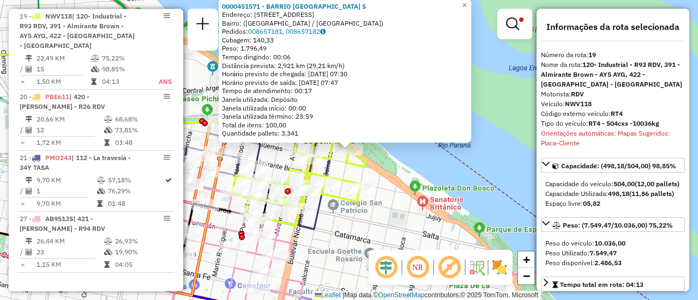
click at [444, 180] on div "0000451571 - BARRIO DAMALE S Endereço: Avenida Rivadavia, 1701 Bairro: (Rosario…" at bounding box center [349, 150] width 698 height 300
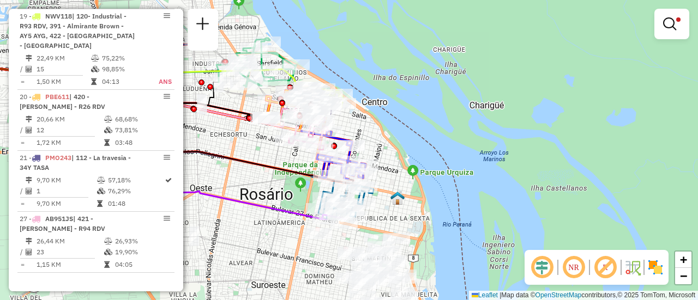
drag, startPoint x: 311, startPoint y: 271, endPoint x: 238, endPoint y: 120, distance: 167.5
click at [239, 120] on icon at bounding box center [228, 147] width 250 height 73
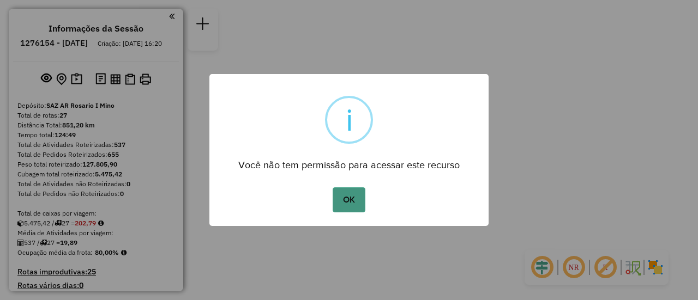
click at [347, 196] on button "OK" at bounding box center [348, 199] width 32 height 25
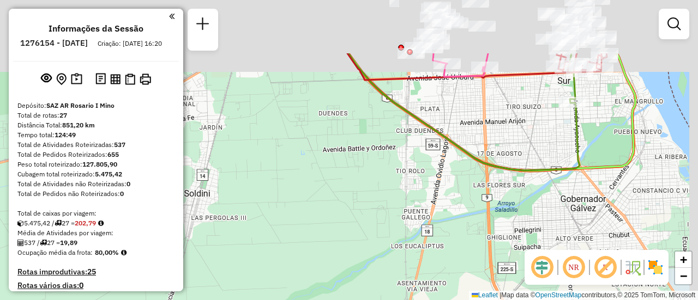
drag, startPoint x: 424, startPoint y: 68, endPoint x: 369, endPoint y: 221, distance: 162.7
click at [332, 286] on div "Janela de atendimento Grade de atendimento Capacidade Transportadoras Veículos …" at bounding box center [349, 150] width 698 height 300
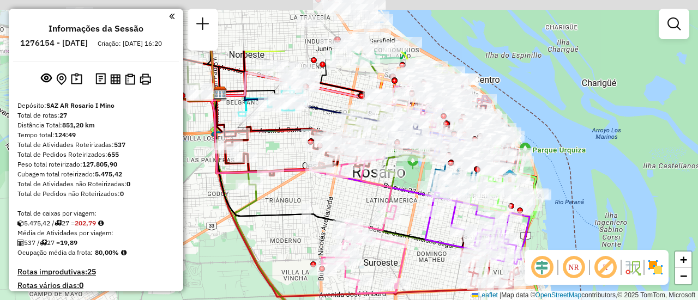
drag, startPoint x: 445, startPoint y: 110, endPoint x: 397, endPoint y: 210, distance: 111.4
click at [397, 210] on div "Janela de atendimento Grade de atendimento Capacidade Transportadoras Veículos …" at bounding box center [349, 150] width 698 height 300
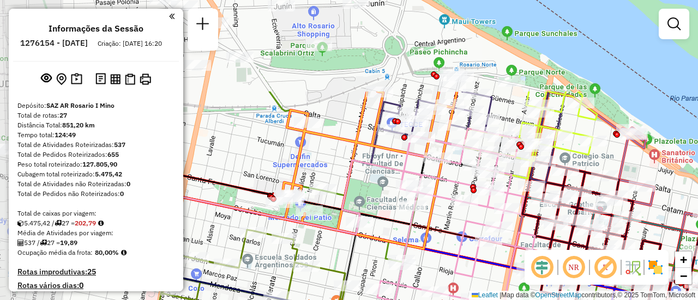
drag, startPoint x: 350, startPoint y: 99, endPoint x: 455, endPoint y: 225, distance: 163.4
click at [455, 225] on div "Rota 25 - Placa GBL764 0000385452 - HUANG JIE Rota 16 - Placa AB967EA 000042520…" at bounding box center [349, 150] width 698 height 300
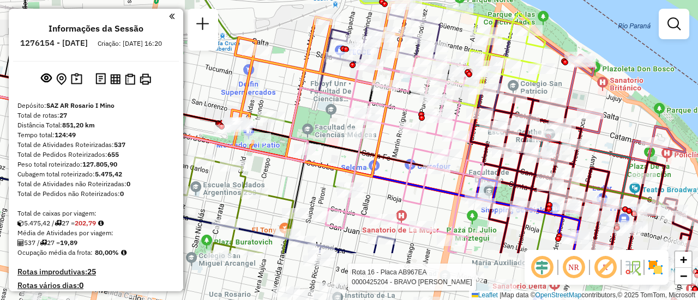
drag, startPoint x: 653, startPoint y: 178, endPoint x: 506, endPoint y: 56, distance: 191.6
click at [510, 57] on div "Rota 25 - Placa GBL764 0000385452 - HUANG JIE Rota 16 - Placa AB967EA 000042520…" at bounding box center [349, 150] width 698 height 300
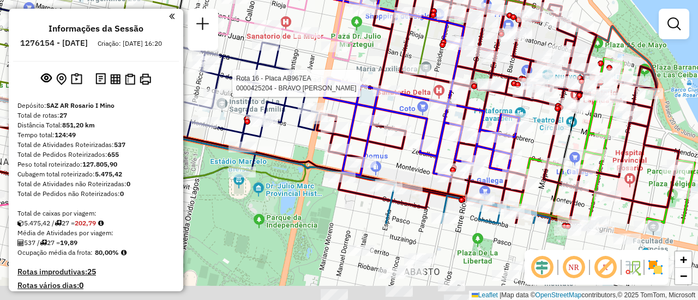
drag, startPoint x: 412, startPoint y: 274, endPoint x: 414, endPoint y: 166, distance: 107.9
click at [414, 166] on div "Rota 25 - Placa GBL764 0000385452 - HUANG JIE Rota 16 - Placa AB967EA 000042520…" at bounding box center [349, 150] width 698 height 300
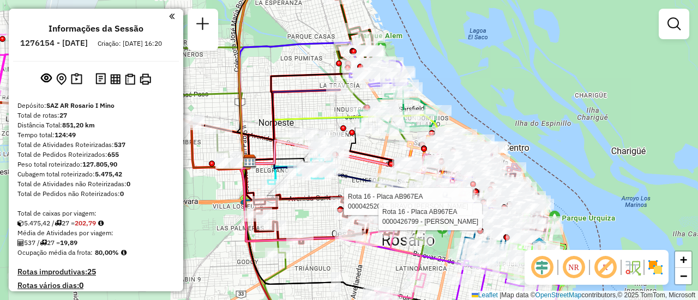
click at [515, 99] on div "Rota 16 - Placa AB967EA 0000425204 - BRAVO GISELA ANAHI Rota 16 - Placa AB967EA…" at bounding box center [349, 150] width 698 height 300
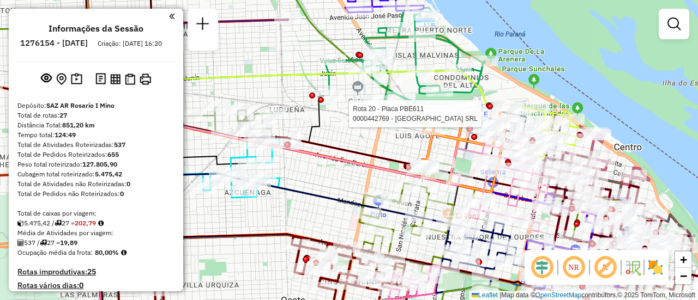
select select "**********"
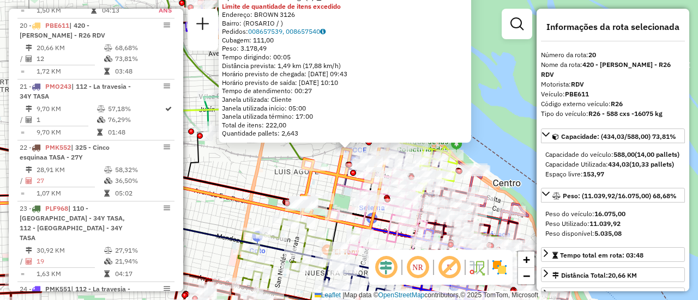
scroll to position [55, 0]
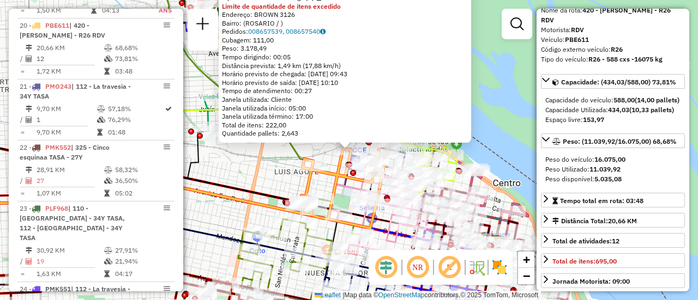
click at [262, 174] on div "0000442769 - GARDEN ISLAND SRL Tipo de cliente: 6 - Recarga (R) Limite de quant…" at bounding box center [349, 150] width 698 height 300
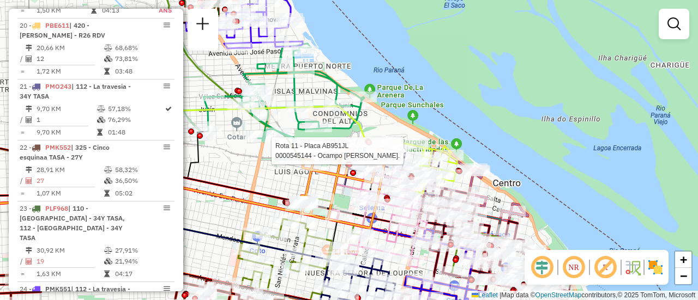
select select "**********"
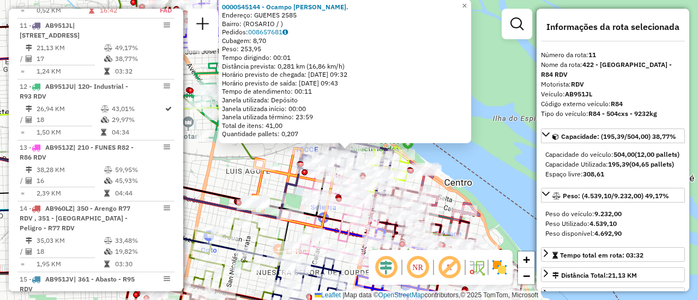
scroll to position [109, 0]
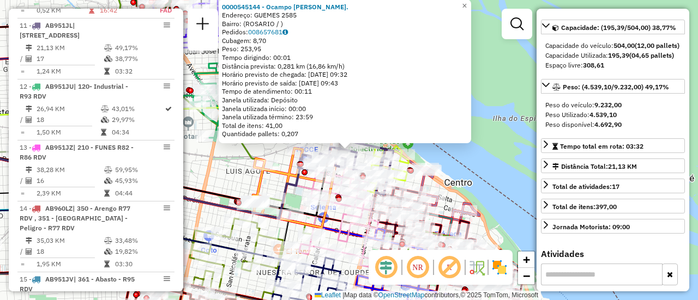
click at [237, 174] on div "0000545144 - Ocampo Melina Vvaleria. Endereço: GUEMES 2585 Bairro: (ROSARIO / )…" at bounding box center [349, 150] width 698 height 300
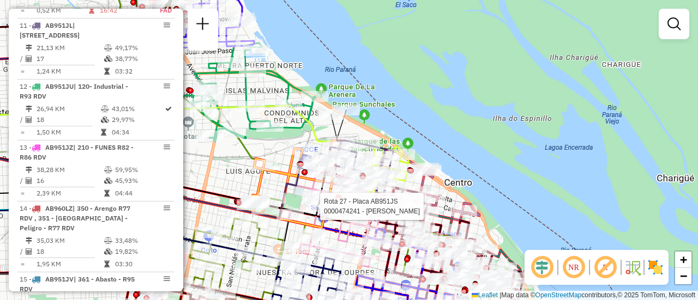
select select "**********"
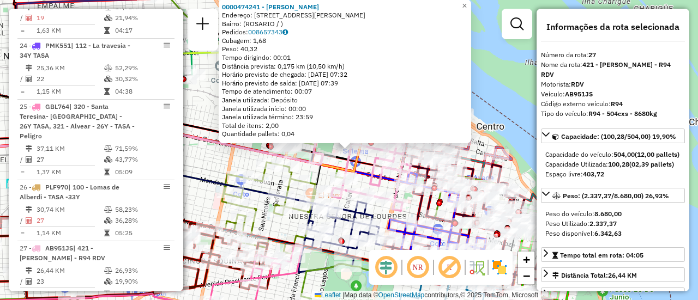
scroll to position [55, 0]
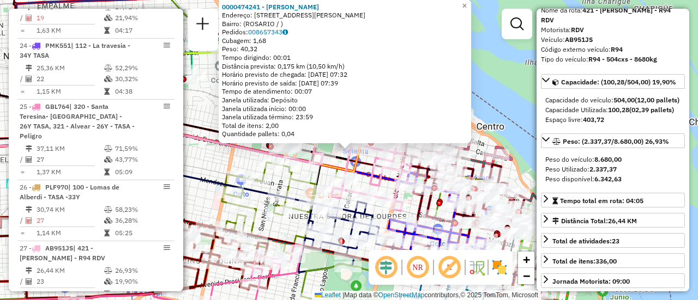
click at [211, 162] on div "0000474241 - POLLINI SANTIAGO Endereço: AV OVIDIO LAGOS 598 Bairro: (ROSARIO / …" at bounding box center [349, 150] width 698 height 300
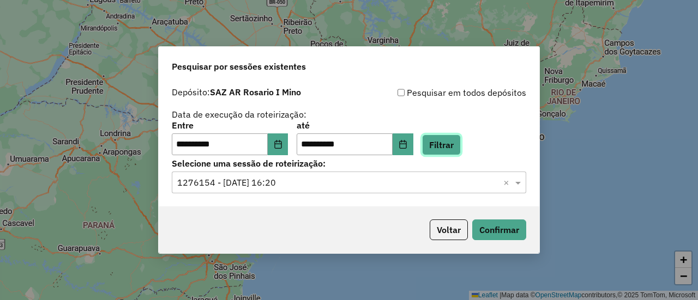
click at [461, 148] on button "Filtrar" at bounding box center [441, 145] width 39 height 21
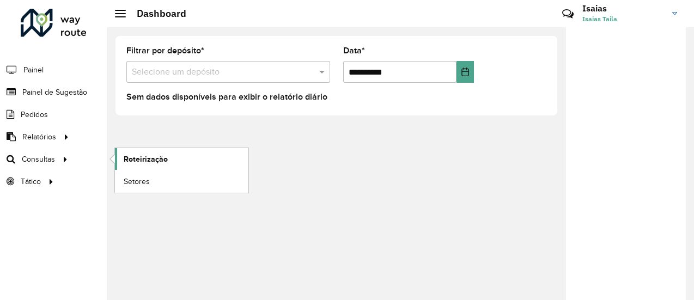
click at [136, 162] on span "Roteirização" at bounding box center [146, 159] width 44 height 11
click at [151, 159] on span "Roteirização" at bounding box center [146, 159] width 44 height 11
click at [133, 157] on span "Roteirização" at bounding box center [146, 159] width 44 height 11
click at [141, 160] on span "Roteirização" at bounding box center [146, 159] width 44 height 11
click at [161, 157] on span "Roteirização" at bounding box center [146, 159] width 44 height 11
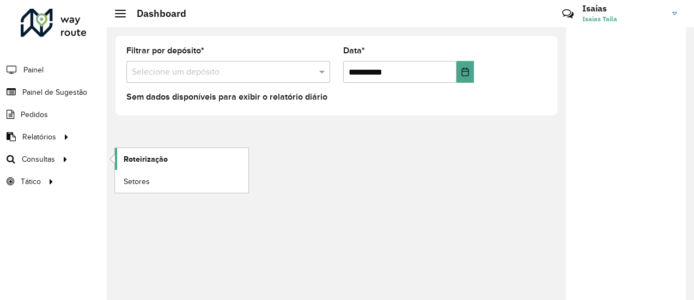
click at [160, 159] on span "Roteirização" at bounding box center [146, 159] width 44 height 11
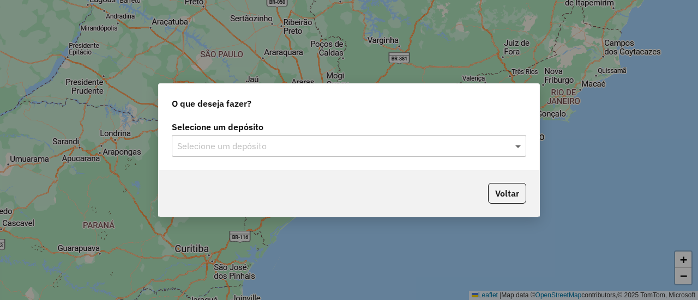
click at [517, 147] on span at bounding box center [519, 146] width 14 height 13
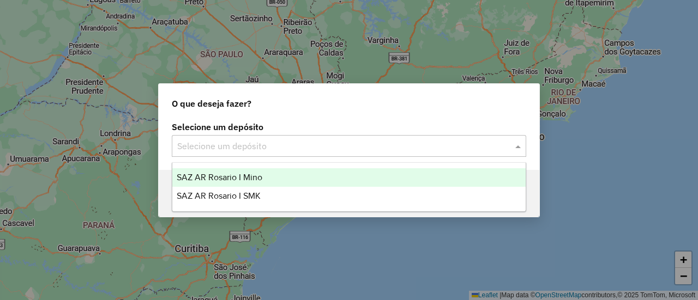
click at [259, 175] on span "SAZ AR Rosario I Mino" at bounding box center [220, 177] width 86 height 9
click at [519, 144] on span at bounding box center [519, 146] width 14 height 13
click at [249, 177] on span "SAZ AR Rosario I Mino" at bounding box center [220, 177] width 86 height 9
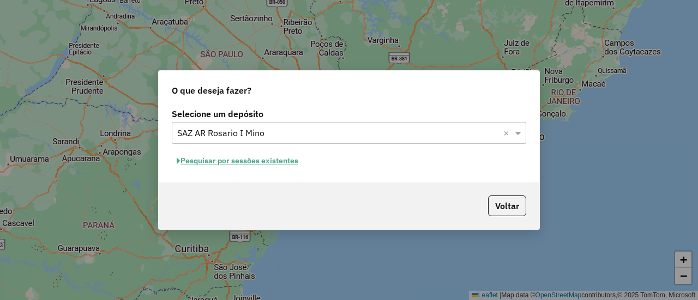
click at [294, 161] on button "Pesquisar por sessões existentes" at bounding box center [237, 161] width 131 height 17
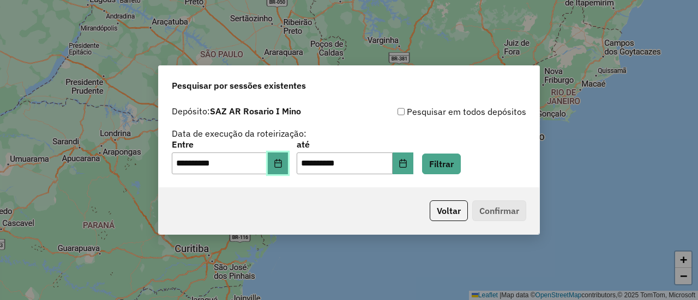
click at [282, 164] on icon "Choose Date" at bounding box center [278, 163] width 9 height 9
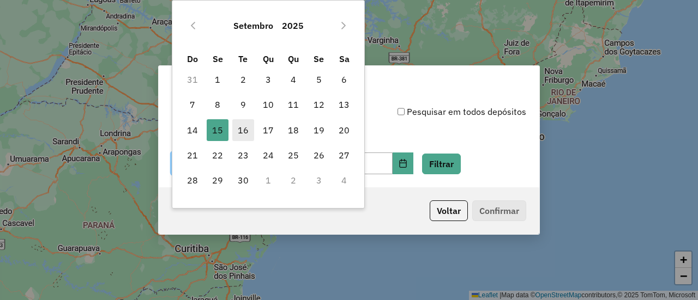
click at [244, 128] on span "16" at bounding box center [243, 130] width 22 height 22
type input "**********"
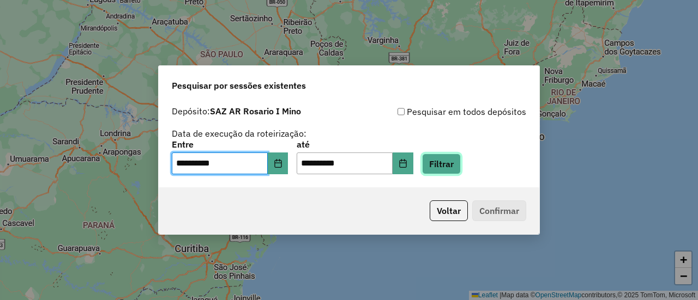
click at [455, 164] on button "Filtrar" at bounding box center [441, 164] width 39 height 21
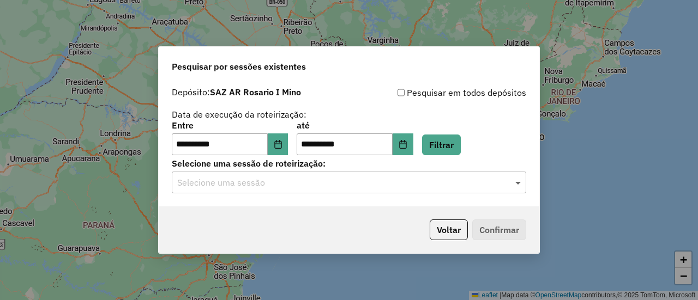
click at [517, 184] on span at bounding box center [519, 182] width 14 height 13
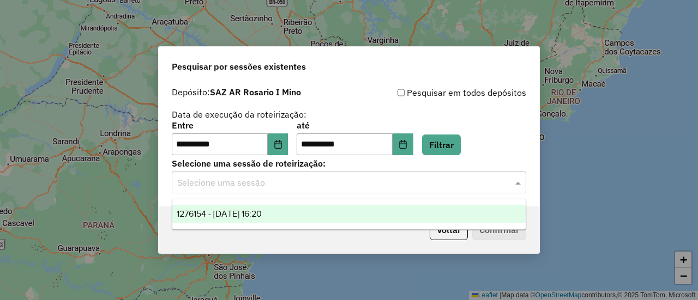
click at [262, 213] on span "1276154 - [DATE] 16:20" at bounding box center [219, 213] width 85 height 9
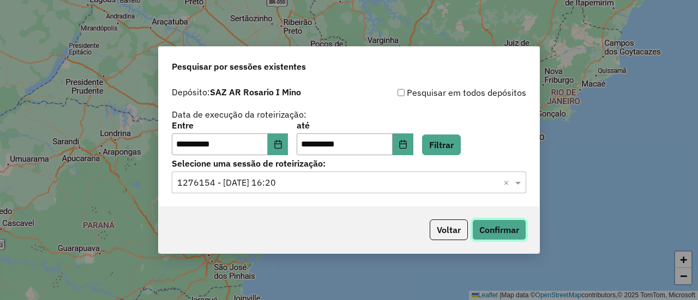
click at [501, 232] on button "Confirmar" at bounding box center [499, 230] width 54 height 21
click at [503, 229] on button "Confirmar" at bounding box center [499, 230] width 54 height 21
click at [504, 229] on button "Confirmar" at bounding box center [499, 230] width 54 height 21
click at [502, 228] on button "Confirmar" at bounding box center [499, 230] width 54 height 21
click at [498, 226] on button "Confirmar" at bounding box center [499, 230] width 54 height 21
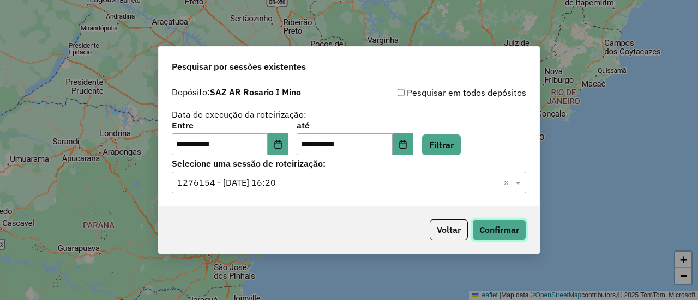
click at [507, 231] on button "Confirmar" at bounding box center [499, 230] width 54 height 21
click at [493, 229] on button "Confirmar" at bounding box center [499, 230] width 54 height 21
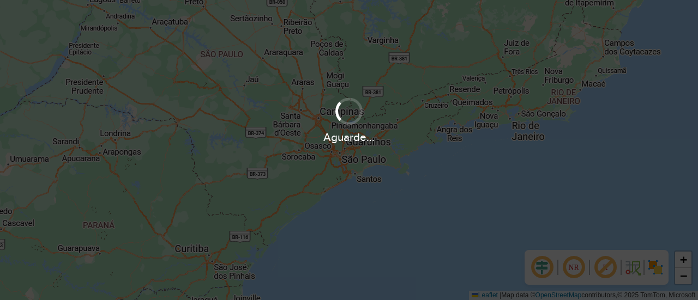
click at [487, 110] on div "Aguarde..." at bounding box center [349, 120] width 698 height 52
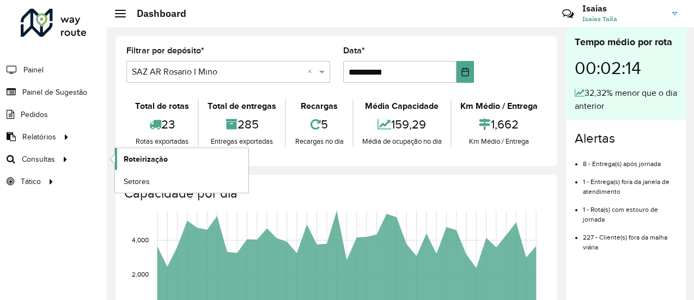
click at [145, 157] on span "Roteirização" at bounding box center [146, 159] width 44 height 11
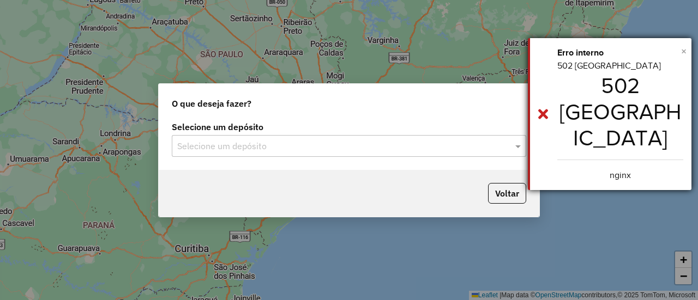
click at [685, 51] on span "×" at bounding box center [683, 51] width 5 height 12
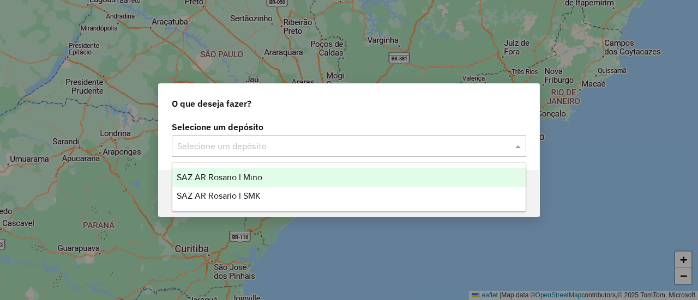
click at [518, 146] on span at bounding box center [519, 146] width 14 height 13
click at [252, 175] on span "SAZ AR Rosario I Mino" at bounding box center [220, 177] width 86 height 9
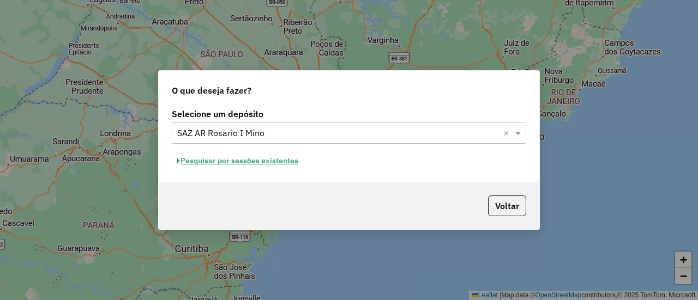
click at [283, 159] on button "Pesquisar por sessões existentes" at bounding box center [237, 161] width 131 height 17
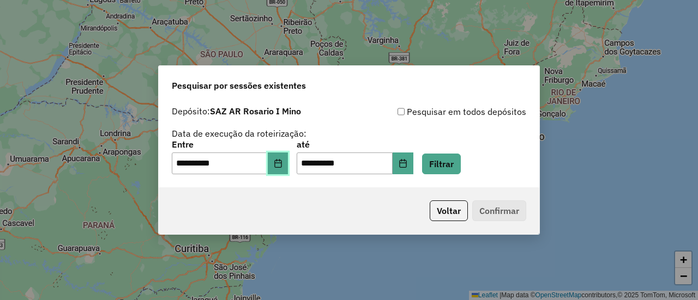
click at [282, 162] on icon "Choose Date" at bounding box center [278, 163] width 9 height 9
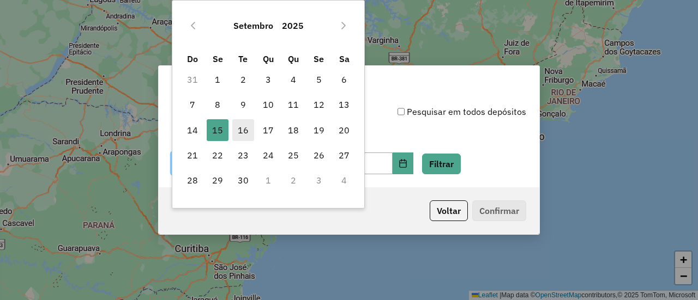
click at [246, 129] on span "16" at bounding box center [243, 130] width 22 height 22
type input "**********"
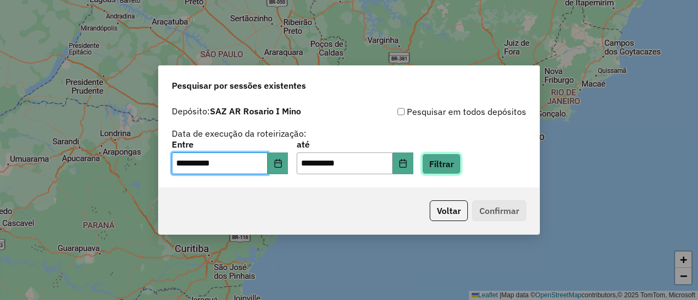
click at [456, 167] on button "Filtrar" at bounding box center [441, 164] width 39 height 21
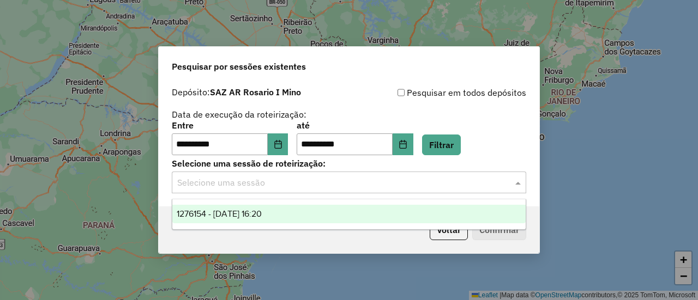
click at [519, 185] on span at bounding box center [519, 182] width 14 height 13
click at [262, 210] on span "1276154 - [DATE] 16:20" at bounding box center [219, 213] width 85 height 9
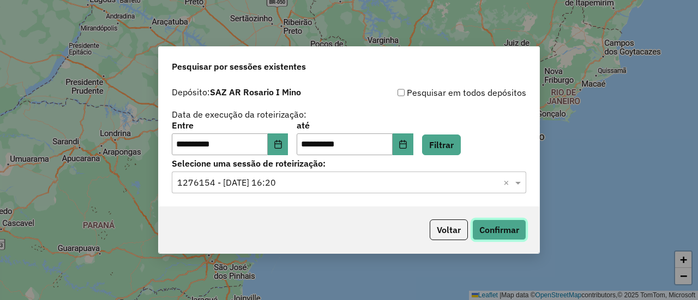
click at [497, 231] on button "Confirmar" at bounding box center [499, 230] width 54 height 21
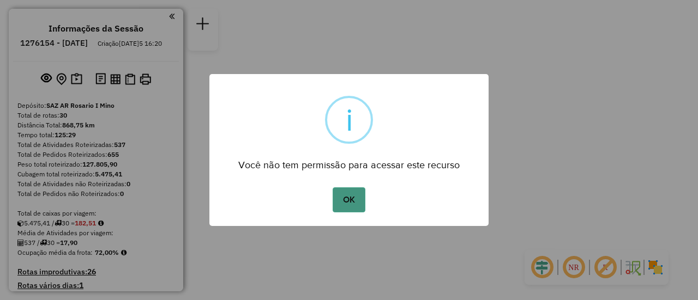
click at [349, 199] on button "OK" at bounding box center [348, 199] width 32 height 25
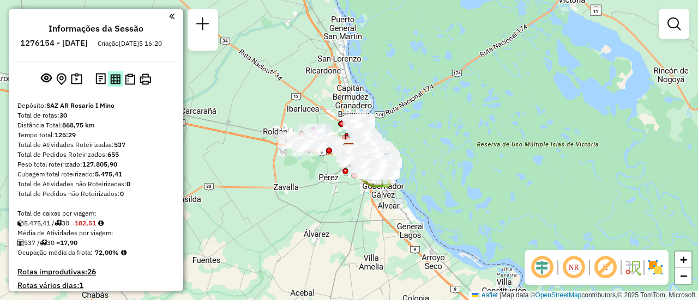
click at [114, 84] on img at bounding box center [115, 79] width 10 height 10
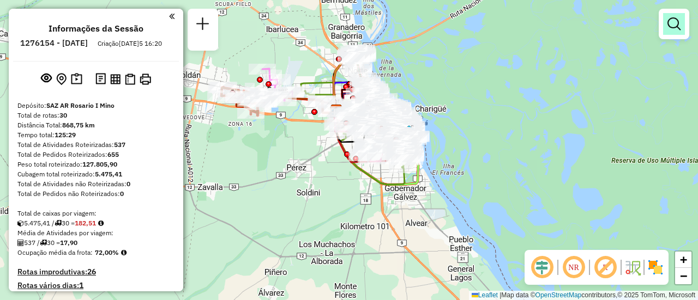
click at [671, 23] on em at bounding box center [673, 23] width 13 height 13
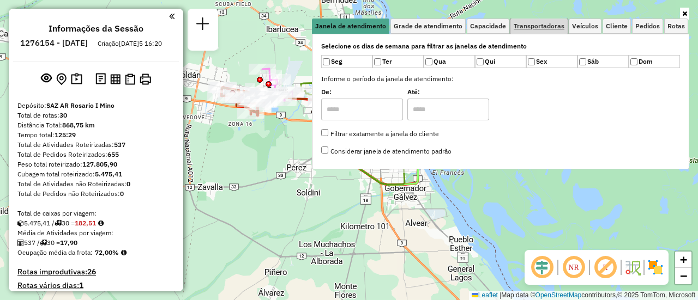
click at [543, 26] on span "Transportadoras" at bounding box center [538, 26] width 51 height 7
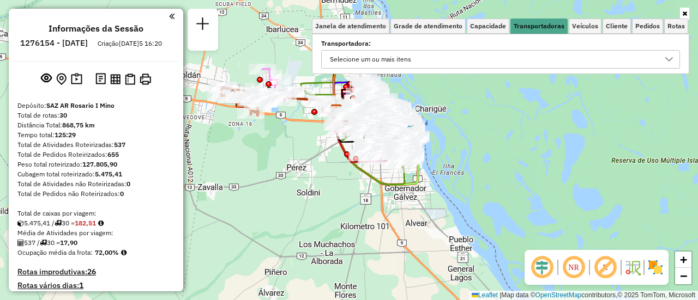
click at [667, 58] on icon at bounding box center [669, 59] width 8 height 4
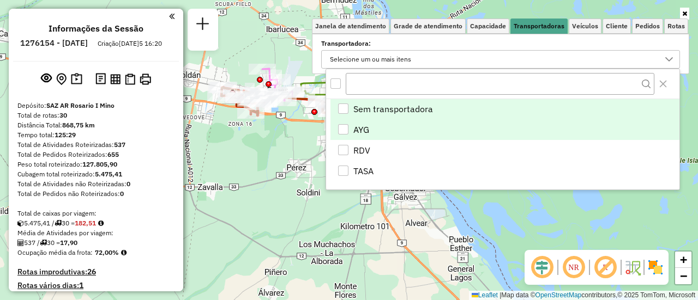
scroll to position [7, 38]
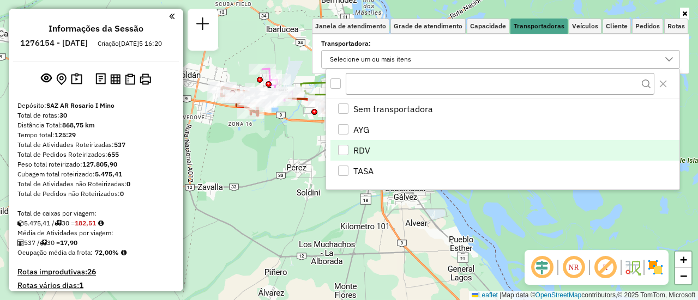
click at [349, 146] on li "RDV" at bounding box center [504, 150] width 349 height 21
click at [291, 172] on div "Limpar filtros Janela de atendimento Grade de atendimento Capacidade Transporta…" at bounding box center [349, 150] width 698 height 300
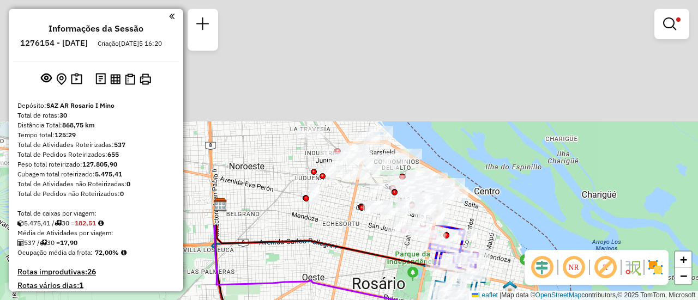
drag, startPoint x: 445, startPoint y: 64, endPoint x: 353, endPoint y: 320, distance: 272.2
click at [353, 300] on html "Aplicando filtros Pop-up bloqueado! Seu navegador bloqueou automáticamente a ab…" at bounding box center [349, 150] width 698 height 300
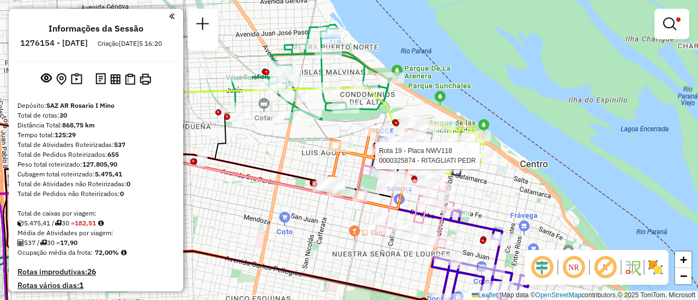
select select "**********"
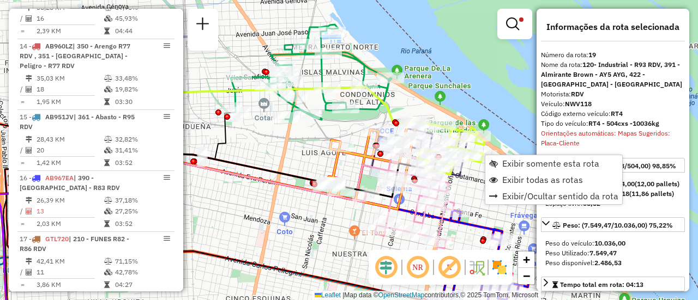
scroll to position [886, 0]
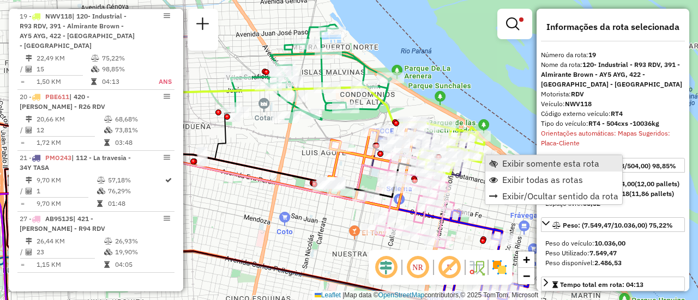
click at [544, 165] on span "Exibir somente esta rota" at bounding box center [550, 163] width 97 height 9
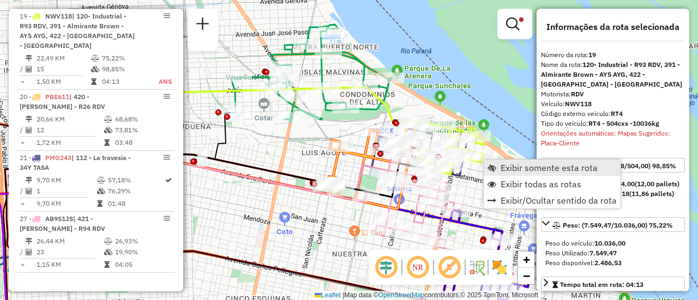
click at [520, 168] on span "Exibir somente esta rota" at bounding box center [548, 168] width 97 height 9
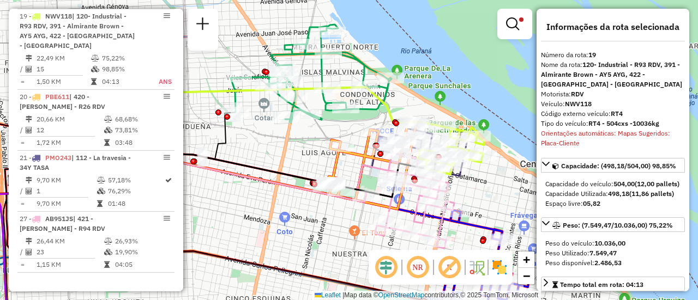
click at [302, 149] on div "Limpar filtros Janela de atendimento Grade de atendimento Capacidade Transporta…" at bounding box center [349, 150] width 698 height 300
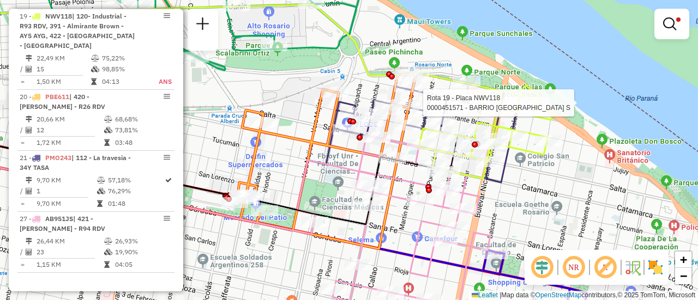
select select "**********"
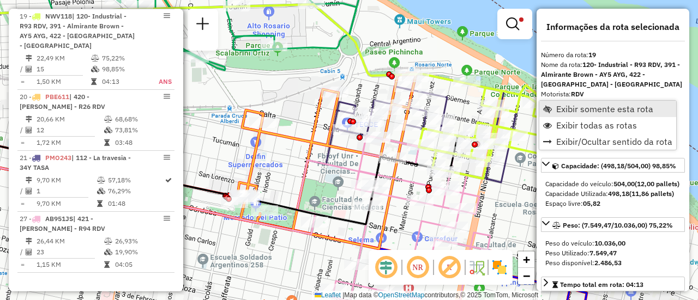
click at [574, 109] on span "Exibir somente esta rota" at bounding box center [604, 109] width 97 height 9
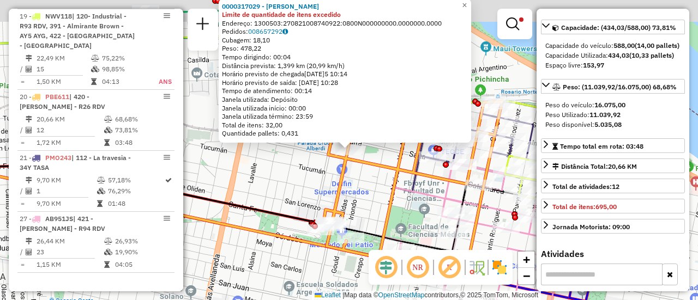
scroll to position [89, 0]
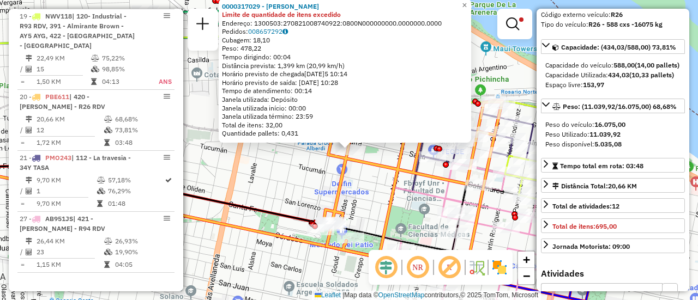
click at [369, 188] on div "0000317029 - BUSSO GABRIEL G Limite de quantidade de itens excedido Endereço: 1…" at bounding box center [349, 150] width 698 height 300
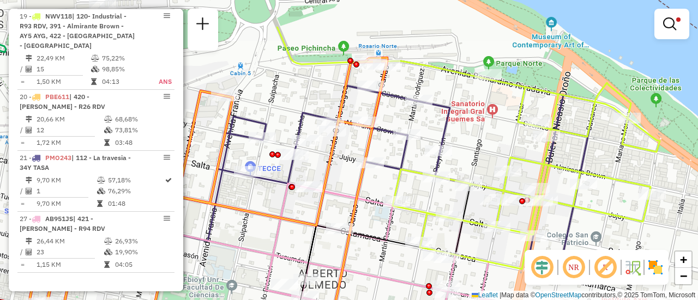
drag, startPoint x: 509, startPoint y: 87, endPoint x: 480, endPoint y: 143, distance: 63.9
click at [480, 143] on div "Limpar filtros Janela de atendimento Grade de atendimento Capacidade Transporta…" at bounding box center [349, 150] width 698 height 300
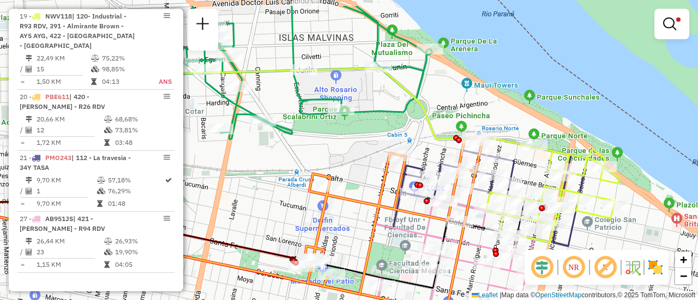
drag, startPoint x: 554, startPoint y: 228, endPoint x: 604, endPoint y: 264, distance: 61.3
click at [604, 264] on hb-router-mapa "Informações da Sessão 1276154 - 16/09/2025 Criação: 15/09/2025 16:20 Depósito: …" at bounding box center [349, 150] width 698 height 300
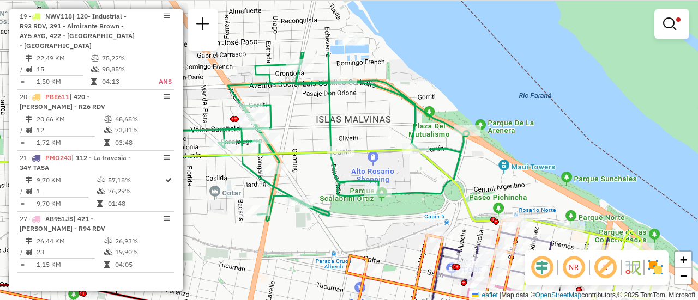
drag, startPoint x: 372, startPoint y: 163, endPoint x: 400, endPoint y: 216, distance: 59.7
click at [400, 216] on div "Limpar filtros Janela de atendimento Grade de atendimento Capacidade Transporta…" at bounding box center [349, 150] width 698 height 300
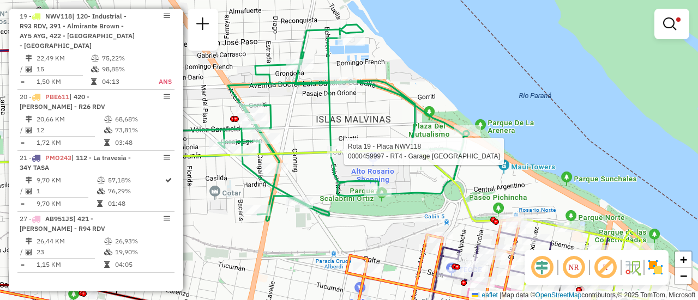
select select "**********"
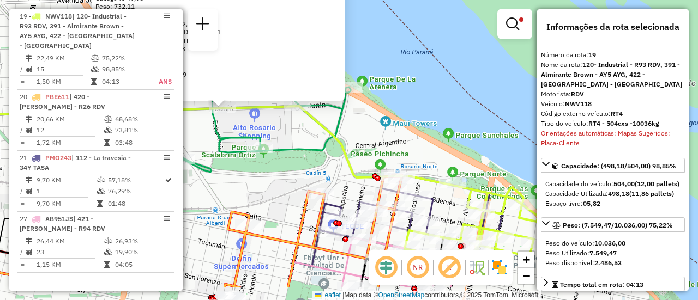
drag, startPoint x: 474, startPoint y: 174, endPoint x: 289, endPoint y: 104, distance: 198.4
click at [277, 104] on div "0000459997 - RT4 - Garage Italia Tipo de cliente: 80 - Chopp/VIP (C) Endereço: …" at bounding box center [349, 150] width 698 height 300
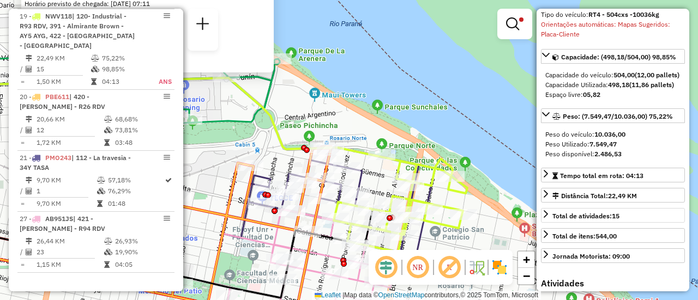
scroll to position [164, 0]
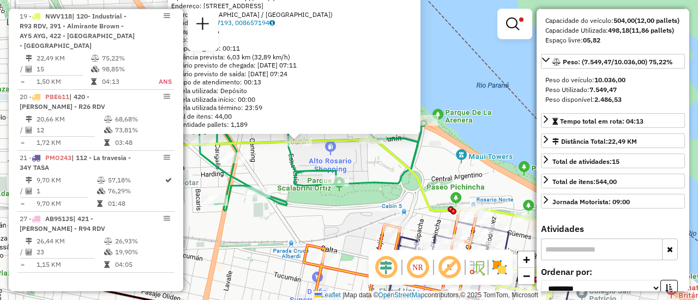
drag, startPoint x: 270, startPoint y: 133, endPoint x: 410, endPoint y: 183, distance: 148.3
click at [431, 198] on icon at bounding box center [456, 227] width 316 height 174
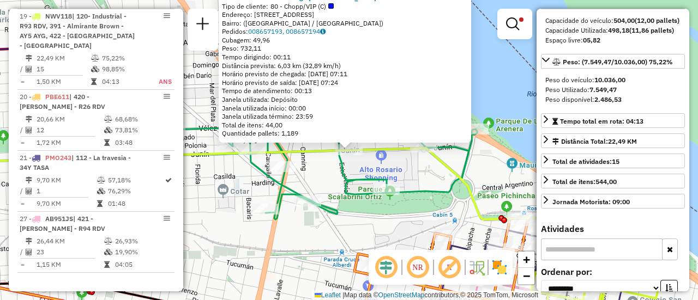
click at [321, 175] on div "0000459997 - RT4 - Garage Italia Tipo de cliente: 80 - Chopp/VIP (C) Endereço: …" at bounding box center [349, 150] width 698 height 300
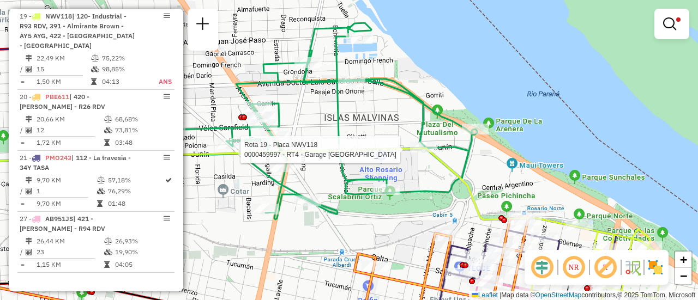
select select "**********"
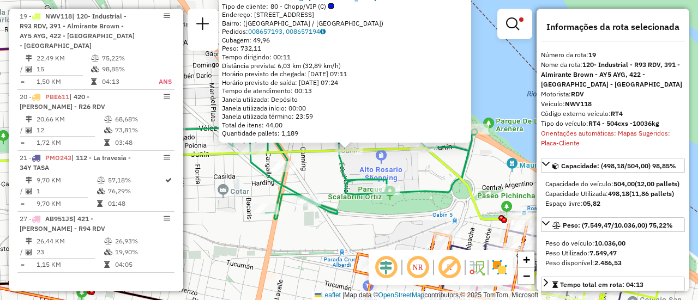
click at [319, 162] on div "0000459997 - RT4 - Garage Italia Tipo de cliente: 80 - Chopp/VIP (C) Endereço: …" at bounding box center [349, 150] width 698 height 300
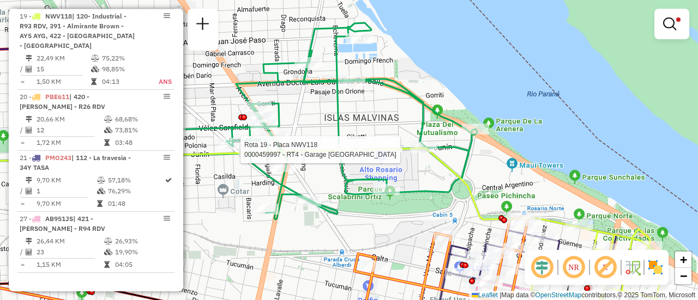
select select "**********"
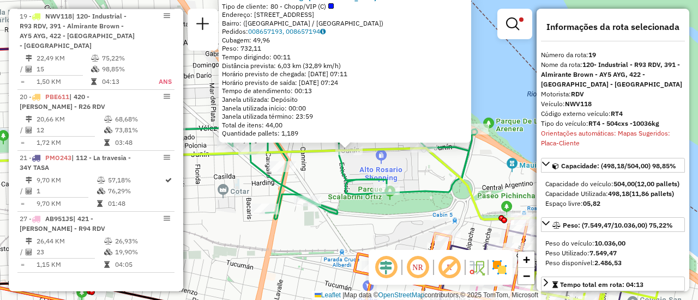
click at [311, 160] on div "0000459997 - RT4 - Garage Italia Tipo de cliente: 80 - Chopp/VIP (C) Endereço: …" at bounding box center [349, 150] width 698 height 300
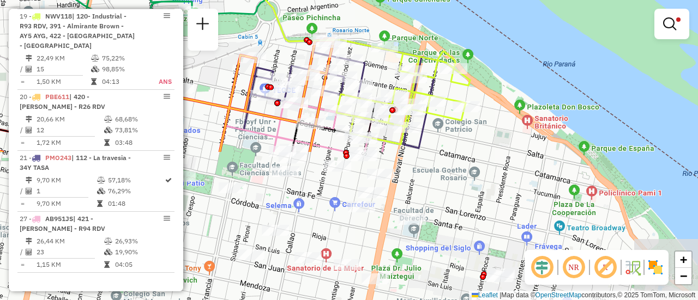
drag, startPoint x: 482, startPoint y: 209, endPoint x: 287, endPoint y: 31, distance: 263.9
click at [287, 31] on icon at bounding box center [312, 57] width 316 height 174
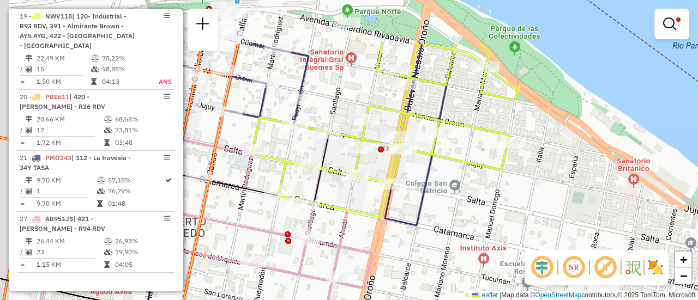
drag, startPoint x: 442, startPoint y: 100, endPoint x: 510, endPoint y: 197, distance: 117.8
click at [510, 197] on icon at bounding box center [384, 131] width 267 height 174
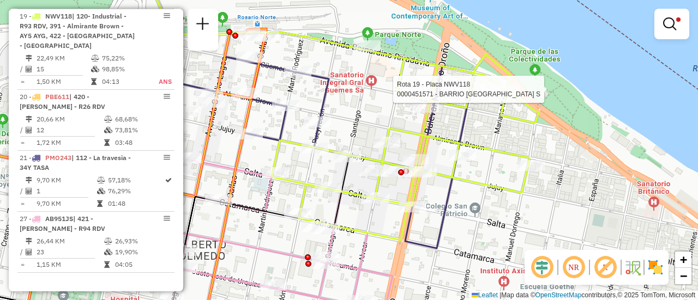
select select "**********"
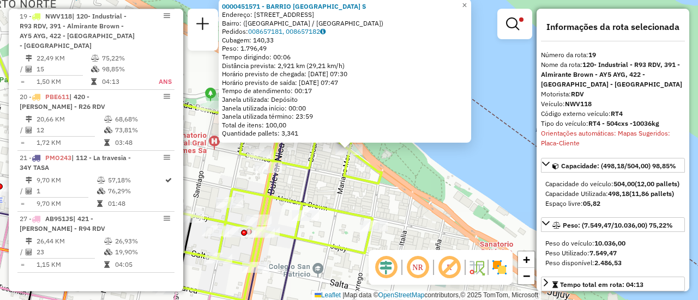
click at [343, 195] on div "0000451571 - BARRIO DAMALE S Endereço: Avenida Rivadavia, 1701 Bairro: (Rosario…" at bounding box center [349, 150] width 698 height 300
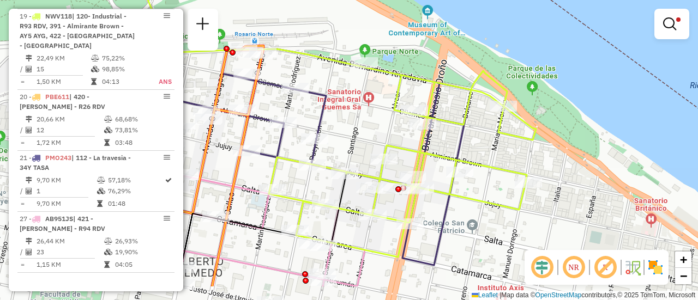
drag, startPoint x: 328, startPoint y: 188, endPoint x: 482, endPoint y: 142, distance: 160.9
click at [482, 142] on div "Limpar filtros Janela de atendimento Grade de atendimento Capacidade Transporta…" at bounding box center [349, 150] width 698 height 300
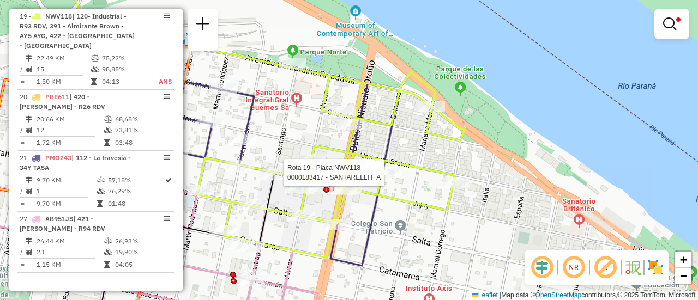
select select "**********"
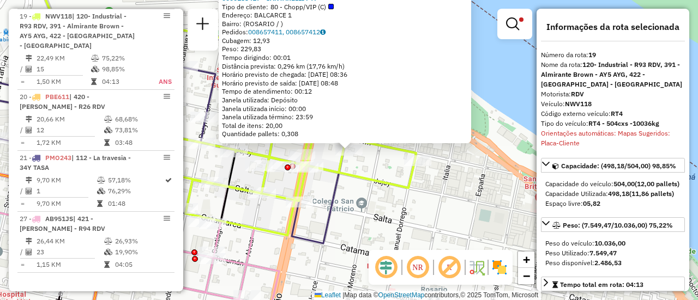
click at [380, 172] on div "0000183417 - SANTARELLI F A Tipo de cliente: 80 - Chopp/VIP (C) Endereço: BALCA…" at bounding box center [349, 150] width 698 height 300
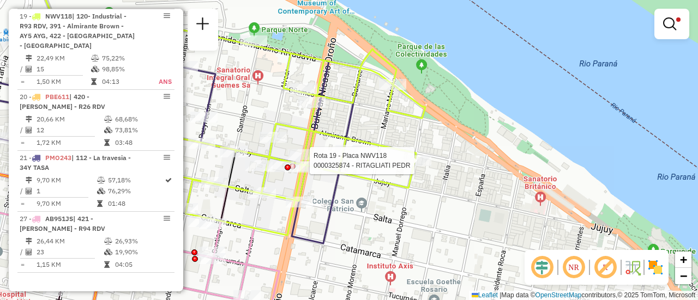
select select "**********"
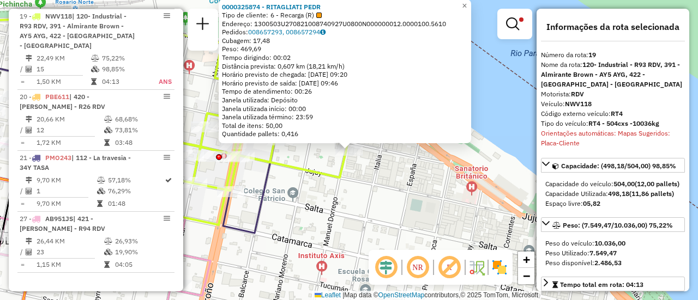
click at [367, 173] on div "0000325874 - RITAGLIATI PEDR Tipo de cliente: 6 - Recarga (R) Endereço: 1300503…" at bounding box center [349, 150] width 698 height 300
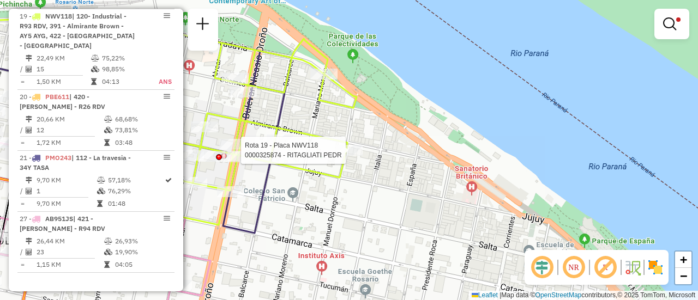
select select "**********"
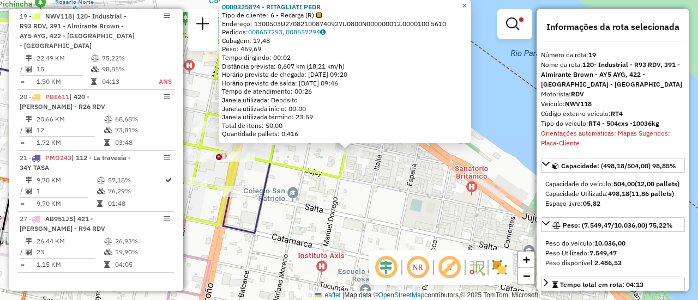
click at [353, 166] on div "0000325874 - RITAGLIATI PEDR Tipo de cliente: 6 - Recarga (R) Endereço: 1300503…" at bounding box center [349, 150] width 698 height 300
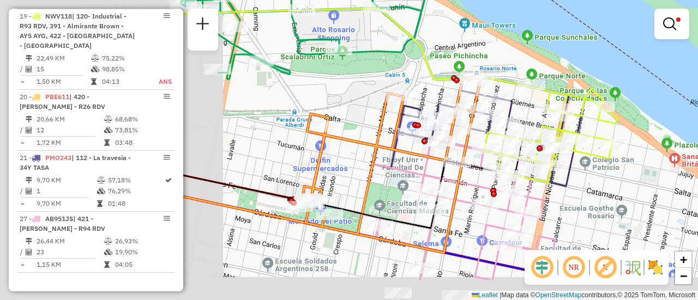
drag, startPoint x: 337, startPoint y: 238, endPoint x: 592, endPoint y: 186, distance: 259.7
click at [592, 186] on div "Limpar filtros Janela de atendimento Grade de atendimento Capacidade Transporta…" at bounding box center [349, 150] width 698 height 300
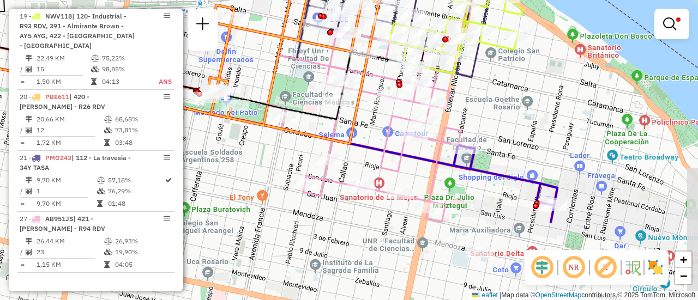
drag, startPoint x: 391, startPoint y: 171, endPoint x: 292, endPoint y: 62, distance: 147.0
click at [292, 62] on icon at bounding box center [364, 122] width 193 height 199
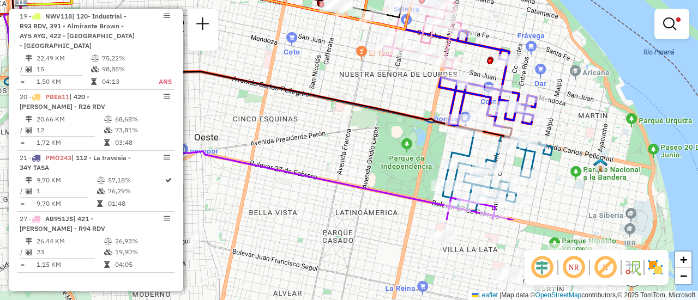
drag, startPoint x: 451, startPoint y: 216, endPoint x: 422, endPoint y: 105, distance: 114.9
click at [422, 105] on div "Limpar filtros Janela de atendimento Grade de atendimento Capacidade Transporta…" at bounding box center [349, 150] width 698 height 300
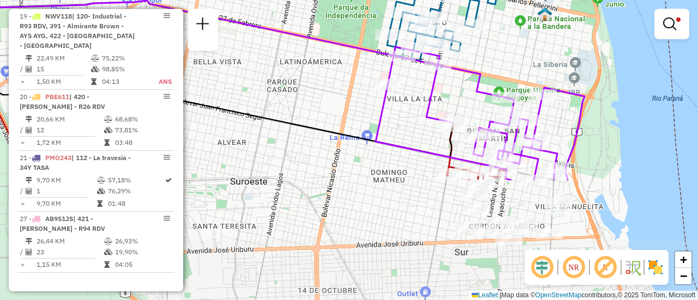
drag, startPoint x: 566, startPoint y: 205, endPoint x: 511, endPoint y: 55, distance: 159.7
click at [511, 55] on div "Limpar filtros Janela de atendimento Grade de atendimento Capacidade Transporta…" at bounding box center [349, 150] width 698 height 300
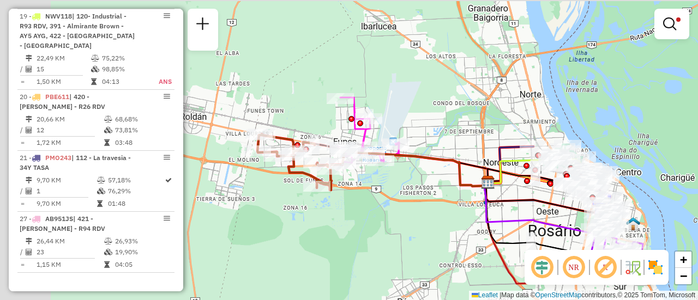
drag, startPoint x: 354, startPoint y: 120, endPoint x: 549, endPoint y: 234, distance: 226.4
click at [549, 234] on div "Limpar filtros Janela de atendimento Grade de atendimento Capacidade Transporta…" at bounding box center [349, 150] width 698 height 300
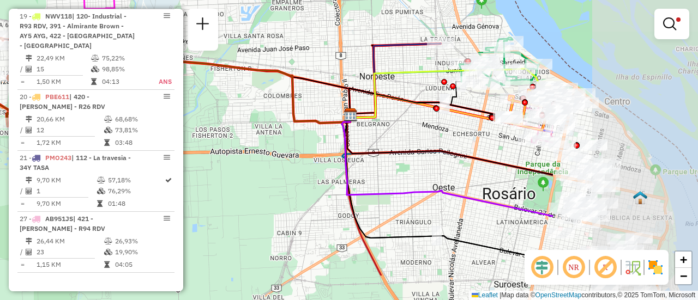
drag, startPoint x: 557, startPoint y: 99, endPoint x: 340, endPoint y: 55, distance: 222.0
click at [333, 43] on div "Limpar filtros Janela de atendimento Grade de atendimento Capacidade Transporta…" at bounding box center [349, 150] width 698 height 300
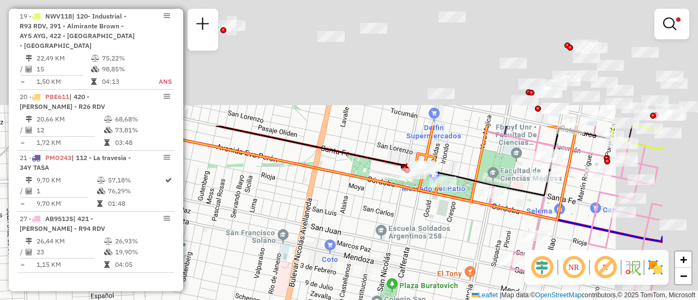
drag, startPoint x: 488, startPoint y: 60, endPoint x: 379, endPoint y: 230, distance: 201.7
click at [379, 230] on div "Limpar filtros Janela de atendimento Grade de atendimento Capacidade Transporta…" at bounding box center [349, 150] width 698 height 300
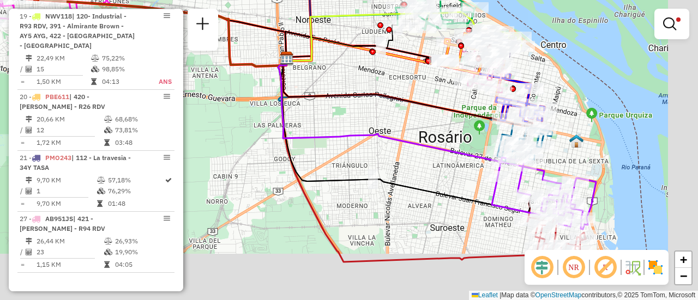
drag, startPoint x: 495, startPoint y: 183, endPoint x: 446, endPoint y: 126, distance: 75.3
click at [446, 126] on div "Limpar filtros Janela de atendimento Grade de atendimento Capacidade Transporta…" at bounding box center [349, 150] width 698 height 300
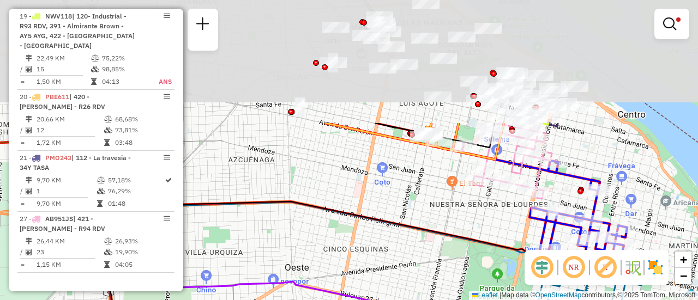
drag, startPoint x: 437, startPoint y: 94, endPoint x: 440, endPoint y: 326, distance: 231.7
click at [440, 300] on html "Aplicando filtros Pop-up bloqueado! Seu navegador bloqueou automáticamente a ab…" at bounding box center [349, 150] width 698 height 300
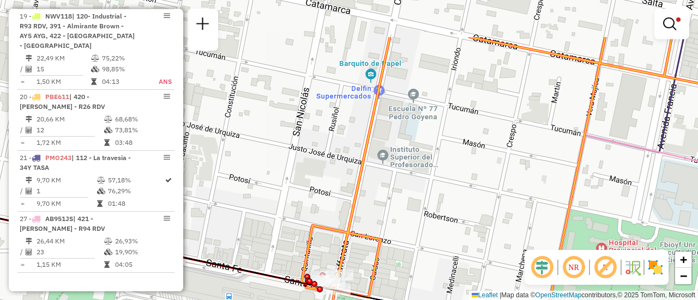
drag, startPoint x: 520, startPoint y: 211, endPoint x: 451, endPoint y: 279, distance: 96.4
click at [451, 279] on div "Limpar filtros Janela de atendimento Grade de atendimento Capacidade Transporta…" at bounding box center [349, 150] width 698 height 300
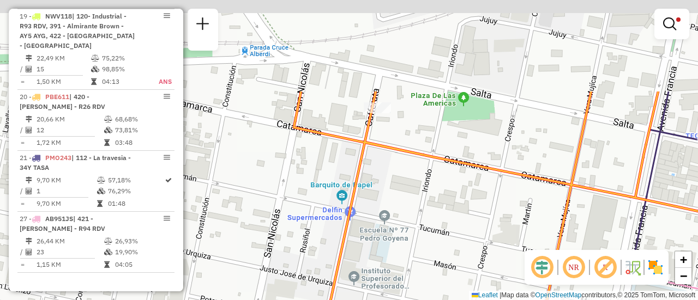
drag, startPoint x: 460, startPoint y: 124, endPoint x: 423, endPoint y: 211, distance: 94.3
click at [429, 262] on div "Limpar filtros Janela de atendimento Grade de atendimento Capacidade Transporta…" at bounding box center [349, 150] width 698 height 300
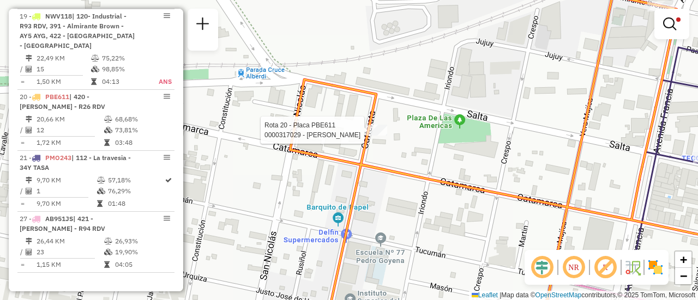
select select "**********"
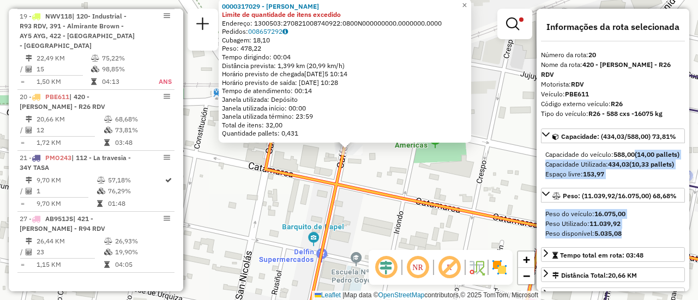
drag, startPoint x: 646, startPoint y: 234, endPoint x: 637, endPoint y: 138, distance: 96.4
click at [637, 138] on div "Capacidade: (434,03/588,00) 73,81% Capacidade do veículo: 588,00 (14,00 pallets…" at bounding box center [613, 238] width 144 height 219
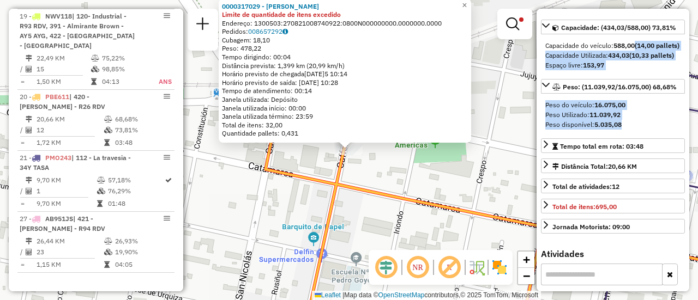
click at [421, 184] on div "0000317029 - BUSSO GABRIEL G Limite de quantidade de itens excedido Endereço: 1…" at bounding box center [349, 150] width 698 height 300
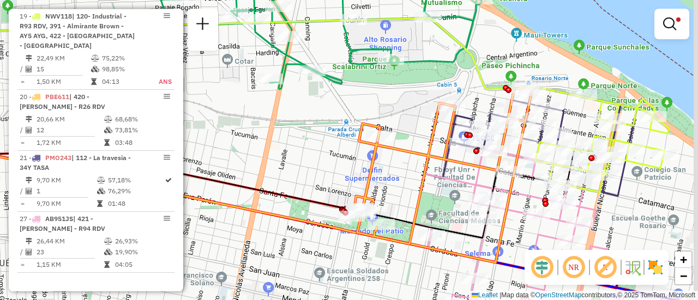
drag, startPoint x: 505, startPoint y: 104, endPoint x: 413, endPoint y: 112, distance: 91.9
click at [413, 112] on div "Limpar filtros Janela de atendimento Grade de atendimento Capacidade Transporta…" at bounding box center [349, 150] width 698 height 300
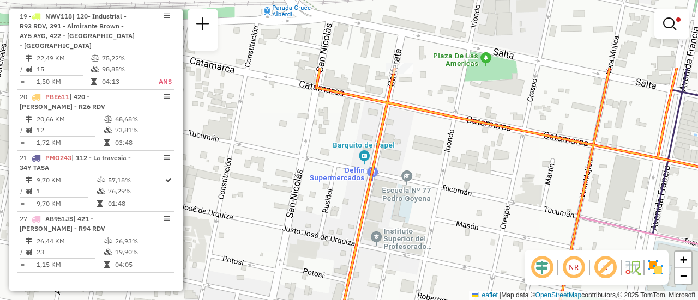
drag, startPoint x: 372, startPoint y: 189, endPoint x: 384, endPoint y: 287, distance: 98.8
click at [384, 287] on div "Limpar filtros Janela de atendimento Grade de atendimento Capacidade Transporta…" at bounding box center [349, 150] width 698 height 300
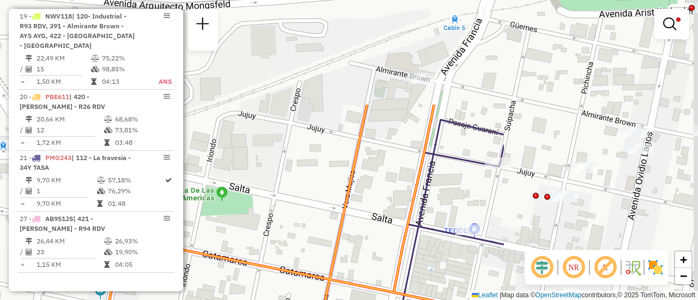
drag, startPoint x: 454, startPoint y: 75, endPoint x: 190, endPoint y: 209, distance: 296.2
click at [190, 209] on div "Limpar filtros Janela de atendimento Grade de atendimento Capacidade Transporta…" at bounding box center [349, 150] width 698 height 300
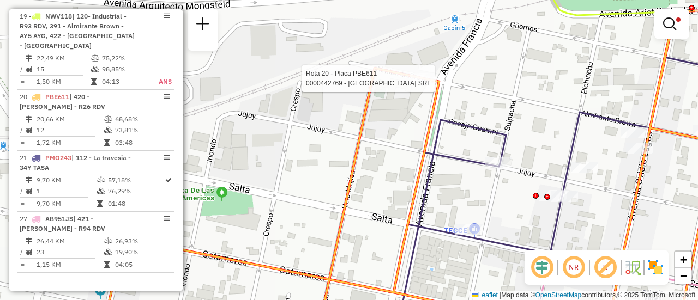
select select "**********"
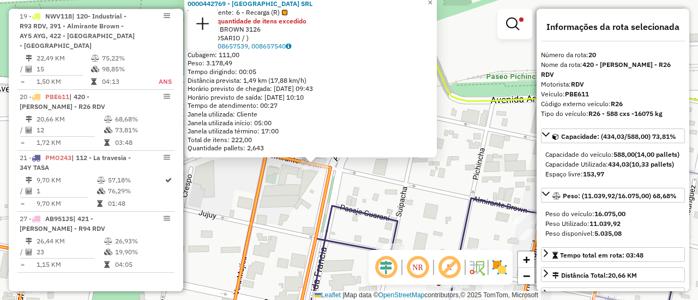
drag, startPoint x: 441, startPoint y: 165, endPoint x: 379, endPoint y: 185, distance: 66.0
click at [378, 185] on div "0000442769 - GARDEN ISLAND SRL Tipo de cliente: 6 - Recarga (R) Limite de quant…" at bounding box center [349, 150] width 698 height 300
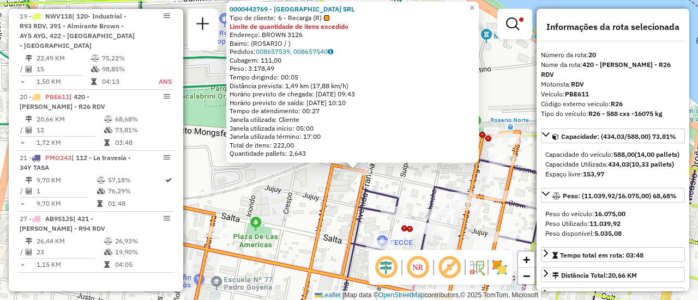
click at [458, 178] on div "0000442769 - GARDEN ISLAND SRL Tipo de cliente: 6 - Recarga (R) Limite de quant…" at bounding box center [349, 150] width 698 height 300
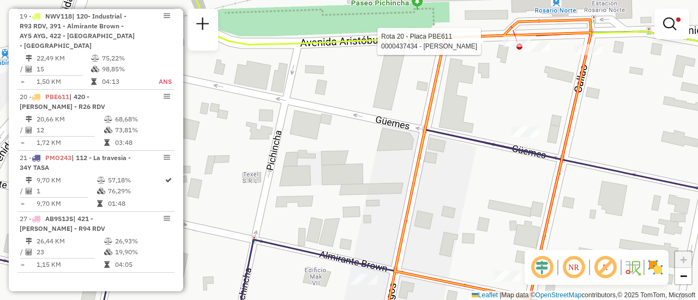
select select "**********"
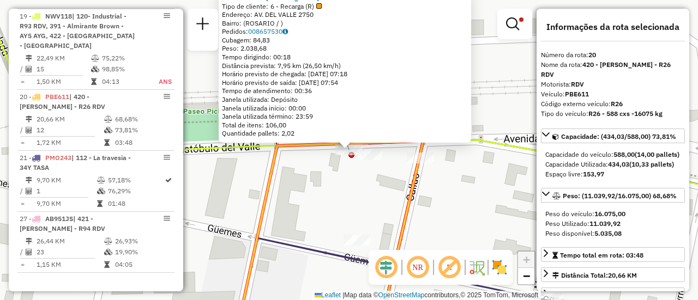
click at [318, 198] on div "0000437434 - RAMIREZ EZEQUIEL MARIO Tipo de cliente: 6 - Recarga (R) Endereço: …" at bounding box center [349, 150] width 698 height 300
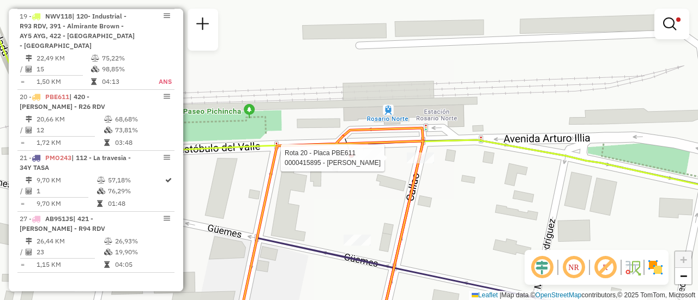
select select "**********"
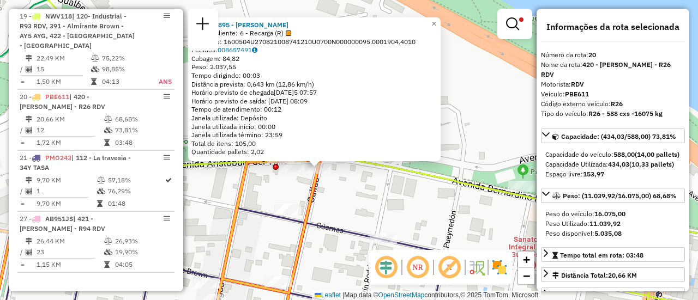
click at [247, 206] on icon at bounding box center [363, 244] width 746 height 171
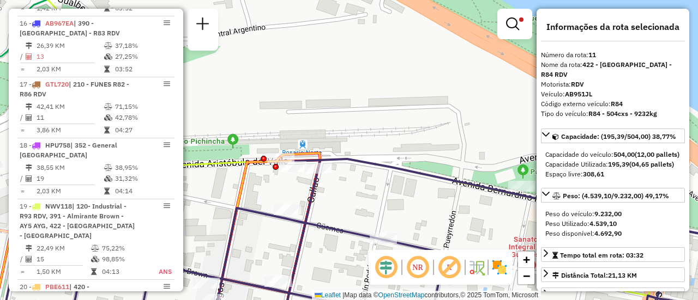
scroll to position [388, 0]
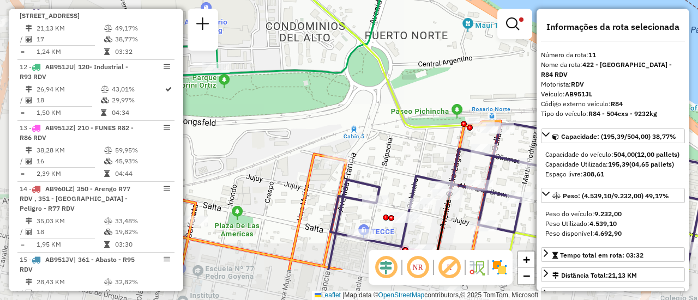
drag, startPoint x: 293, startPoint y: 202, endPoint x: 526, endPoint y: 135, distance: 243.4
click at [526, 136] on div "Limpar filtros Janela de atendimento Grade de atendimento Capacidade Transporta…" at bounding box center [349, 150] width 698 height 300
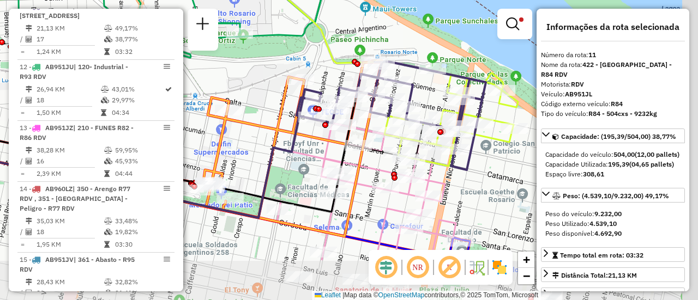
drag, startPoint x: 415, startPoint y: 222, endPoint x: 296, endPoint y: 131, distance: 148.9
click at [296, 132] on icon at bounding box center [359, 188] width 193 height 144
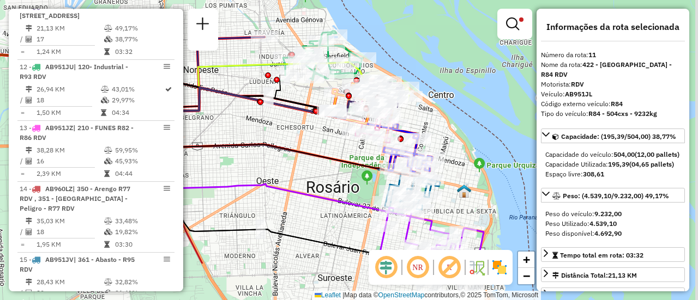
drag, startPoint x: 399, startPoint y: 211, endPoint x: 322, endPoint y: 134, distance: 109.8
click at [322, 134] on div "Limpar filtros Janela de atendimento Grade de atendimento Capacidade Transporta…" at bounding box center [349, 150] width 698 height 300
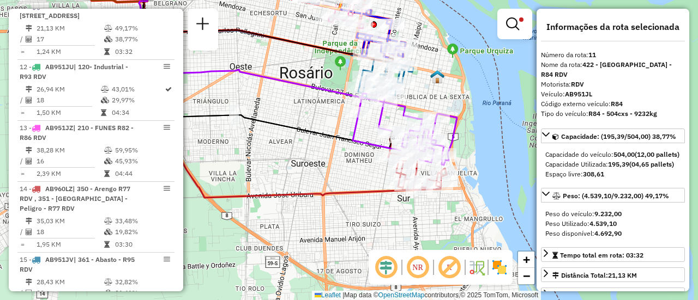
drag, startPoint x: 448, startPoint y: 204, endPoint x: 437, endPoint y: 101, distance: 103.6
click at [437, 101] on div "Limpar filtros Janela de atendimento Grade de atendimento Capacidade Transporta…" at bounding box center [349, 150] width 698 height 300
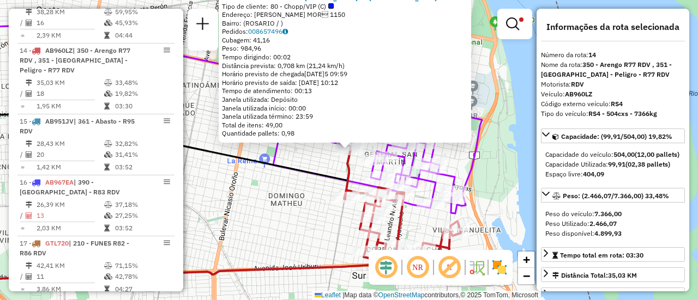
scroll to position [571, 0]
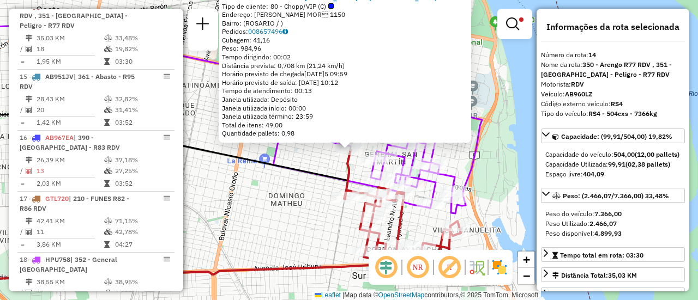
click at [302, 157] on div "0000422171 - CABALLERO ANDREA MARIA DE LOS ANGELES Tipo de cliente: 80 - Chopp/…" at bounding box center [349, 150] width 698 height 300
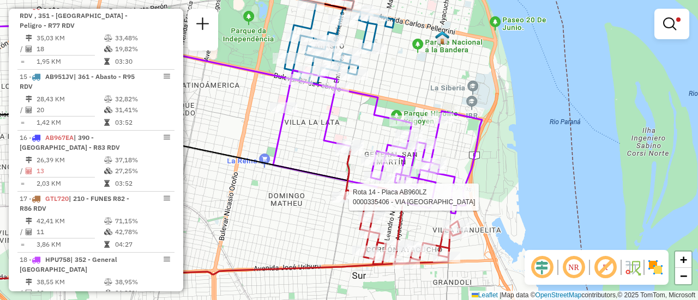
select select "**********"
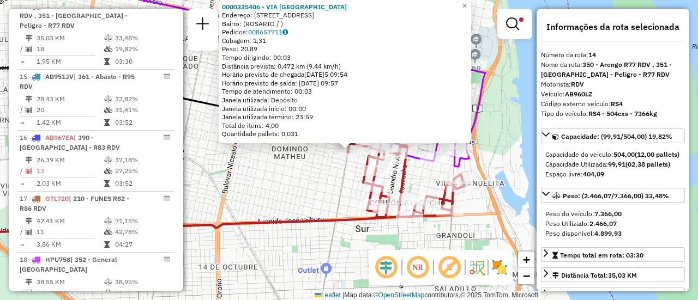
click at [308, 177] on div "0000335406 - VIA DEL SUR Endereço: AVDA SAN MARTIN 3771 Bairro: (ROSARIO / ) Pe…" at bounding box center [349, 150] width 698 height 300
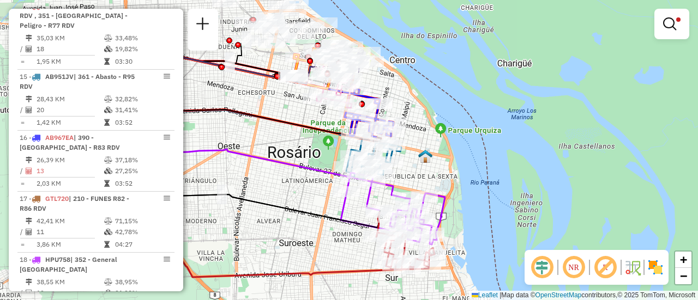
drag, startPoint x: 296, startPoint y: 171, endPoint x: 346, endPoint y: 222, distance: 71.3
click at [346, 226] on div "Limpar filtros Janela de atendimento Grade de atendimento Capacidade Transporta…" at bounding box center [349, 150] width 698 height 300
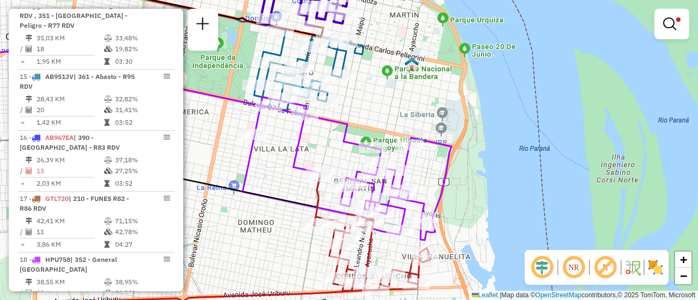
drag, startPoint x: 388, startPoint y: 125, endPoint x: 391, endPoint y: 161, distance: 35.6
click at [396, 186] on div "Limpar filtros Janela de atendimento Grade de atendimento Capacidade Transporta…" at bounding box center [349, 150] width 698 height 300
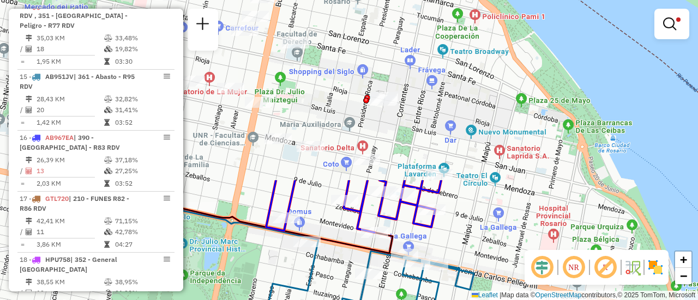
drag, startPoint x: 379, startPoint y: 47, endPoint x: 499, endPoint y: 258, distance: 242.4
click at [499, 258] on div "Limpar filtros Janela de atendimento Grade de atendimento Capacidade Transporta…" at bounding box center [349, 150] width 698 height 300
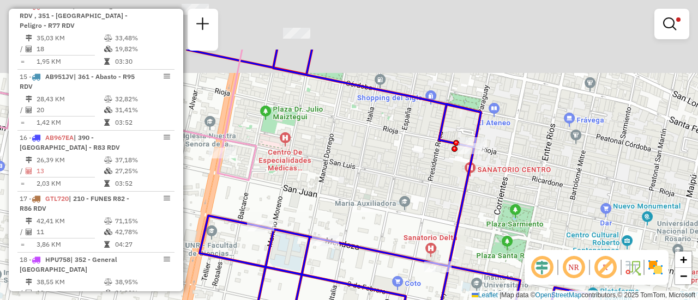
drag, startPoint x: 407, startPoint y: 116, endPoint x: 460, endPoint y: 221, distance: 117.2
click at [460, 221] on div "Limpar filtros Janela de atendimento Grade de atendimento Capacidade Transporta…" at bounding box center [349, 150] width 698 height 300
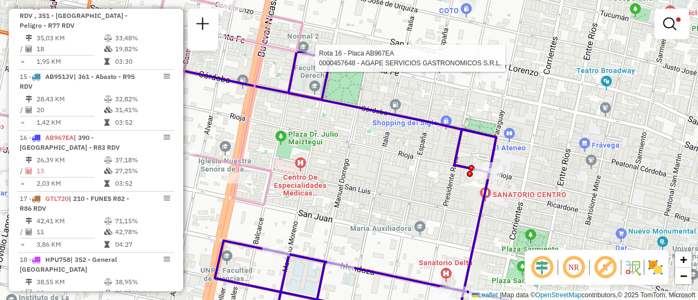
select select "**********"
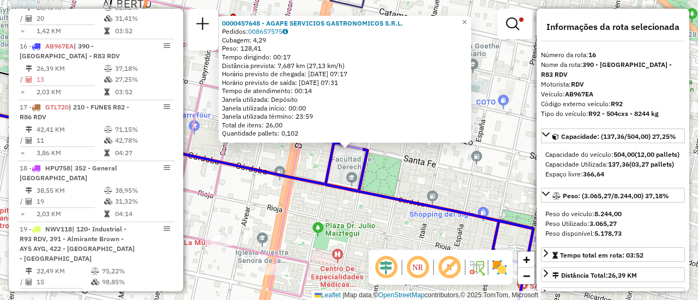
scroll to position [703, 0]
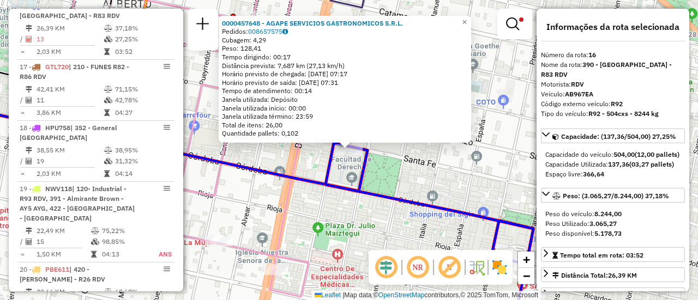
click at [416, 178] on div "0000457648 - AGAPE SERVICIOS GASTRONOMICOS S.R.L. Pedidos: 008657575 Cubagem: 4…" at bounding box center [349, 150] width 698 height 300
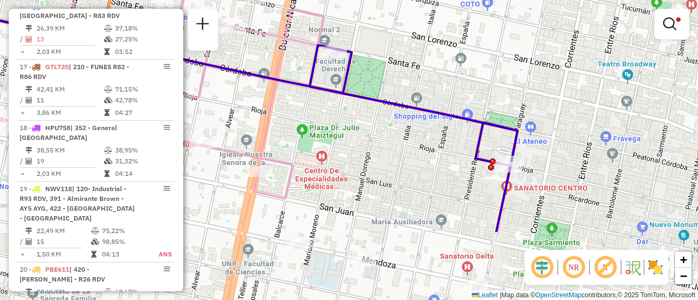
drag, startPoint x: 450, startPoint y: 244, endPoint x: 426, endPoint y: 121, distance: 124.9
click at [426, 121] on div "Limpar filtros Janela de atendimento Grade de atendimento Capacidade Transporta…" at bounding box center [349, 150] width 698 height 300
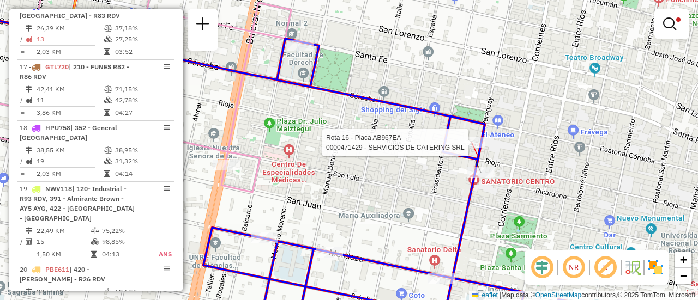
select select "**********"
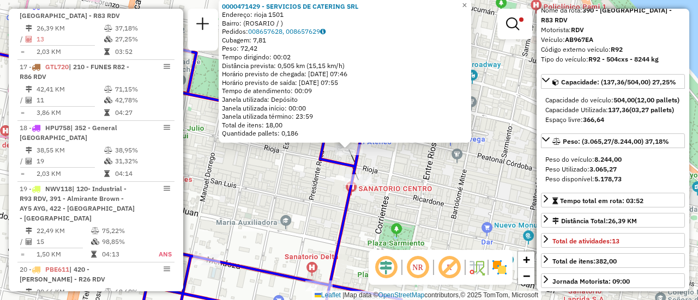
scroll to position [109, 0]
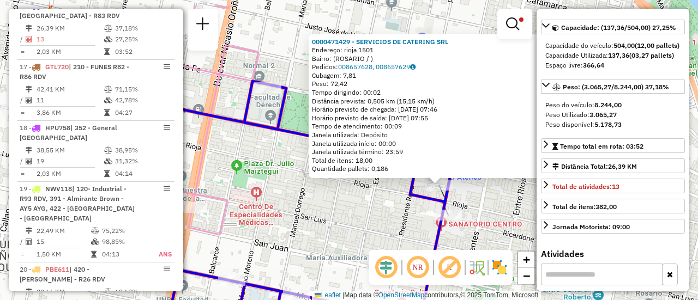
drag, startPoint x: 257, startPoint y: 186, endPoint x: 347, endPoint y: 221, distance: 96.7
click at [347, 221] on div "0000471429 - SERVICIOS DE CATERING SRL Endereço: rioja 1501 Bairro: (ROSARIO / …" at bounding box center [349, 150] width 698 height 300
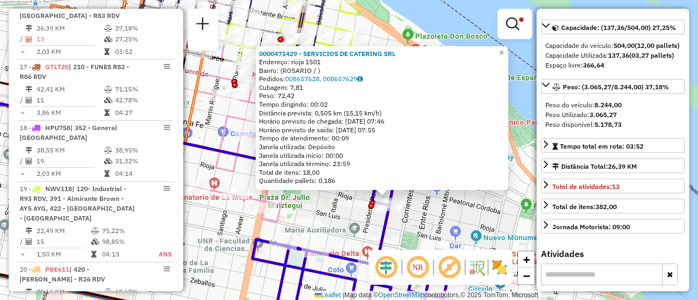
click at [426, 211] on div "0000471429 - SERVICIOS DE CATERING SRL Endereço: rioja 1501 Bairro: (ROSARIO / …" at bounding box center [349, 150] width 698 height 300
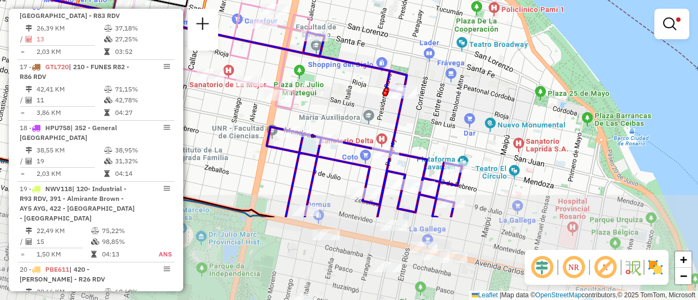
drag, startPoint x: 445, startPoint y: 221, endPoint x: 459, endPoint y: 108, distance: 113.7
click at [459, 108] on div "Limpar filtros Janela de atendimento Grade de atendimento Capacidade Transporta…" at bounding box center [349, 150] width 698 height 300
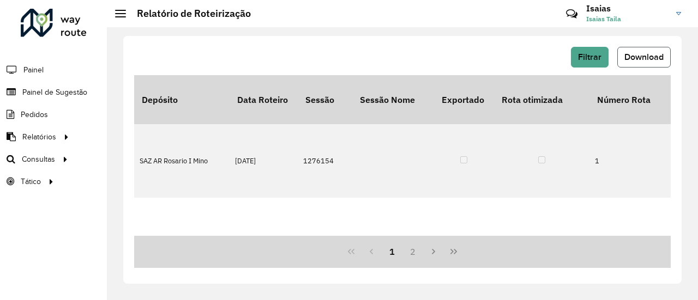
click at [639, 54] on span "Download" at bounding box center [643, 56] width 39 height 9
